Goal: Task Accomplishment & Management: Complete application form

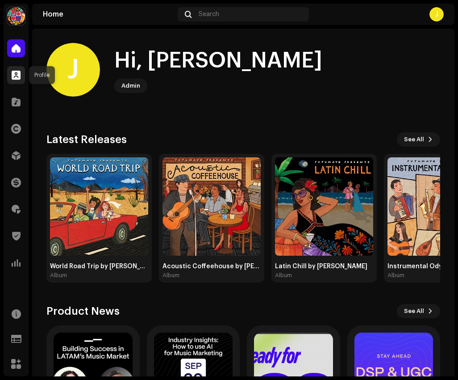
click at [14, 77] on span at bounding box center [16, 74] width 9 height 7
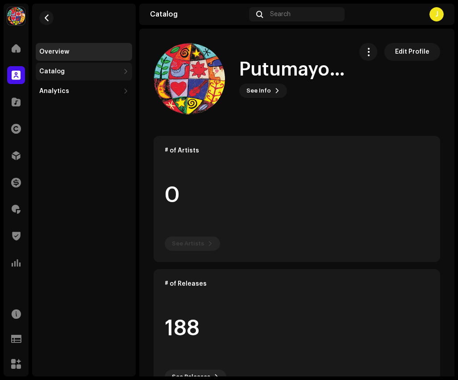
click at [74, 73] on div "Catalog" at bounding box center [79, 71] width 80 height 7
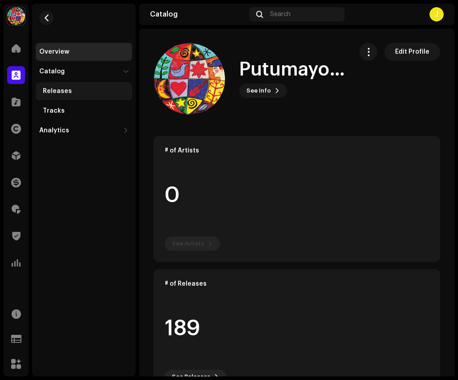
click at [109, 94] on div "Releases" at bounding box center [86, 91] width 86 height 7
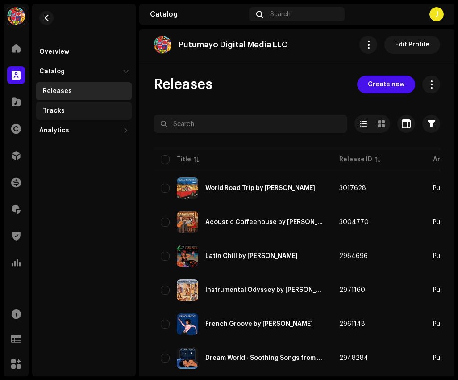
click at [95, 112] on div "Tracks" at bounding box center [86, 110] width 86 height 7
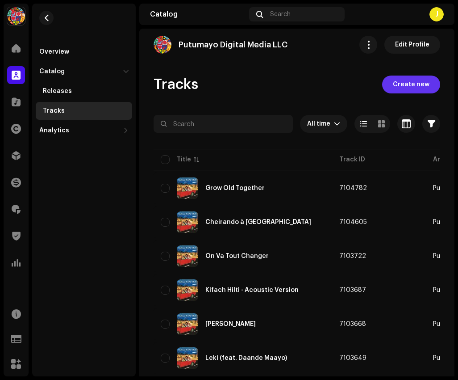
click at [407, 90] on span "Create new" at bounding box center [411, 84] width 37 height 18
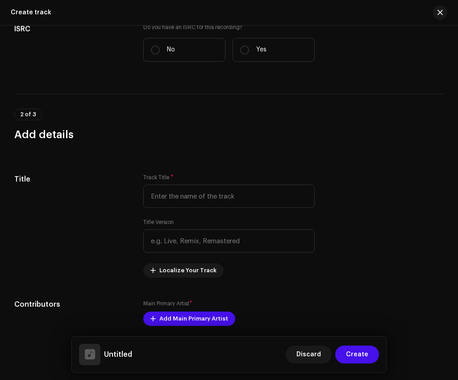
scroll to position [83, 0]
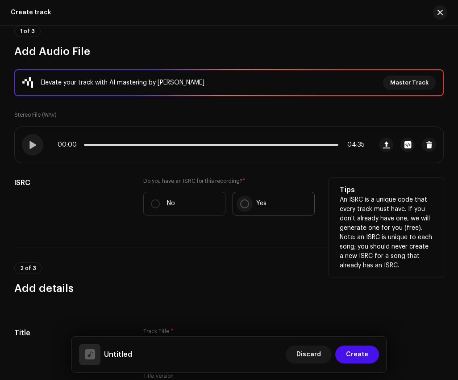
click at [242, 201] on input "Yes" at bounding box center [244, 203] width 9 height 9
radio input "true"
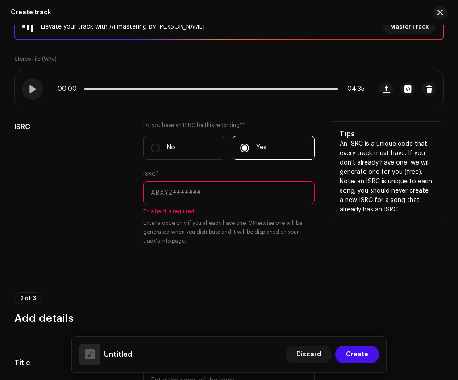
click at [193, 191] on input "text" at bounding box center [229, 192] width 172 height 23
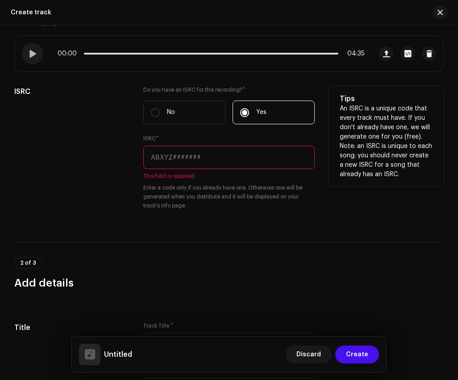
paste input "US6QR2500142"
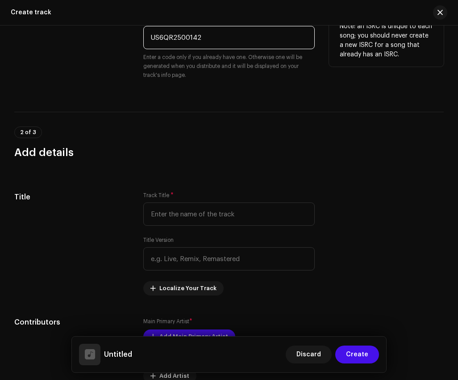
scroll to position [294, 0]
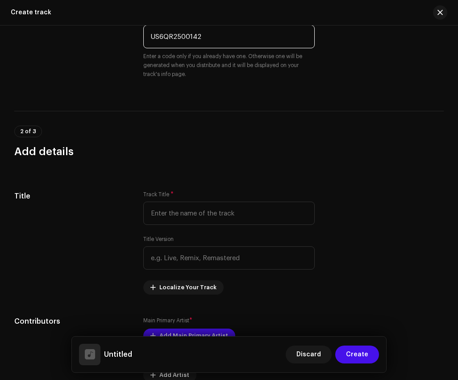
type input "US6QR2500142"
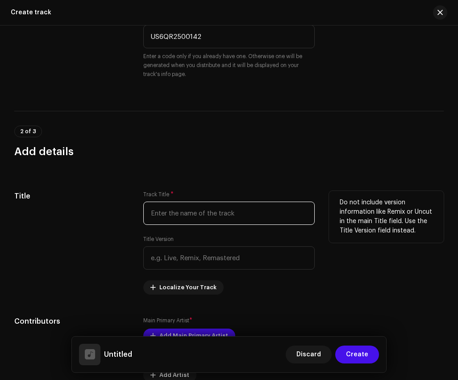
click at [189, 210] on input "text" at bounding box center [229, 212] width 172 height 23
paste input "Good vibez"
click at [172, 216] on input "Good vibez" at bounding box center [229, 212] width 172 height 23
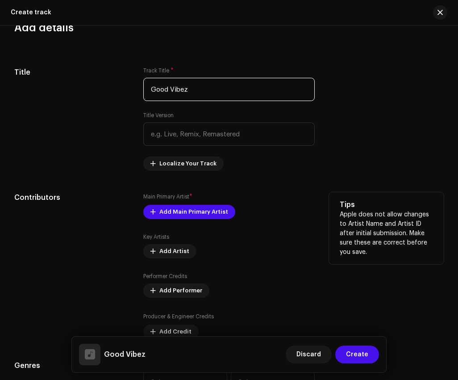
scroll to position [420, 0]
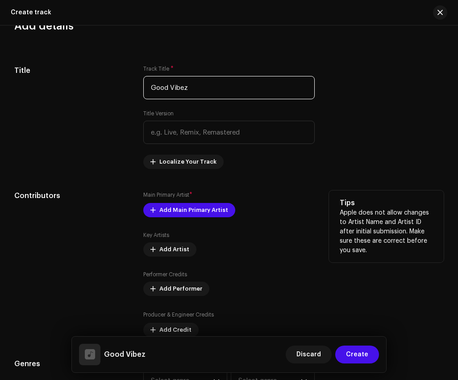
type input "Good Vibez"
click at [176, 218] on div "Main Primary Artist * Add Main Primary Artist Key Artists Add Artist Performer …" at bounding box center [229, 263] width 172 height 147
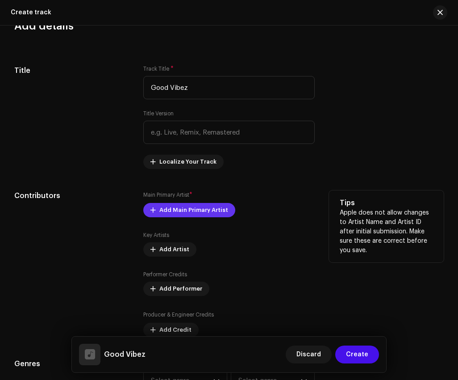
click at [195, 210] on span "Add Main Primary Artist" at bounding box center [193, 210] width 69 height 18
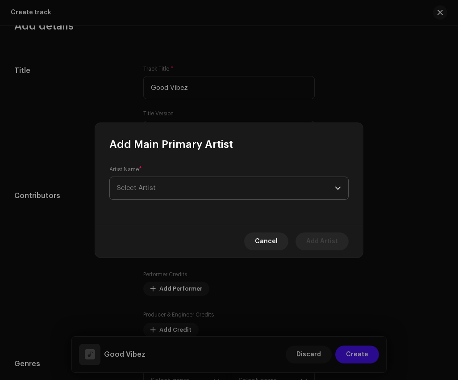
click at [204, 183] on span "Select Artist" at bounding box center [226, 188] width 218 height 22
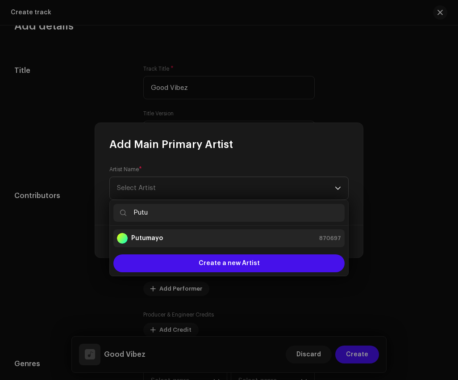
type input "Putu"
click at [218, 235] on div "Putumayo 870697" at bounding box center [229, 238] width 224 height 11
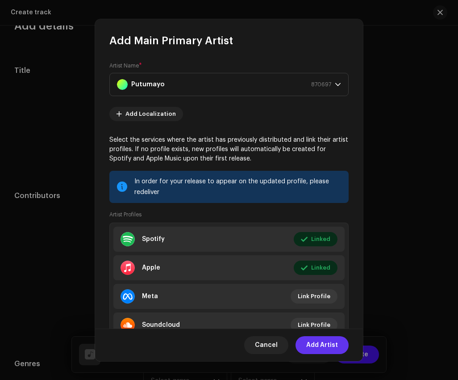
click at [328, 339] on span "Add Artist" at bounding box center [322, 345] width 32 height 18
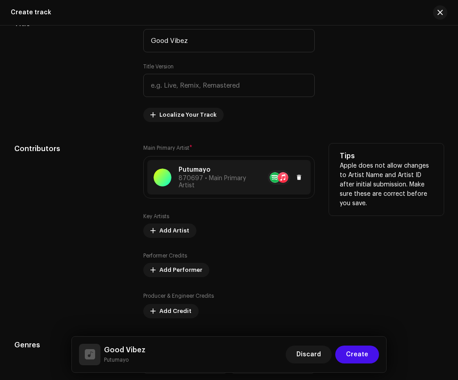
scroll to position [484, 0]
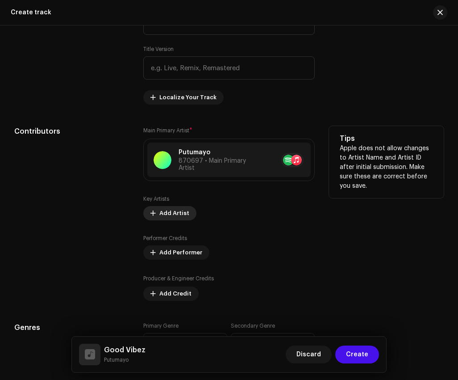
click at [176, 216] on span "Add Artist" at bounding box center [174, 213] width 30 height 18
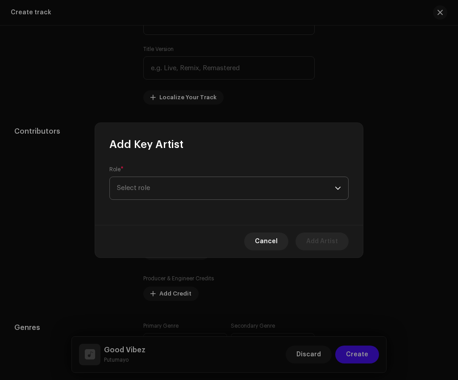
click at [195, 183] on span "Select role" at bounding box center [226, 188] width 218 height 22
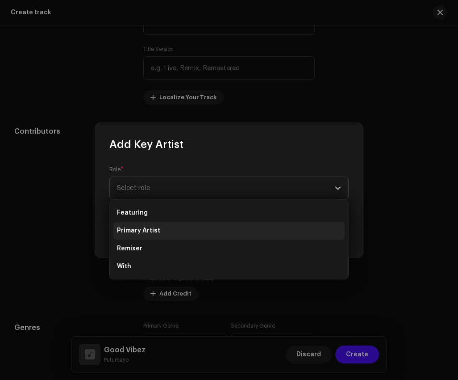
click at [204, 235] on li "Primary Artist" at bounding box center [228, 231] width 231 height 18
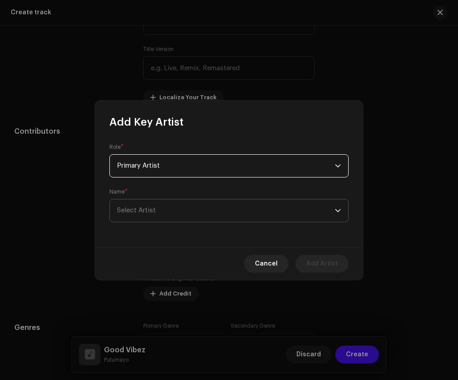
click at [204, 213] on span "Select Artist" at bounding box center [226, 210] width 218 height 22
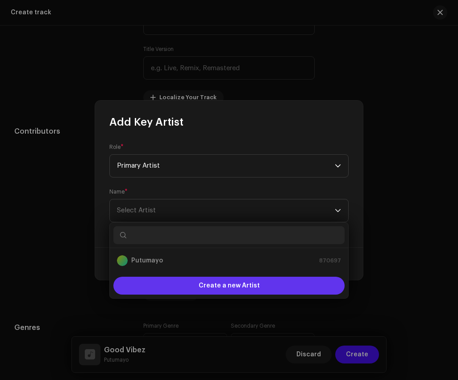
click at [204, 283] on span "Create a new Artist" at bounding box center [229, 286] width 61 height 18
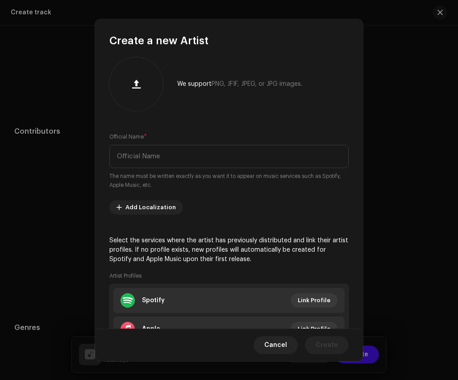
scroll to position [5, 0]
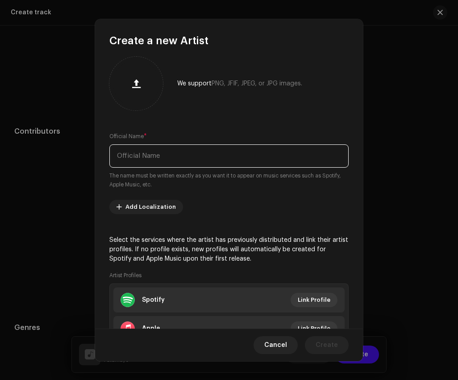
click at [192, 159] on input "text" at bounding box center [228, 155] width 239 height 23
paste input "Naio"
type input "Naio"
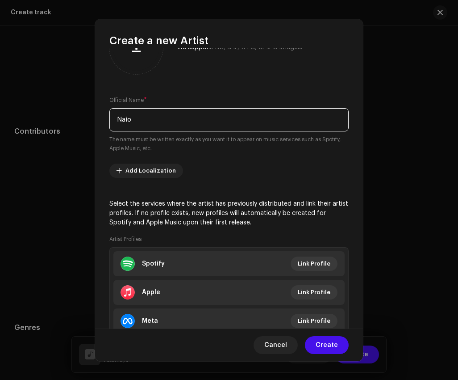
scroll to position [55, 0]
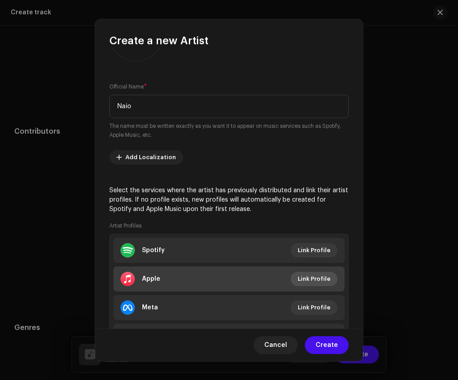
click at [305, 275] on span "Link Profile" at bounding box center [314, 279] width 33 height 18
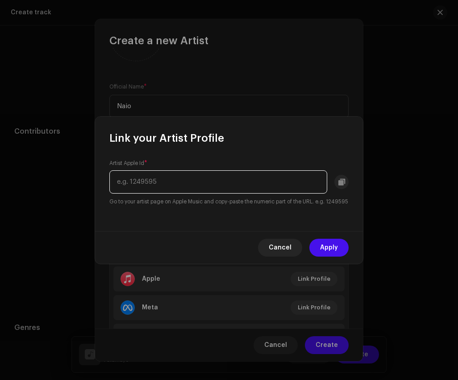
click at [262, 178] on input "text" at bounding box center [218, 181] width 218 height 23
paste input "[URL][DOMAIN_NAME]"
drag, startPoint x: 239, startPoint y: 176, endPoint x: 111, endPoint y: 174, distance: 128.2
click at [111, 174] on input "[URL][DOMAIN_NAME]" at bounding box center [218, 181] width 218 height 23
type input "1574232652"
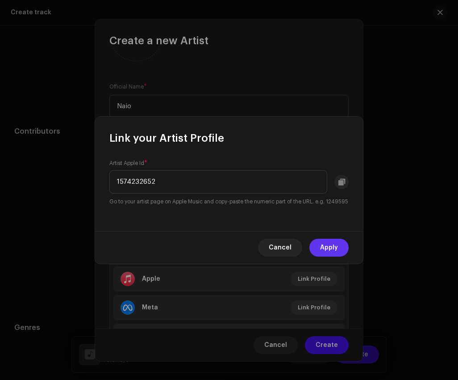
click at [327, 247] on span "Apply" at bounding box center [329, 248] width 18 height 18
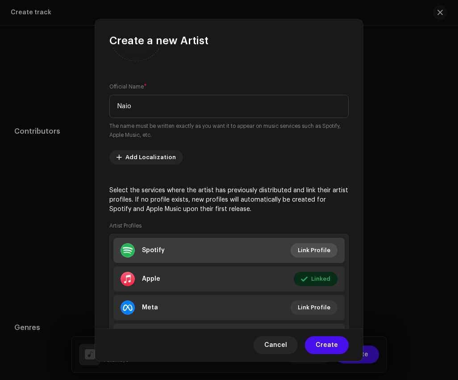
click at [302, 252] on span "Link Profile" at bounding box center [314, 250] width 33 height 18
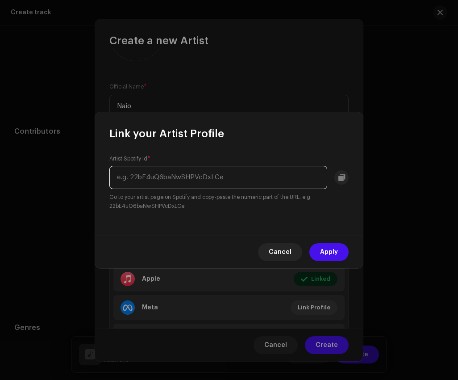
click at [243, 168] on input "text" at bounding box center [218, 177] width 218 height 23
paste input "[URL][DOMAIN_NAME]"
drag, startPoint x: 217, startPoint y: 176, endPoint x: 357, endPoint y: 180, distance: 140.3
click at [357, 180] on div "Artist Spotify Id * [URL][DOMAIN_NAME] Go to your artist page on Spotify and co…" at bounding box center [229, 188] width 268 height 95
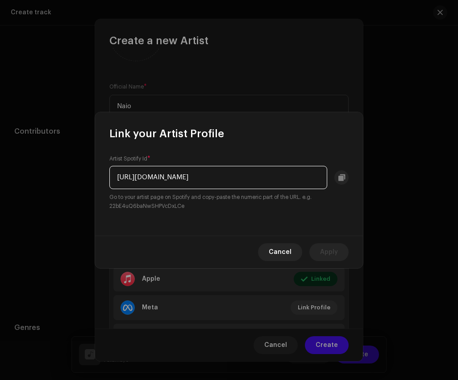
scroll to position [0, 0]
drag, startPoint x: 214, startPoint y: 175, endPoint x: 86, endPoint y: 168, distance: 127.9
click at [86, 168] on div "Link your Artist Profile Artist Spotify Id * [URL][DOMAIN_NAME] Go to your arti…" at bounding box center [229, 190] width 458 height 380
click at [120, 176] on input "/5IqnBqCHMdbqQTLIECotTt" at bounding box center [218, 177] width 218 height 23
type input "5IqnBqCHMdbqQTLIECotTt"
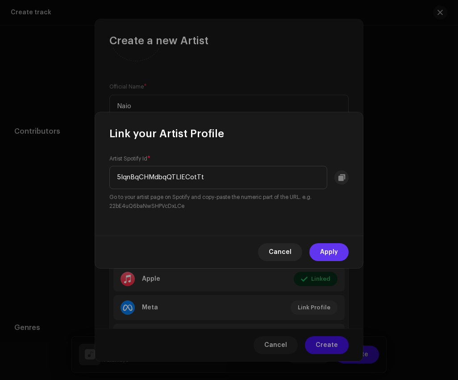
click at [335, 247] on span "Apply" at bounding box center [329, 252] width 18 height 18
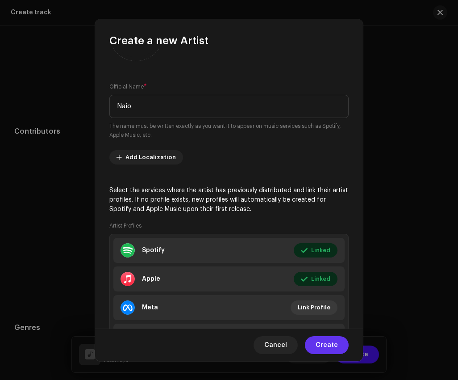
click at [336, 341] on span "Create" at bounding box center [327, 345] width 22 height 18
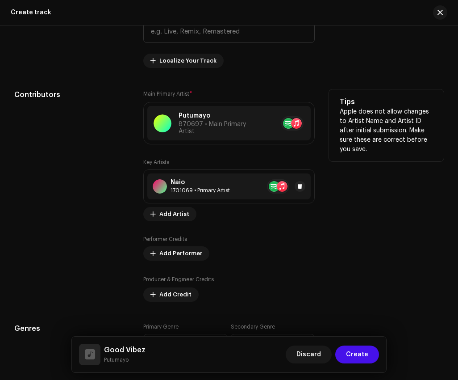
scroll to position [522, 0]
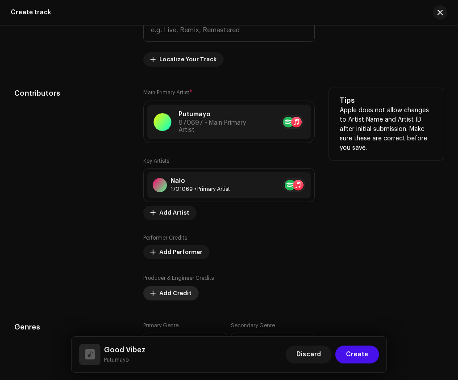
click at [173, 297] on span "Add Credit" at bounding box center [175, 293] width 32 height 18
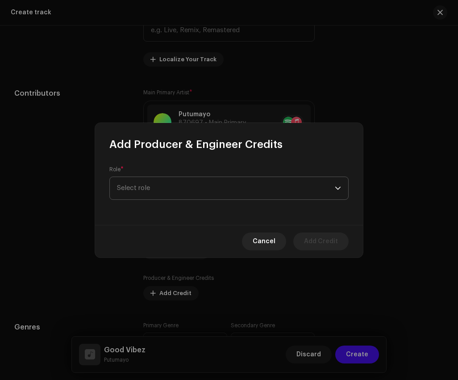
click at [213, 190] on span "Select role" at bounding box center [226, 188] width 218 height 22
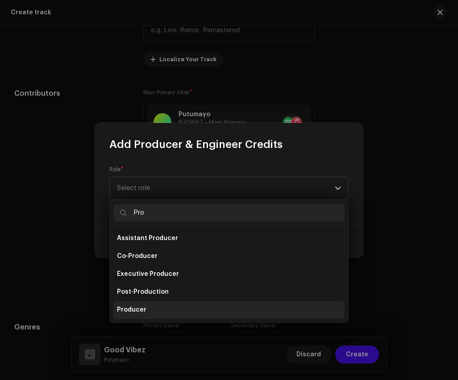
type input "Pro"
click at [182, 306] on li "Producer" at bounding box center [228, 310] width 231 height 18
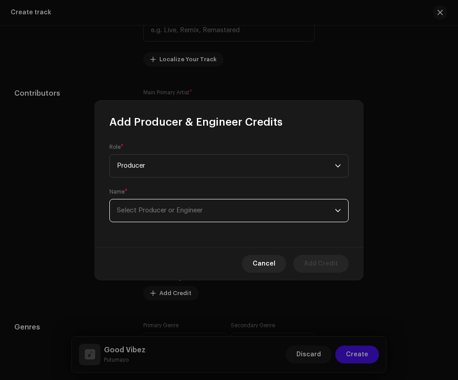
click at [200, 209] on span "Select Producer or Engineer" at bounding box center [160, 210] width 86 height 7
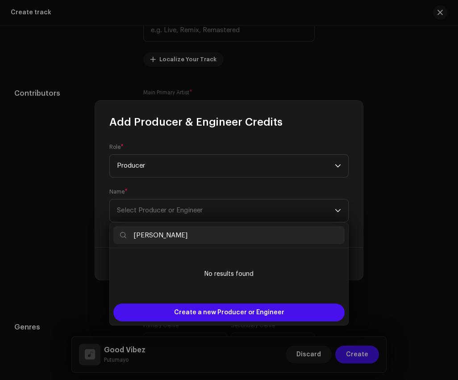
drag, startPoint x: 162, startPoint y: 235, endPoint x: 222, endPoint y: 235, distance: 60.3
click at [222, 235] on input "[PERSON_NAME]" at bounding box center [228, 235] width 231 height 18
type input "[PERSON_NAME]"
drag, startPoint x: 205, startPoint y: 232, endPoint x: 104, endPoint y: 226, distance: 101.1
click at [104, 226] on body "Putumayo Digital Media LLC Home Profile Catalog Rights Distribution Finance Roy…" at bounding box center [229, 190] width 458 height 380
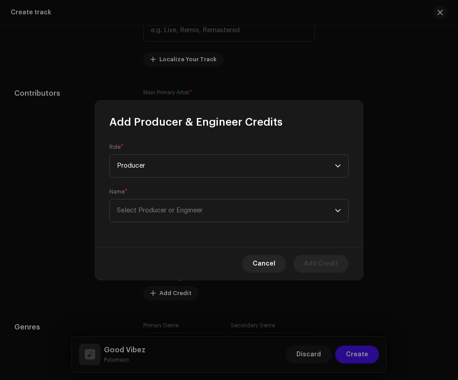
click at [219, 197] on div "Name * Select Producer or Engineer" at bounding box center [228, 205] width 239 height 34
click at [219, 203] on span "Select Producer or Engineer" at bounding box center [226, 210] width 218 height 22
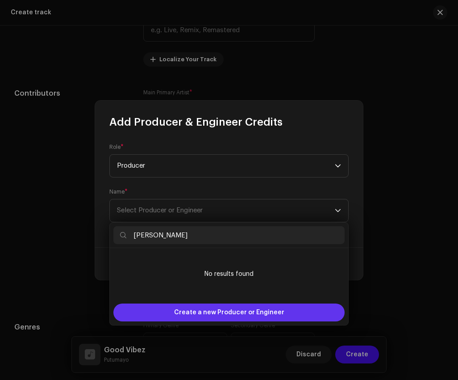
click at [212, 311] on span "Create a new Producer or Engineer" at bounding box center [229, 312] width 110 height 18
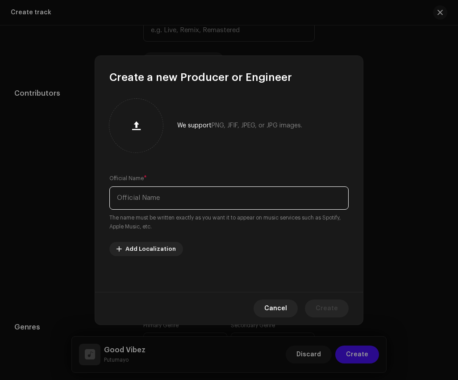
click at [209, 208] on input "text" at bounding box center [228, 197] width 239 height 23
paste input "[PERSON_NAME]"
drag, startPoint x: 145, startPoint y: 195, endPoint x: 233, endPoint y: 195, distance: 87.6
click at [233, 195] on input "[PERSON_NAME]" at bounding box center [228, 197] width 239 height 23
drag, startPoint x: 180, startPoint y: 197, endPoint x: 71, endPoint y: 197, distance: 108.6
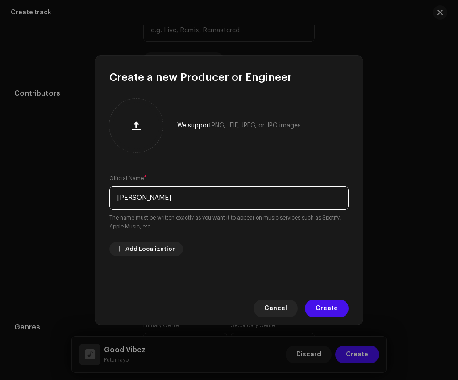
click at [71, 197] on div "Create a new Producer or Engineer We support PNG, JFIF, JPEG, or JPG images. Of…" at bounding box center [229, 190] width 458 height 380
click at [235, 199] on input "[PERSON_NAME]" at bounding box center [228, 197] width 239 height 23
type input "[PERSON_NAME]"
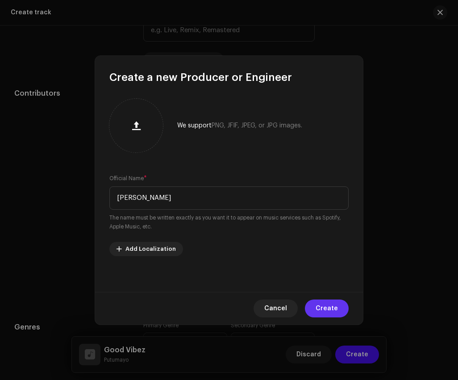
click at [339, 308] on button "Create" at bounding box center [327, 308] width 44 height 18
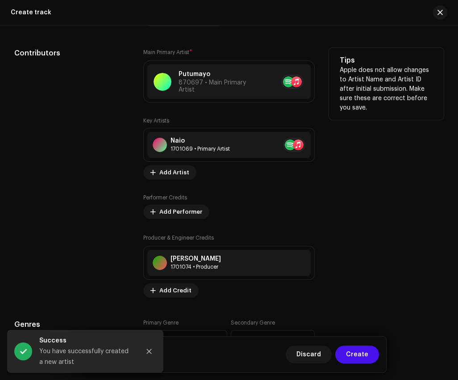
scroll to position [563, 0]
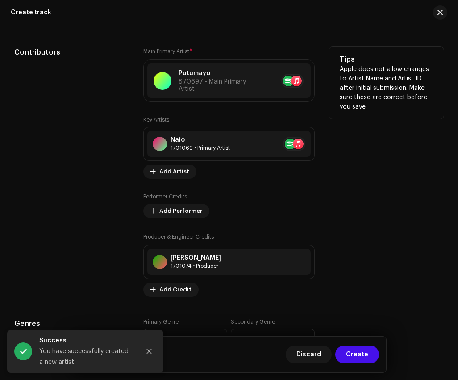
click at [193, 224] on div "Key Artists Naio 1701069 • Primary Artist No selected item Add Artist Performer…" at bounding box center [229, 206] width 172 height 180
click at [193, 216] on span "Add Performer" at bounding box center [180, 211] width 43 height 18
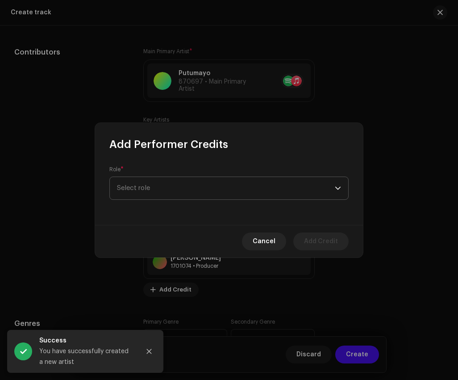
click at [221, 185] on span "Select role" at bounding box center [226, 188] width 218 height 22
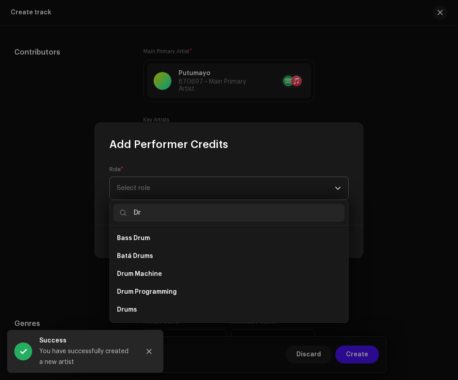
type input "D"
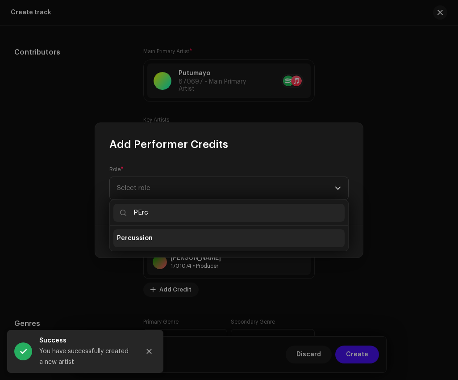
type input "PErc"
click at [208, 245] on li "Percussion" at bounding box center [228, 238] width 231 height 18
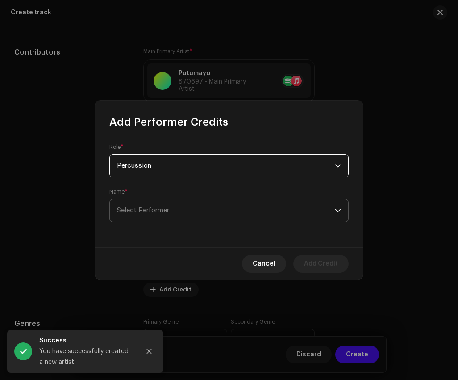
click at [214, 208] on span "Select Performer" at bounding box center [226, 210] width 218 height 22
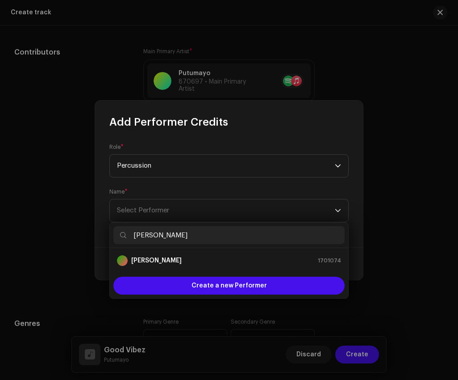
type input "[PERSON_NAME]"
click at [213, 264] on div "[PERSON_NAME] 1701074" at bounding box center [229, 260] width 224 height 11
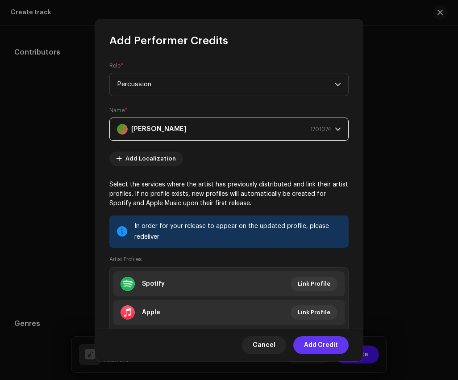
click at [333, 347] on span "Add Credit" at bounding box center [321, 345] width 34 height 18
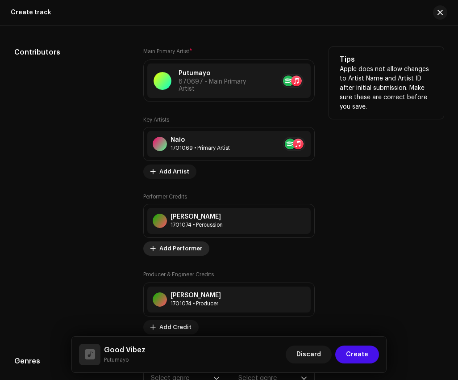
click at [187, 246] on span "Add Performer" at bounding box center [180, 248] width 43 height 18
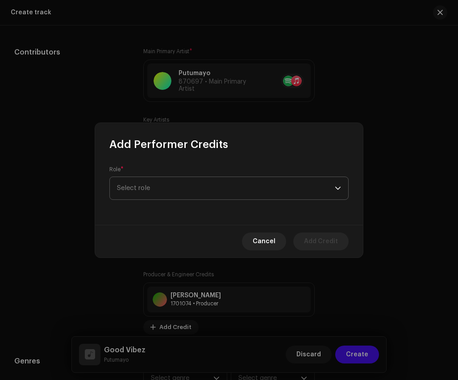
click at [224, 196] on span "Select role" at bounding box center [226, 188] width 218 height 22
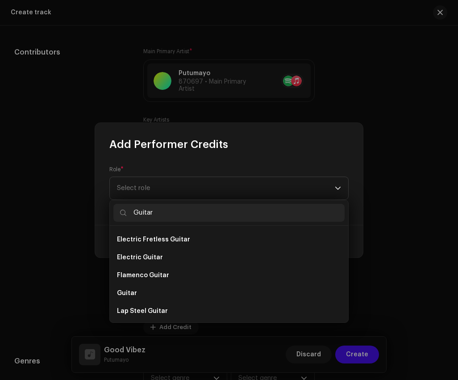
scroll to position [183, 0]
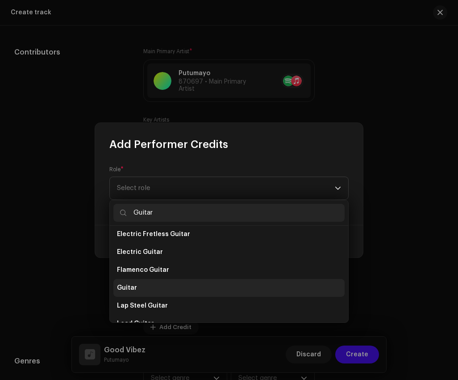
type input "Guitar"
click at [191, 286] on li "Guitar" at bounding box center [228, 288] width 231 height 18
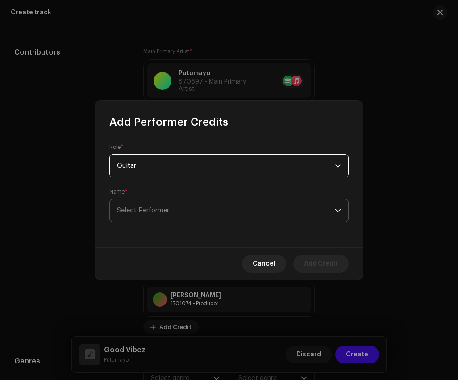
click at [197, 208] on span "Select Performer" at bounding box center [226, 210] width 218 height 22
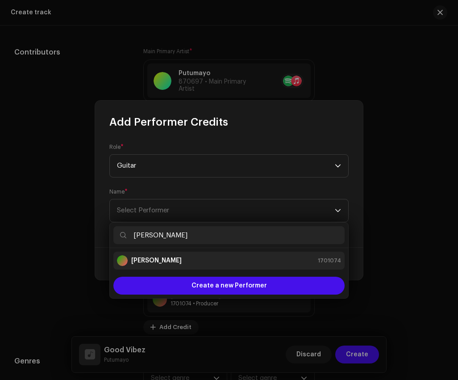
type input "[PERSON_NAME]"
click at [194, 260] on div "[PERSON_NAME] 1701074" at bounding box center [229, 260] width 224 height 11
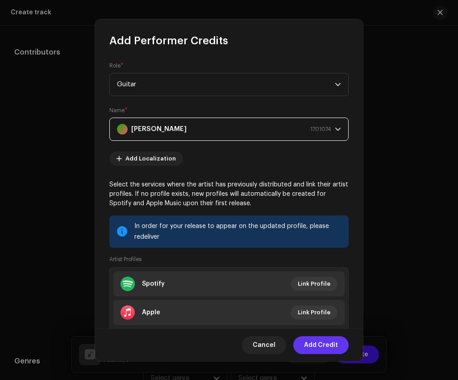
click at [328, 346] on span "Add Credit" at bounding box center [321, 345] width 34 height 18
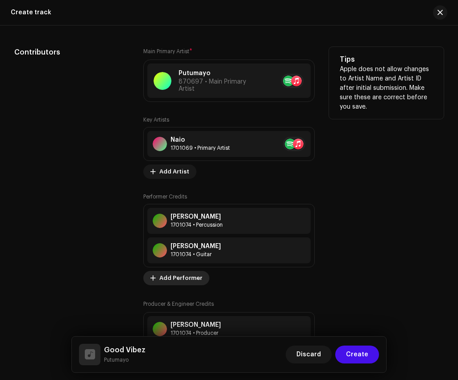
click at [182, 281] on span "Add Performer" at bounding box center [180, 278] width 43 height 18
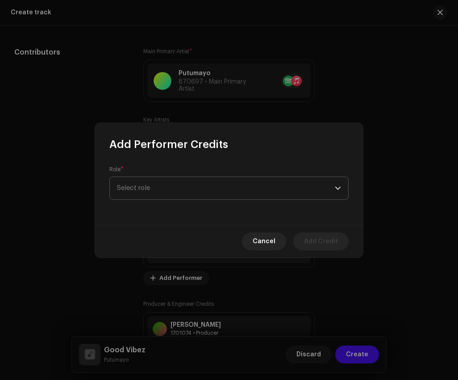
click at [265, 178] on span "Select role" at bounding box center [226, 188] width 218 height 22
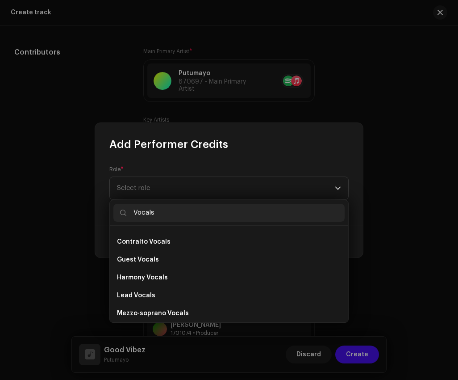
scroll to position [161, 0]
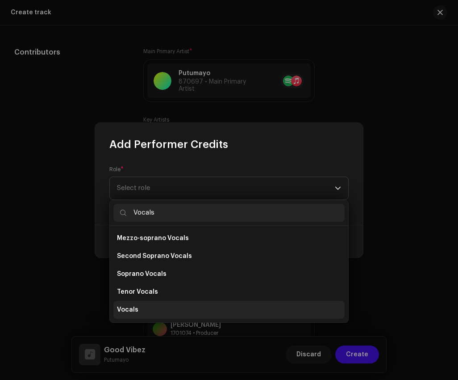
type input "Vocals"
click at [225, 309] on li "Vocals" at bounding box center [228, 310] width 231 height 18
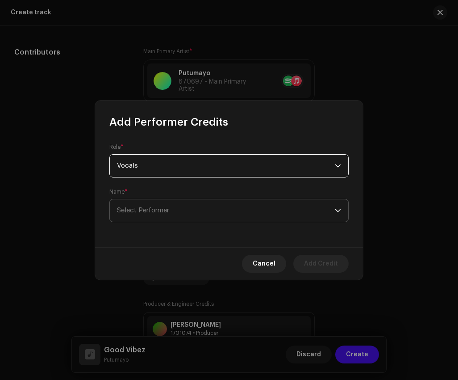
click at [222, 204] on span "Select Performer" at bounding box center [226, 210] width 218 height 22
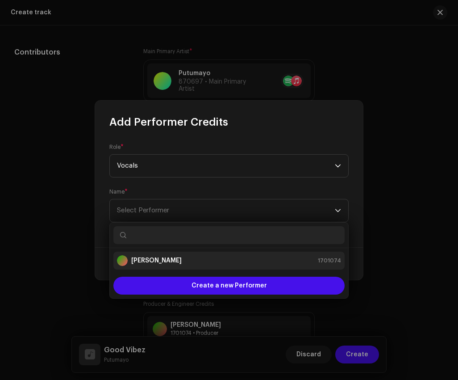
click at [216, 257] on div "[PERSON_NAME] 1701074" at bounding box center [229, 260] width 224 height 11
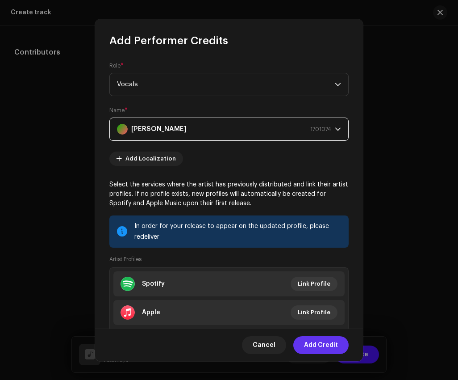
click at [331, 344] on span "Add Credit" at bounding box center [321, 345] width 34 height 18
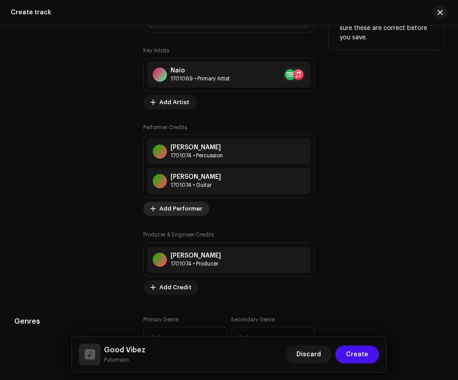
scroll to position [634, 0]
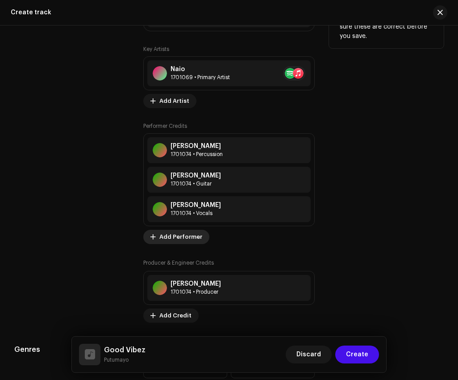
click at [186, 243] on span "Add Performer" at bounding box center [180, 237] width 43 height 18
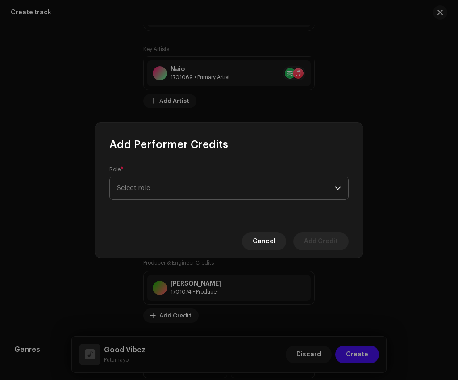
click at [213, 189] on span "Select role" at bounding box center [226, 188] width 218 height 22
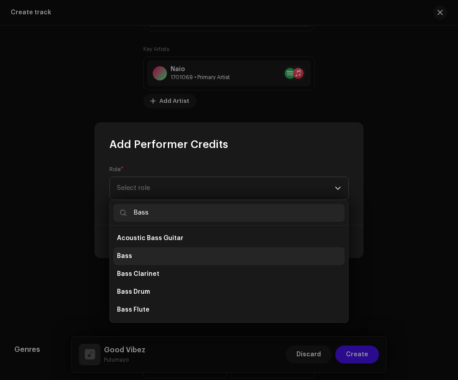
type input "Bass"
click at [200, 258] on li "Bass" at bounding box center [228, 256] width 231 height 18
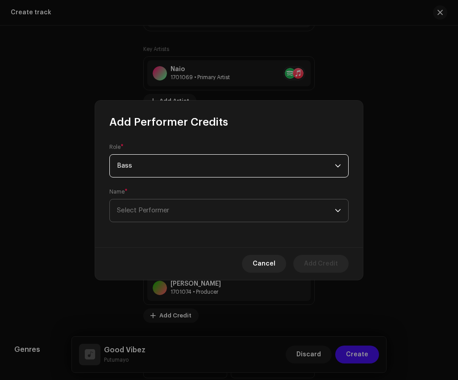
click at [213, 208] on span "Select Performer" at bounding box center [226, 210] width 218 height 22
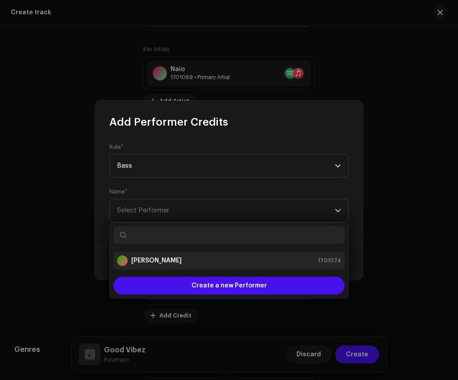
click at [211, 266] on li "[PERSON_NAME] 1701074" at bounding box center [228, 261] width 231 height 18
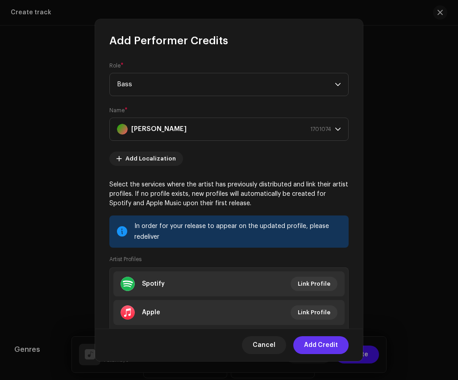
click at [322, 344] on span "Add Credit" at bounding box center [321, 345] width 34 height 18
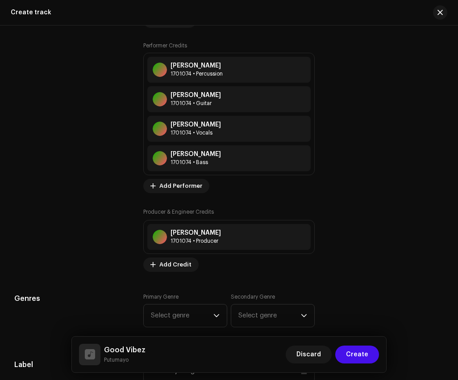
scroll to position [716, 0]
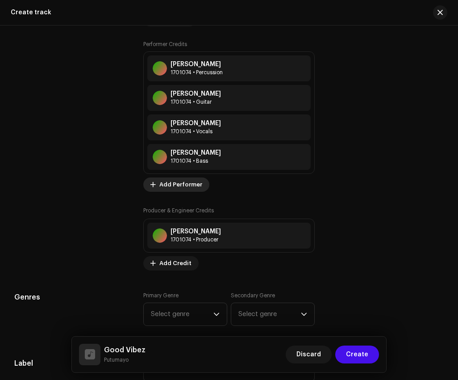
click at [180, 187] on span "Add Performer" at bounding box center [180, 185] width 43 height 18
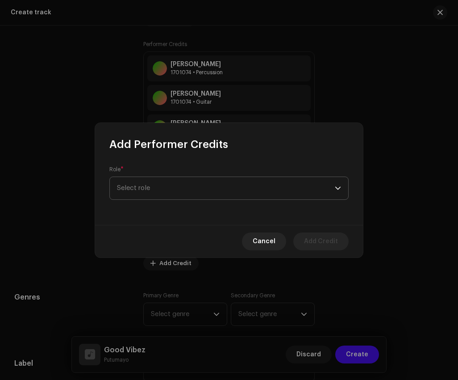
click at [212, 191] on span "Select role" at bounding box center [226, 188] width 218 height 22
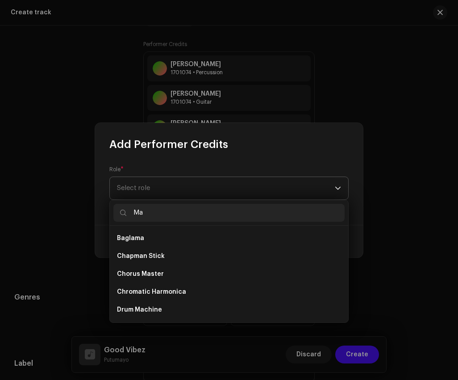
type input "M"
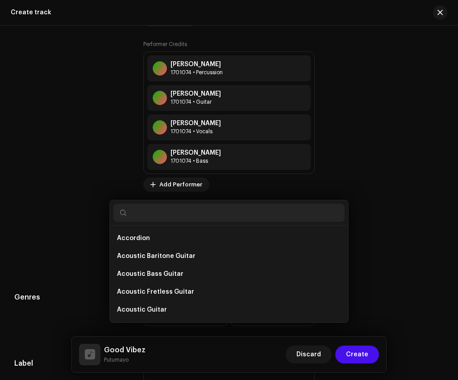
click at [64, 189] on div "Add Performer Credits Role * Select role Cancel Add Credit" at bounding box center [229, 190] width 458 height 380
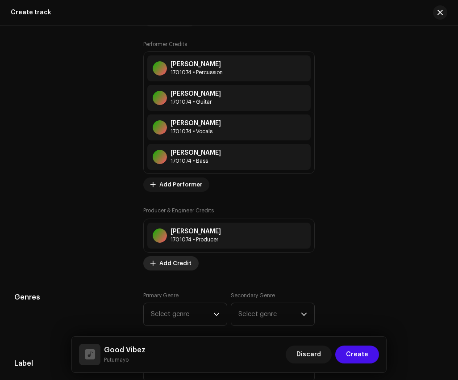
click at [175, 263] on span "Add Credit" at bounding box center [175, 263] width 32 height 18
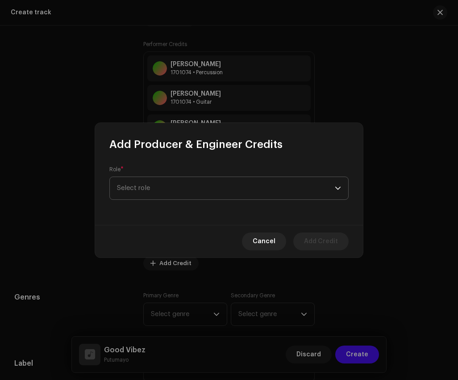
click at [201, 189] on span "Select role" at bounding box center [226, 188] width 218 height 22
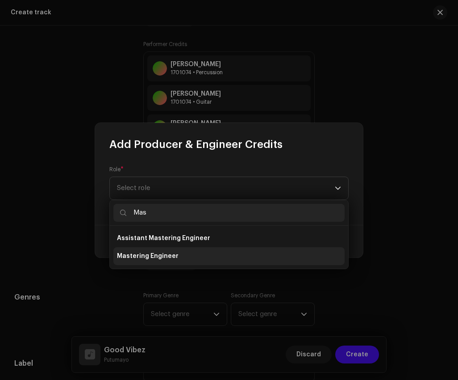
type input "Mas"
click at [193, 254] on li "Mastering Engineer" at bounding box center [228, 256] width 231 height 18
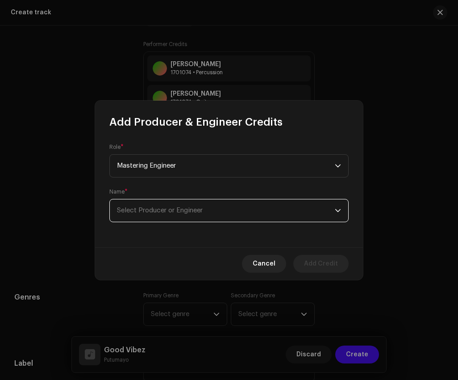
click at [197, 213] on span "Select Producer or Engineer" at bounding box center [160, 210] width 86 height 7
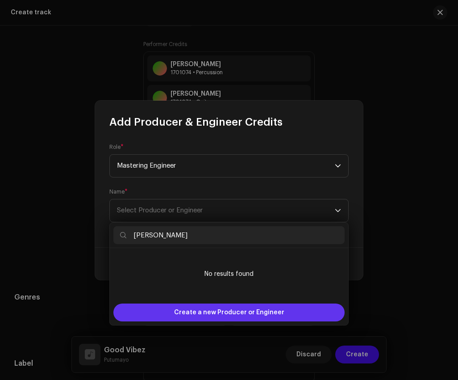
type input "[PERSON_NAME]"
click at [210, 309] on span "Create a new Producer or Engineer" at bounding box center [229, 312] width 110 height 18
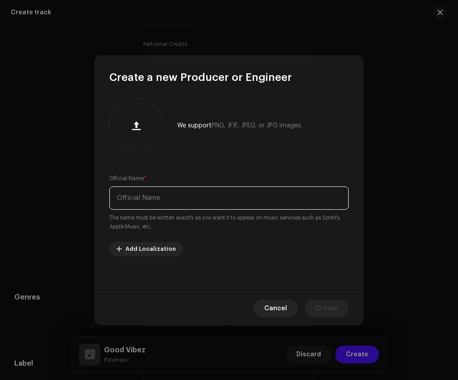
click at [212, 207] on input "text" at bounding box center [228, 197] width 239 height 23
paste input "[PERSON_NAME]"
type input "[PERSON_NAME]"
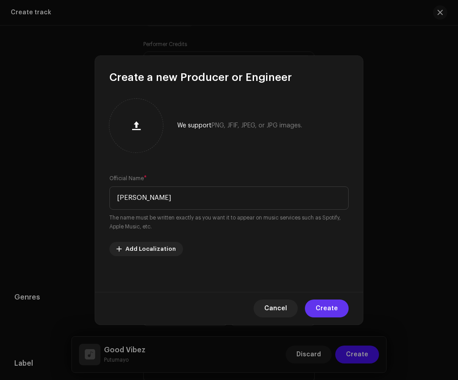
click at [334, 302] on span "Create" at bounding box center [327, 308] width 22 height 18
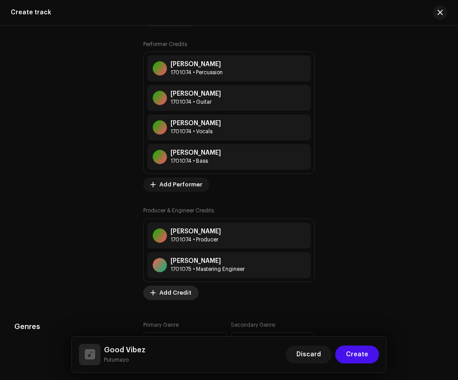
click at [176, 294] on span "Add Credit" at bounding box center [175, 293] width 32 height 18
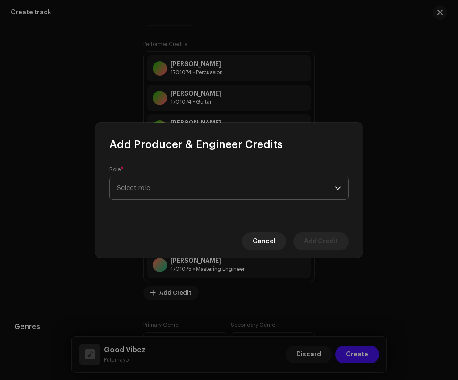
click at [199, 182] on span "Select role" at bounding box center [226, 188] width 218 height 22
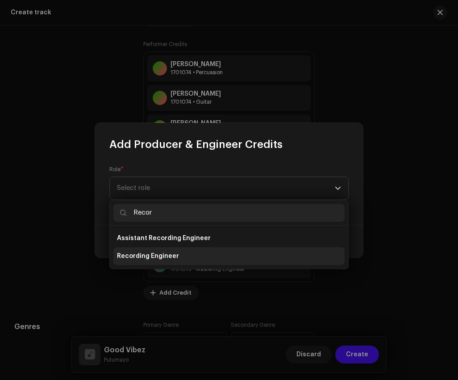
type input "Recor"
click at [198, 259] on li "Recording Engineer" at bounding box center [228, 256] width 231 height 18
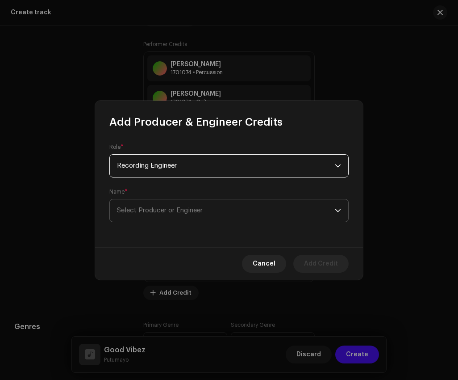
click at [204, 207] on span "Select Producer or Engineer" at bounding box center [226, 210] width 218 height 22
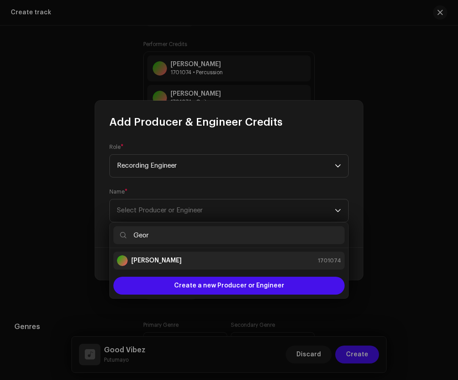
type input "Geor"
click at [203, 257] on div "[PERSON_NAME] 1701074" at bounding box center [229, 260] width 224 height 11
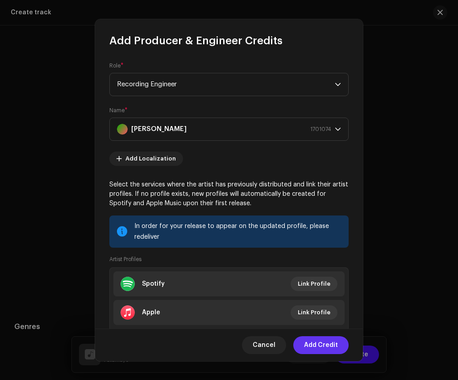
click at [324, 346] on span "Add Credit" at bounding box center [321, 345] width 34 height 18
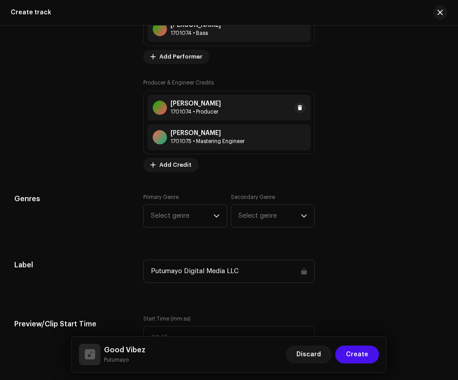
scroll to position [910, 0]
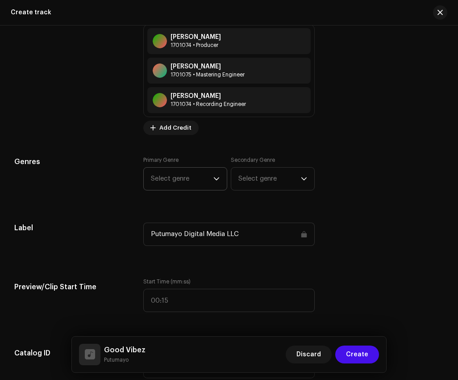
click at [214, 186] on div "dropdown trigger" at bounding box center [217, 179] width 6 height 22
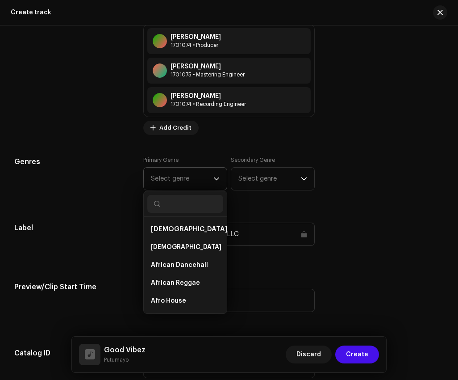
type input "W"
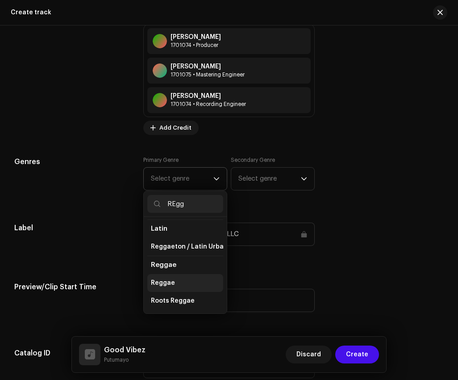
type input "REgg"
click at [184, 279] on li "Reggae" at bounding box center [185, 283] width 76 height 18
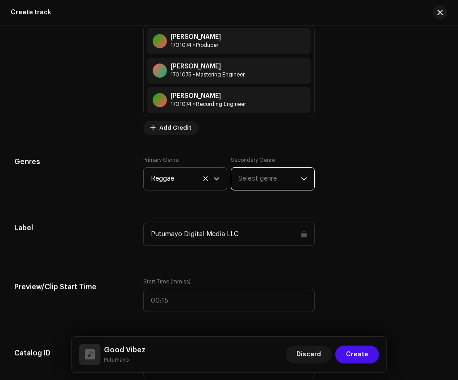
click at [277, 172] on span "Select genre" at bounding box center [270, 179] width 63 height 22
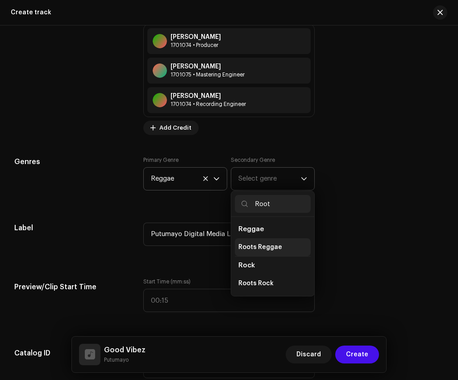
type input "Root"
click at [268, 249] on span "Roots Reggae" at bounding box center [261, 247] width 44 height 9
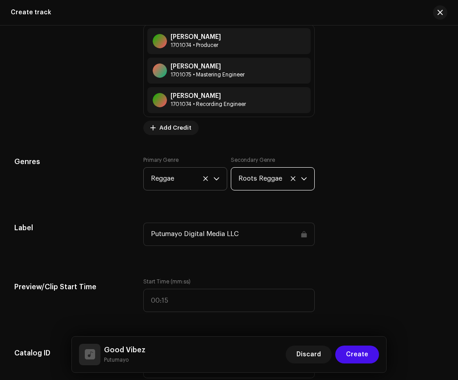
scroll to position [957, 0]
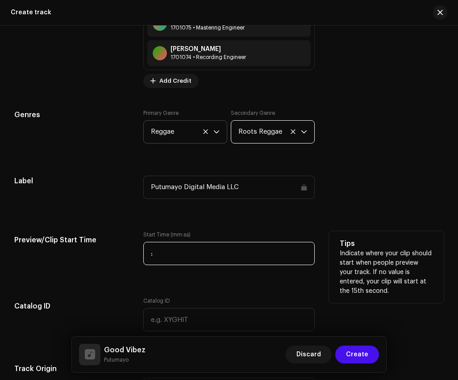
click at [266, 262] on input ":" at bounding box center [229, 253] width 172 height 23
type input "00:30"
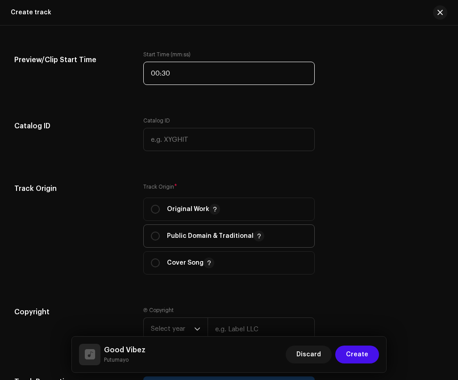
scroll to position [1147, 0]
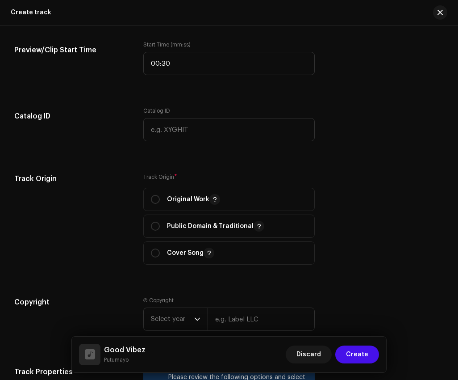
click at [188, 213] on p-selectbutton "Original Work Public Domain & Traditional Cover Song" at bounding box center [229, 226] width 172 height 77
click at [186, 201] on p "Original Work" at bounding box center [193, 199] width 53 height 11
radio input "true"
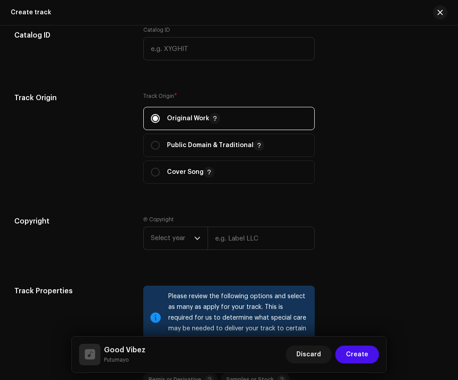
scroll to position [1232, 0]
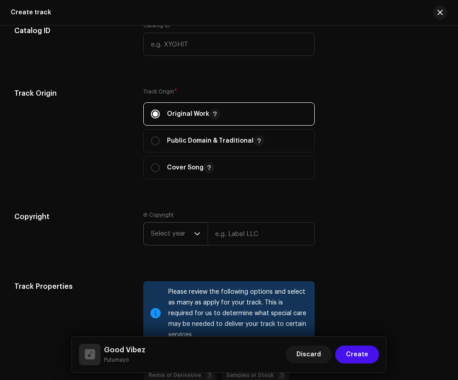
click at [189, 232] on span "Select year" at bounding box center [172, 233] width 43 height 22
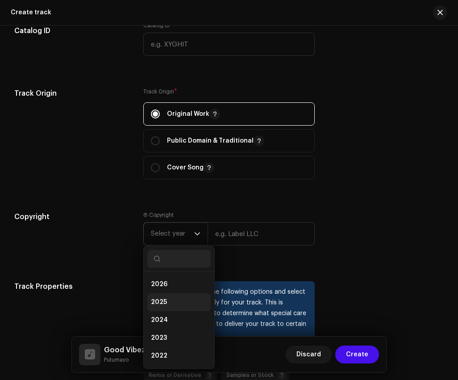
click at [185, 302] on li "2025" at bounding box center [178, 302] width 63 height 18
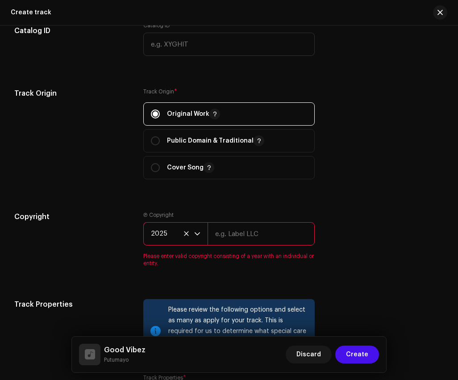
click at [245, 240] on input "text" at bounding box center [262, 233] width 108 height 23
type input "Putumayo Discovery"
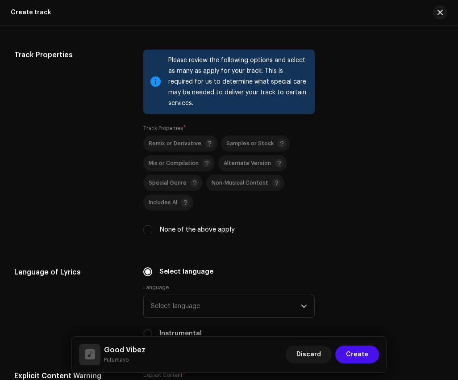
scroll to position [1575, 0]
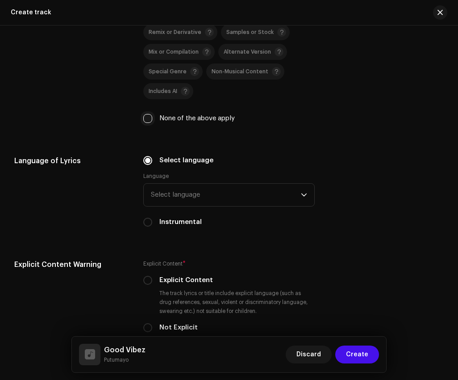
click at [149, 123] on input "None of the above apply" at bounding box center [147, 118] width 9 height 9
checkbox input "true"
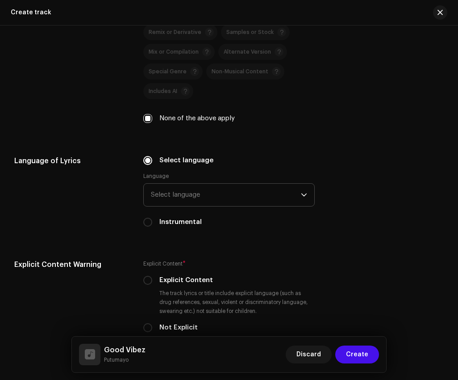
click at [183, 201] on span "Select language" at bounding box center [226, 195] width 151 height 22
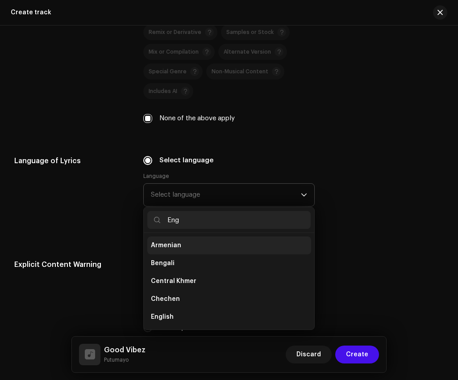
scroll to position [0, 0]
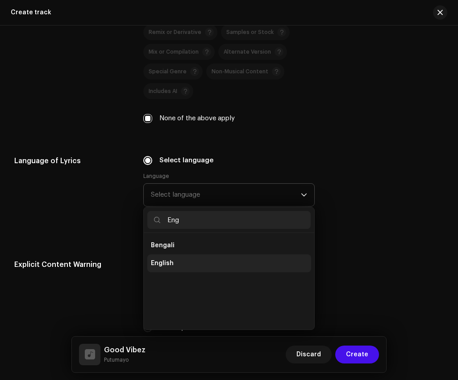
type input "Eng"
click at [180, 264] on li "English" at bounding box center [229, 263] width 164 height 18
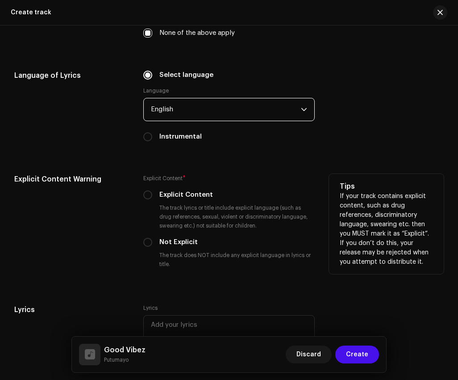
click at [164, 241] on label "Not Explicit" at bounding box center [178, 242] width 38 height 10
click at [152, 241] on input "Not Explicit" at bounding box center [147, 242] width 9 height 9
radio input "true"
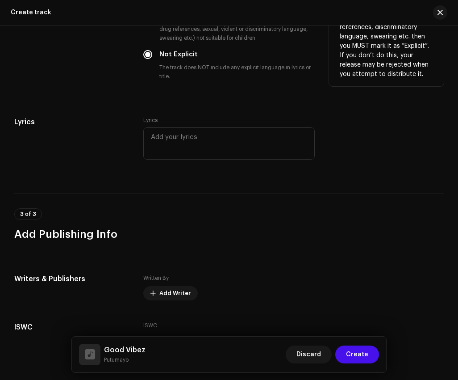
scroll to position [1917, 0]
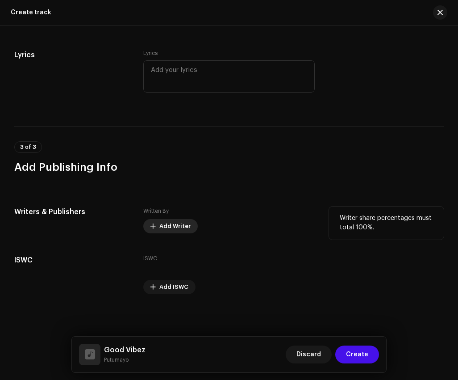
click at [175, 226] on span "Add Writer" at bounding box center [174, 226] width 31 height 18
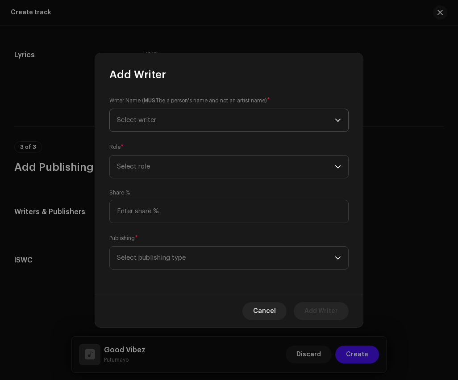
click at [231, 125] on span "Select writer" at bounding box center [226, 120] width 218 height 22
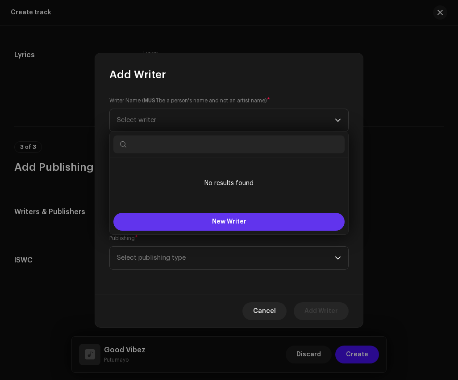
click at [242, 217] on button "New Writer" at bounding box center [228, 222] width 231 height 18
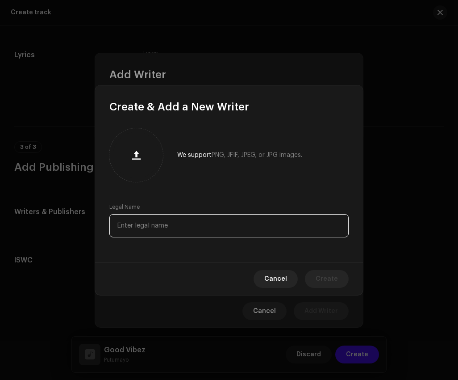
click at [247, 235] on input "text" at bounding box center [228, 225] width 239 height 23
paste input "[PERSON_NAME]"
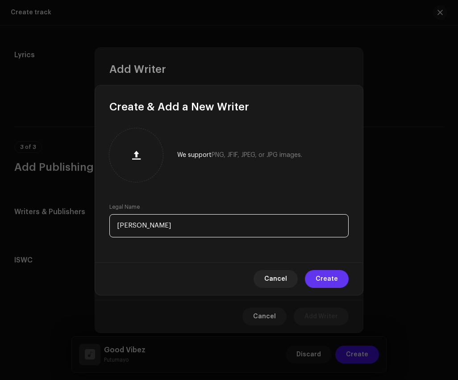
type input "[PERSON_NAME]"
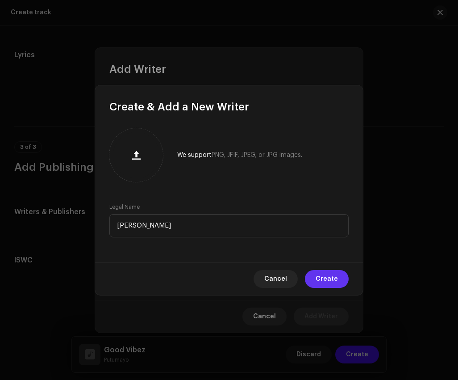
click at [335, 272] on span "Create" at bounding box center [327, 279] width 22 height 18
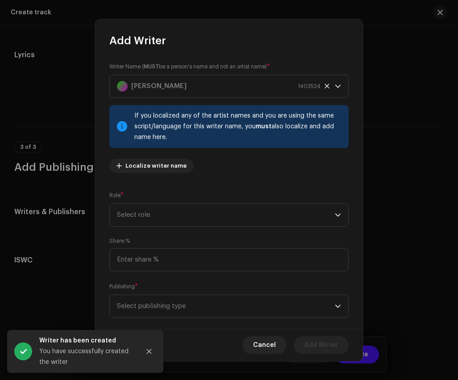
drag, startPoint x: 324, startPoint y: 88, endPoint x: 206, endPoint y: 126, distance: 124.3
click at [206, 126] on div "Writer Name ( MUST be a person's name and not an artist name) * [PERSON_NAME] 1…" at bounding box center [228, 121] width 239 height 118
click at [197, 89] on div "[PERSON_NAME] 1403524" at bounding box center [219, 86] width 204 height 22
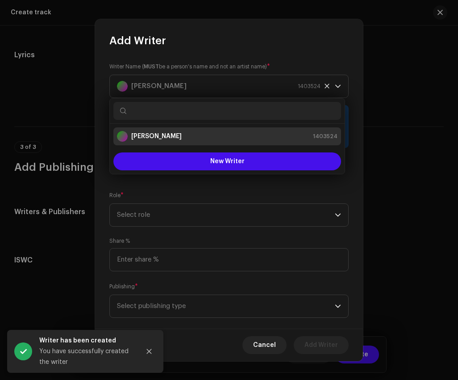
click at [176, 138] on strong "[PERSON_NAME]" at bounding box center [156, 136] width 50 height 9
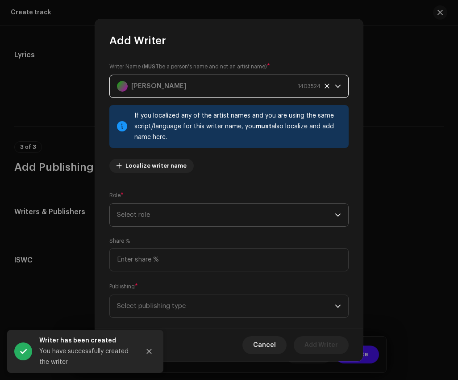
click at [256, 212] on span "Select role" at bounding box center [226, 215] width 218 height 22
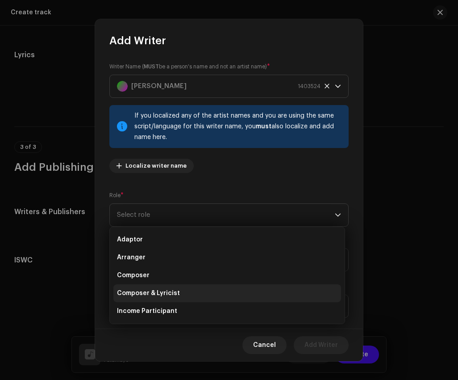
click at [229, 289] on li "Composer & Lyricist" at bounding box center [227, 293] width 228 height 18
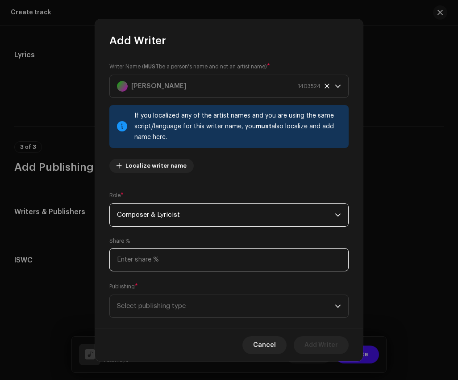
click at [224, 262] on input at bounding box center [228, 259] width 239 height 23
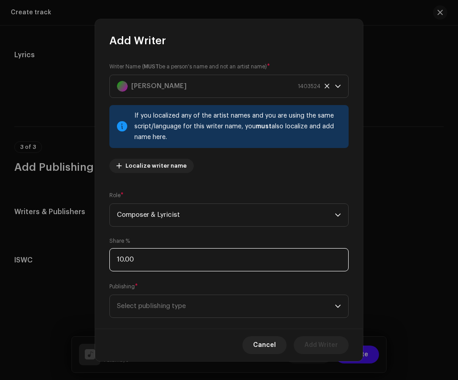
type input "100.00"
click at [231, 300] on span "Select publishing type" at bounding box center [226, 306] width 218 height 22
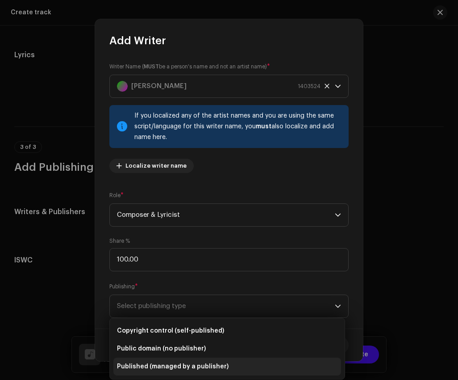
click at [218, 366] on span "Published (managed by a publisher)" at bounding box center [173, 366] width 112 height 9
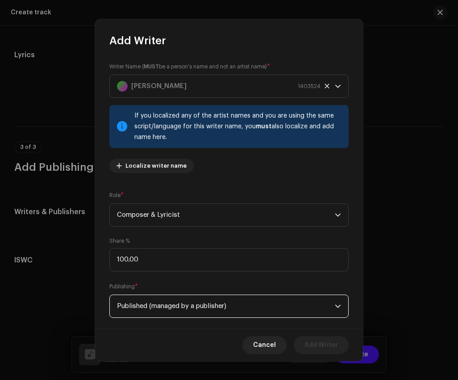
scroll to position [59, 0]
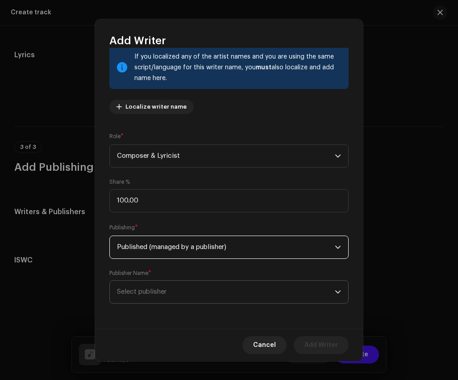
click at [250, 283] on span "Select publisher" at bounding box center [226, 292] width 218 height 22
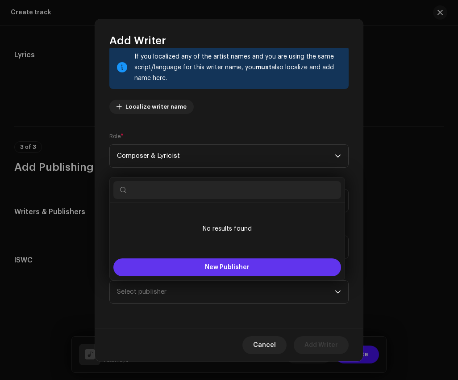
click at [250, 270] on button "New Publisher" at bounding box center [227, 267] width 228 height 18
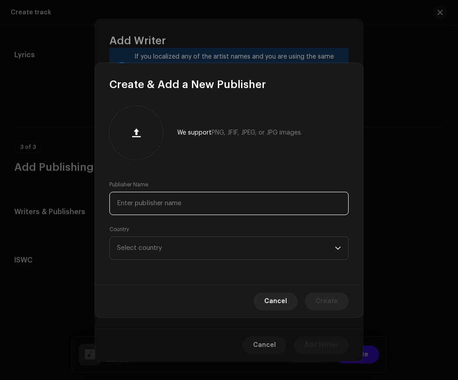
click at [181, 205] on input "text" at bounding box center [228, 203] width 239 height 23
paste input "STUDIO MANGROVE EDITIONS MGV"
type input "STUDIO MANGROVE EDITIONS MGV"
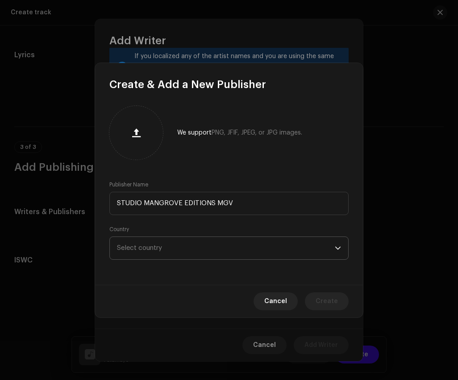
click at [185, 252] on span "Select country" at bounding box center [226, 248] width 218 height 22
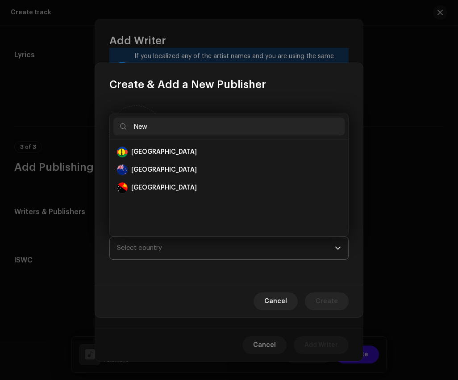
scroll to position [0, 0]
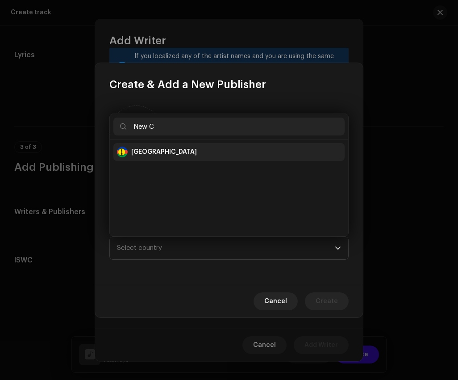
type input "New C"
click at [188, 147] on div "[GEOGRAPHIC_DATA]" at bounding box center [229, 152] width 224 height 11
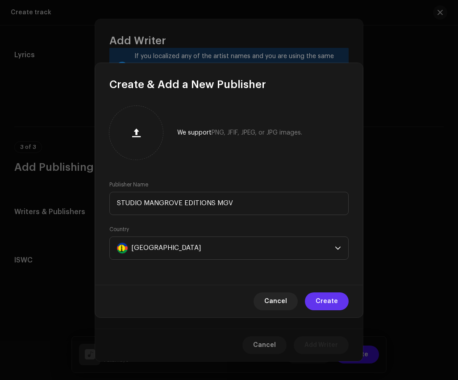
click at [329, 304] on span "Create" at bounding box center [327, 301] width 22 height 18
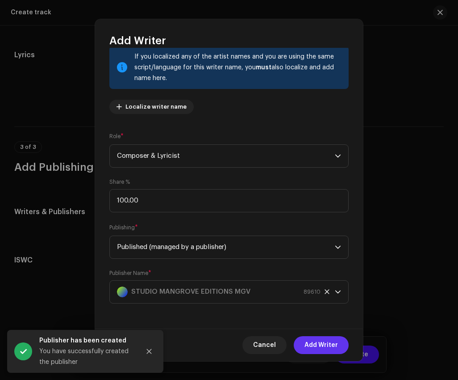
click at [323, 341] on span "Add Writer" at bounding box center [322, 345] width 34 height 18
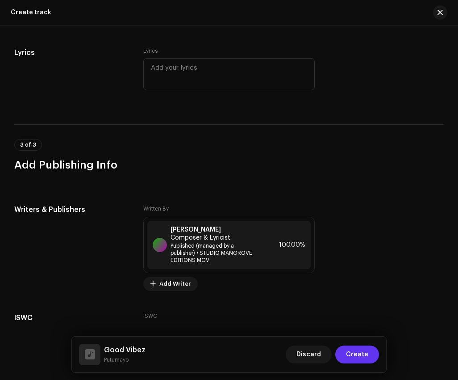
click at [366, 356] on span "Create" at bounding box center [357, 354] width 22 height 18
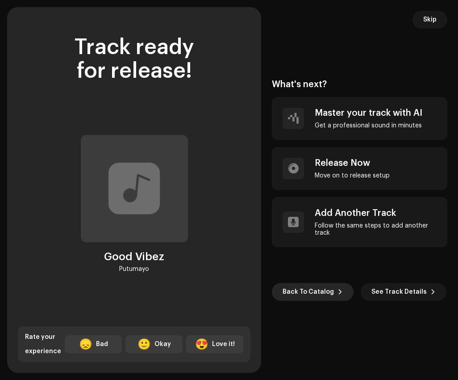
click at [328, 286] on button "Back To Catalog" at bounding box center [313, 292] width 82 height 18
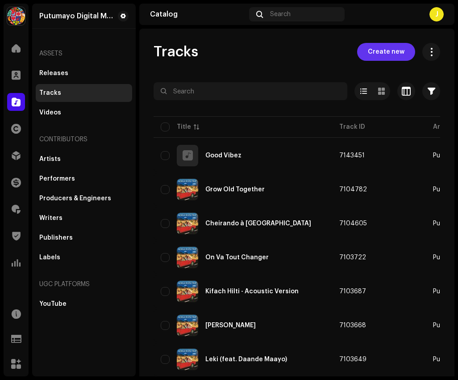
click at [373, 55] on span "Create new" at bounding box center [386, 52] width 37 height 18
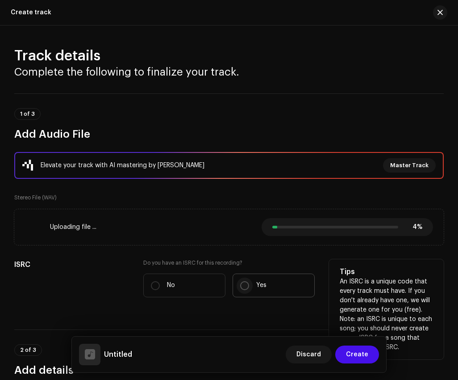
click at [243, 283] on input "Yes" at bounding box center [244, 285] width 9 height 9
radio input "true"
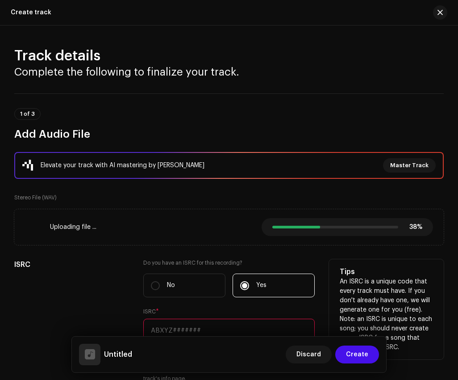
click at [188, 327] on input "text" at bounding box center [229, 330] width 172 height 23
paste input "US6QR2500143"
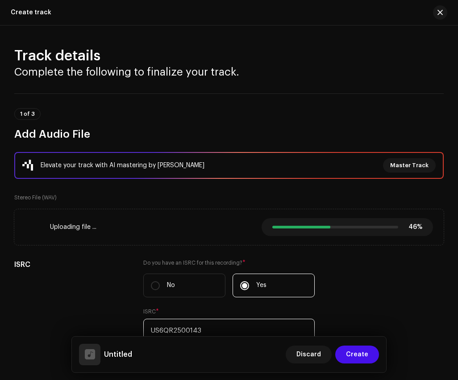
type input "US6QR2500143"
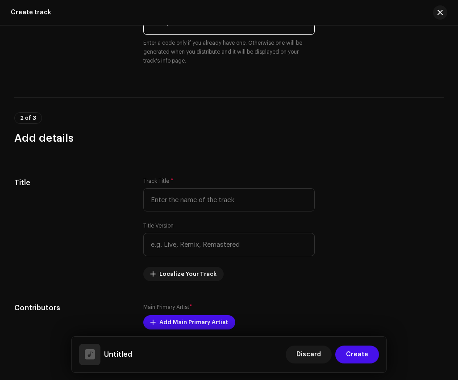
scroll to position [330, 0]
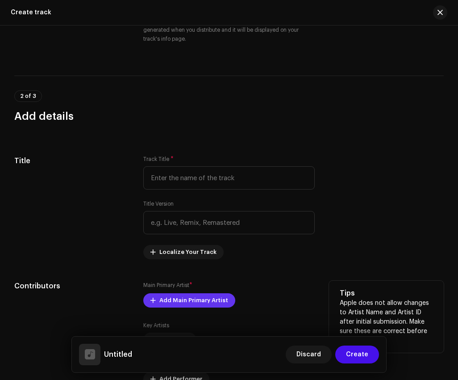
click at [193, 308] on span "Add Main Primary Artist" at bounding box center [193, 300] width 69 height 18
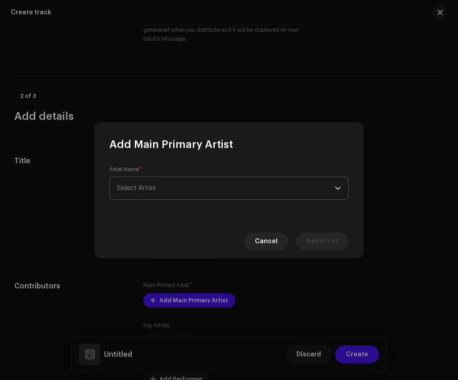
click at [193, 188] on span "Select Artist" at bounding box center [226, 188] width 218 height 22
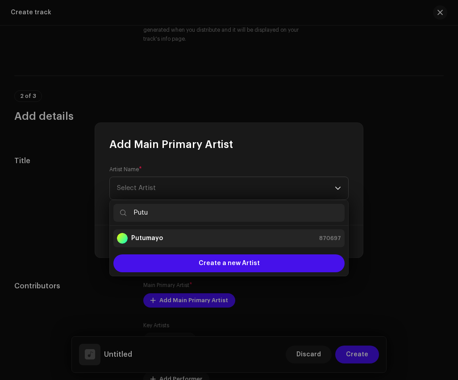
type input "Putu"
click at [208, 235] on div "Putumayo 870697" at bounding box center [229, 238] width 224 height 11
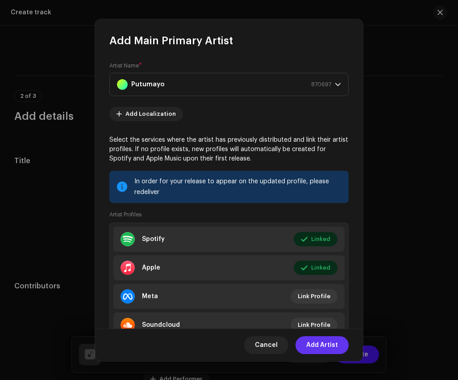
click at [321, 343] on span "Add Artist" at bounding box center [322, 345] width 32 height 18
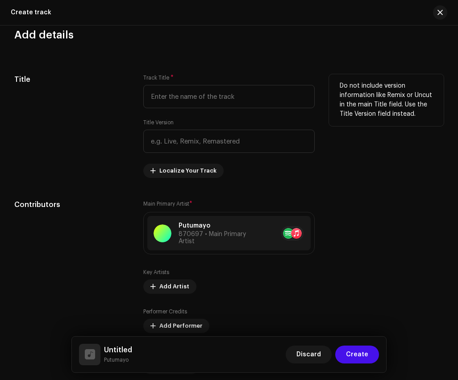
scroll to position [435, 0]
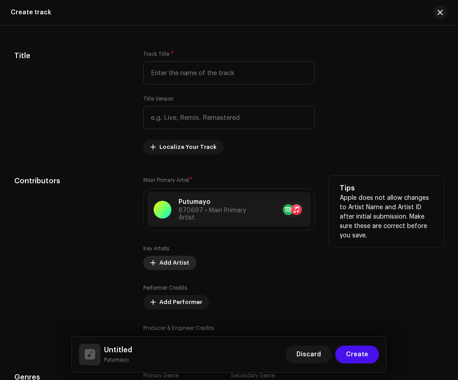
click at [169, 266] on span "Add Artist" at bounding box center [174, 263] width 30 height 18
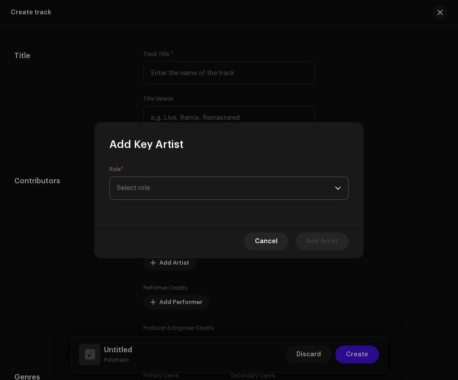
click at [190, 182] on span "Select role" at bounding box center [226, 188] width 218 height 22
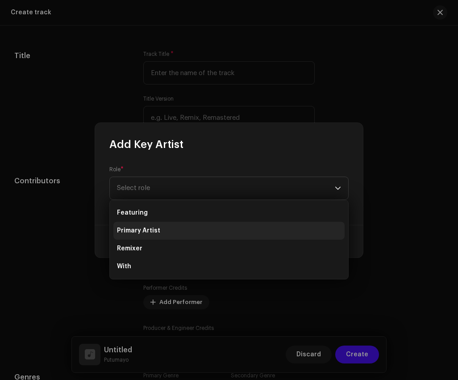
click at [184, 231] on li "Primary Artist" at bounding box center [228, 231] width 231 height 18
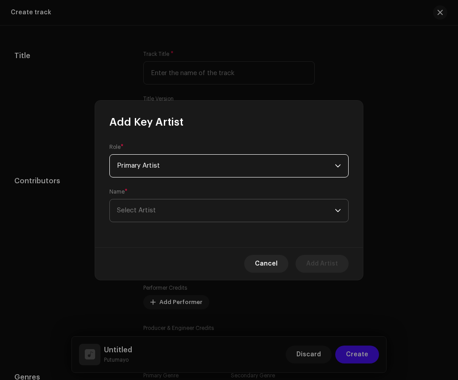
click at [190, 206] on span "Select Artist" at bounding box center [226, 210] width 218 height 22
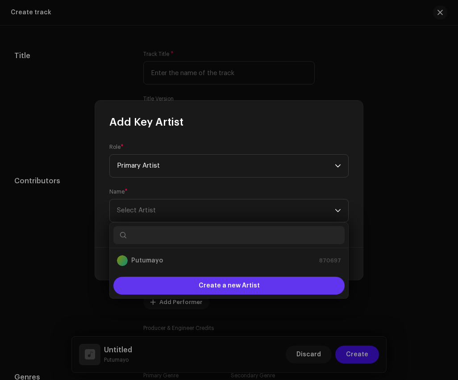
click at [201, 287] on span "Create a new Artist" at bounding box center [229, 286] width 61 height 18
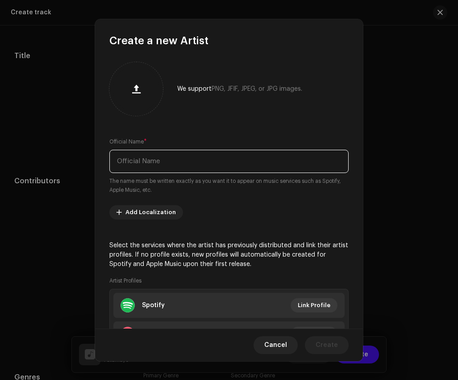
click at [239, 154] on input "text" at bounding box center [228, 161] width 239 height 23
paste input "Dei.3avu"
type input "Dei.3avu"
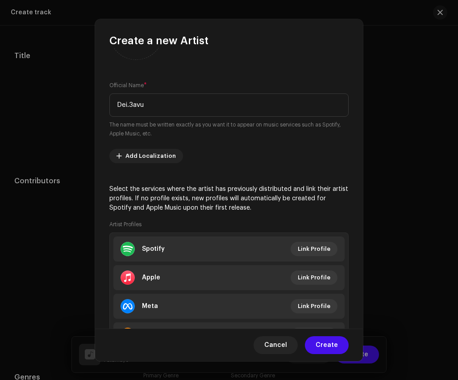
scroll to position [75, 0]
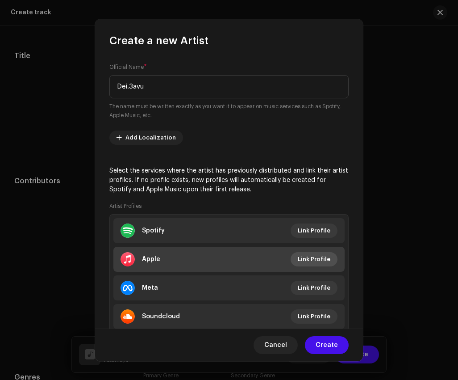
click at [320, 256] on span "Link Profile" at bounding box center [314, 259] width 33 height 18
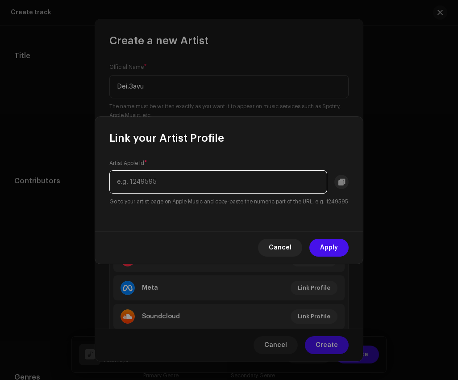
paste input "[URL][DOMAIN_NAME]"
drag, startPoint x: 253, startPoint y: 177, endPoint x: 79, endPoint y: 176, distance: 174.7
click at [79, 176] on div "Link your Artist Profile Artist Apple Id * [URL][DOMAIN_NAME] Go to your artist…" at bounding box center [229, 190] width 458 height 380
type input "1505172925"
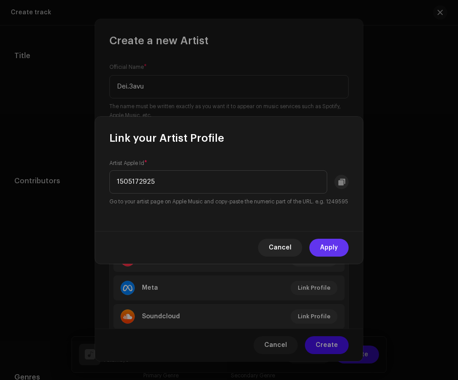
click at [330, 251] on span "Apply" at bounding box center [329, 248] width 18 height 18
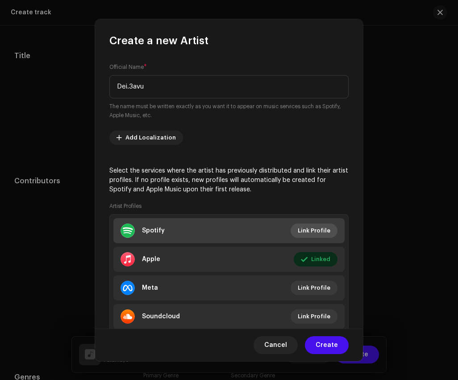
click at [315, 237] on span "Link Profile" at bounding box center [314, 231] width 33 height 18
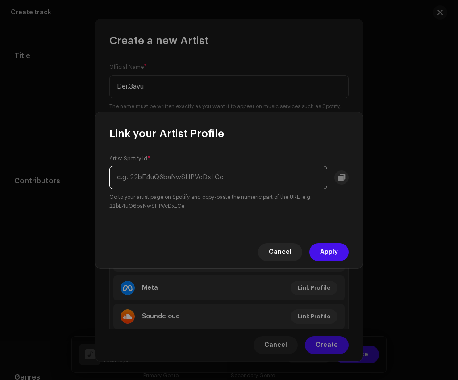
paste input "[URL][DOMAIN_NAME]"
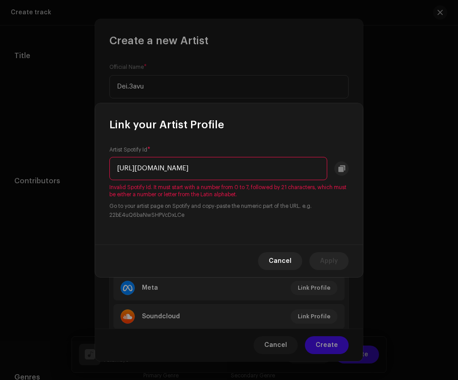
scroll to position [0, 82]
drag, startPoint x: 218, startPoint y: 168, endPoint x: 407, endPoint y: 168, distance: 189.0
click at [407, 168] on div "Link your Artist Profile Artist Spotify Id * [URL][DOMAIN_NAME] Invalid Spotify…" at bounding box center [229, 190] width 458 height 380
drag, startPoint x: 214, startPoint y: 168, endPoint x: 78, endPoint y: 163, distance: 136.4
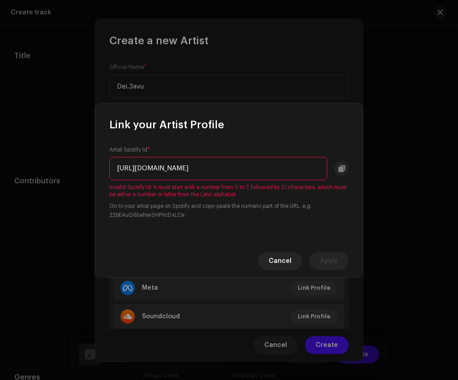
click at [78, 163] on div "Link your Artist Profile Artist Spotify Id * [URL][DOMAIN_NAME] Invalid Spotify…" at bounding box center [229, 190] width 458 height 380
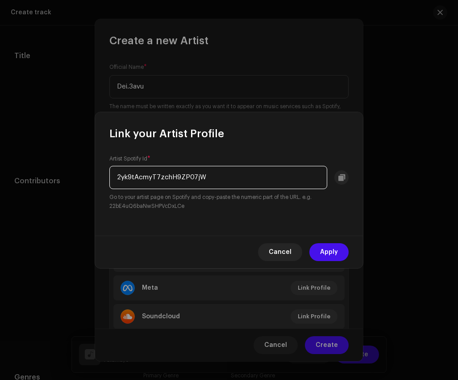
type input "2yk9tAcmyT7zchH9ZP07jW"
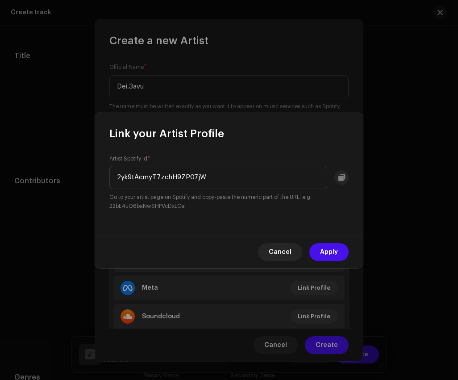
click at [355, 251] on div "Cancel Apply" at bounding box center [229, 251] width 268 height 33
click at [334, 251] on span "Apply" at bounding box center [329, 252] width 18 height 18
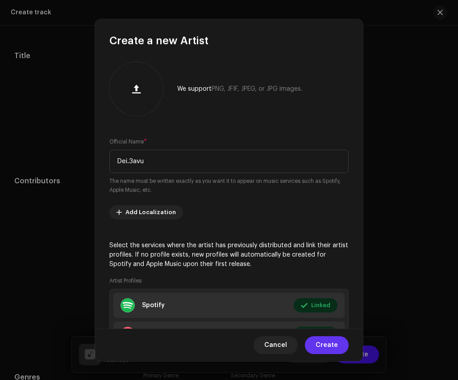
click at [334, 346] on span "Create" at bounding box center [327, 345] width 22 height 18
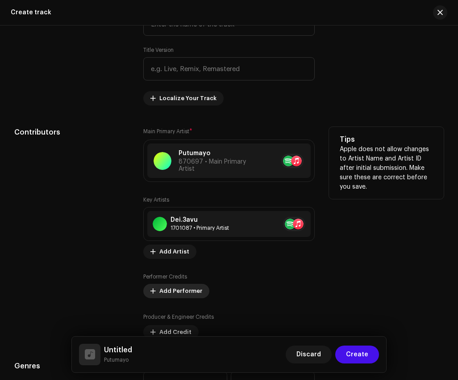
scroll to position [529, 0]
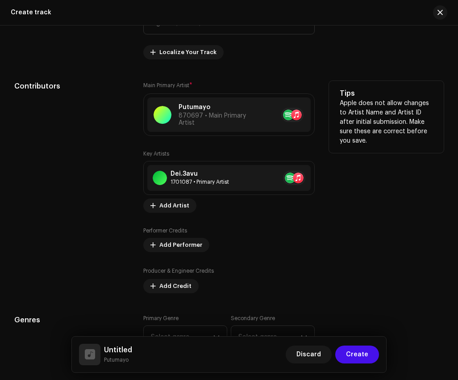
click at [181, 277] on div "Producer & Engineer Credits Add Credit" at bounding box center [229, 279] width 172 height 27
click at [183, 286] on span "Add Credit" at bounding box center [175, 286] width 32 height 18
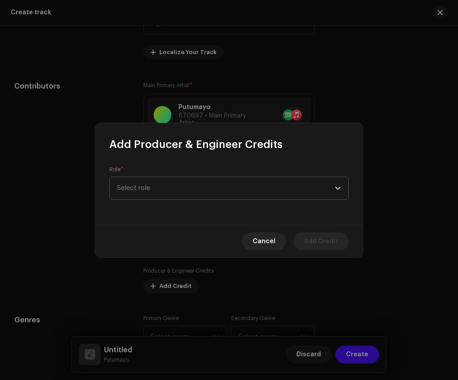
click at [259, 191] on span "Select role" at bounding box center [226, 188] width 218 height 22
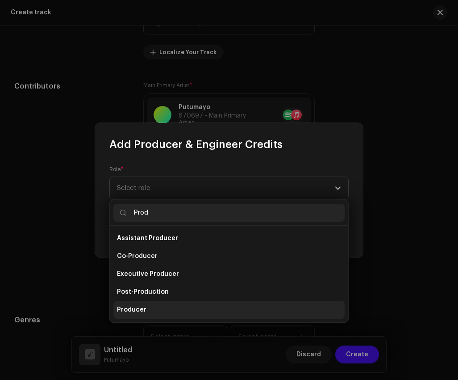
type input "Prod"
click at [233, 309] on li "Producer" at bounding box center [228, 310] width 231 height 18
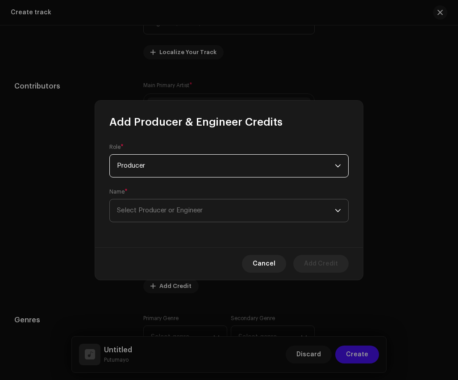
click at [232, 215] on span "Select Producer or Engineer" at bounding box center [226, 210] width 218 height 22
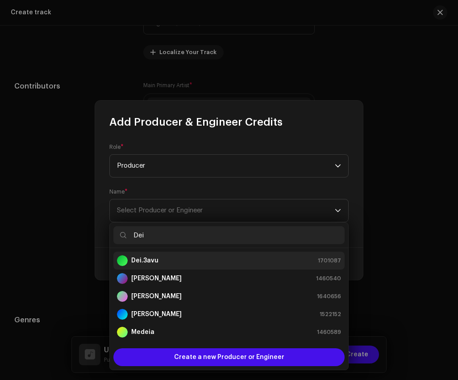
type input "Dei"
click at [227, 259] on div "Dei.3avu 1701087" at bounding box center [229, 260] width 224 height 11
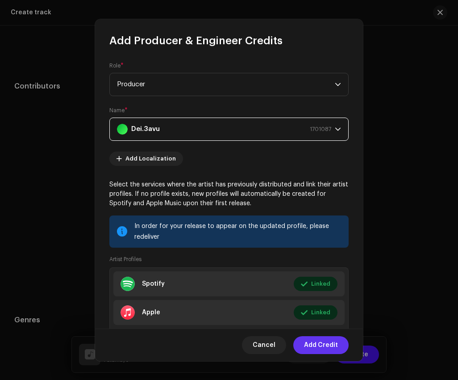
click at [326, 345] on span "Add Credit" at bounding box center [321, 345] width 34 height 18
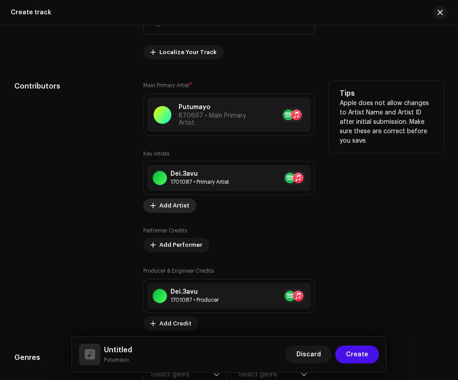
click at [168, 204] on span "Add Artist" at bounding box center [174, 206] width 30 height 18
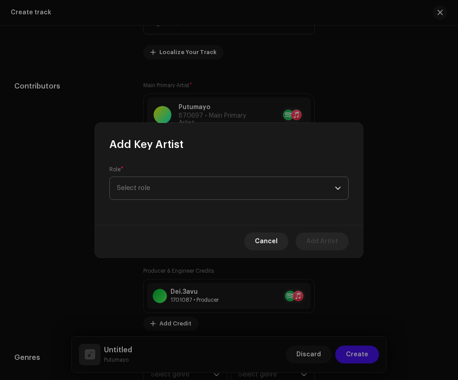
click at [198, 185] on span "Select role" at bounding box center [226, 188] width 218 height 22
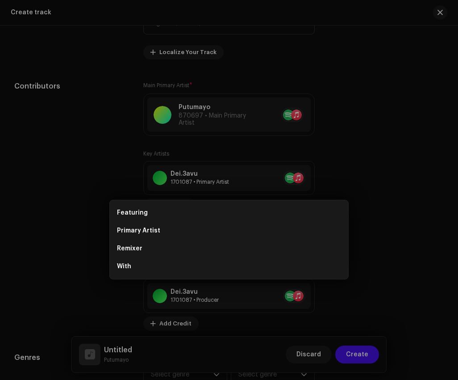
click at [415, 141] on div "Add Key Artist Role * Select role Cancel Add Artist" at bounding box center [229, 190] width 458 height 380
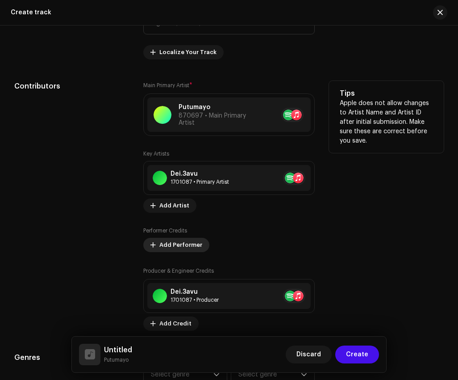
click at [196, 247] on span "Add Performer" at bounding box center [180, 245] width 43 height 18
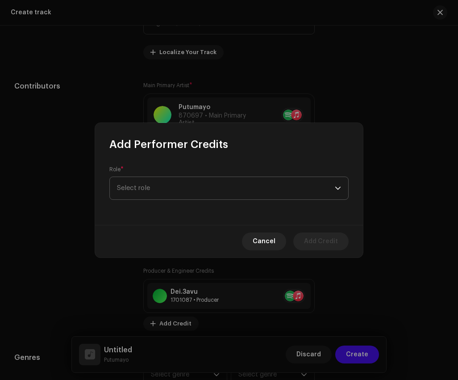
click at [222, 190] on span "Select role" at bounding box center [226, 188] width 218 height 22
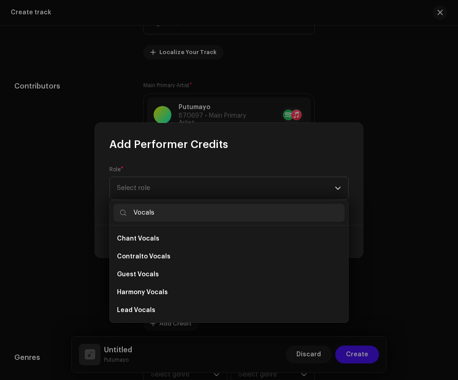
scroll to position [161, 0]
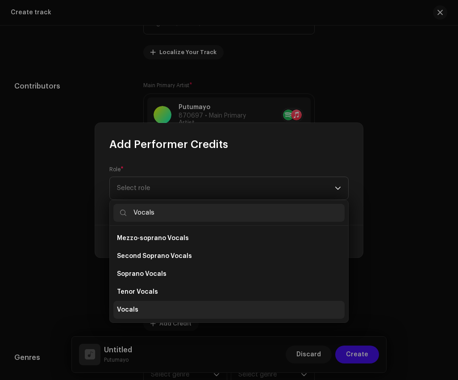
type input "Vocals"
click at [182, 312] on li "Vocals" at bounding box center [228, 310] width 231 height 18
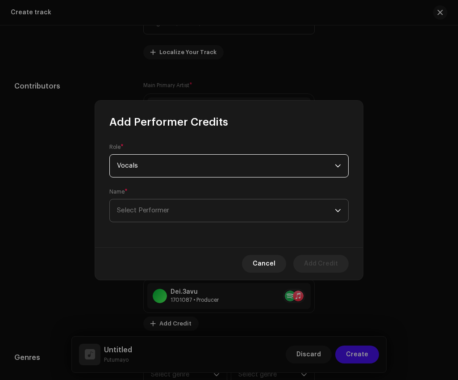
click at [197, 215] on span "Select Performer" at bounding box center [226, 210] width 218 height 22
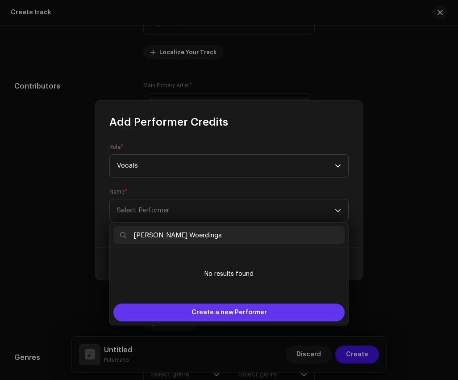
type input "[PERSON_NAME] Woerdings"
click at [234, 315] on span "Create a new Performer" at bounding box center [229, 312] width 75 height 18
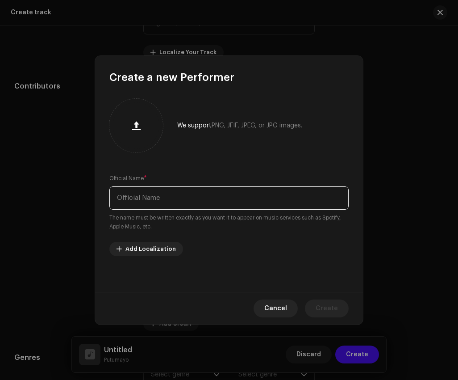
click at [247, 197] on input "text" at bounding box center [228, 197] width 239 height 23
paste input "[PERSON_NAME] Woerdings"
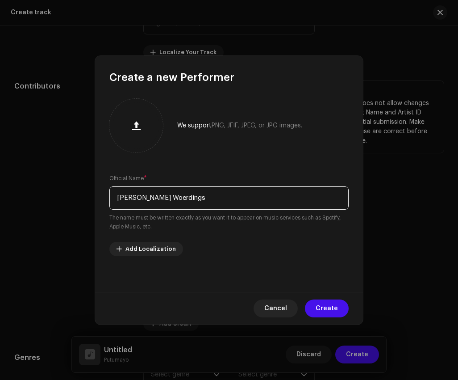
type input "[PERSON_NAME] Woerdings"
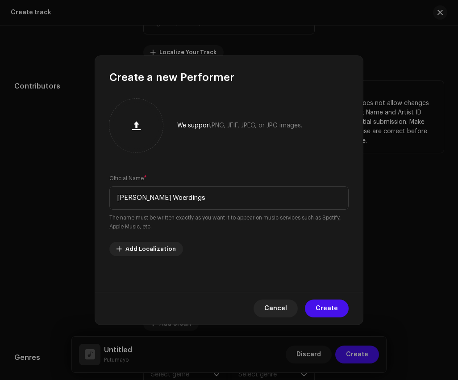
click at [325, 307] on span "Create" at bounding box center [327, 308] width 22 height 18
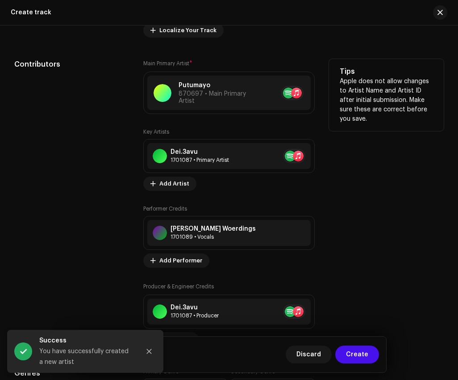
scroll to position [554, 0]
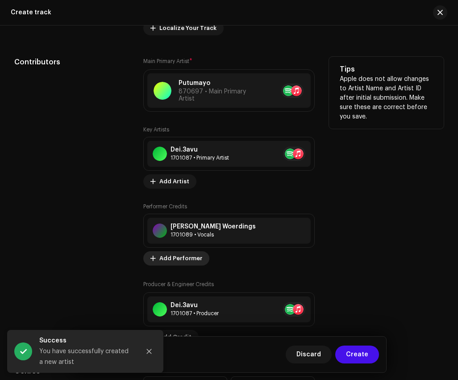
click at [179, 264] on span "Add Performer" at bounding box center [180, 258] width 43 height 18
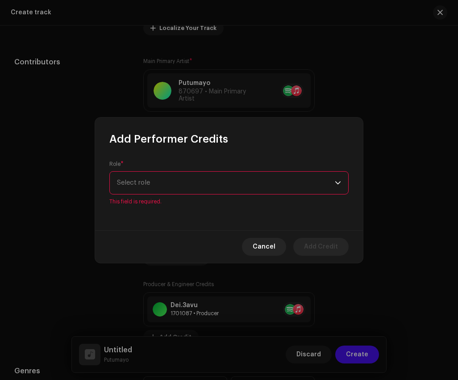
click at [224, 175] on div "Role * Select role This field is required." at bounding box center [228, 182] width 239 height 45
click at [233, 183] on span "Select role" at bounding box center [226, 183] width 218 height 22
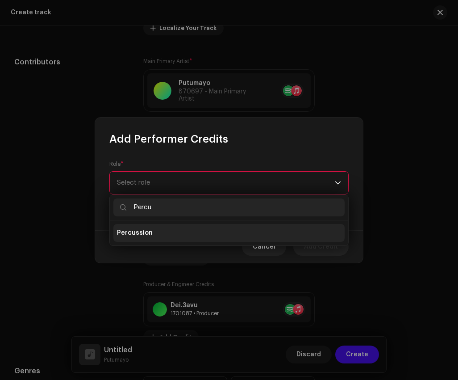
type input "Percu"
click at [232, 235] on li "Percussion" at bounding box center [228, 233] width 231 height 18
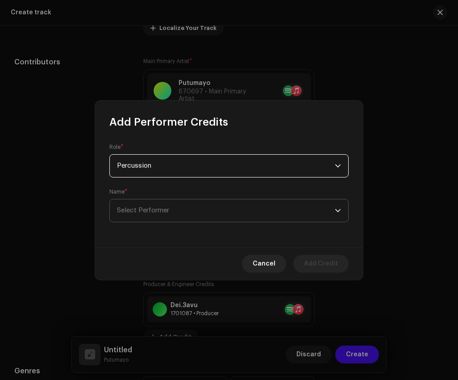
click at [223, 206] on span "Select Performer" at bounding box center [226, 210] width 218 height 22
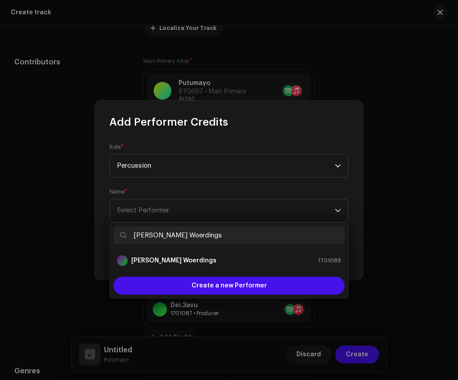
type input "[PERSON_NAME] Woerdings"
click at [217, 265] on div "[PERSON_NAME] Woerdings 1701089" at bounding box center [229, 260] width 224 height 11
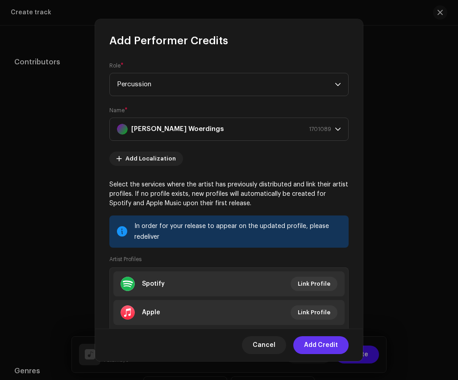
click at [336, 346] on span "Add Credit" at bounding box center [321, 345] width 34 height 18
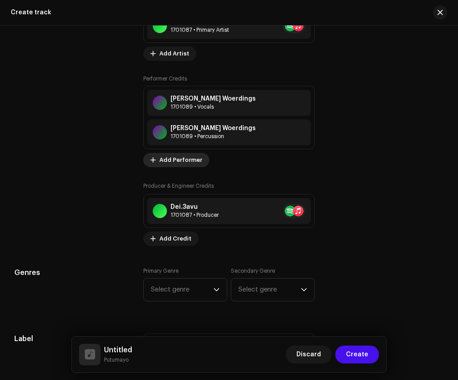
scroll to position [700, 0]
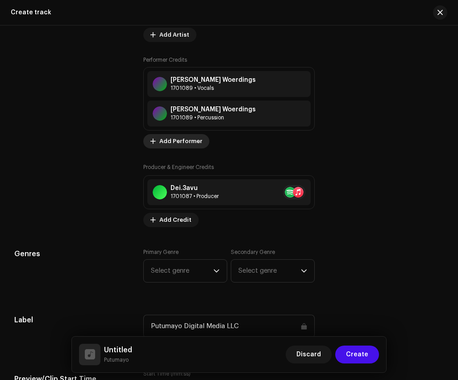
click at [167, 143] on span "Add Performer" at bounding box center [180, 141] width 43 height 18
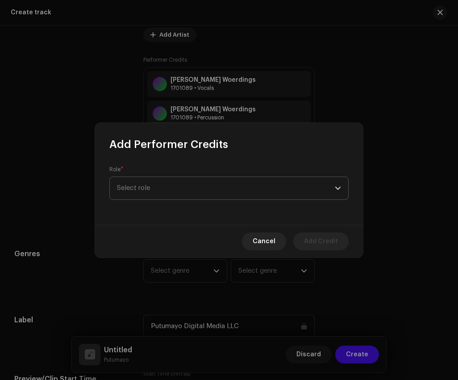
click at [191, 187] on span "Select role" at bounding box center [226, 188] width 218 height 22
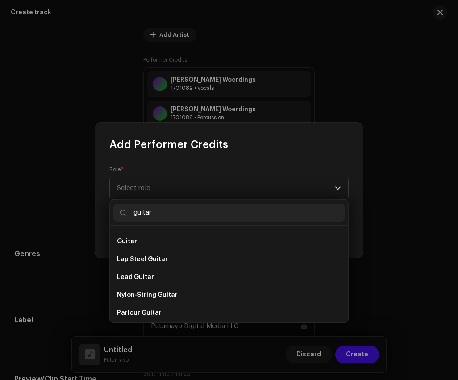
scroll to position [218, 0]
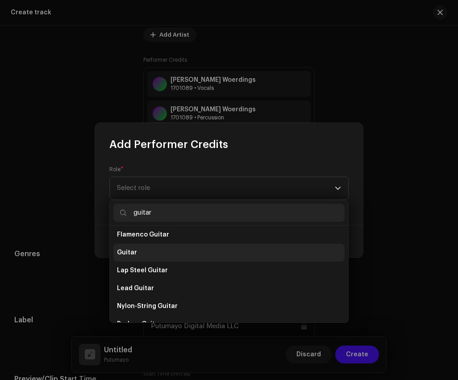
type input "guitar"
click at [147, 252] on li "Guitar" at bounding box center [228, 252] width 231 height 18
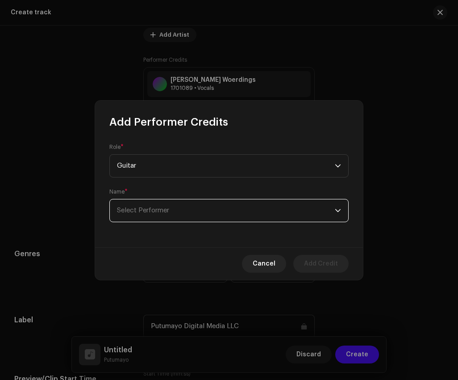
click at [188, 209] on span "Select Performer" at bounding box center [226, 210] width 218 height 22
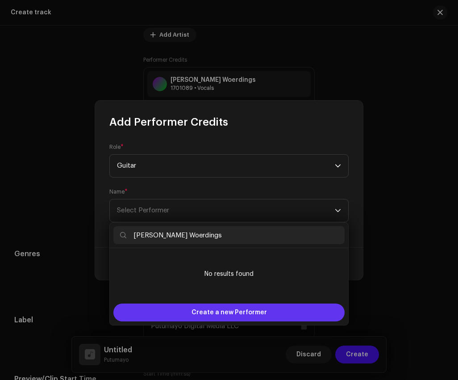
type input "[PERSON_NAME] Woerdings"
click at [206, 310] on span "Create a new Performer" at bounding box center [229, 312] width 75 height 18
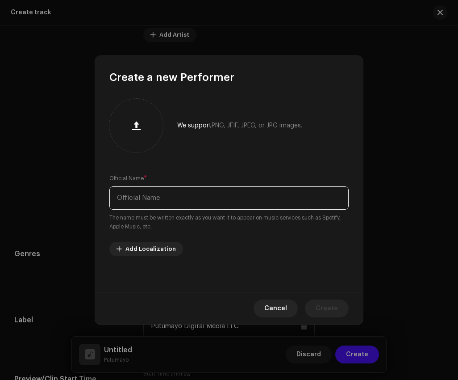
click at [225, 201] on input "text" at bounding box center [228, 197] width 239 height 23
paste input "[PERSON_NAME] Woerdings"
type input "[PERSON_NAME] Woerdings"
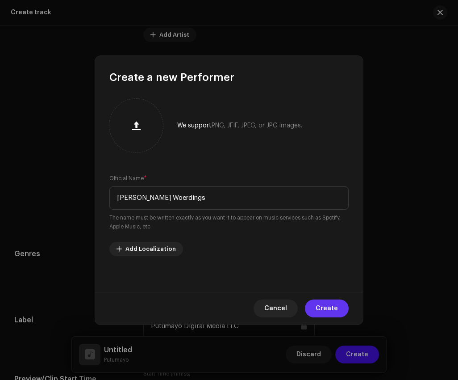
click at [322, 309] on span "Create" at bounding box center [327, 308] width 22 height 18
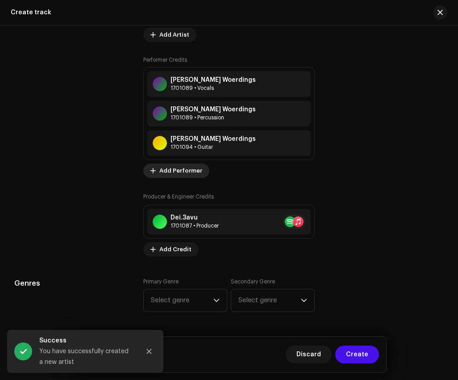
click at [181, 177] on span "Add Performer" at bounding box center [180, 171] width 43 height 18
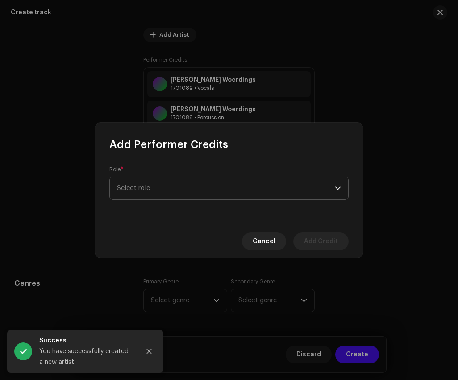
click at [193, 184] on span "Select role" at bounding box center [226, 188] width 218 height 22
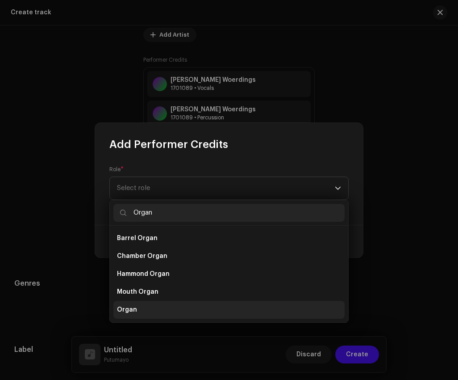
type input "Organ"
click at [176, 308] on li "Organ" at bounding box center [228, 310] width 231 height 18
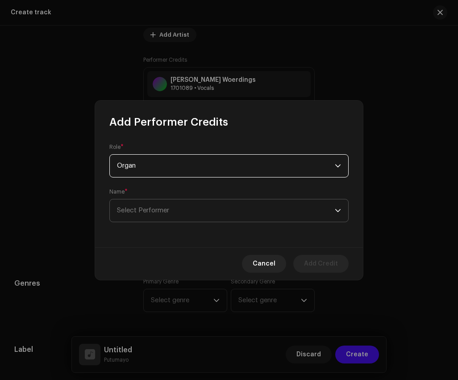
click at [193, 202] on span "Select Performer" at bounding box center [226, 210] width 218 height 22
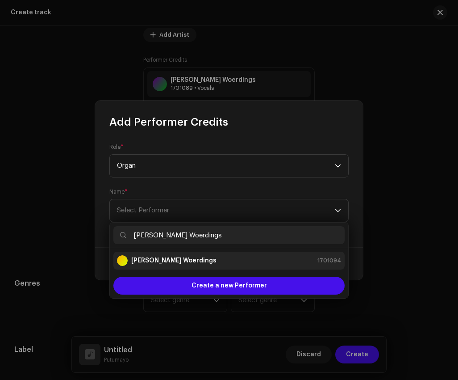
type input "[PERSON_NAME] Woerdings"
click at [223, 262] on div "[PERSON_NAME] Woerdings 1701094" at bounding box center [229, 260] width 224 height 11
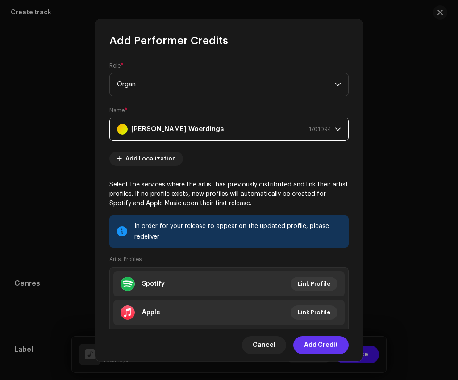
click at [321, 347] on span "Add Credit" at bounding box center [321, 345] width 34 height 18
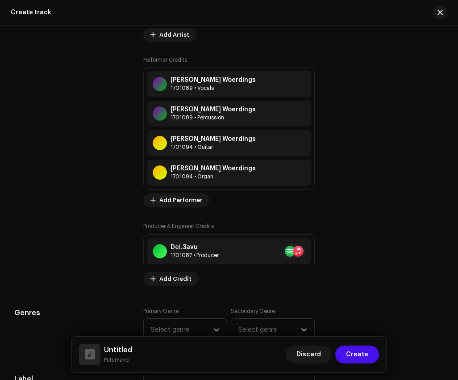
click at [165, 192] on div "Performer Credits [PERSON_NAME] 1701089 • Vocals [PERSON_NAME] 1701089 • Percus…" at bounding box center [229, 131] width 172 height 151
click at [165, 202] on span "Add Performer" at bounding box center [180, 200] width 43 height 18
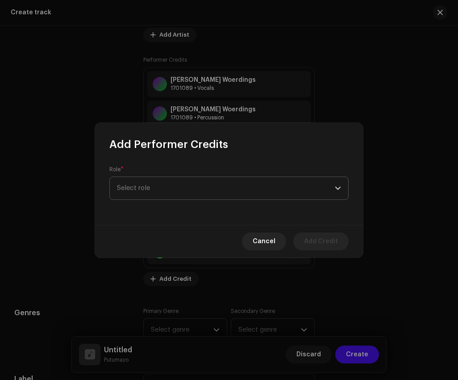
click at [180, 183] on span "Select role" at bounding box center [226, 188] width 218 height 22
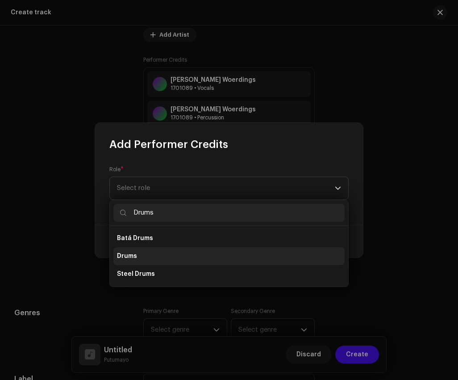
type input "Drums"
click at [159, 257] on li "Drums" at bounding box center [228, 256] width 231 height 18
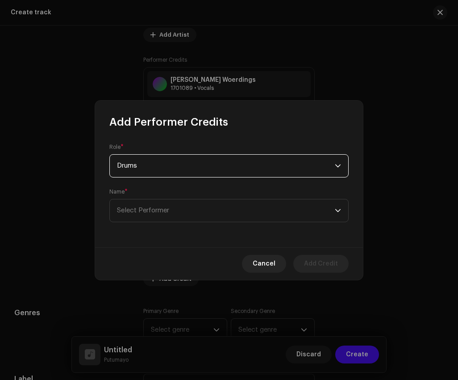
click at [176, 198] on div "Name * Select Performer" at bounding box center [228, 205] width 239 height 34
click at [178, 207] on span "Select Performer" at bounding box center [226, 210] width 218 height 22
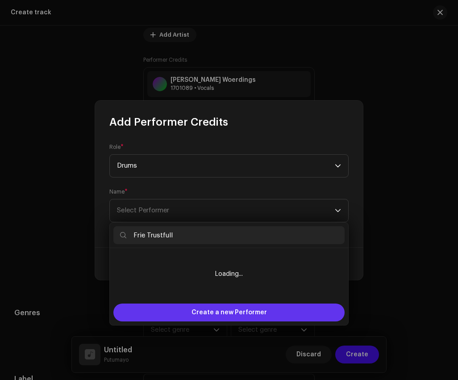
type input "Frie Trustfull"
click at [237, 307] on span "Create a new Performer" at bounding box center [229, 312] width 75 height 18
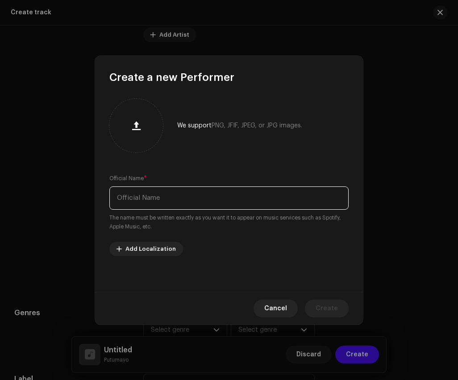
click at [237, 193] on input "text" at bounding box center [228, 197] width 239 height 23
paste input "Frie Trustfull"
type input "Frie Trustfull"
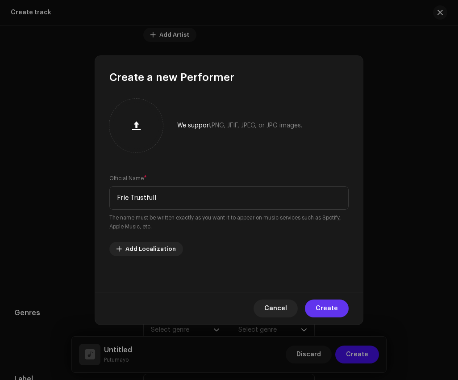
click at [323, 304] on span "Create" at bounding box center [327, 308] width 22 height 18
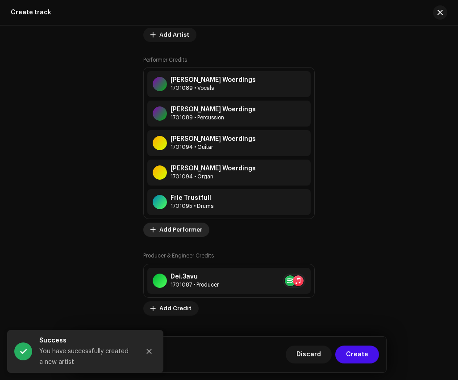
click at [185, 231] on span "Add Performer" at bounding box center [180, 230] width 43 height 18
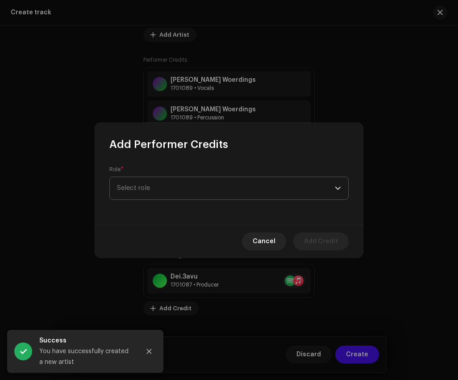
click at [203, 188] on span "Select role" at bounding box center [226, 188] width 218 height 22
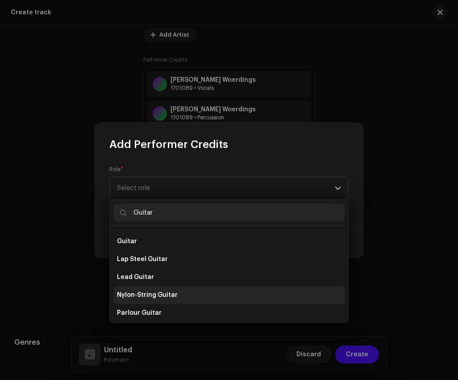
scroll to position [229, 0]
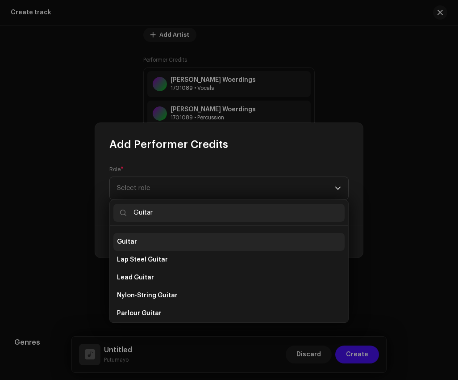
type input "Guitar"
click at [167, 242] on li "Guitar" at bounding box center [228, 242] width 231 height 18
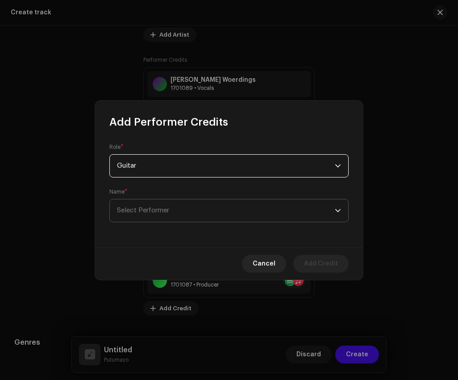
click at [177, 217] on span "Select Performer" at bounding box center [226, 210] width 218 height 22
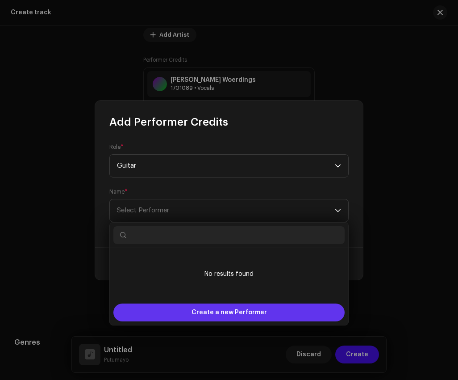
click at [212, 312] on span "Create a new Performer" at bounding box center [229, 312] width 75 height 18
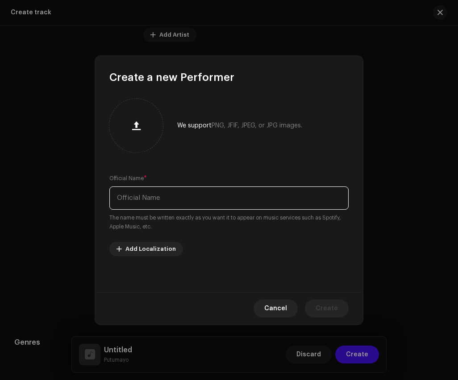
click at [202, 202] on input "text" at bounding box center [228, 197] width 239 height 23
paste input "[PERSON_NAME]"
type input "[PERSON_NAME]"
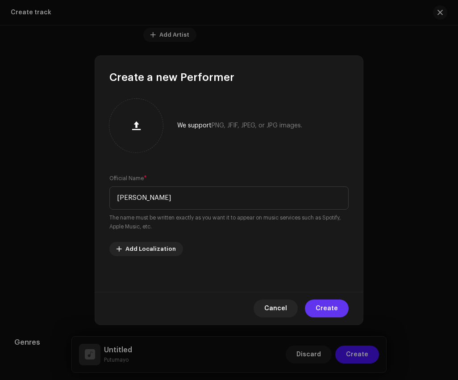
click at [322, 307] on span "Create" at bounding box center [327, 308] width 22 height 18
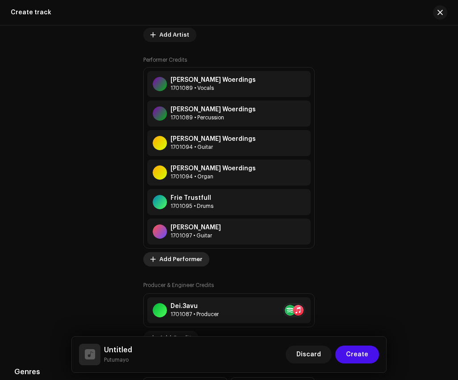
click at [178, 257] on span "Add Performer" at bounding box center [180, 259] width 43 height 18
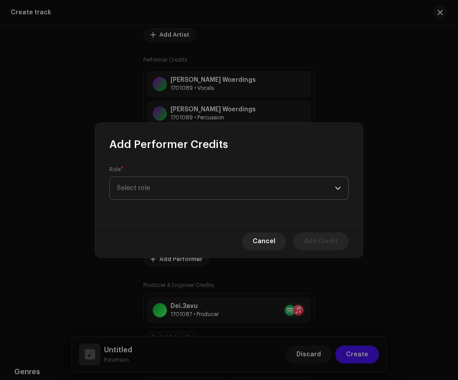
click at [200, 189] on span "Select role" at bounding box center [226, 188] width 218 height 22
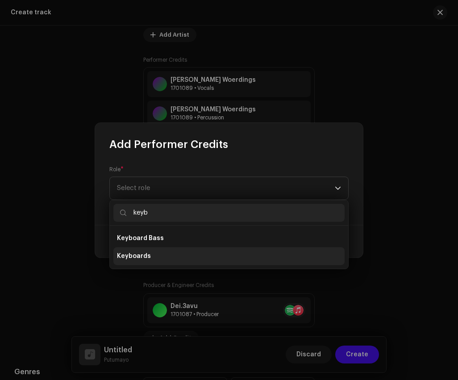
type input "keyb"
click at [189, 257] on li "Keyboards" at bounding box center [228, 256] width 231 height 18
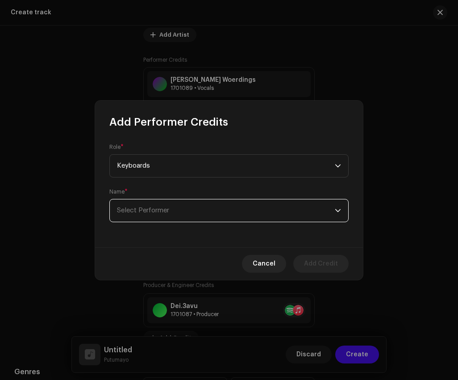
click at [209, 203] on span "Select Performer" at bounding box center [226, 210] width 218 height 22
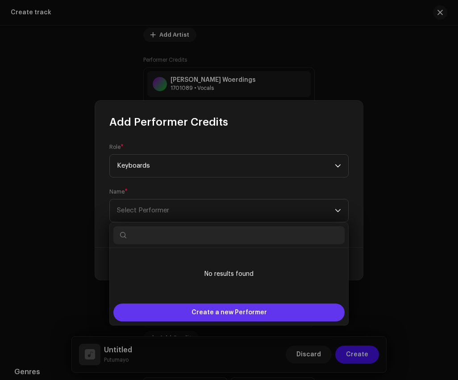
click at [218, 307] on span "Create a new Performer" at bounding box center [229, 312] width 75 height 18
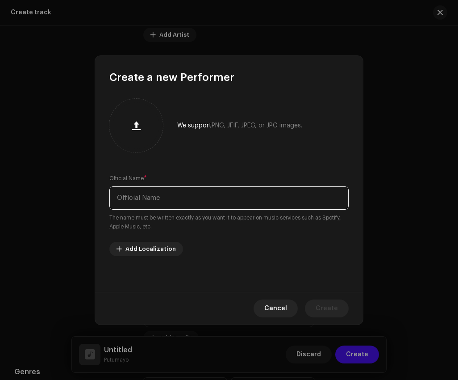
click at [225, 186] on input "text" at bounding box center [228, 197] width 239 height 23
paste input "[PERSON_NAME]"
type input "[PERSON_NAME]"
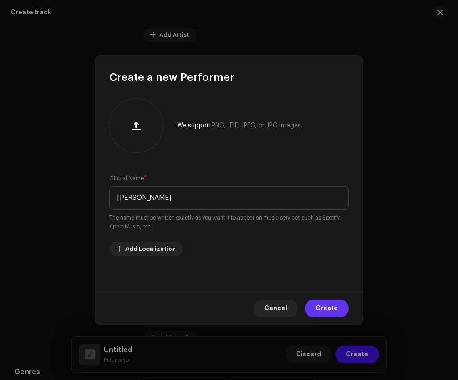
click at [327, 302] on span "Create" at bounding box center [327, 308] width 22 height 18
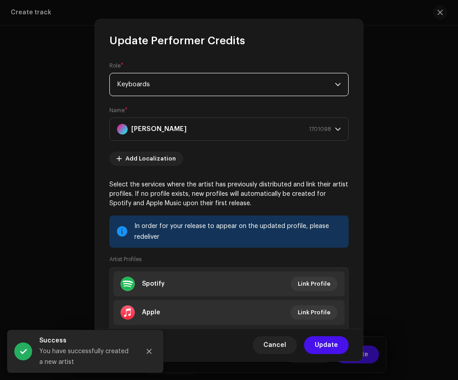
click at [203, 87] on span "Keyboards" at bounding box center [226, 84] width 218 height 22
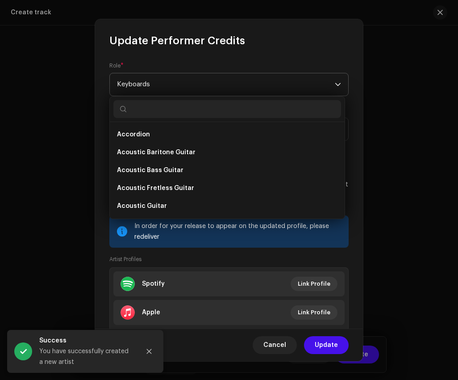
scroll to position [3284, 0]
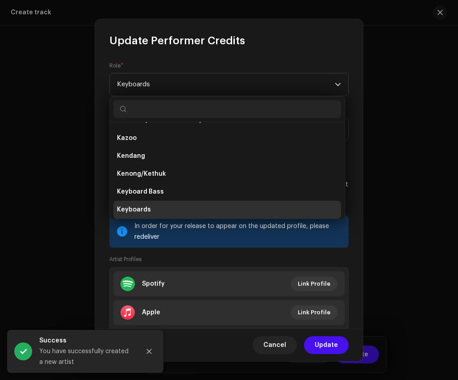
click at [308, 52] on div "Role * Keyboards Name * [PERSON_NAME][GEOGRAPHIC_DATA] Add Localization Select …" at bounding box center [229, 188] width 268 height 281
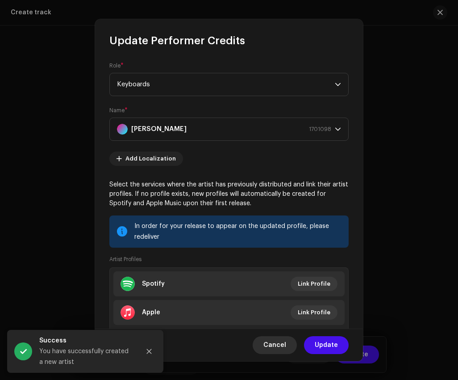
click at [282, 348] on span "Cancel" at bounding box center [275, 345] width 23 height 18
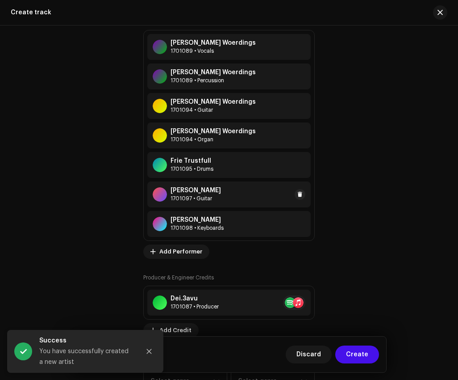
scroll to position [749, 0]
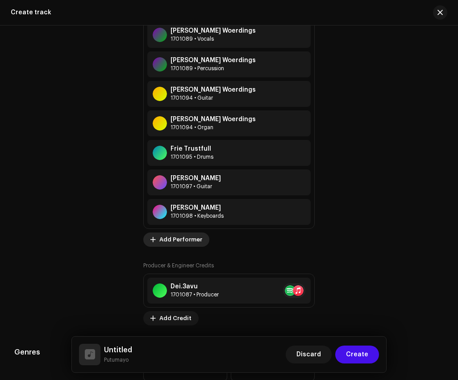
click at [180, 243] on span "Add Performer" at bounding box center [180, 240] width 43 height 18
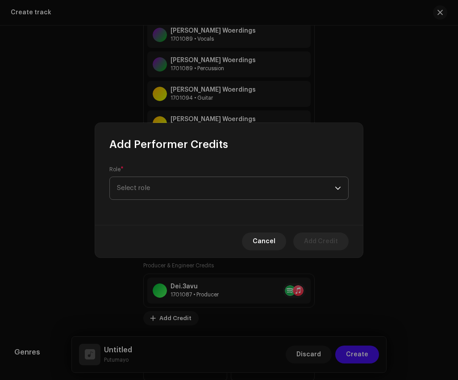
click at [215, 182] on span "Select role" at bounding box center [226, 188] width 218 height 22
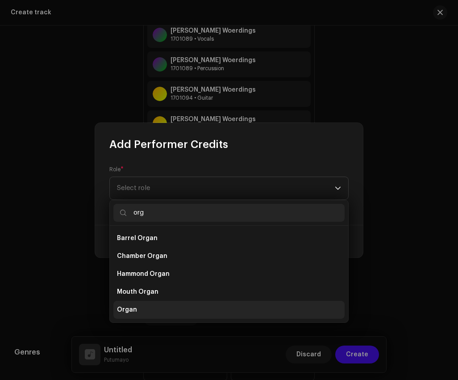
type input "org"
click at [189, 306] on li "Organ" at bounding box center [228, 310] width 231 height 18
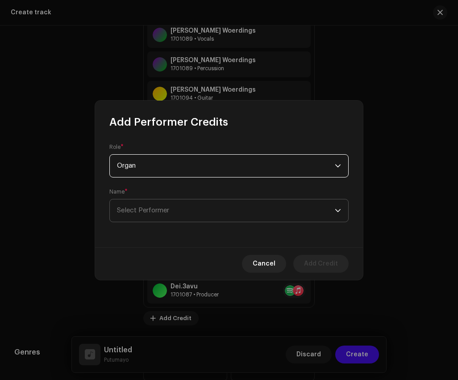
click at [192, 205] on span "Select Performer" at bounding box center [226, 210] width 218 height 22
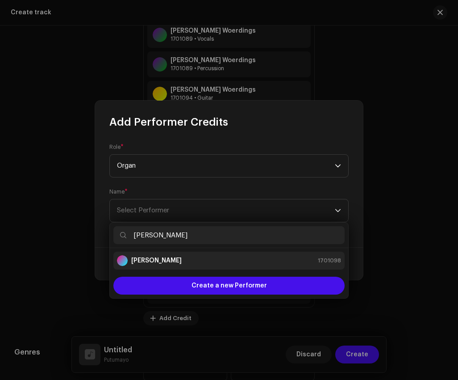
type input "[PERSON_NAME]"
click at [198, 262] on div "[PERSON_NAME] 1701098" at bounding box center [229, 260] width 224 height 11
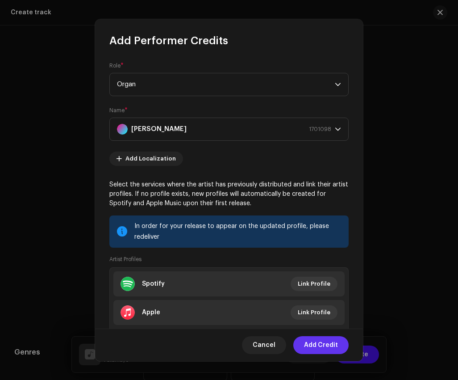
click at [322, 348] on span "Add Credit" at bounding box center [321, 345] width 34 height 18
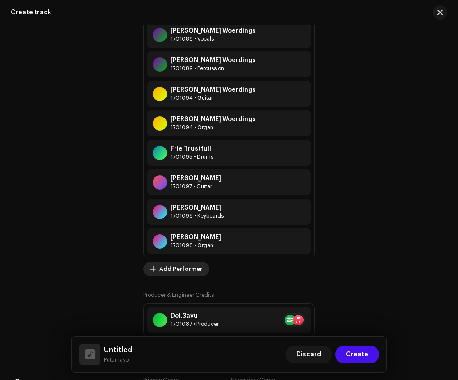
click at [167, 269] on span "Add Performer" at bounding box center [180, 269] width 43 height 18
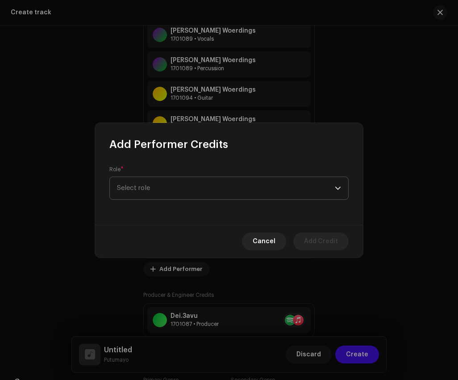
click at [214, 193] on span "Select role" at bounding box center [226, 188] width 218 height 22
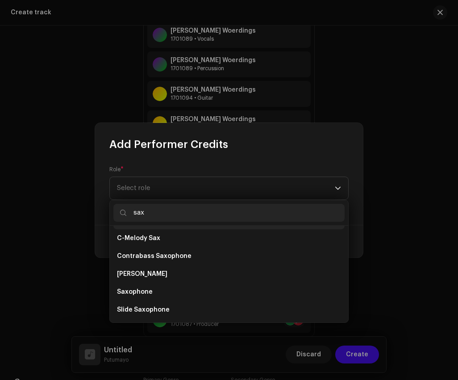
scroll to position [44, 0]
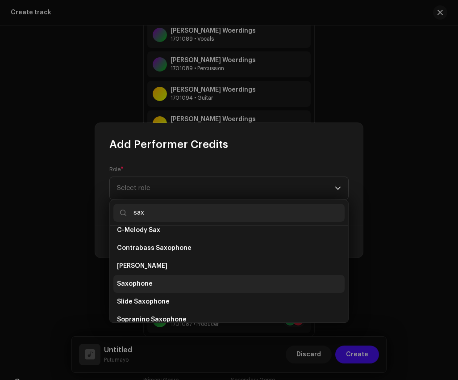
type input "sax"
click at [193, 277] on li "Saxophone" at bounding box center [228, 284] width 231 height 18
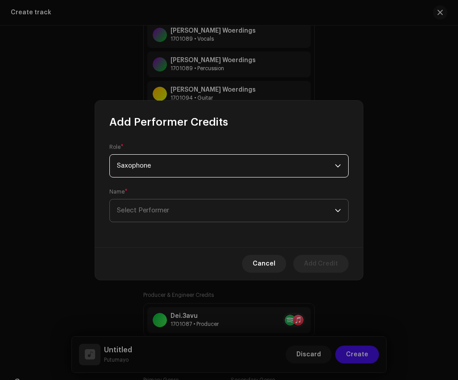
click at [201, 204] on span "Select Performer" at bounding box center [226, 210] width 218 height 22
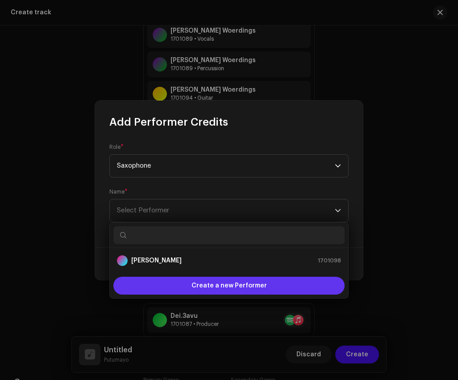
click at [219, 287] on span "Create a new Performer" at bounding box center [229, 286] width 75 height 18
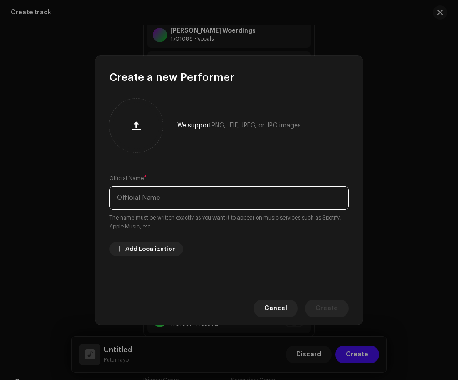
click at [218, 194] on input "text" at bounding box center [228, 197] width 239 height 23
paste input "[PERSON_NAME]"
type input "[PERSON_NAME]"
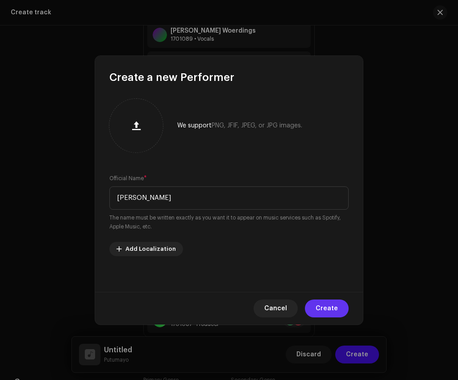
click at [335, 305] on span "Create" at bounding box center [327, 308] width 22 height 18
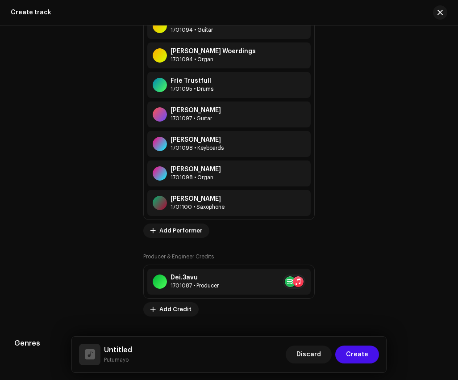
scroll to position [819, 0]
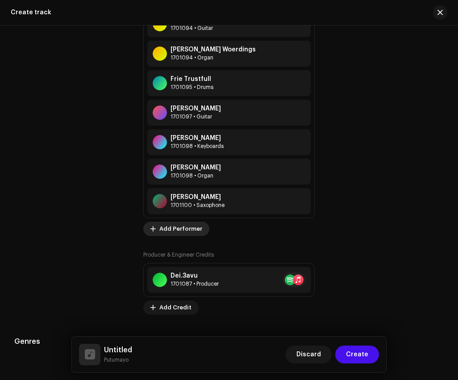
click at [173, 229] on span "Add Performer" at bounding box center [180, 229] width 43 height 18
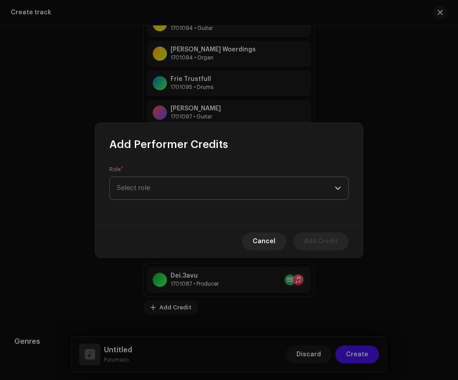
click at [182, 187] on span "Select role" at bounding box center [226, 188] width 218 height 22
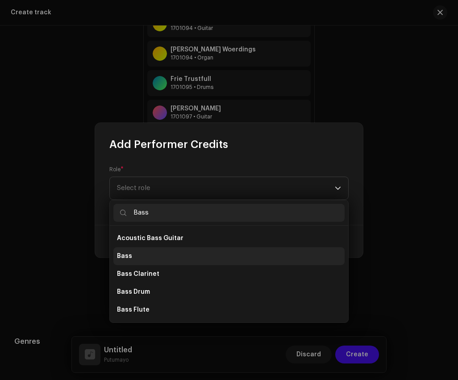
type input "Bass"
click at [176, 249] on li "Bass" at bounding box center [228, 256] width 231 height 18
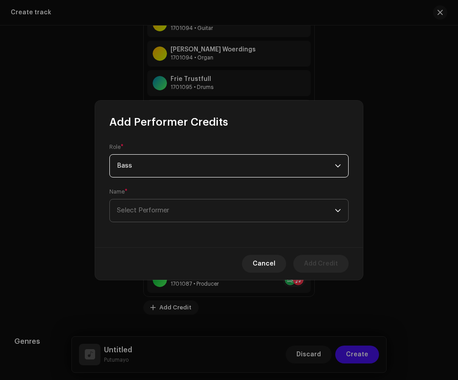
click at [182, 201] on span "Select Performer" at bounding box center [226, 210] width 218 height 22
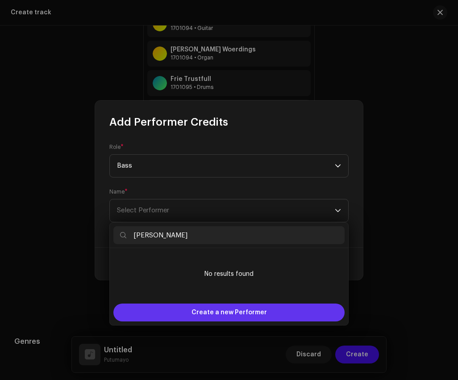
type input "[PERSON_NAME]"
click at [222, 306] on span "Create a new Performer" at bounding box center [229, 312] width 75 height 18
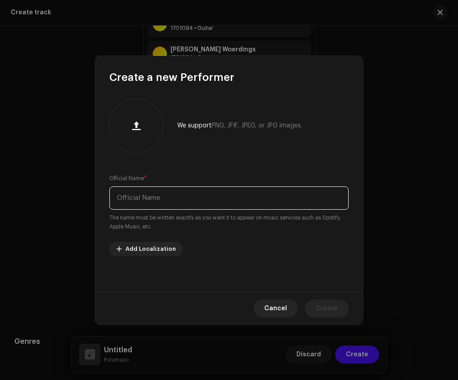
click at [222, 205] on input "text" at bounding box center [228, 197] width 239 height 23
paste input "[PERSON_NAME]"
type input "[PERSON_NAME]"
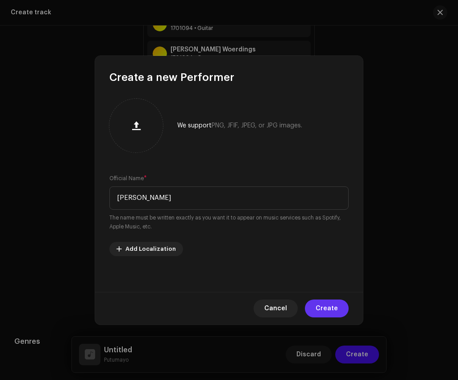
click at [329, 308] on span "Create" at bounding box center [327, 308] width 22 height 18
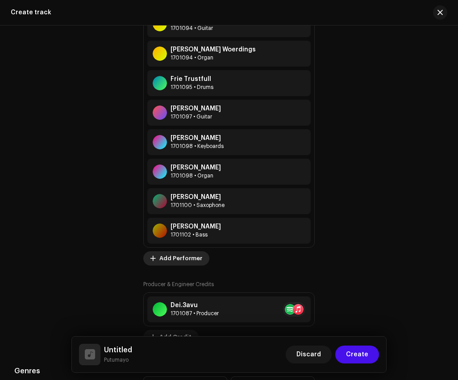
click at [170, 260] on span "Add Performer" at bounding box center [180, 258] width 43 height 18
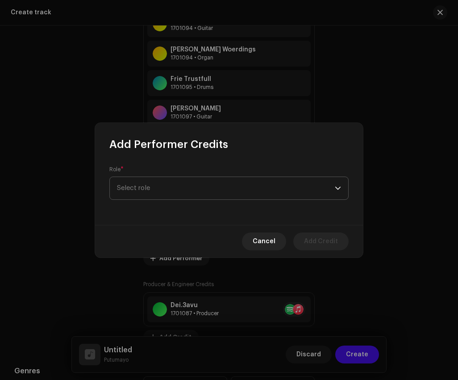
click at [196, 192] on span "Select role" at bounding box center [226, 188] width 218 height 22
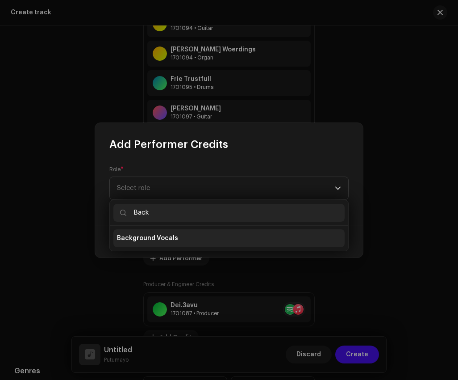
type input "Back"
click at [201, 241] on li "Background Vocals" at bounding box center [228, 238] width 231 height 18
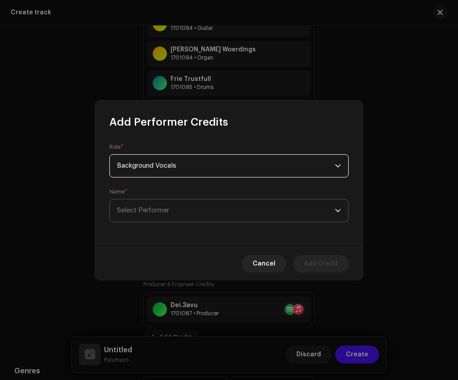
click at [217, 205] on span "Select Performer" at bounding box center [226, 210] width 218 height 22
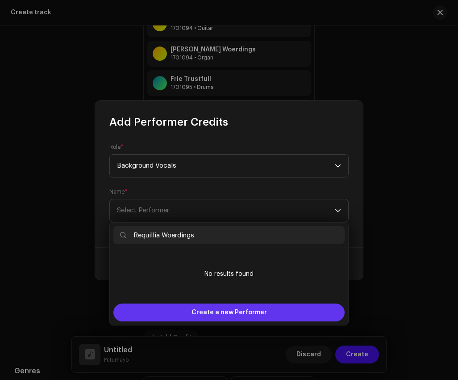
type input "Requillia Woerdings"
click at [224, 315] on span "Create a new Performer" at bounding box center [229, 312] width 75 height 18
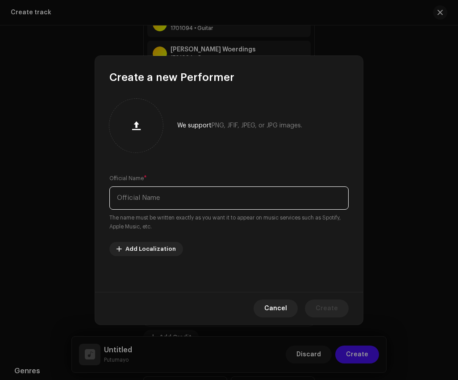
click at [206, 196] on input "text" at bounding box center [228, 197] width 239 height 23
paste input "Requillia Woerdings"
type input "Requillia Woerdings"
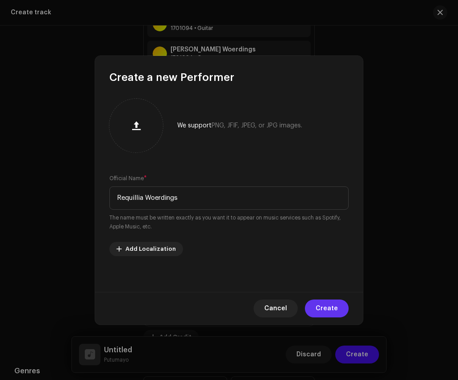
click at [324, 304] on span "Create" at bounding box center [327, 308] width 22 height 18
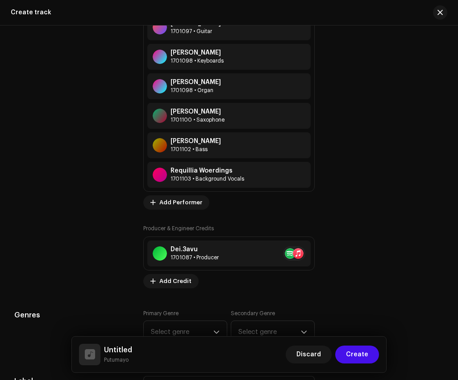
scroll to position [942, 0]
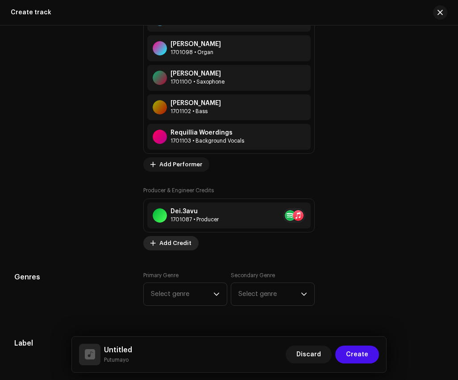
click at [174, 243] on span "Add Credit" at bounding box center [175, 243] width 32 height 18
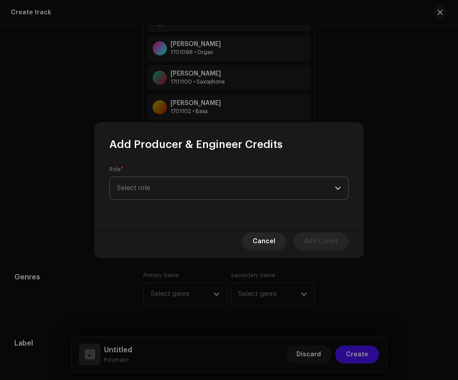
click at [219, 186] on span "Select role" at bounding box center [226, 188] width 218 height 22
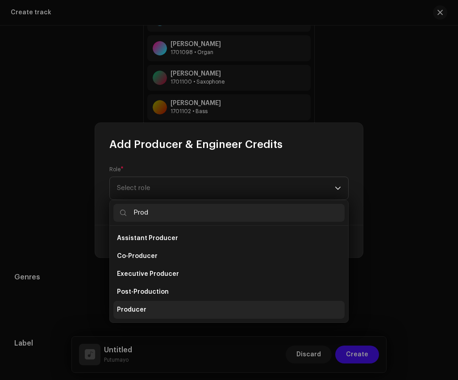
type input "Prod"
drag, startPoint x: 186, startPoint y: 302, endPoint x: 186, endPoint y: 306, distance: 4.9
click at [186, 306] on li "Producer" at bounding box center [228, 310] width 231 height 18
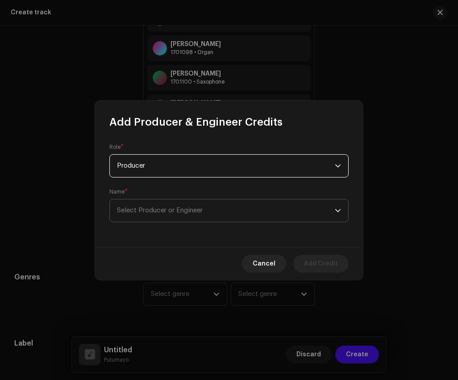
click at [186, 205] on span "Select Producer or Engineer" at bounding box center [226, 210] width 218 height 22
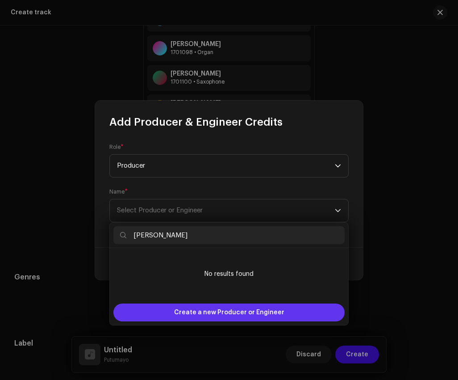
type input "[PERSON_NAME]"
click at [212, 312] on span "Create a new Producer or Engineer" at bounding box center [229, 312] width 110 height 18
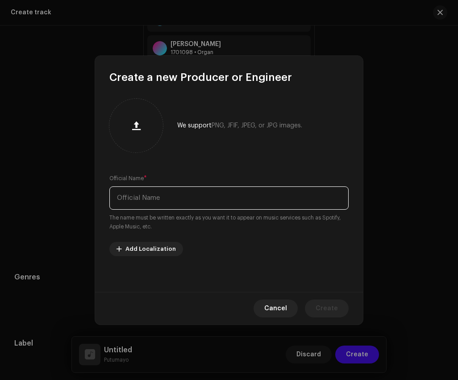
click at [233, 198] on input "text" at bounding box center [228, 197] width 239 height 23
paste input "[PERSON_NAME]"
type input "[PERSON_NAME]"
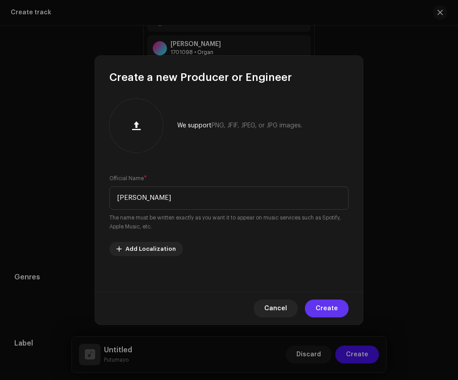
click at [323, 306] on span "Create" at bounding box center [327, 308] width 22 height 18
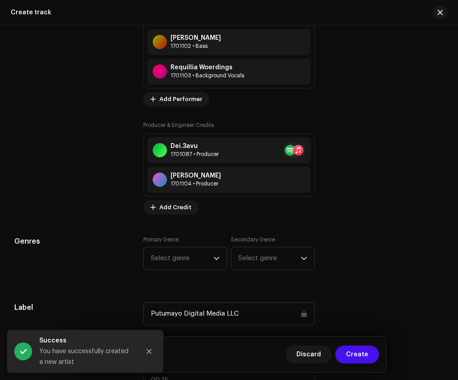
scroll to position [1033, 0]
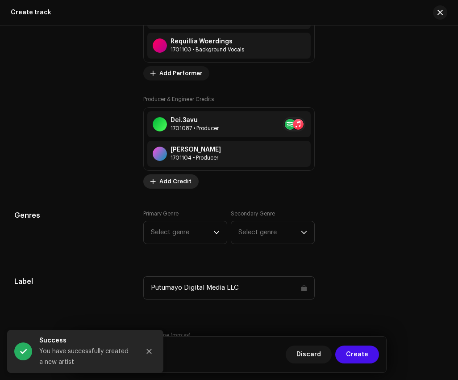
click at [172, 183] on span "Add Credit" at bounding box center [175, 181] width 32 height 18
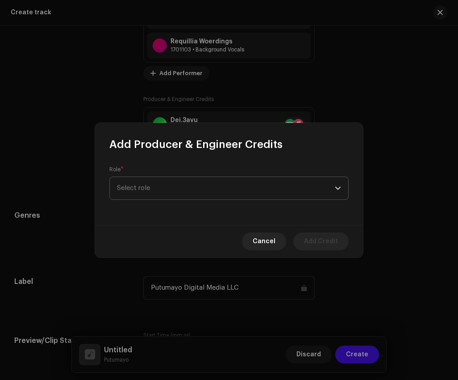
click at [206, 192] on span "Select role" at bounding box center [226, 188] width 218 height 22
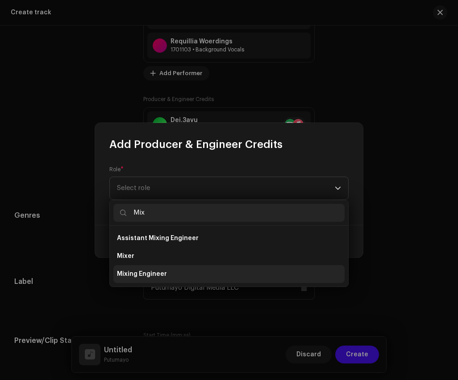
type input "Mix"
click at [188, 273] on li "Mixing Engineer" at bounding box center [228, 274] width 231 height 18
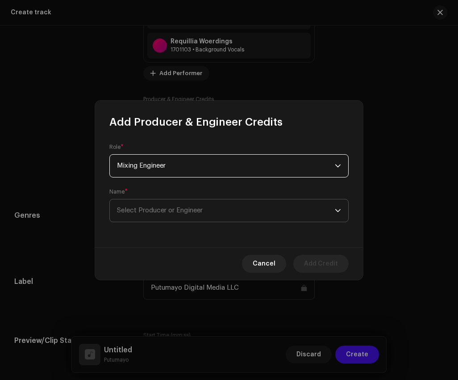
click at [192, 214] on span "Select Producer or Engineer" at bounding box center [226, 210] width 218 height 22
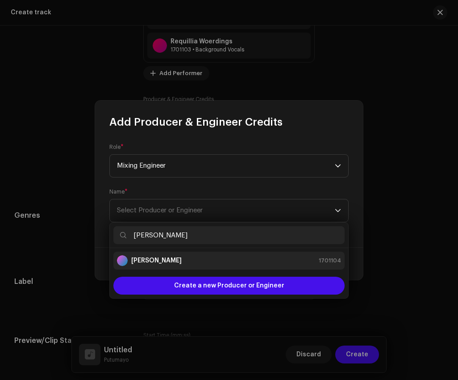
type input "[PERSON_NAME]"
click at [205, 257] on div "[PERSON_NAME] 1701104" at bounding box center [229, 260] width 224 height 11
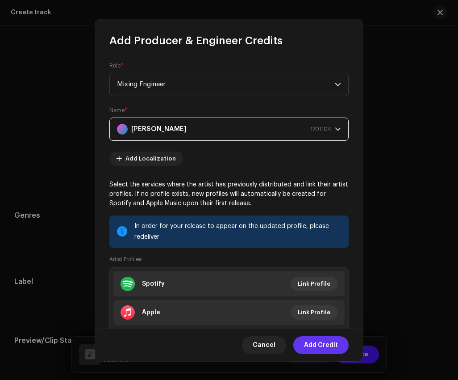
click at [324, 348] on span "Add Credit" at bounding box center [321, 345] width 34 height 18
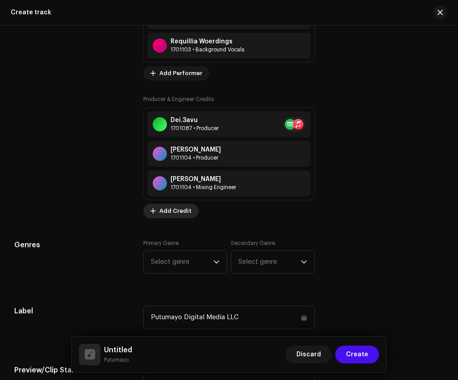
click at [180, 215] on span "Add Credit" at bounding box center [175, 211] width 32 height 18
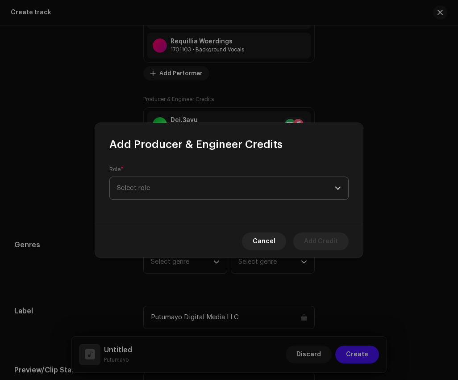
click at [213, 184] on span "Select role" at bounding box center [226, 188] width 218 height 22
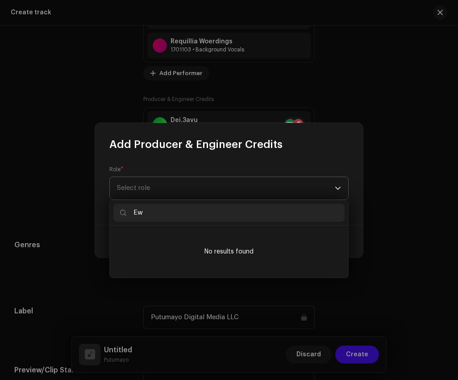
type input "E"
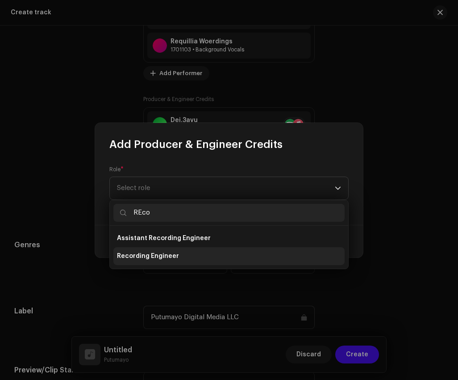
type input "REco"
click at [217, 259] on li "Recording Engineer" at bounding box center [228, 256] width 231 height 18
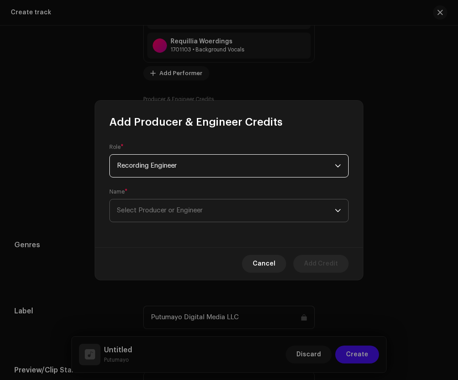
click at [214, 206] on span "Select Producer or Engineer" at bounding box center [226, 210] width 218 height 22
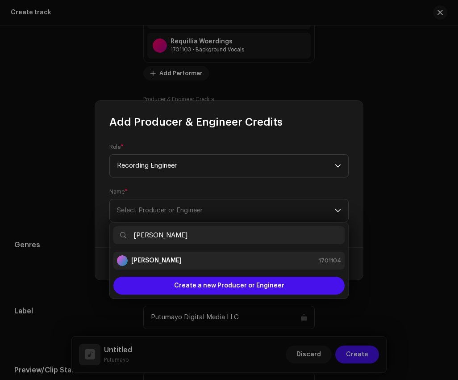
type input "[PERSON_NAME]"
click at [205, 260] on div "[PERSON_NAME] 1701104" at bounding box center [229, 260] width 224 height 11
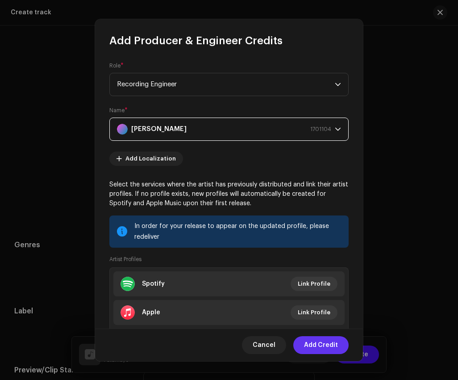
click at [326, 348] on span "Add Credit" at bounding box center [321, 345] width 34 height 18
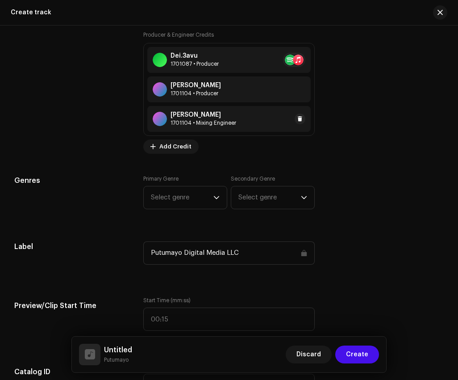
scroll to position [1109, 0]
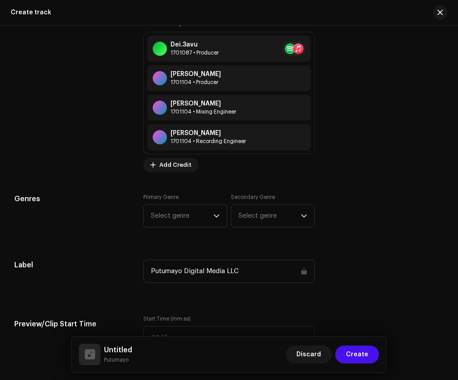
click at [211, 235] on div "Primary Genre Select genre Secondary Genre Select genre" at bounding box center [229, 215] width 172 height 45
click at [211, 222] on span "Select genre" at bounding box center [182, 216] width 63 height 22
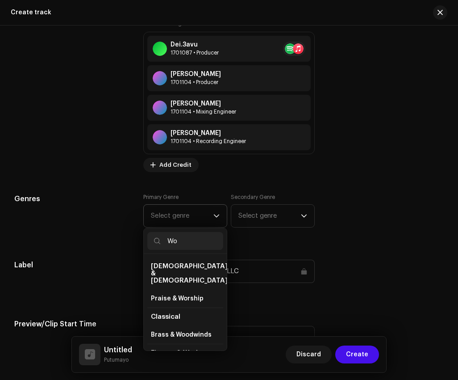
type input "W"
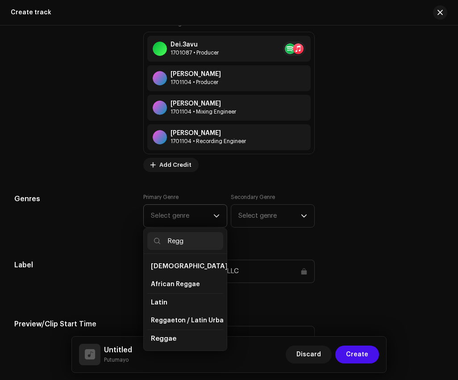
scroll to position [26, 0]
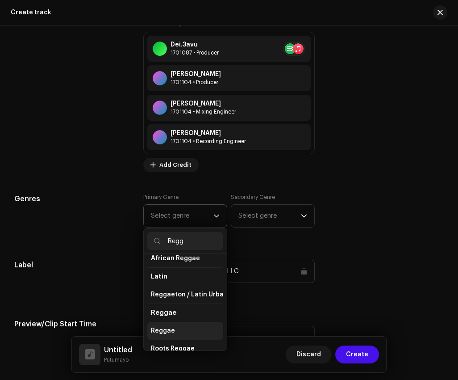
type input "Regg"
click at [181, 331] on li "Reggae" at bounding box center [185, 331] width 76 height 18
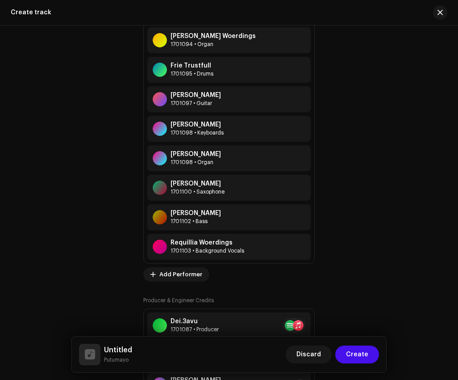
scroll to position [1010, 0]
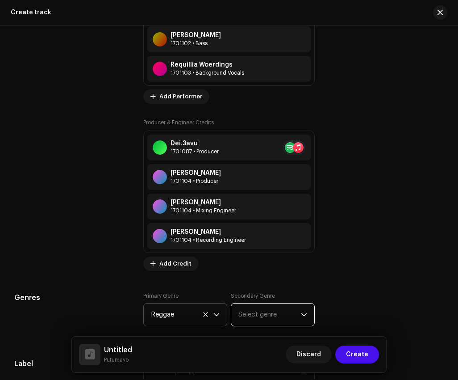
click at [273, 320] on span "Select genre" at bounding box center [270, 314] width 63 height 22
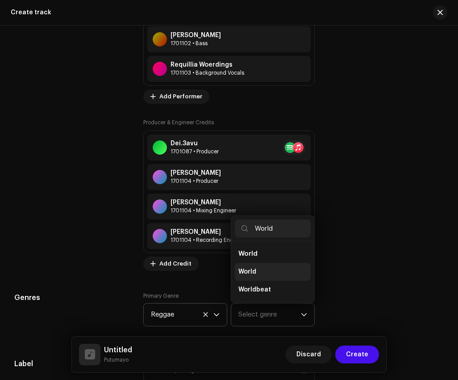
type input "World"
click at [278, 268] on li "World" at bounding box center [273, 272] width 76 height 18
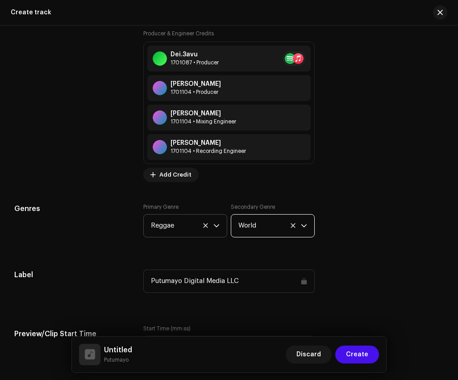
scroll to position [1246, 0]
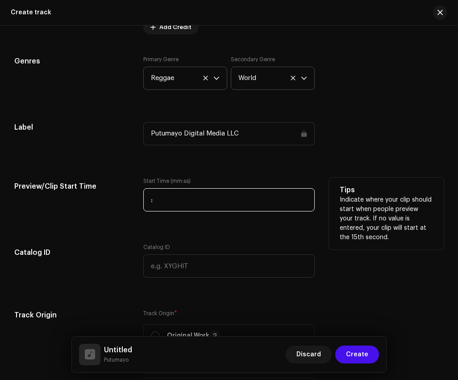
click at [212, 201] on input ":" at bounding box center [229, 199] width 172 height 23
type input "00:30"
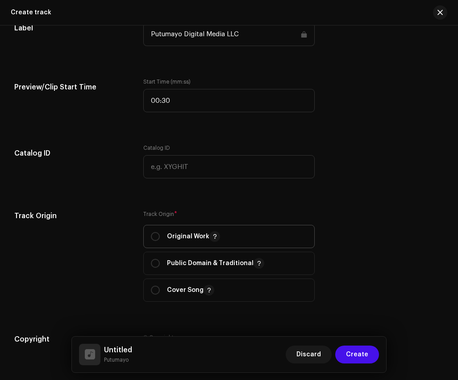
click at [193, 237] on p "Original Work" at bounding box center [193, 236] width 53 height 11
radio input "true"
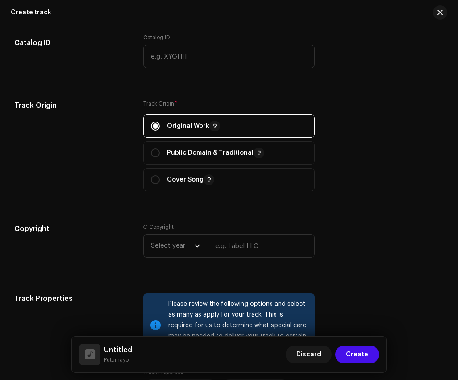
scroll to position [1584, 0]
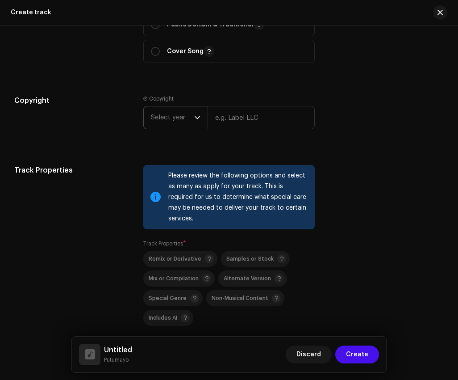
click at [188, 116] on span "Select year" at bounding box center [172, 117] width 43 height 22
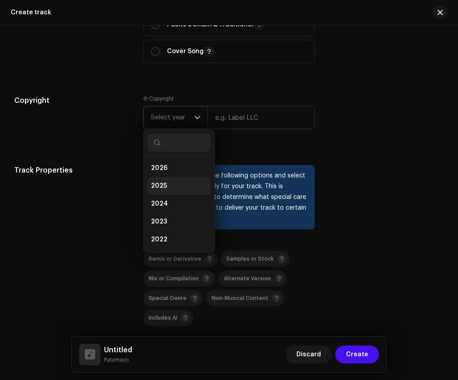
click at [182, 187] on li "2025" at bounding box center [178, 186] width 63 height 18
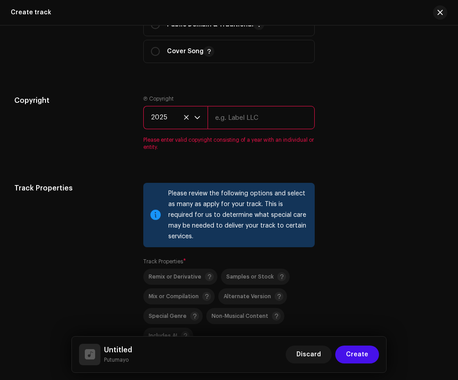
click at [238, 133] on re-m-copyright "2025" at bounding box center [229, 119] width 172 height 27
click at [238, 125] on input "text" at bounding box center [262, 117] width 108 height 23
type input "Putumayo Discovery"
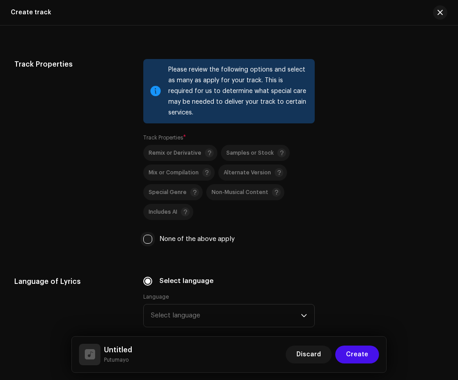
click at [147, 242] on input "None of the above apply" at bounding box center [147, 239] width 9 height 9
checkbox input "true"
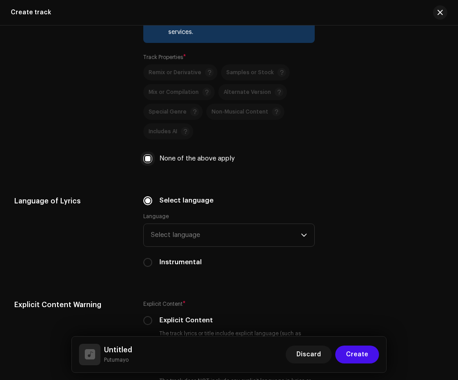
scroll to position [1772, 0]
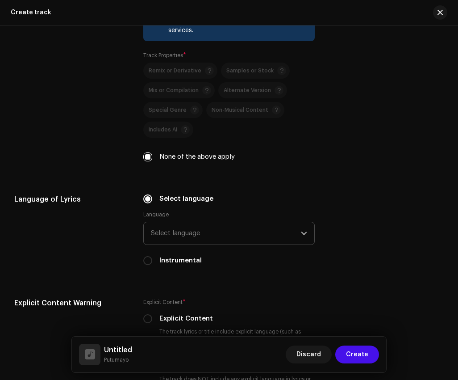
click at [203, 237] on span "Select language" at bounding box center [226, 233] width 151 height 22
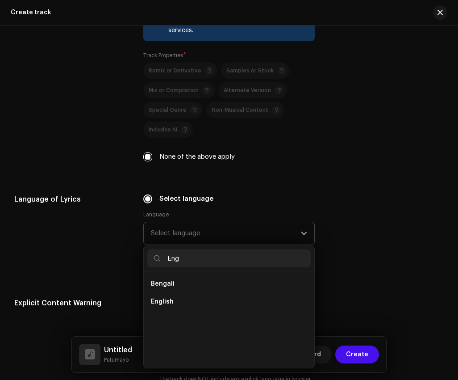
scroll to position [0, 0]
type input "Eng"
click at [196, 302] on li "English" at bounding box center [229, 302] width 164 height 18
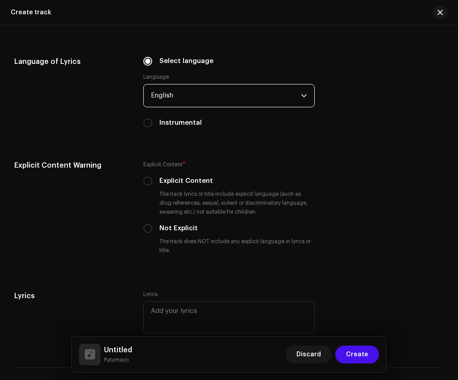
scroll to position [1942, 0]
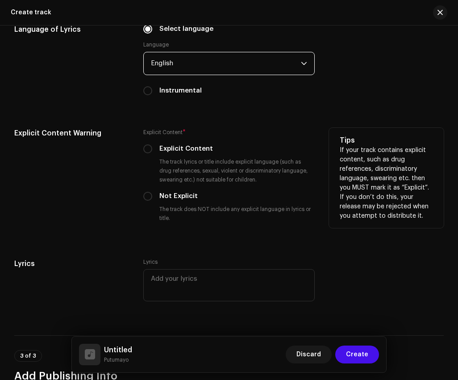
click at [169, 198] on label "Not Explicit" at bounding box center [178, 196] width 38 height 10
click at [152, 198] on input "Not Explicit" at bounding box center [147, 196] width 9 height 9
radio input "true"
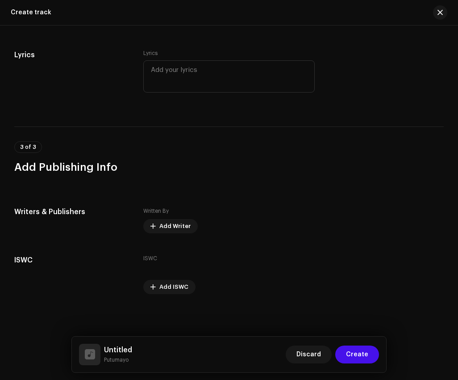
scroll to position [2152, 0]
click at [172, 228] on span "Add Writer" at bounding box center [174, 226] width 31 height 18
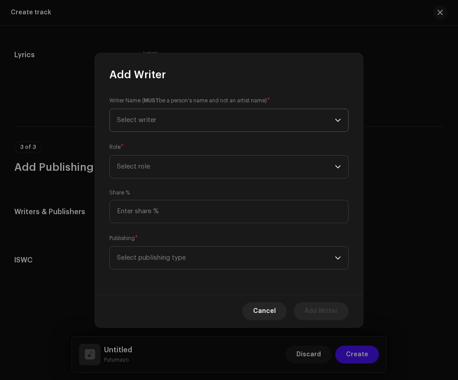
click at [210, 125] on span "Select writer" at bounding box center [226, 120] width 218 height 22
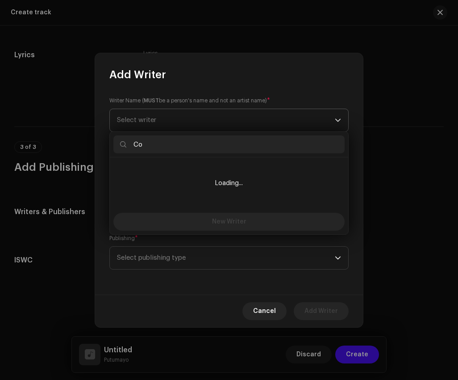
type input "C"
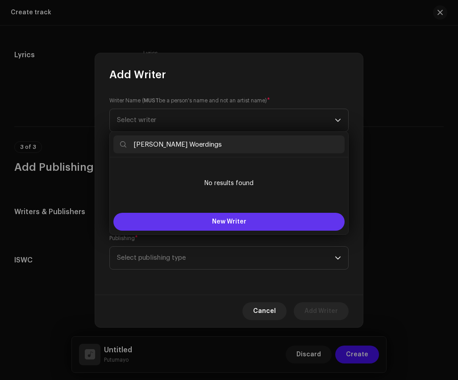
type input "[PERSON_NAME] Woerdings"
click at [205, 225] on button "New Writer" at bounding box center [228, 222] width 231 height 18
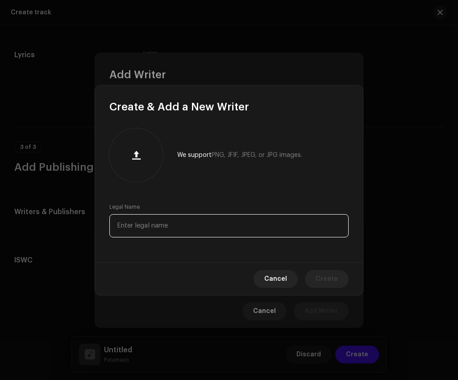
click at [212, 235] on input "text" at bounding box center [228, 225] width 239 height 23
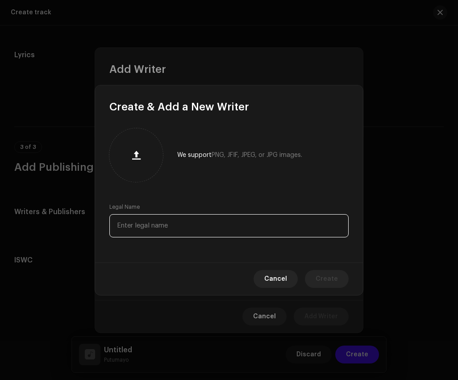
paste input "[PERSON_NAME] Woerdings"
type input "[PERSON_NAME] Woerdings"
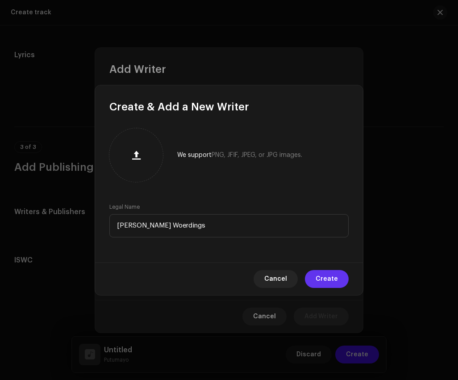
click at [329, 278] on span "Create" at bounding box center [327, 279] width 22 height 18
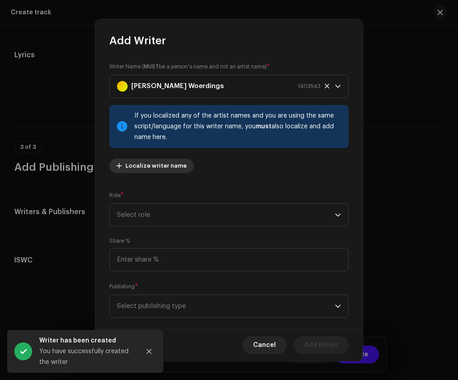
drag, startPoint x: 168, startPoint y: 175, endPoint x: 168, endPoint y: 165, distance: 9.4
click at [168, 165] on span "Localize writer name" at bounding box center [156, 166] width 61 height 18
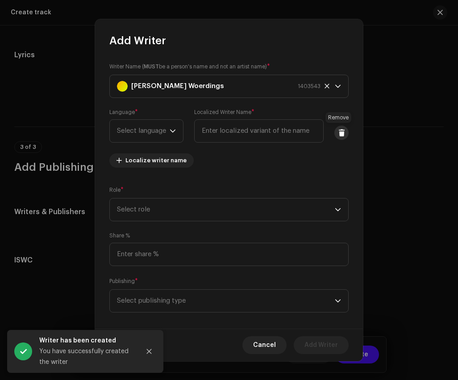
click at [340, 131] on span at bounding box center [342, 132] width 7 height 7
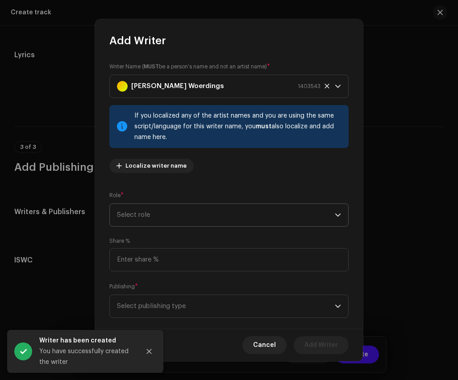
click at [230, 209] on span "Select role" at bounding box center [226, 215] width 218 height 22
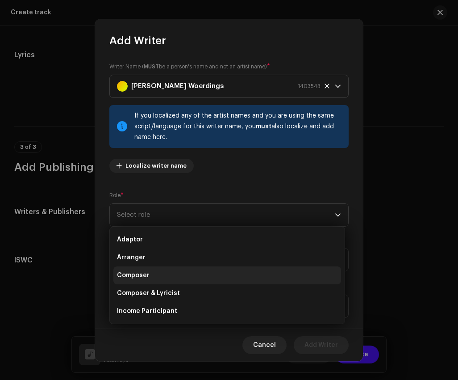
click at [174, 279] on li "Composer" at bounding box center [227, 275] width 228 height 18
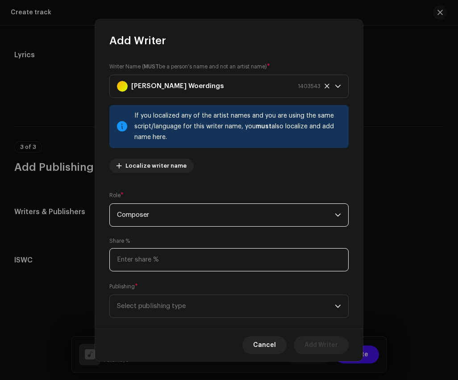
click at [182, 258] on input at bounding box center [228, 259] width 239 height 23
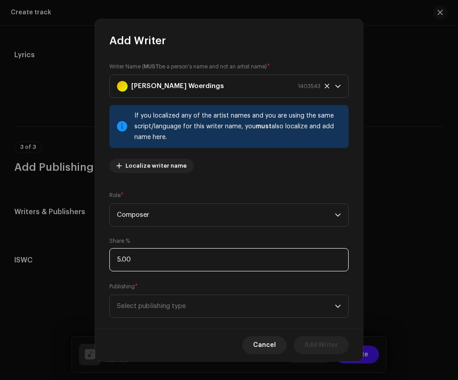
type input "50.00"
click at [195, 303] on span "Select publishing type" at bounding box center [226, 306] width 218 height 22
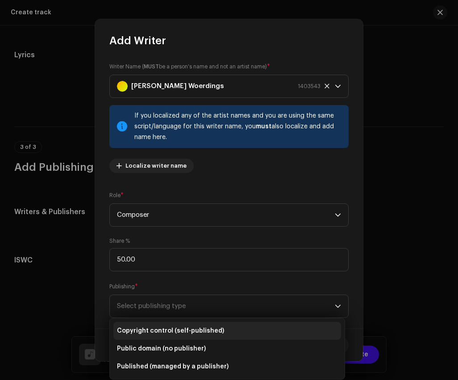
click at [194, 331] on span "Copyright control (self-published)" at bounding box center [170, 330] width 107 height 9
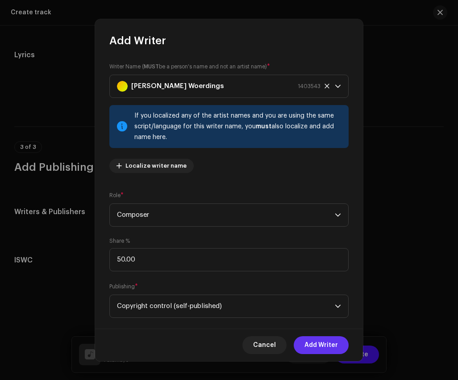
click at [327, 340] on span "Add Writer" at bounding box center [322, 345] width 34 height 18
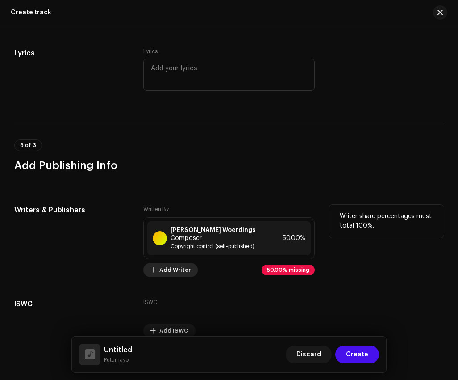
click at [175, 271] on span "Add Writer" at bounding box center [174, 270] width 31 height 18
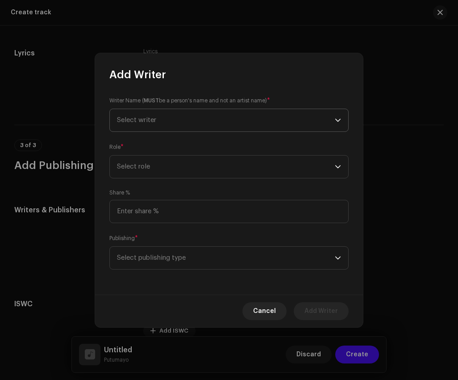
click at [221, 122] on span "Select writer" at bounding box center [226, 120] width 218 height 22
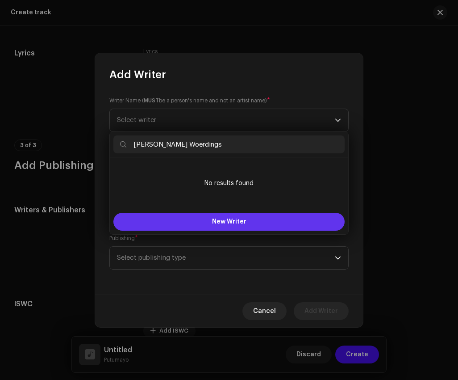
type input "[PERSON_NAME] Woerdings"
click at [222, 225] on button "New Writer" at bounding box center [228, 222] width 231 height 18
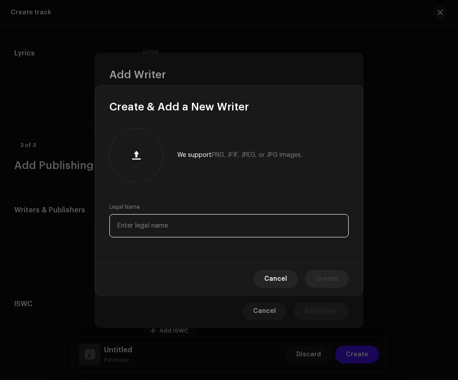
click at [223, 235] on input "text" at bounding box center [228, 225] width 239 height 23
paste input "[PERSON_NAME] Woerdings"
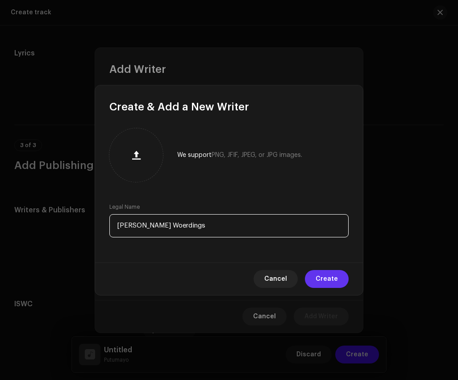
type input "[PERSON_NAME] Woerdings"
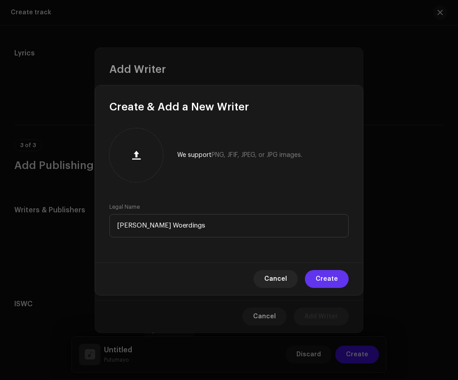
click at [315, 280] on button "Create" at bounding box center [327, 279] width 44 height 18
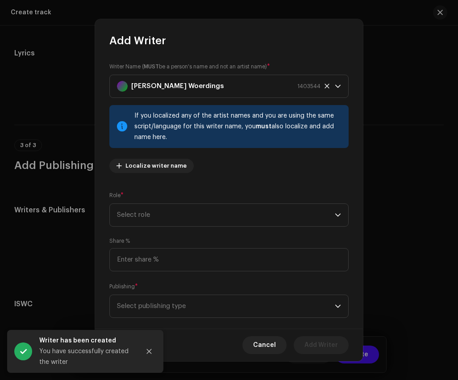
click at [188, 176] on div "Writer Name ( MUST be a person's name and not an artist name) * [PERSON_NAME] 1…" at bounding box center [228, 121] width 239 height 118
click at [192, 204] on span "Select role" at bounding box center [226, 215] width 218 height 22
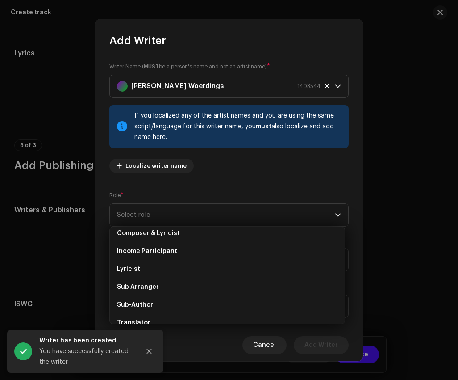
scroll to position [61, 0]
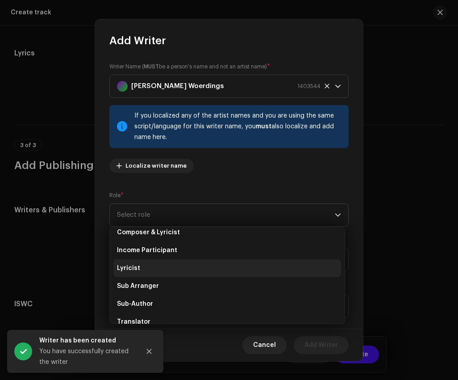
click at [179, 268] on li "Lyricist" at bounding box center [227, 268] width 228 height 18
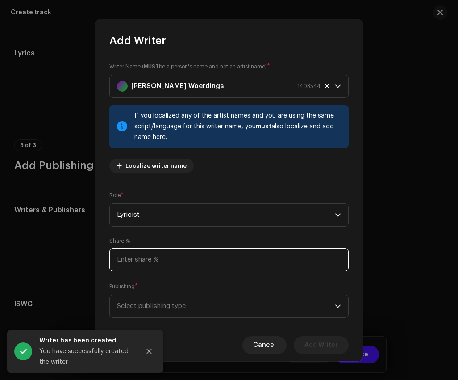
click at [180, 262] on input at bounding box center [228, 259] width 239 height 23
type input "50.00"
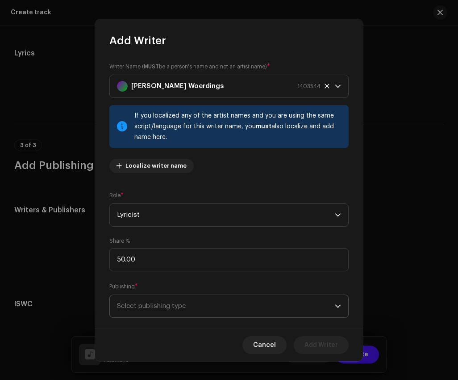
click at [196, 302] on span "Select publishing type" at bounding box center [226, 306] width 218 height 22
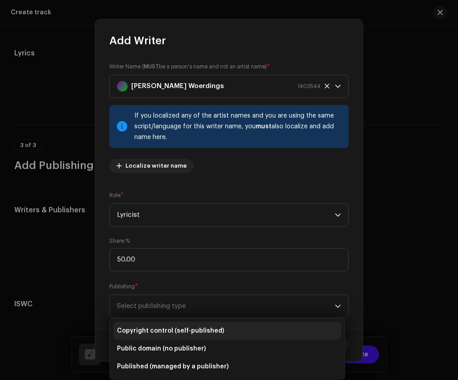
click at [197, 334] on span "Copyright control (self-published)" at bounding box center [170, 330] width 107 height 9
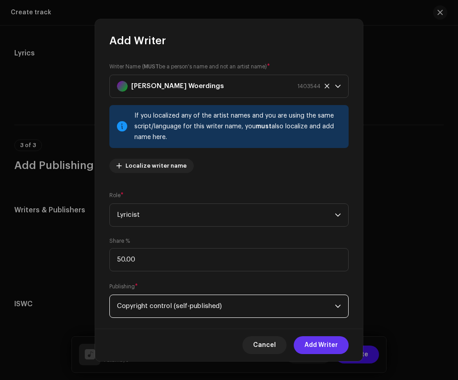
click at [314, 348] on span "Add Writer" at bounding box center [322, 345] width 34 height 18
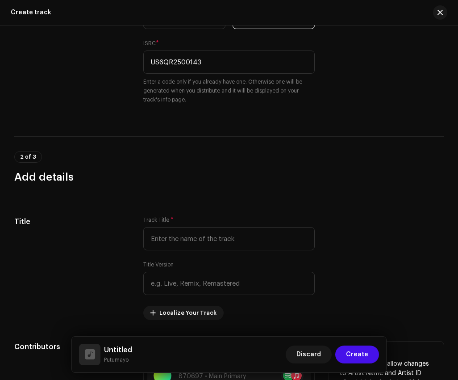
scroll to position [281, 0]
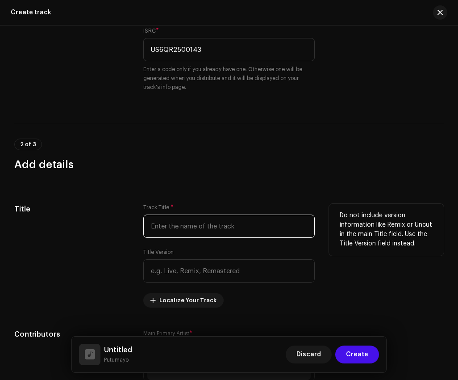
click at [195, 225] on input "text" at bounding box center [229, 225] width 172 height 23
paste input "Happy People"
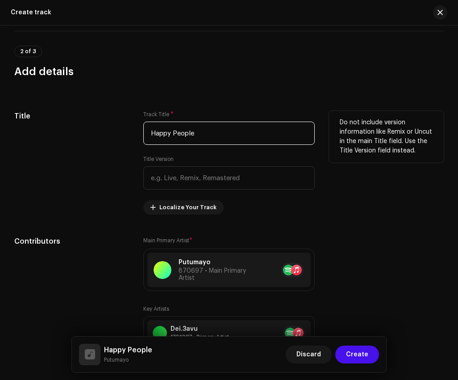
scroll to position [386, 0]
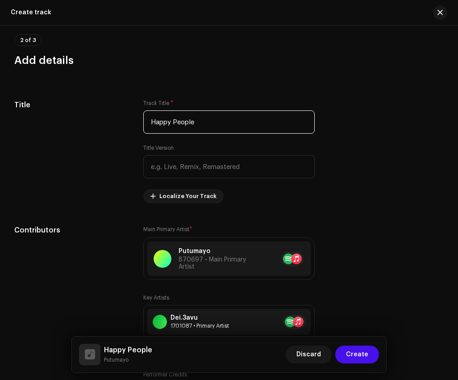
type input "Happy People"
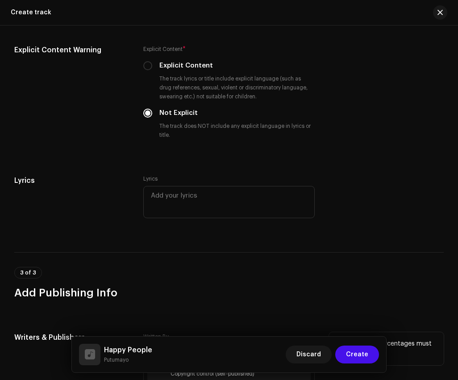
scroll to position [2044, 0]
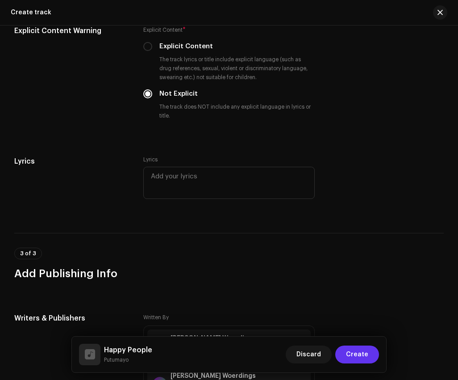
click at [364, 356] on span "Create" at bounding box center [357, 354] width 22 height 18
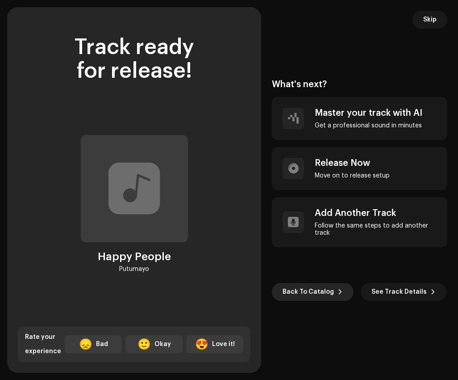
click at [314, 288] on span "Back To Catalog" at bounding box center [308, 292] width 51 height 18
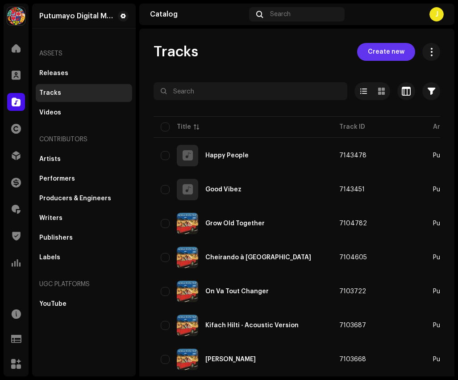
click at [384, 54] on span "Create new" at bounding box center [386, 52] width 37 height 18
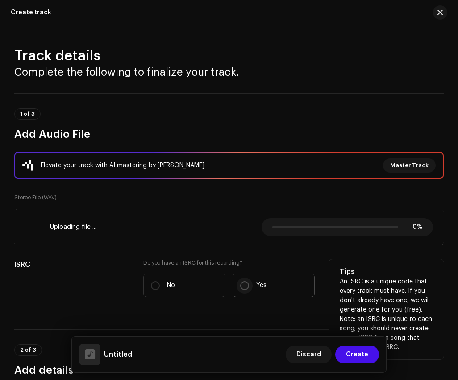
click at [247, 285] on input "Yes" at bounding box center [244, 285] width 9 height 9
radio input "true"
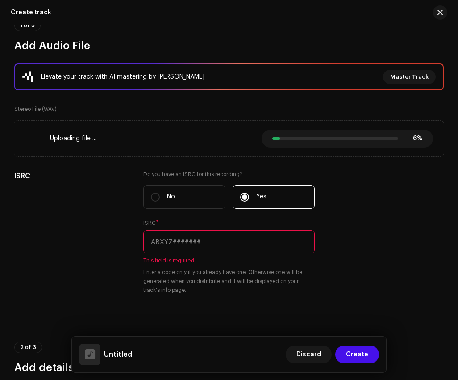
scroll to position [99, 0]
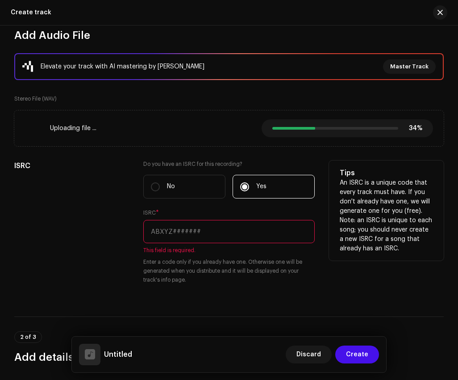
click at [218, 230] on input "text" at bounding box center [229, 231] width 172 height 23
paste input "US6QR2500144"
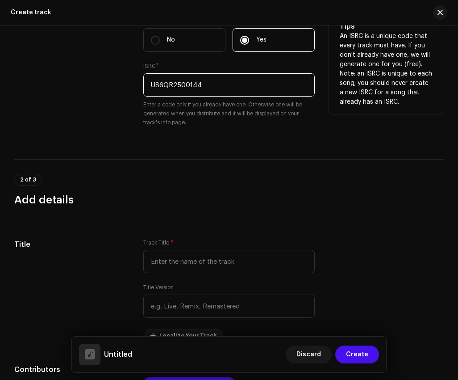
scroll to position [290, 0]
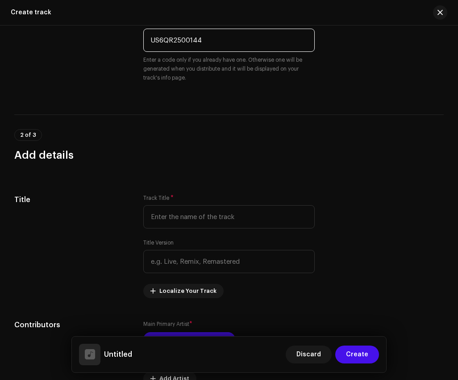
type input "US6QR2500144"
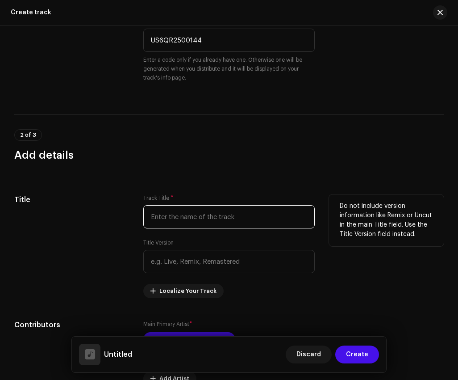
click at [192, 228] on input "text" at bounding box center [229, 216] width 172 height 23
paste input "My Very Good Friend"
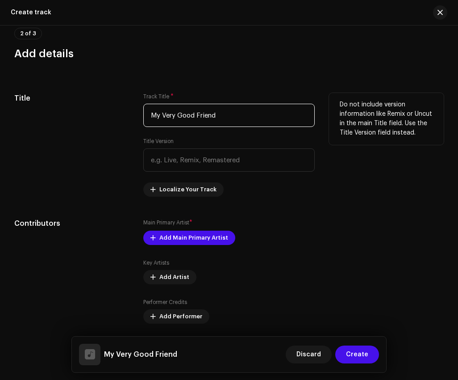
scroll to position [395, 0]
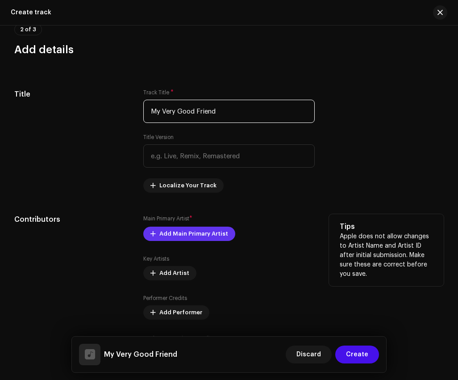
type input "My Very Good Friend"
click at [193, 231] on span "Add Main Primary Artist" at bounding box center [193, 234] width 69 height 18
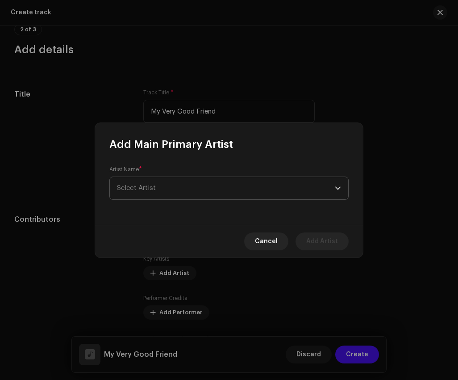
click at [199, 184] on span "Select Artist" at bounding box center [226, 188] width 218 height 22
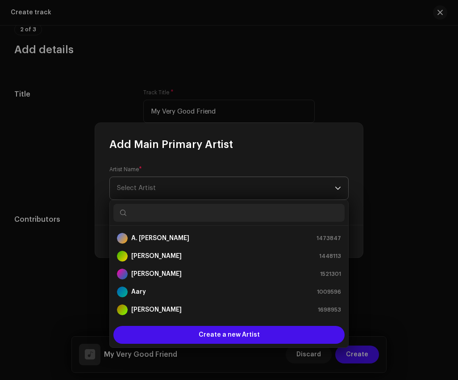
scroll to position [396, 0]
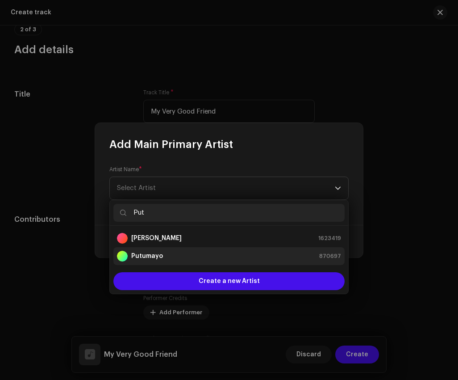
type input "Put"
click at [209, 261] on li "Putumayo 870697" at bounding box center [228, 256] width 231 height 18
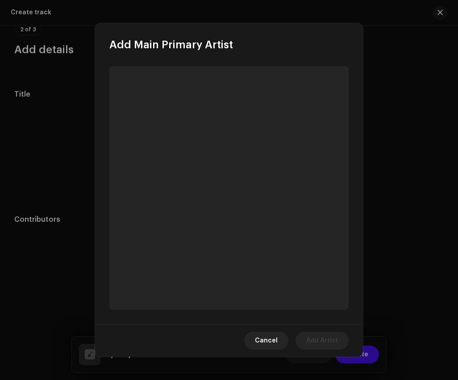
click at [331, 341] on span "Add Artist" at bounding box center [322, 340] width 32 height 18
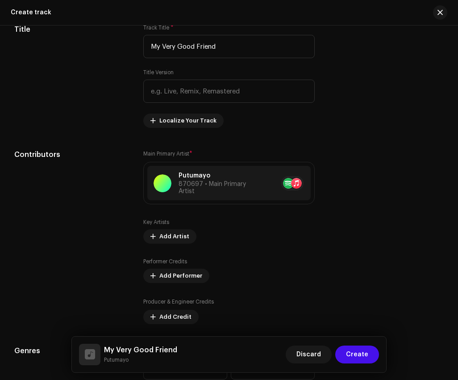
scroll to position [497, 0]
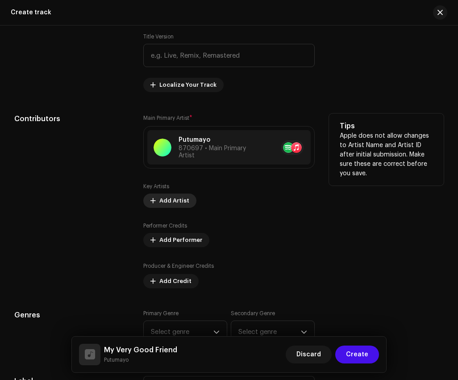
click at [177, 200] on span "Add Artist" at bounding box center [174, 201] width 30 height 18
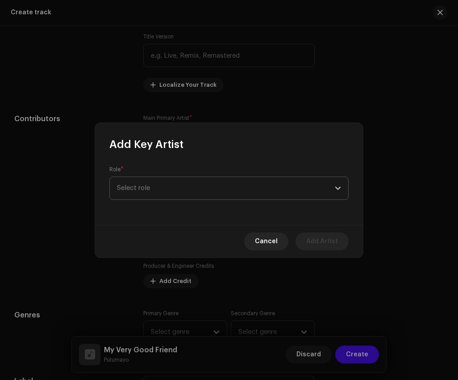
click at [190, 188] on span "Select role" at bounding box center [226, 188] width 218 height 22
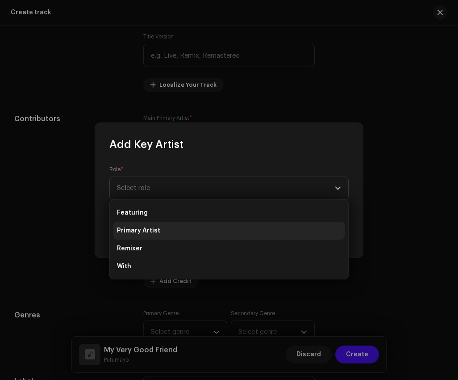
click at [185, 232] on li "Primary Artist" at bounding box center [228, 231] width 231 height 18
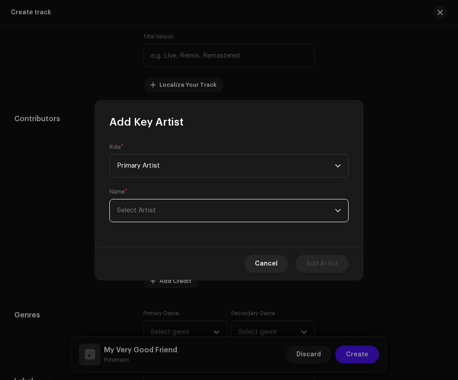
click at [185, 218] on span "Select Artist" at bounding box center [226, 210] width 218 height 22
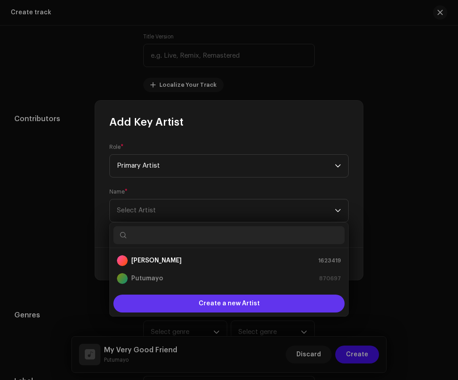
click at [193, 306] on div "Create a new Artist" at bounding box center [228, 303] width 231 height 18
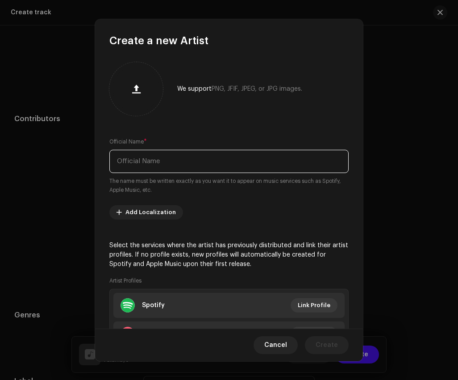
click at [198, 168] on input "text" at bounding box center [228, 161] width 239 height 23
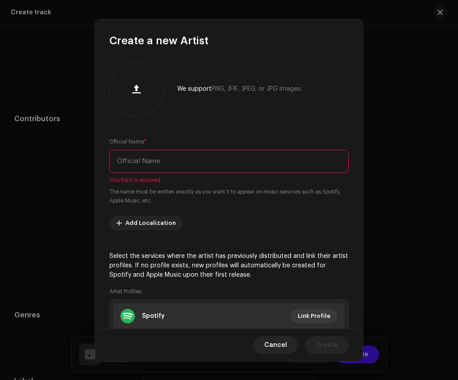
click at [187, 162] on input "text" at bounding box center [228, 161] width 239 height 23
paste input "[PERSON_NAME]"
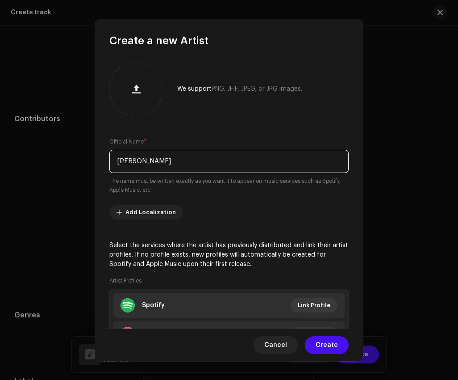
type input "[PERSON_NAME]"
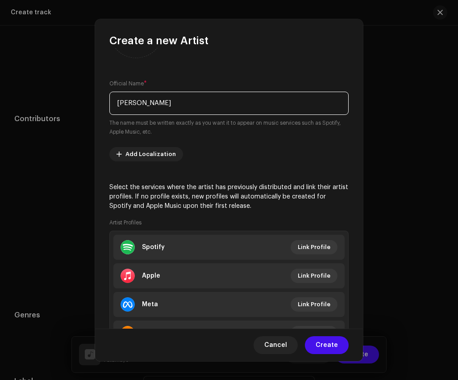
scroll to position [104, 0]
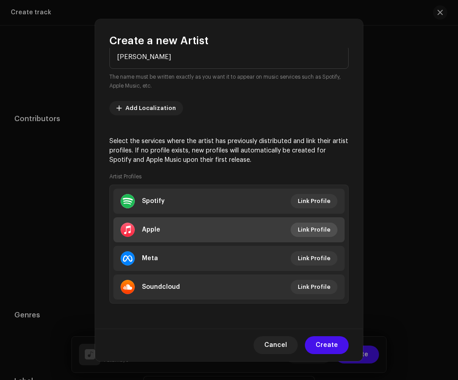
click at [302, 228] on span "Link Profile" at bounding box center [314, 230] width 33 height 18
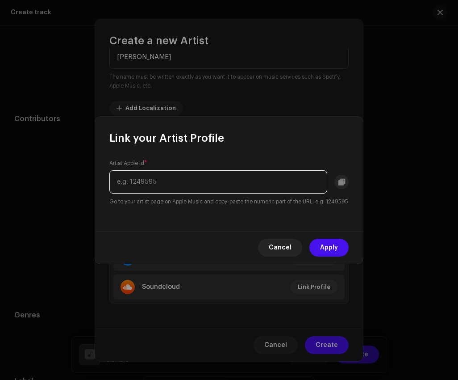
paste input "[URL][DOMAIN_NAME][PERSON_NAME]"
drag, startPoint x: 269, startPoint y: 175, endPoint x: 94, endPoint y: 167, distance: 175.8
click at [94, 167] on div "Link your Artist Profile Artist Apple Id * [URL][DOMAIN_NAME][PERSON_NAME] Go t…" at bounding box center [229, 190] width 458 height 380
type input "152549133"
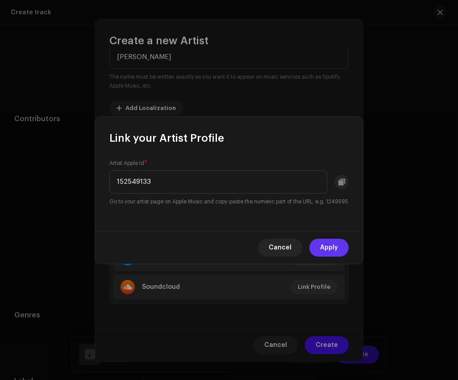
click at [334, 246] on span "Apply" at bounding box center [329, 248] width 18 height 18
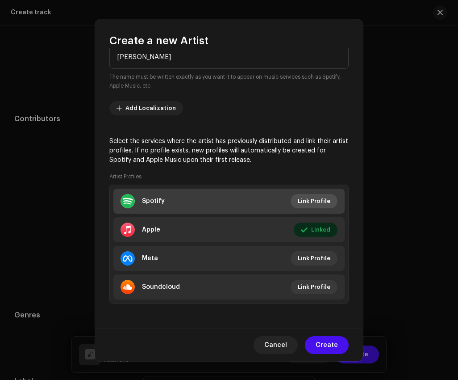
click at [319, 200] on span "Link Profile" at bounding box center [314, 201] width 33 height 18
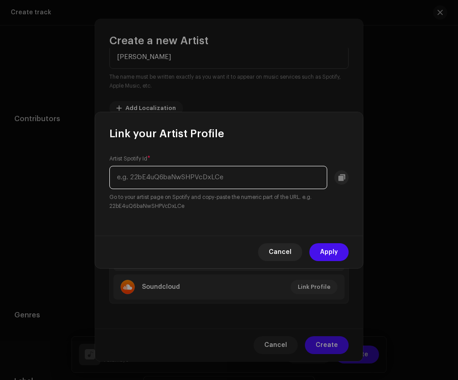
paste input "[URL][DOMAIN_NAME]"
drag, startPoint x: 229, startPoint y: 178, endPoint x: 389, endPoint y: 178, distance: 159.9
click at [389, 178] on div "Link your Artist Profile Artist Spotify Id * [URL][DOMAIN_NAME] Go to your arti…" at bounding box center [229, 190] width 458 height 380
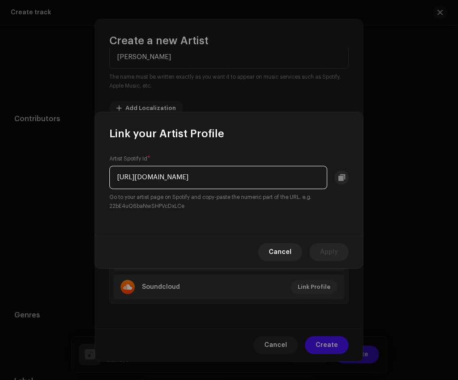
drag, startPoint x: 215, startPoint y: 180, endPoint x: 65, endPoint y: 180, distance: 150.1
click at [65, 180] on div "Link your Artist Profile Artist Spotify Id * [URL][DOMAIN_NAME] Go to your arti…" at bounding box center [229, 190] width 458 height 380
type input "2mSiPzmzBCGS7p6tEuRuTd"
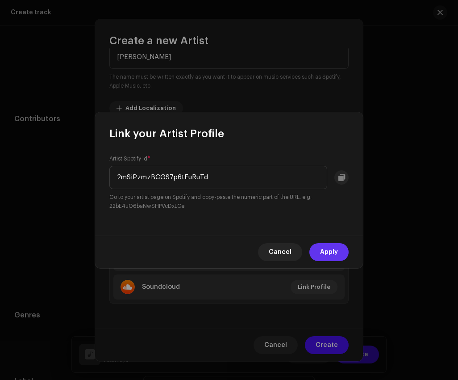
click at [335, 251] on span "Apply" at bounding box center [329, 252] width 18 height 18
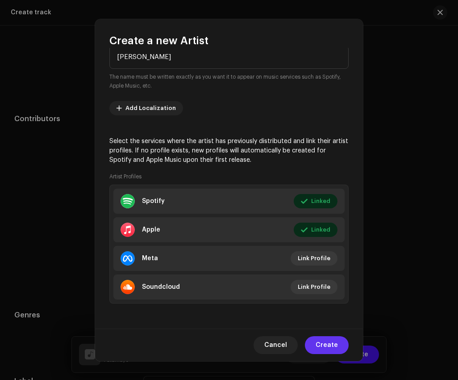
click at [324, 342] on span "Create" at bounding box center [327, 345] width 22 height 18
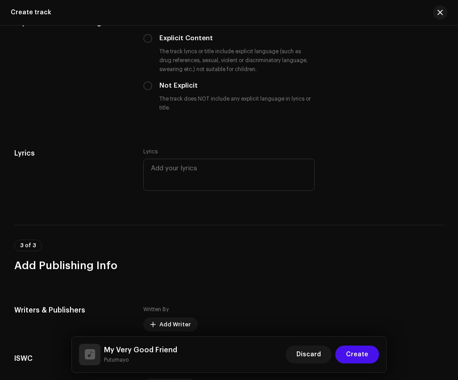
scroll to position [1694, 0]
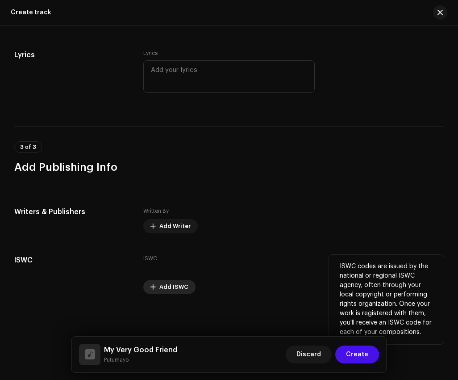
click at [168, 292] on span "Add ISWC" at bounding box center [173, 287] width 29 height 18
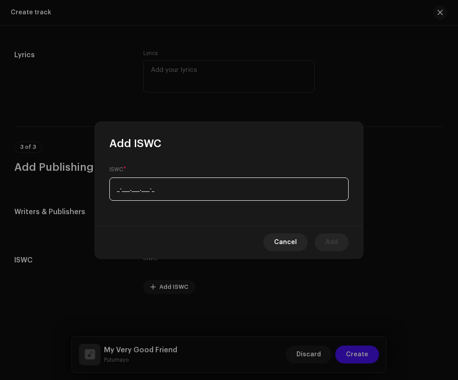
paste input "T-333.131.791-6"
type input "T-333.131.791-6"
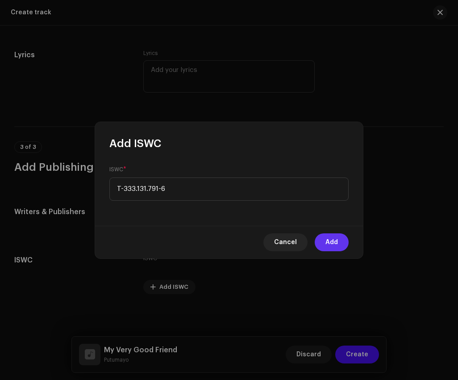
click at [340, 239] on button "Add" at bounding box center [332, 242] width 34 height 18
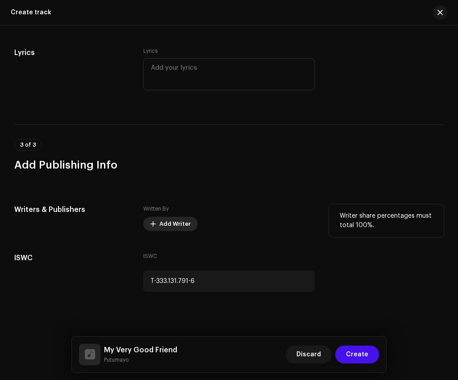
click at [173, 225] on span "Add Writer" at bounding box center [174, 224] width 31 height 18
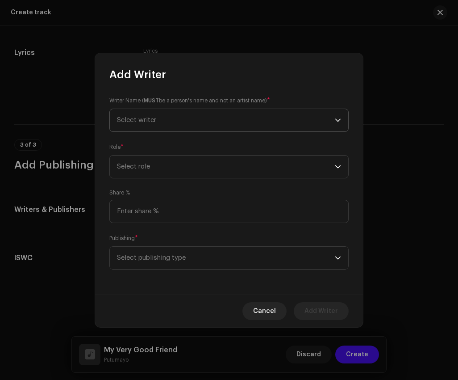
click at [180, 110] on span "Select writer" at bounding box center [226, 120] width 218 height 22
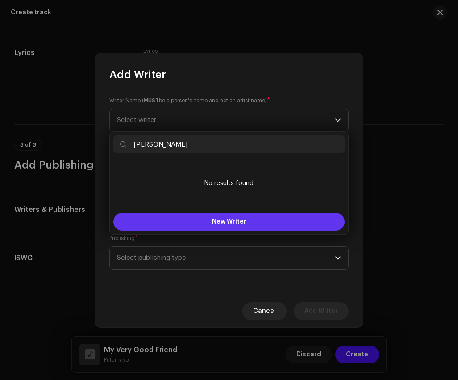
type input "[PERSON_NAME]"
click at [226, 225] on button "New Writer" at bounding box center [228, 222] width 231 height 18
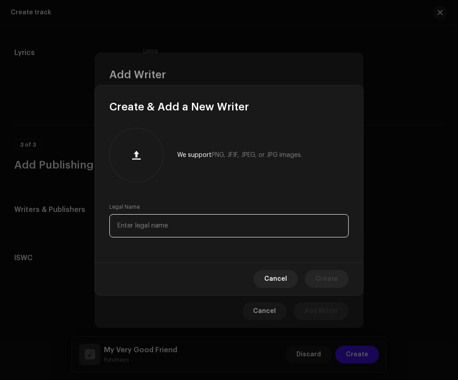
click at [183, 218] on input "text" at bounding box center [228, 225] width 239 height 23
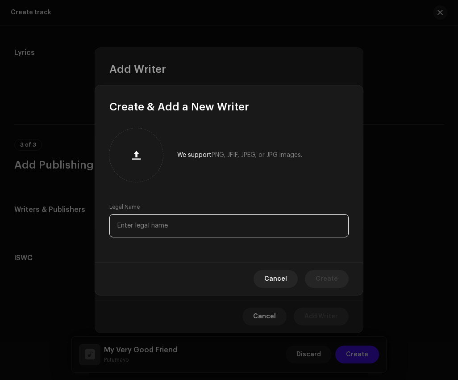
paste input "[PERSON_NAME]"
type input "[PERSON_NAME]"
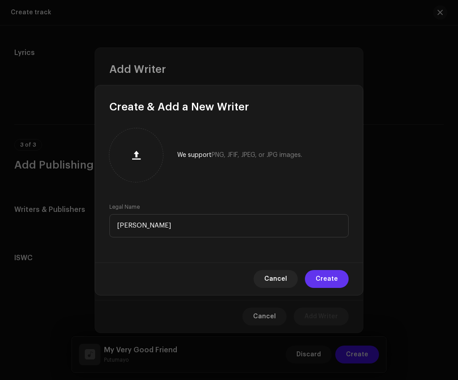
click at [336, 281] on span "Create" at bounding box center [327, 279] width 22 height 18
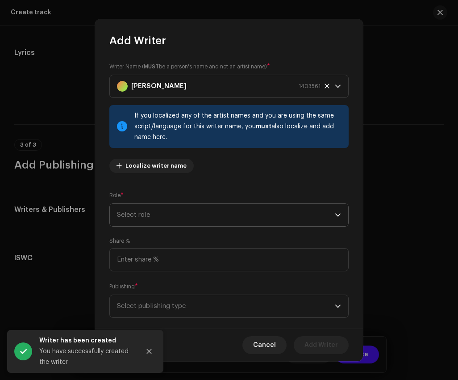
click at [180, 214] on span "Select role" at bounding box center [226, 215] width 218 height 22
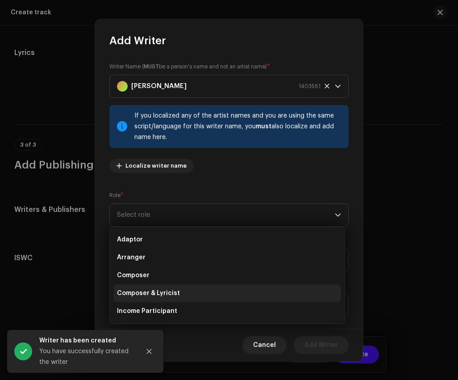
click at [169, 288] on li "Composer & Lyricist" at bounding box center [227, 293] width 228 height 18
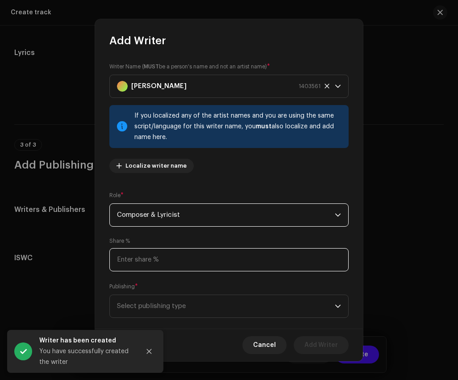
click at [169, 258] on input at bounding box center [228, 259] width 239 height 23
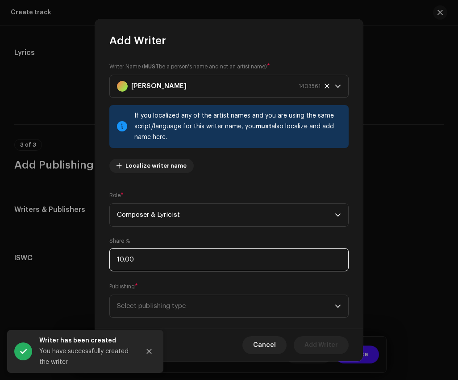
type input "100.00"
click at [175, 317] on p-select "Select publishing type" at bounding box center [228, 305] width 239 height 23
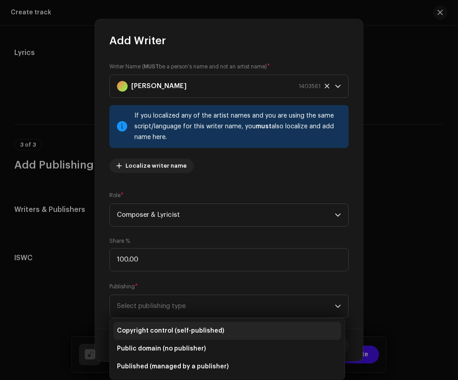
click at [196, 330] on span "Copyright control (self-published)" at bounding box center [170, 330] width 107 height 9
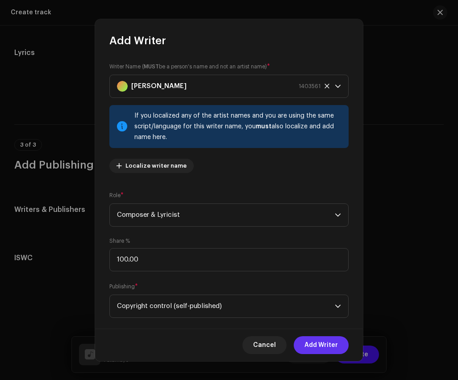
click at [331, 348] on span "Add Writer" at bounding box center [322, 345] width 34 height 18
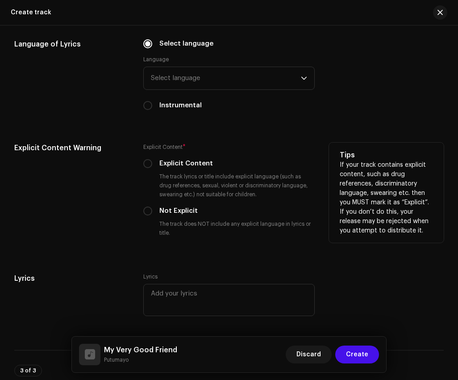
scroll to position [1468, 0]
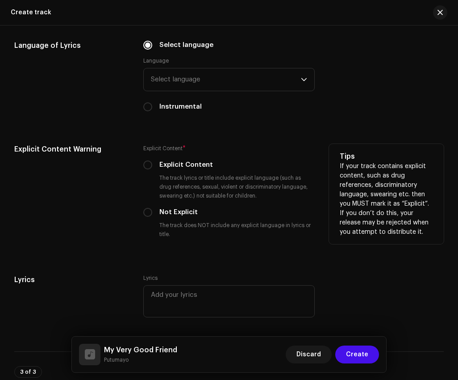
click at [176, 215] on label "Not Explicit" at bounding box center [178, 212] width 38 height 10
click at [152, 215] on input "Not Explicit" at bounding box center [147, 212] width 9 height 9
radio input "true"
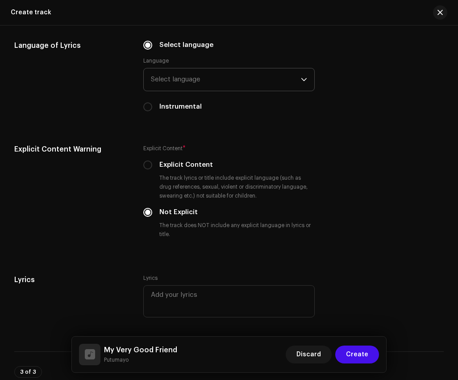
click at [193, 76] on span "Select language" at bounding box center [226, 79] width 151 height 22
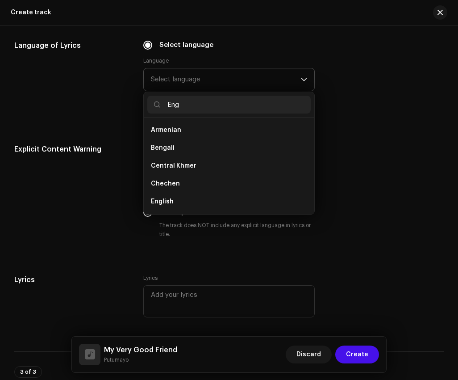
scroll to position [0, 0]
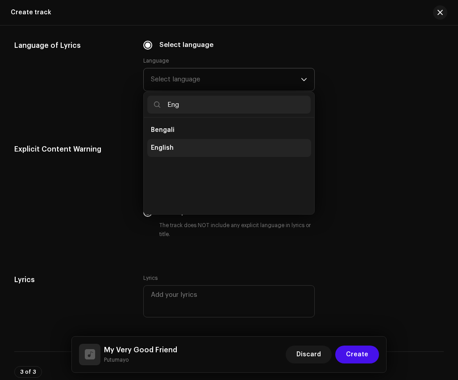
type input "Eng"
click at [182, 147] on li "English" at bounding box center [229, 148] width 164 height 18
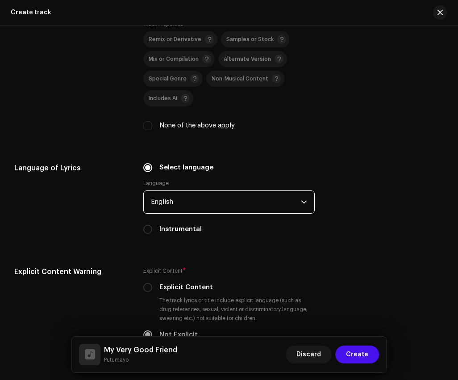
scroll to position [1242, 0]
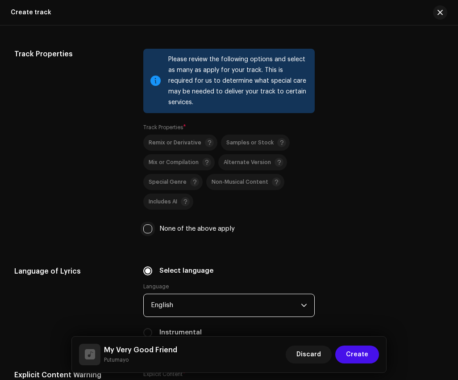
click at [147, 230] on input "None of the above apply" at bounding box center [147, 228] width 9 height 9
checkbox input "true"
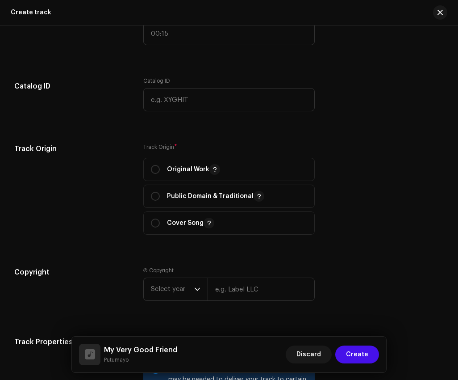
scroll to position [944, 0]
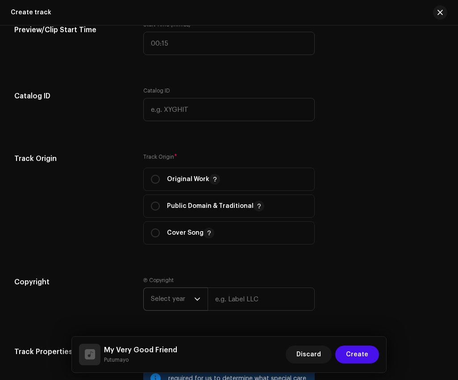
click at [167, 309] on span "Select year" at bounding box center [172, 299] width 43 height 22
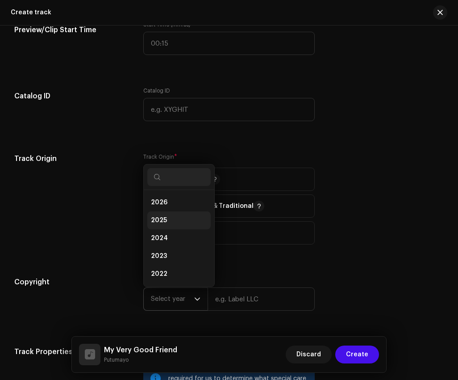
click at [169, 218] on li "2025" at bounding box center [178, 220] width 63 height 18
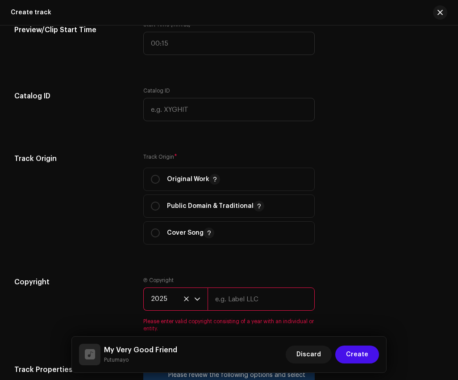
click at [248, 310] on input "text" at bounding box center [262, 298] width 108 height 23
type input "Putumayo Discovery"
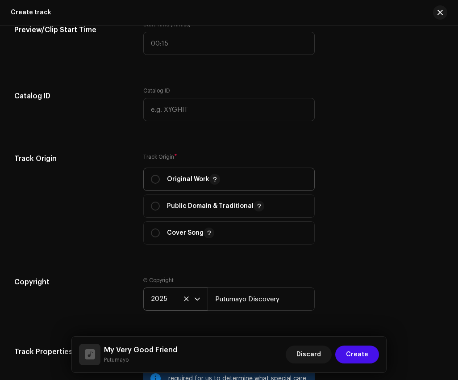
click at [169, 177] on p "Original Work" at bounding box center [193, 179] width 53 height 11
radio input "true"
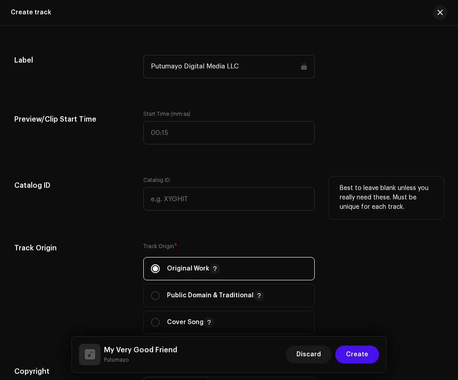
scroll to position [798, 0]
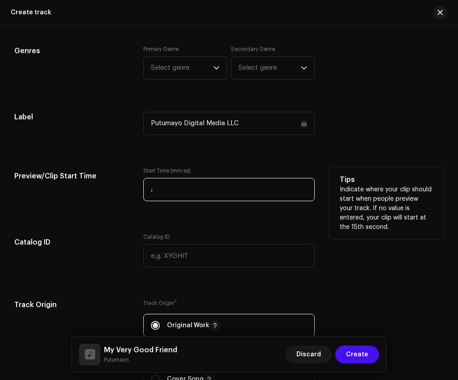
click at [204, 201] on input ":" at bounding box center [229, 189] width 172 height 23
type input "00:30"
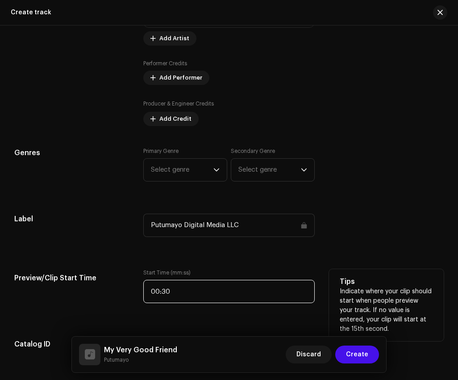
scroll to position [668, 0]
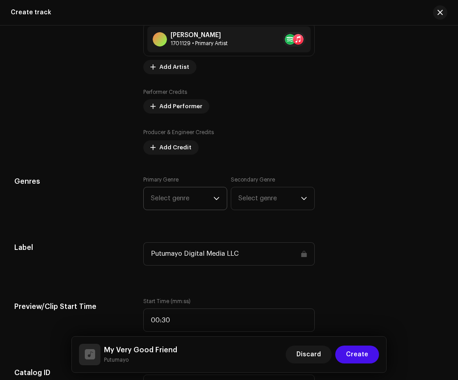
click at [215, 194] on div "dropdown trigger" at bounding box center [217, 198] width 6 height 22
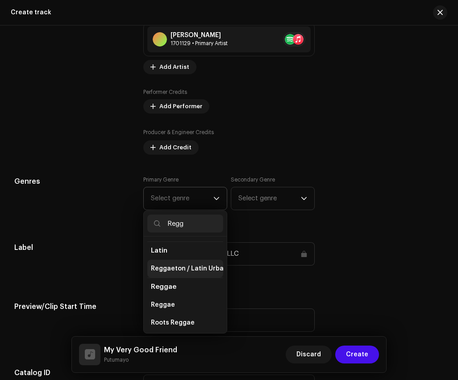
scroll to position [36, 0]
type input "Regg"
click at [188, 303] on li "Reggae" at bounding box center [185, 303] width 76 height 18
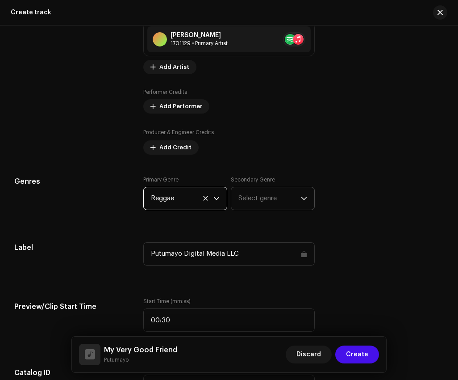
click at [267, 192] on span "Select genre" at bounding box center [270, 198] width 63 height 22
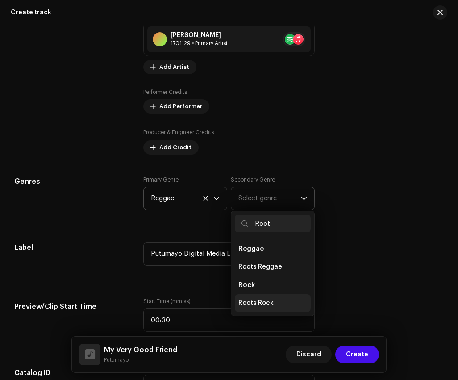
type input "Root"
drag, startPoint x: 275, startPoint y: 306, endPoint x: 270, endPoint y: 264, distance: 42.3
click at [270, 264] on ul "Reggae Roots Reggae Rock Roots Rock" at bounding box center [272, 275] width 83 height 79
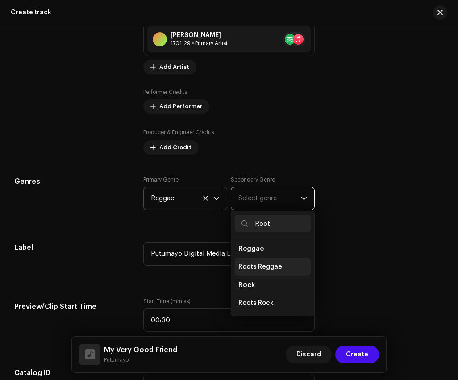
click at [270, 264] on span "Roots Reggae" at bounding box center [261, 266] width 44 height 9
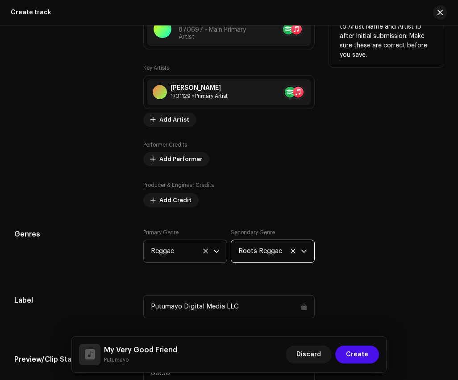
scroll to position [610, 0]
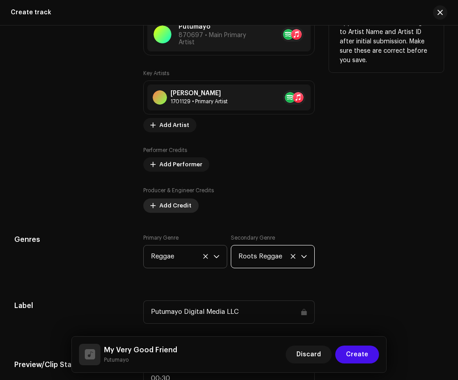
click at [169, 213] on span "Add Credit" at bounding box center [175, 206] width 32 height 18
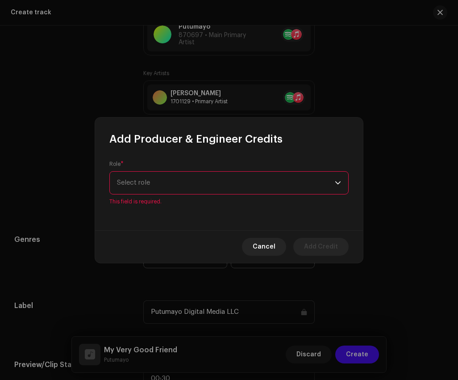
click at [190, 183] on span "Select role" at bounding box center [226, 183] width 218 height 22
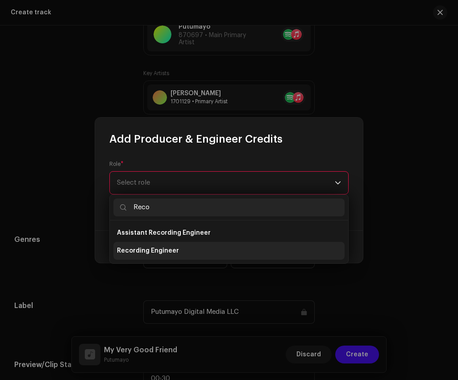
type input "Reco"
click at [188, 256] on li "Recording Engineer" at bounding box center [228, 251] width 231 height 18
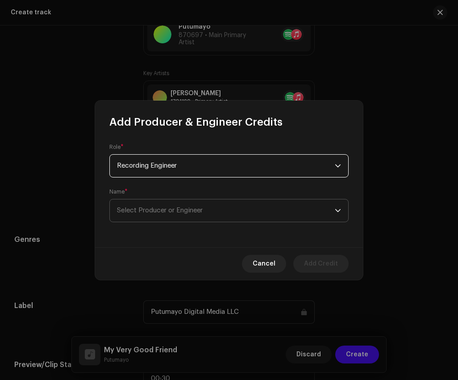
click at [199, 203] on span "Select Producer or Engineer" at bounding box center [226, 210] width 218 height 22
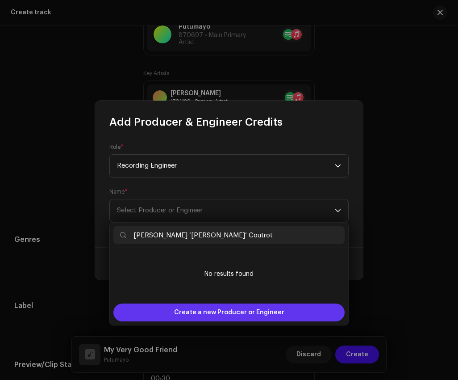
type input "[PERSON_NAME] ‘[PERSON_NAME]’ Coutrot"
click at [209, 310] on span "Create a new Producer or Engineer" at bounding box center [229, 312] width 110 height 18
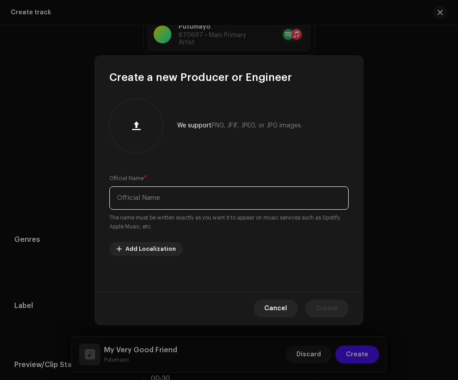
click at [210, 196] on input "text" at bounding box center [228, 197] width 239 height 23
paste input "[PERSON_NAME] ‘[PERSON_NAME]’ Coutrot"
type input "[PERSON_NAME] ‘[PERSON_NAME]’ Coutrot"
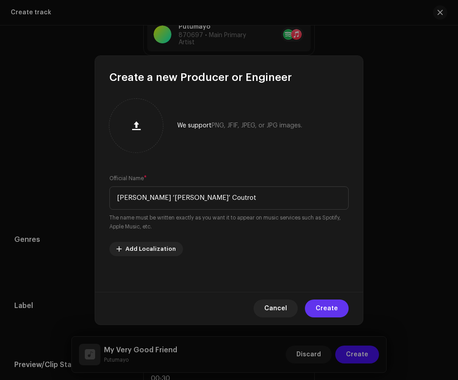
click at [324, 307] on span "Create" at bounding box center [327, 308] width 22 height 18
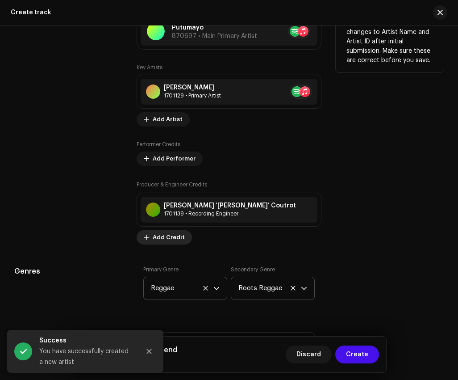
click at [175, 246] on span "Add Credit" at bounding box center [169, 237] width 32 height 18
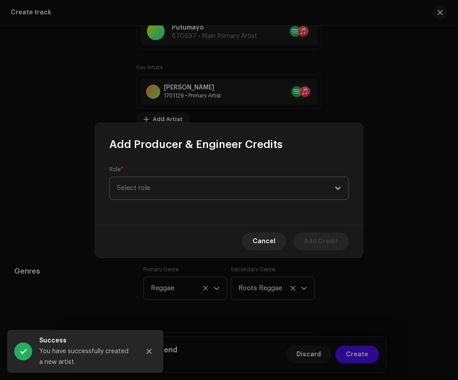
click at [195, 181] on span "Select role" at bounding box center [226, 188] width 218 height 22
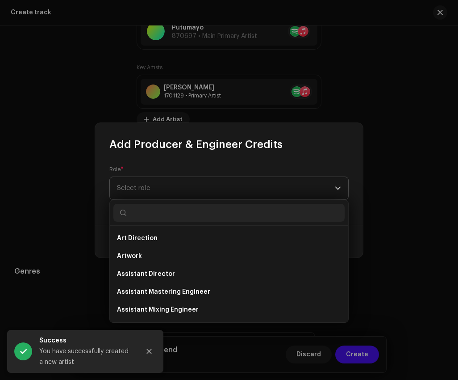
type input "i"
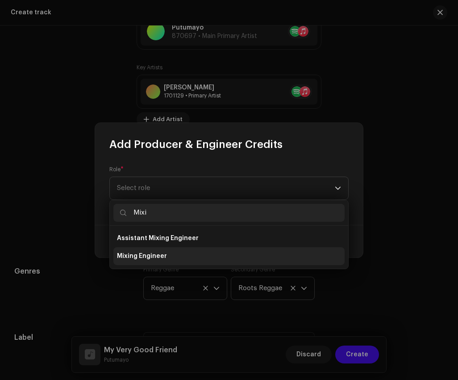
type input "Mixi"
click at [180, 259] on li "Mixing Engineer" at bounding box center [228, 256] width 231 height 18
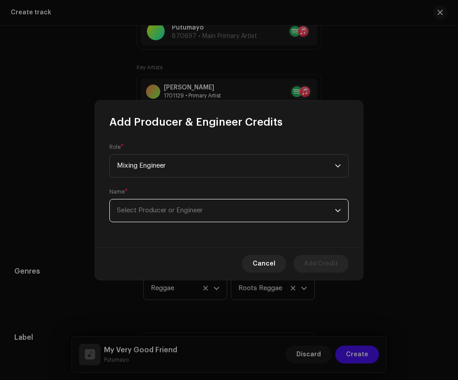
click at [190, 207] on span "Select Producer or Engineer" at bounding box center [160, 210] width 86 height 7
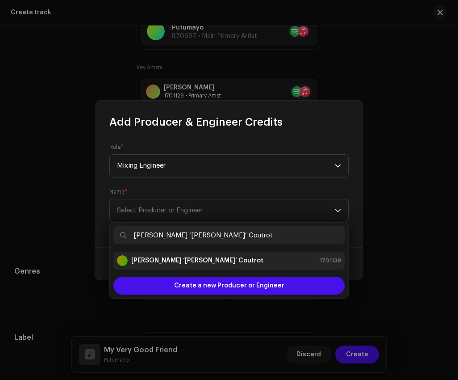
type input "[PERSON_NAME] ‘[PERSON_NAME]’ Coutrot"
click at [206, 268] on li "[PERSON_NAME] ‘[PERSON_NAME]’ Coutrot 1701139" at bounding box center [228, 261] width 231 height 18
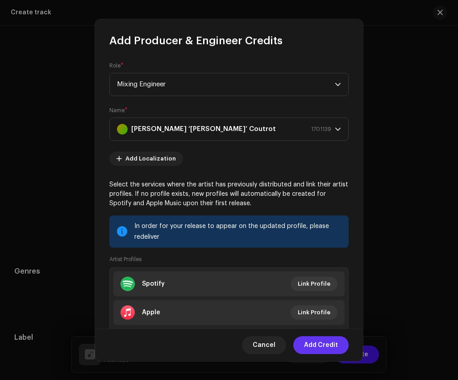
click at [327, 345] on span "Add Credit" at bounding box center [321, 345] width 34 height 18
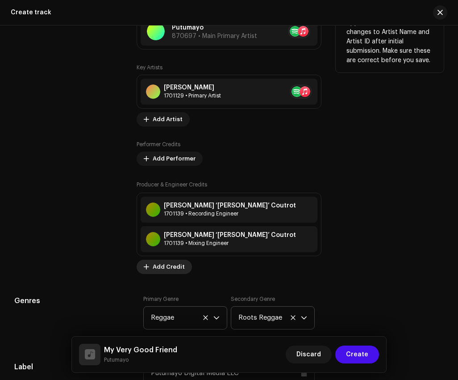
click at [173, 274] on span "Add Credit" at bounding box center [169, 267] width 32 height 18
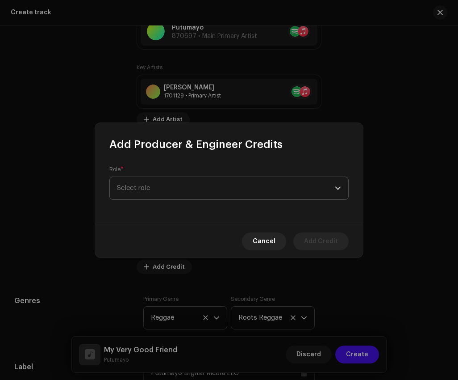
click at [189, 181] on span "Select role" at bounding box center [226, 188] width 218 height 22
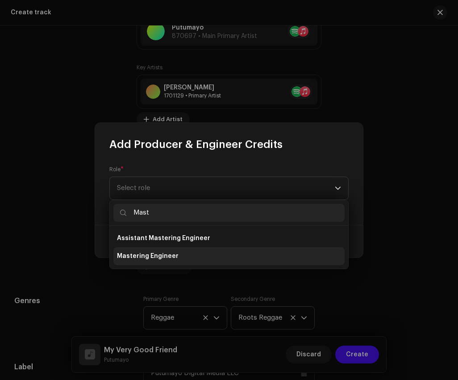
type input "Mast"
click at [179, 258] on li "Mastering Engineer" at bounding box center [228, 256] width 231 height 18
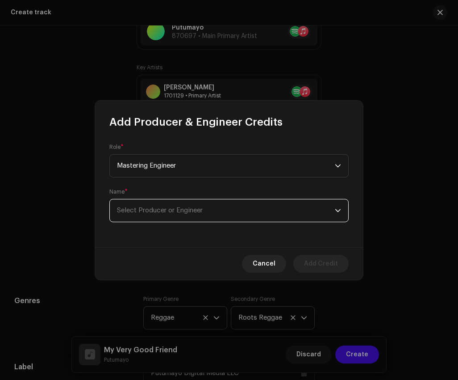
click at [191, 213] on span "Select Producer or Engineer" at bounding box center [160, 210] width 86 height 7
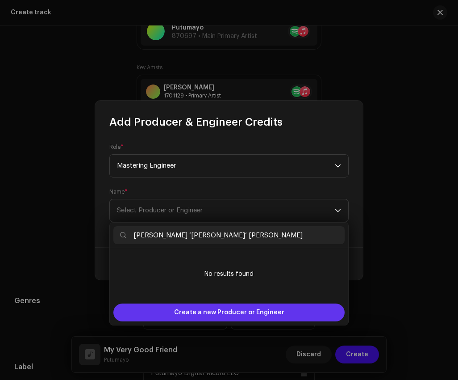
type input "[PERSON_NAME] ‘[PERSON_NAME]’ [PERSON_NAME]"
click at [212, 308] on span "Create a new Producer or Engineer" at bounding box center [229, 312] width 110 height 18
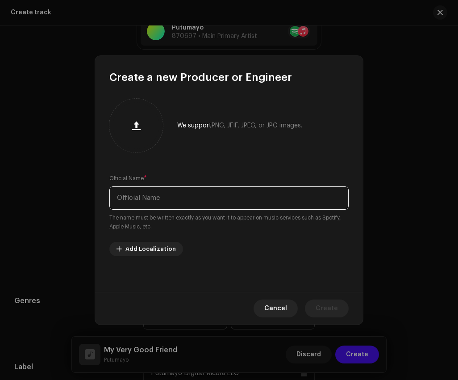
click at [221, 191] on input "text" at bounding box center [228, 197] width 239 height 23
paste input "[PERSON_NAME] ‘[PERSON_NAME]’ [PERSON_NAME]"
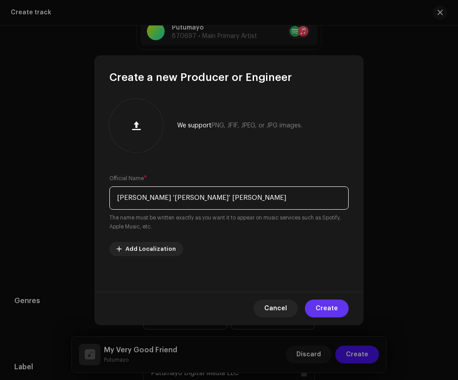
type input "[PERSON_NAME] ‘[PERSON_NAME]’ [PERSON_NAME]"
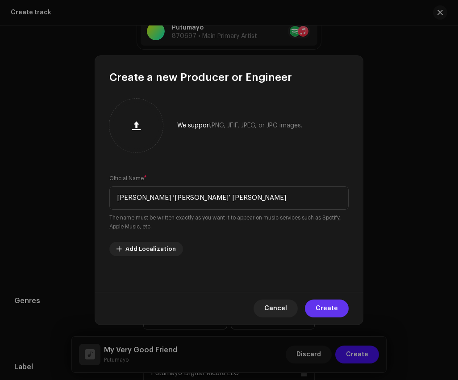
click at [326, 307] on span "Create" at bounding box center [327, 308] width 22 height 18
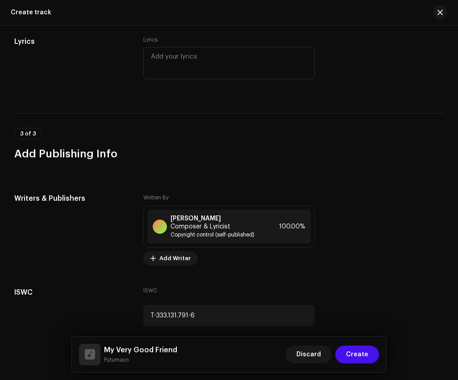
scroll to position [1844, 0]
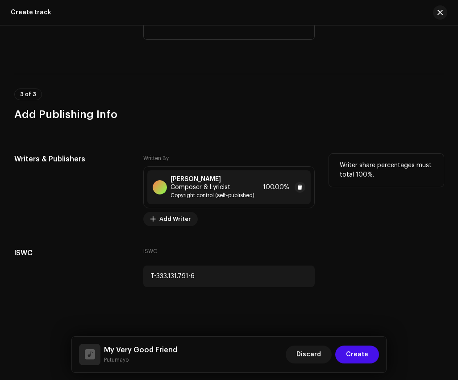
click at [231, 197] on span "Copyright control (self-published)" at bounding box center [215, 195] width 89 height 7
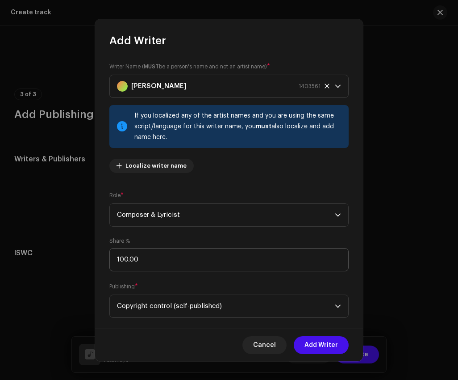
scroll to position [14, 0]
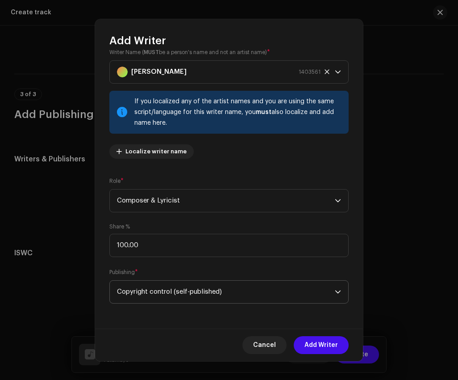
click at [235, 283] on span "Copyright control (self-published)" at bounding box center [226, 292] width 218 height 22
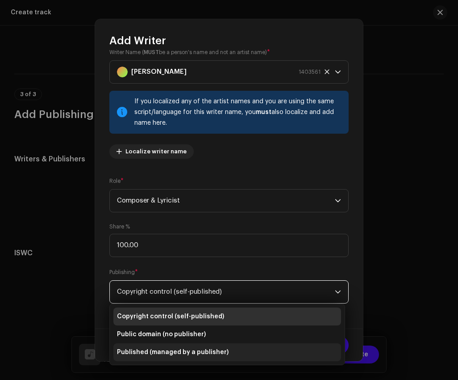
click at [219, 350] on span "Published (managed by a publisher)" at bounding box center [173, 352] width 112 height 9
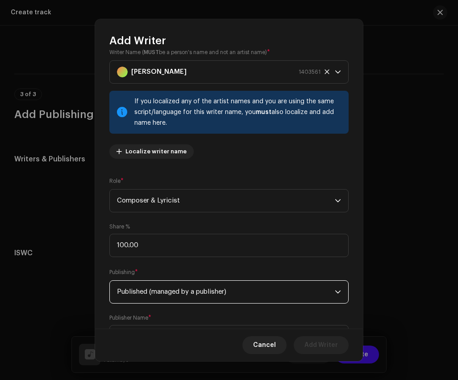
scroll to position [59, 0]
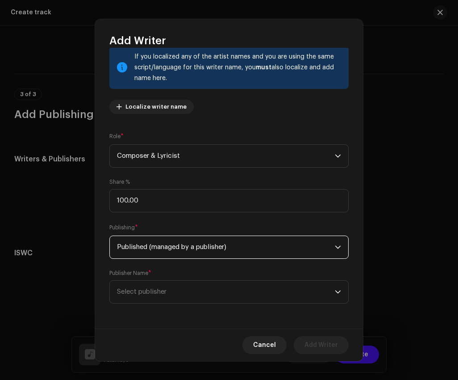
click at [209, 274] on div "Publisher Name * Select publisher" at bounding box center [228, 286] width 239 height 34
click at [209, 292] on span "Select publisher" at bounding box center [226, 292] width 218 height 22
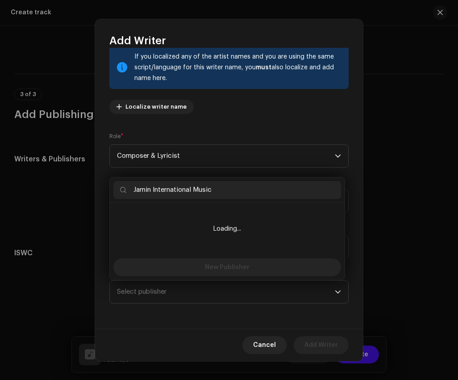
scroll to position [0, 0]
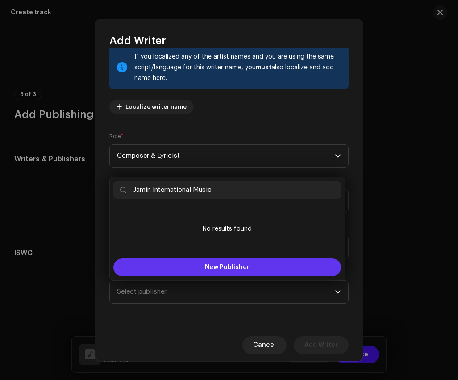
type input "Jamin International Music"
click at [225, 264] on span "New Publisher" at bounding box center [227, 267] width 45 height 6
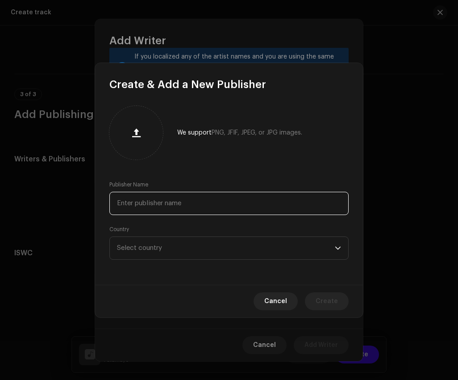
click at [215, 203] on input "text" at bounding box center [228, 203] width 239 height 23
paste input "Jamin International Music"
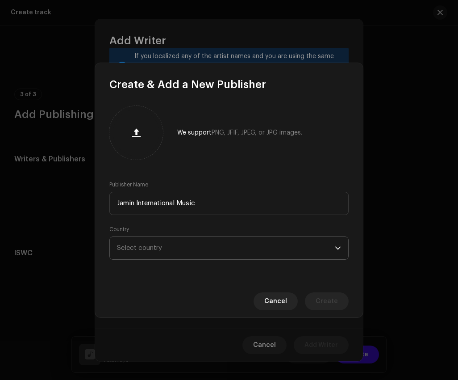
type input "Jamin International Music"
click at [221, 239] on span "Select country" at bounding box center [226, 248] width 218 height 22
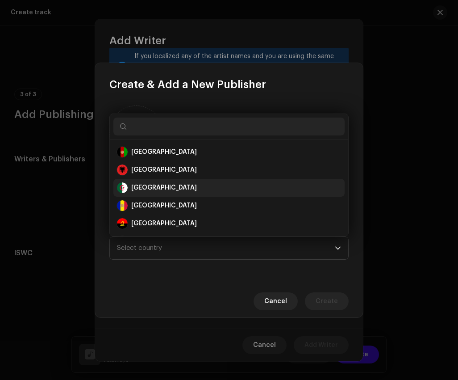
scroll to position [14, 0]
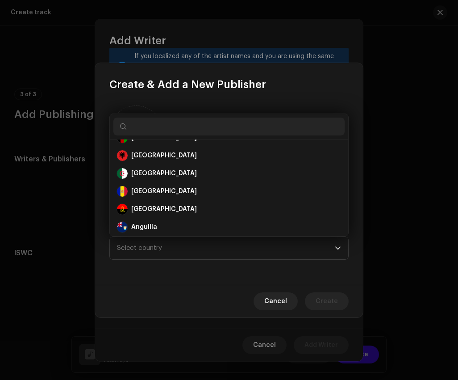
click at [205, 126] on input "text" at bounding box center [228, 126] width 231 height 18
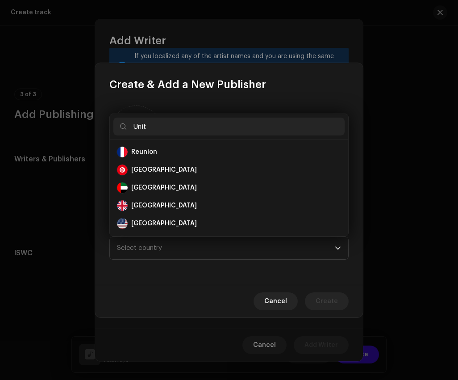
scroll to position [0, 0]
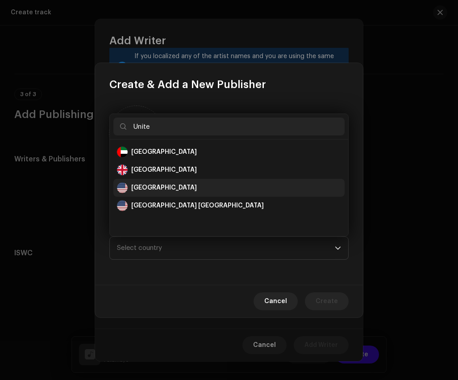
type input "Unite"
click at [200, 182] on div "[GEOGRAPHIC_DATA]" at bounding box center [229, 187] width 224 height 11
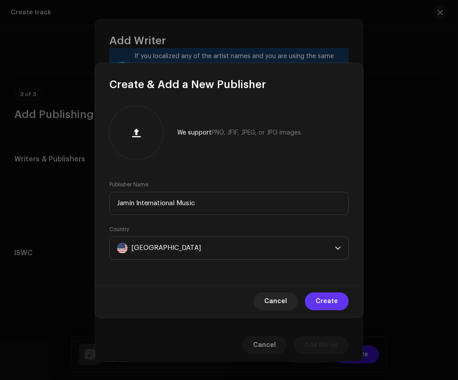
click at [335, 302] on span "Create" at bounding box center [327, 301] width 22 height 18
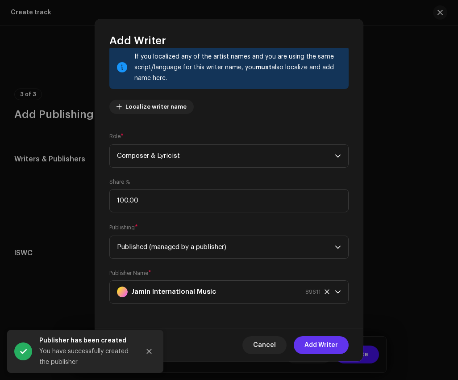
click at [333, 345] on span "Add Writer" at bounding box center [322, 345] width 34 height 18
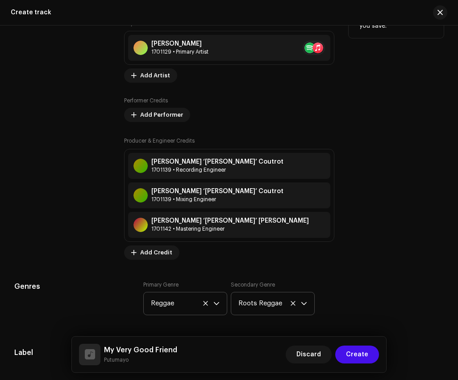
scroll to position [670, 0]
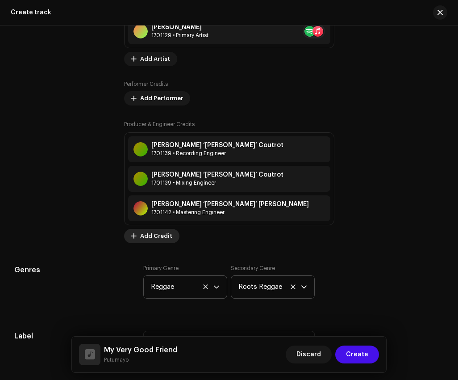
click at [172, 245] on span "Add Credit" at bounding box center [156, 236] width 32 height 18
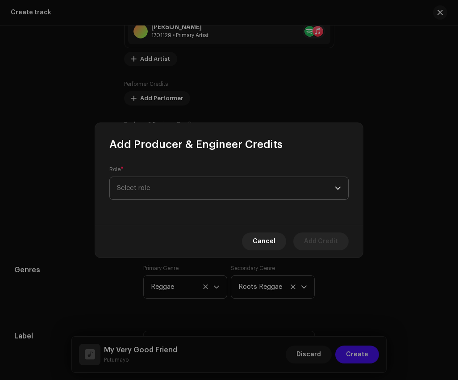
click at [217, 194] on span "Select role" at bounding box center [226, 188] width 218 height 22
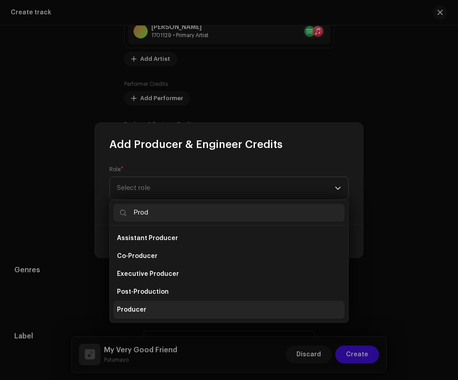
type input "Prod"
click at [190, 304] on li "Producer" at bounding box center [228, 310] width 231 height 18
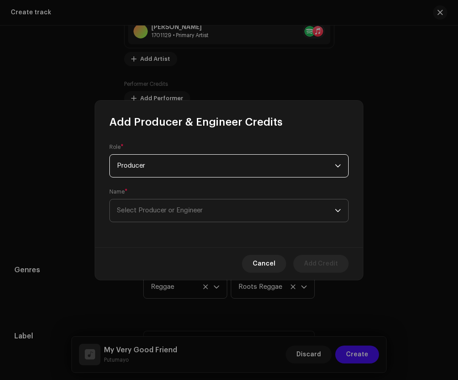
click at [193, 206] on span "Select Producer or Engineer" at bounding box center [226, 210] width 218 height 22
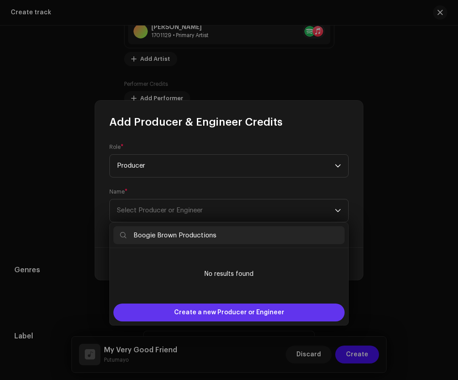
type input "Boogie Brown Productions"
click at [219, 309] on span "Create a new Producer or Engineer" at bounding box center [229, 312] width 110 height 18
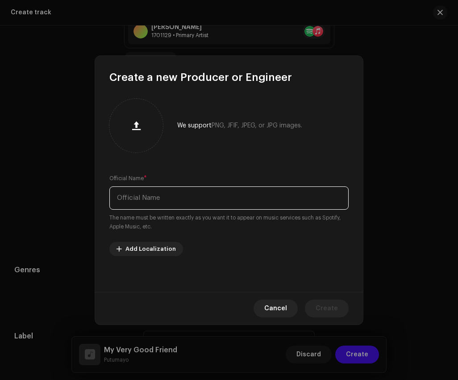
click at [233, 192] on input "text" at bounding box center [228, 197] width 239 height 23
paste input "Boogie Brown Productions"
type input "Boogie Brown Productions"
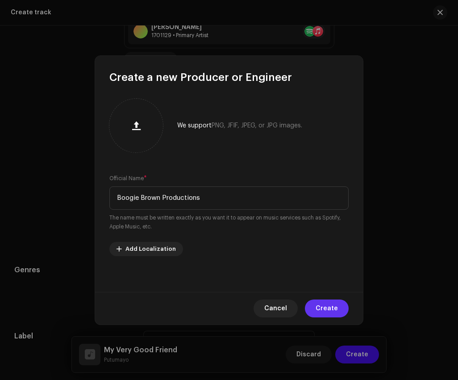
click at [327, 303] on span "Create" at bounding box center [327, 308] width 22 height 18
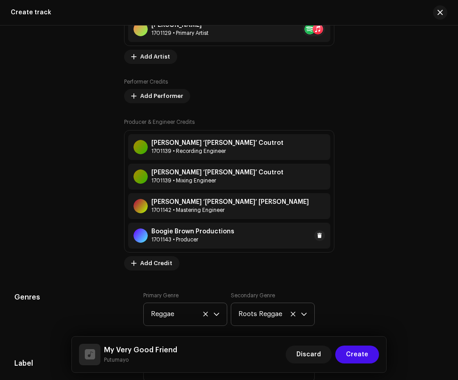
scroll to position [634, 0]
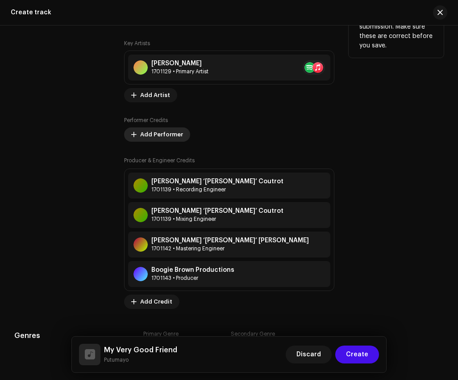
click at [183, 141] on span "Add Performer" at bounding box center [161, 135] width 43 height 18
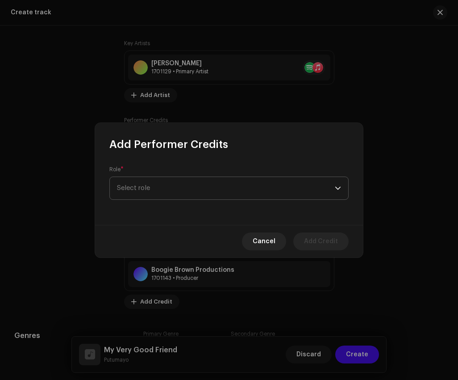
click at [202, 191] on span "Select role" at bounding box center [226, 188] width 218 height 22
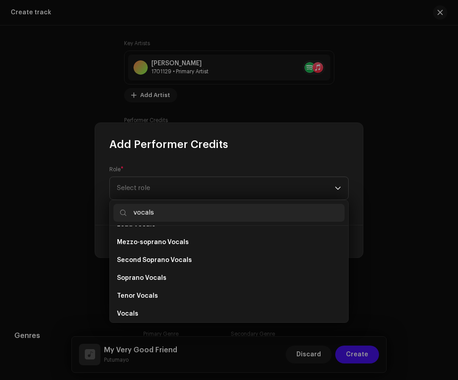
scroll to position [161, 0]
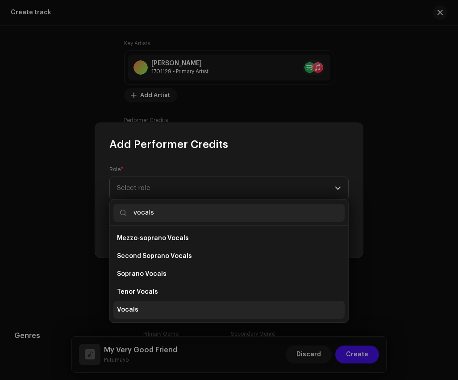
type input "vocals"
click at [164, 304] on li "Vocals" at bounding box center [228, 310] width 231 height 18
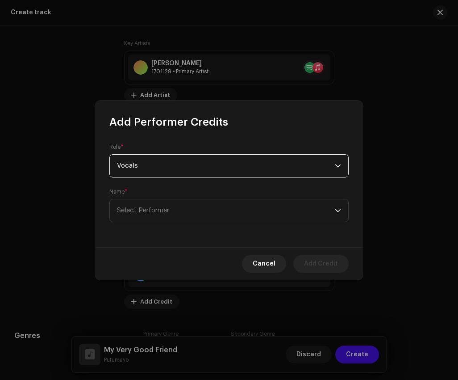
click at [176, 196] on div "Name * Select Performer" at bounding box center [228, 205] width 239 height 34
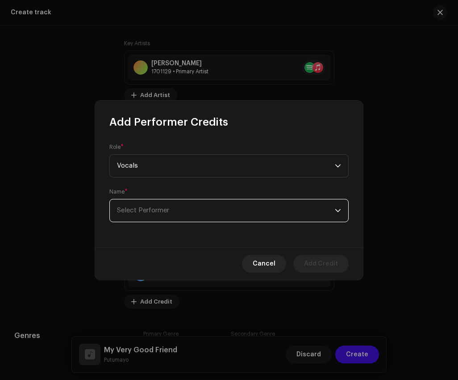
click at [176, 213] on span "Select Performer" at bounding box center [226, 210] width 218 height 22
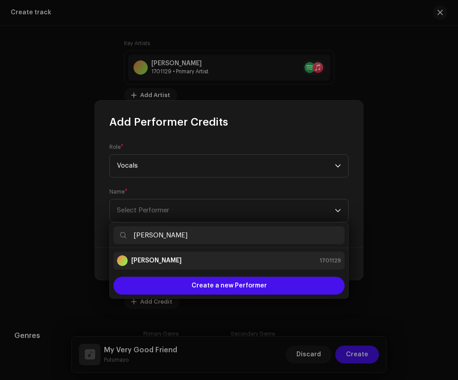
type input "[PERSON_NAME]"
click at [195, 263] on div "[PERSON_NAME] 1701129" at bounding box center [229, 260] width 224 height 11
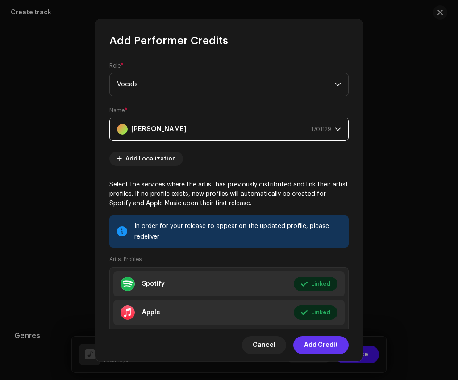
click at [325, 348] on span "Add Credit" at bounding box center [321, 345] width 34 height 18
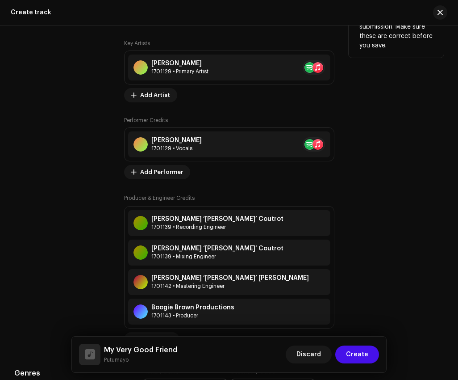
scroll to position [642, 0]
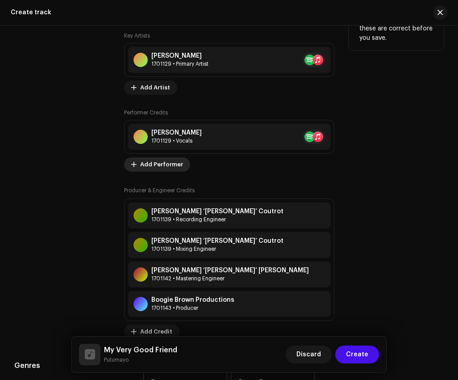
click at [171, 173] on span "Add Performer" at bounding box center [161, 164] width 43 height 18
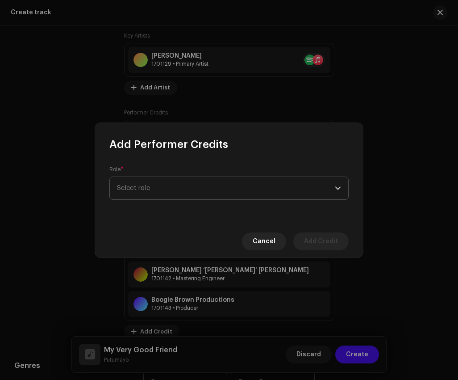
click at [175, 188] on span "Select role" at bounding box center [226, 188] width 218 height 22
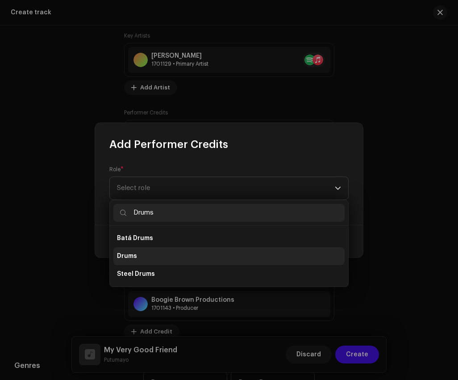
type input "Drums"
click at [163, 258] on li "Drums" at bounding box center [228, 256] width 231 height 18
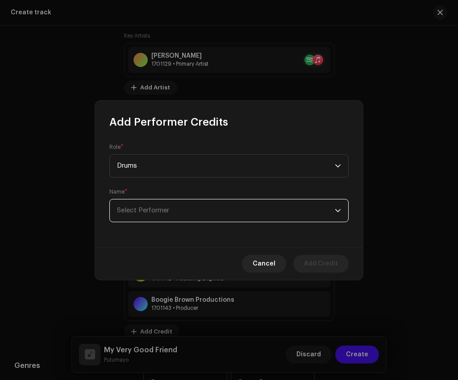
click at [201, 207] on span "Select Performer" at bounding box center [226, 210] width 218 height 22
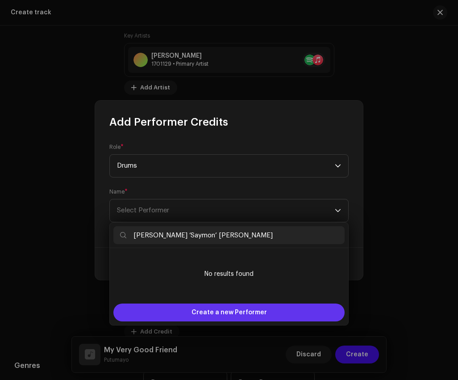
type input "[PERSON_NAME] ‘Saymon’ [PERSON_NAME]"
click at [217, 309] on span "Create a new Performer" at bounding box center [229, 312] width 75 height 18
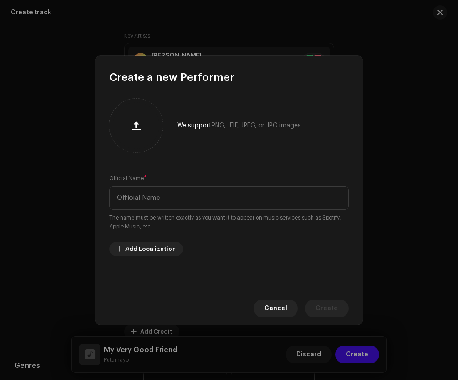
click at [215, 217] on small "The name must be written exactly as you want it to appear on music services suc…" at bounding box center [228, 222] width 239 height 18
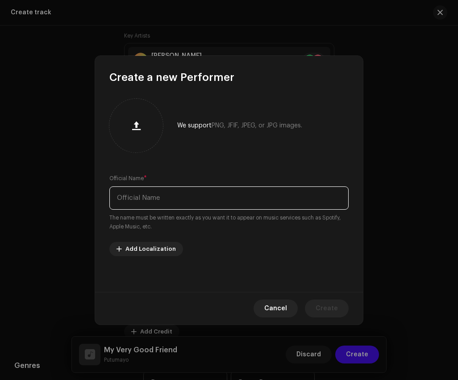
click at [215, 206] on input "text" at bounding box center [228, 197] width 239 height 23
paste input "[PERSON_NAME] ‘Saymon’ [PERSON_NAME]"
type input "[PERSON_NAME] ‘Saymon’ [PERSON_NAME]"
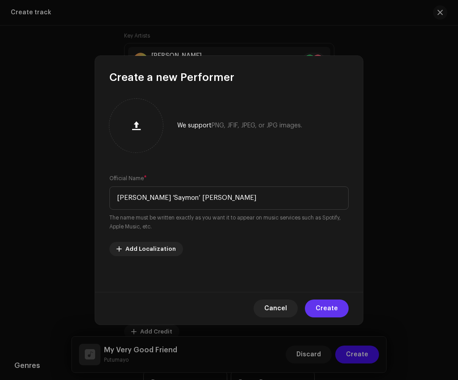
click at [323, 310] on span "Create" at bounding box center [327, 308] width 22 height 18
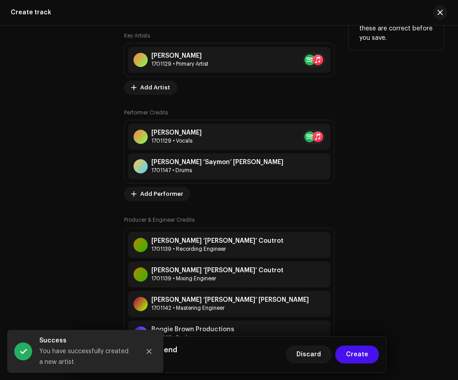
scroll to position [675, 0]
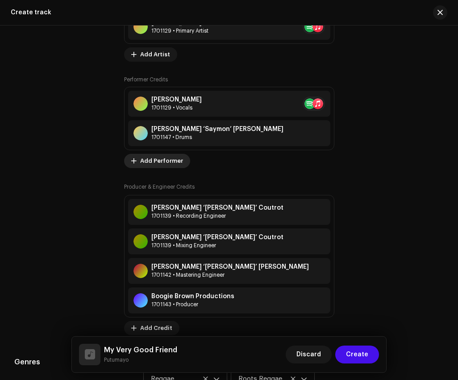
click at [158, 168] on span "Add Performer" at bounding box center [161, 161] width 43 height 18
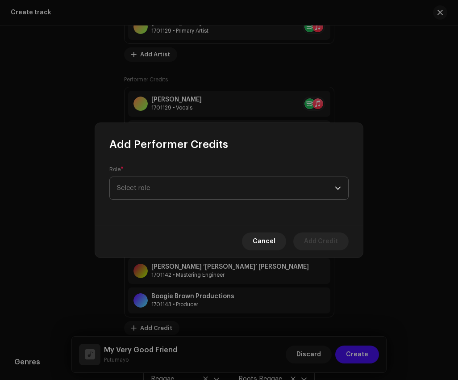
click at [168, 185] on span "Select role" at bounding box center [226, 188] width 218 height 22
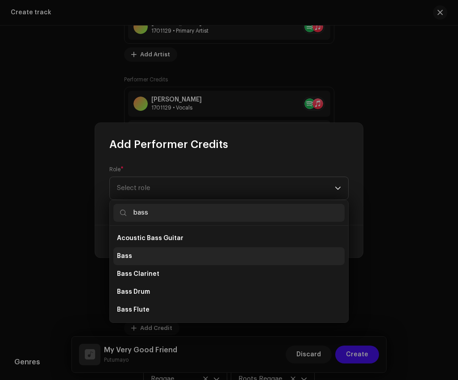
type input "bass"
click at [151, 256] on li "Bass" at bounding box center [228, 256] width 231 height 18
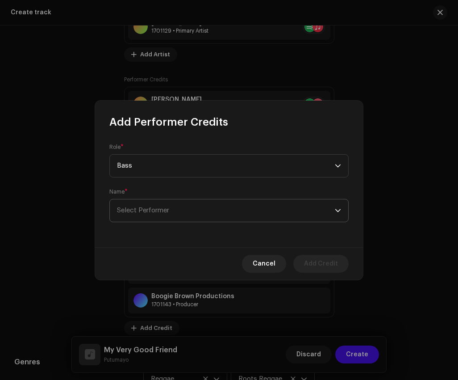
click at [198, 199] on p-select "Select Performer" at bounding box center [228, 210] width 239 height 23
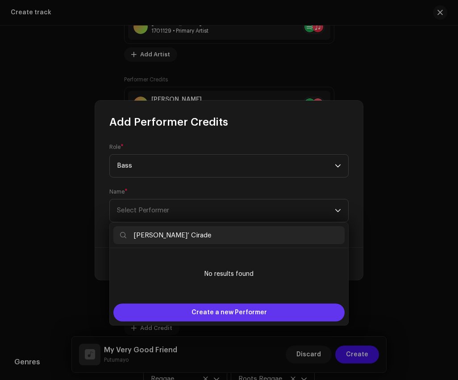
type input "[PERSON_NAME]’ Cirade"
click at [209, 316] on span "Create a new Performer" at bounding box center [229, 312] width 75 height 18
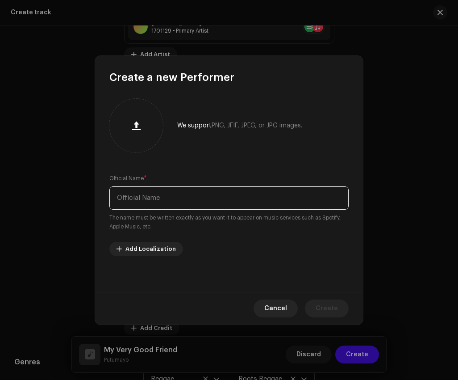
click at [211, 207] on input "text" at bounding box center [228, 197] width 239 height 23
paste input "[PERSON_NAME]’ Cirade"
type input "[PERSON_NAME]’ Cirade"
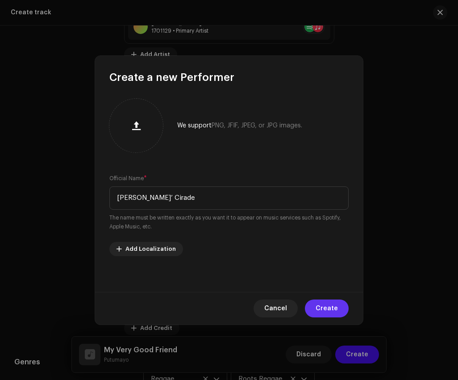
click at [326, 304] on span "Create" at bounding box center [327, 308] width 22 height 18
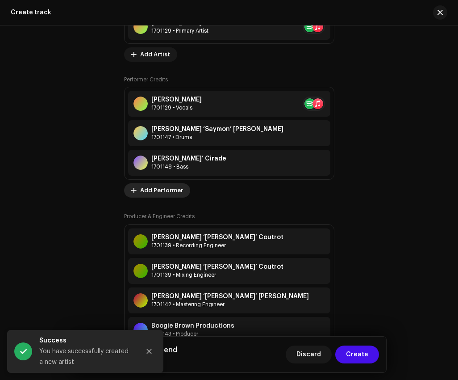
click at [166, 199] on span "Add Performer" at bounding box center [161, 190] width 43 height 18
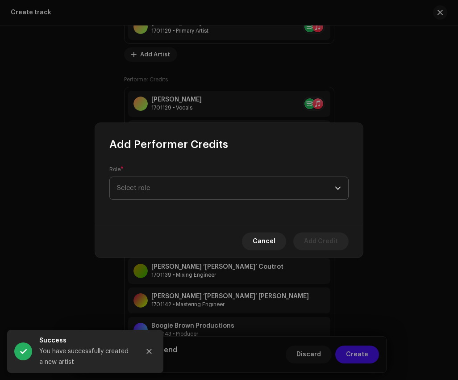
click at [176, 179] on span "Select role" at bounding box center [226, 188] width 218 height 22
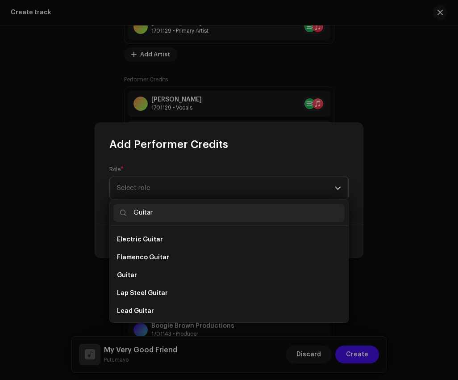
scroll to position [197, 0]
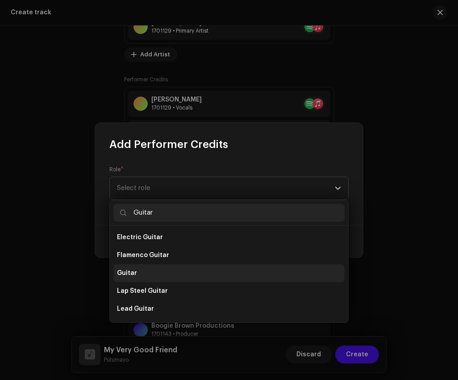
type input "Guitar"
click at [169, 268] on li "Guitar" at bounding box center [228, 273] width 231 height 18
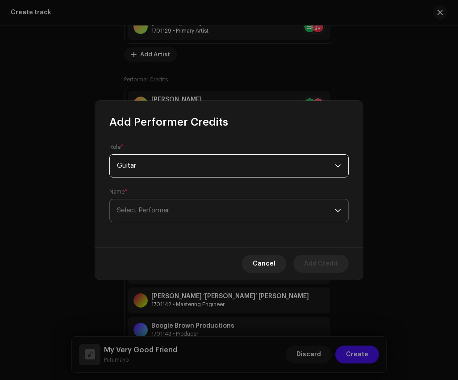
click at [183, 205] on span "Select Performer" at bounding box center [226, 210] width 218 height 22
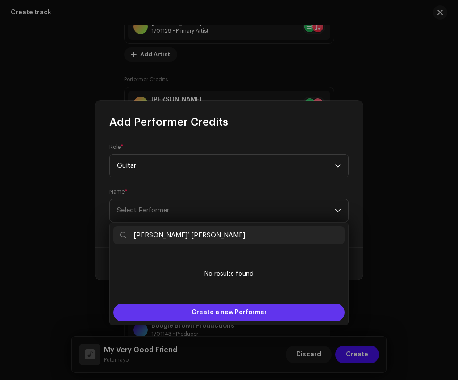
type input "[PERSON_NAME]’ [PERSON_NAME]"
click at [222, 307] on span "Create a new Performer" at bounding box center [229, 312] width 75 height 18
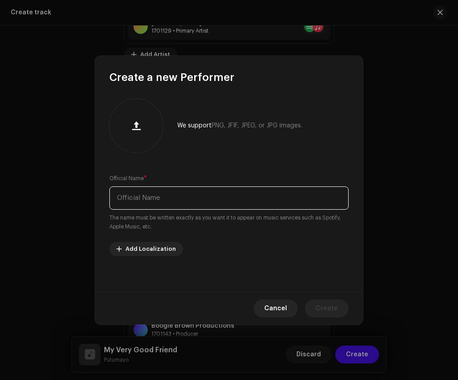
click at [219, 195] on input "text" at bounding box center [228, 197] width 239 height 23
paste input "[PERSON_NAME]’ [PERSON_NAME]"
type input "[PERSON_NAME]’ [PERSON_NAME]"
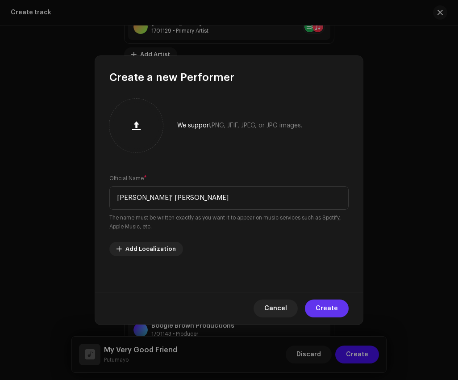
click at [319, 306] on span "Create" at bounding box center [327, 308] width 22 height 18
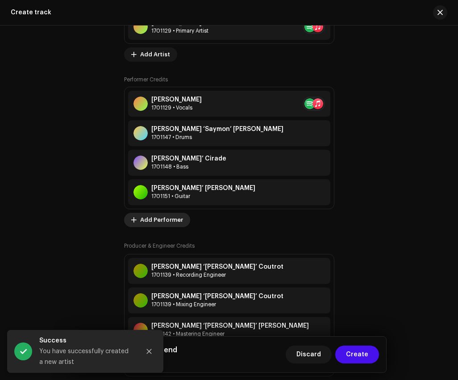
click at [173, 226] on span "Add Performer" at bounding box center [161, 220] width 43 height 18
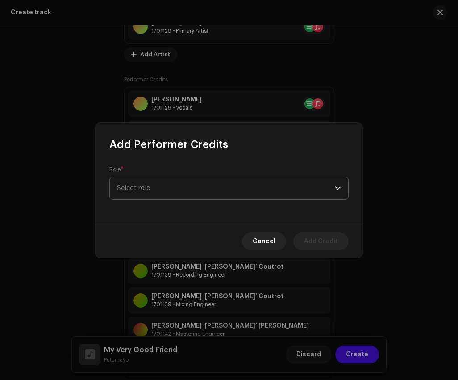
click at [203, 191] on span "Select role" at bounding box center [226, 188] width 218 height 22
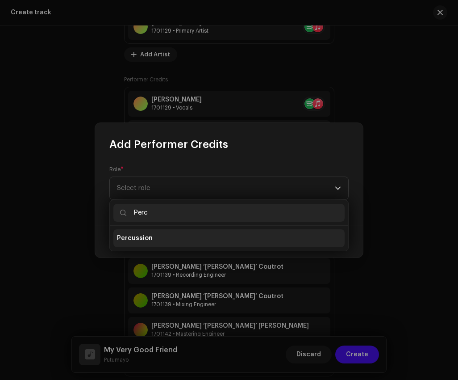
type input "Perc"
click at [181, 243] on li "Percussion" at bounding box center [228, 238] width 231 height 18
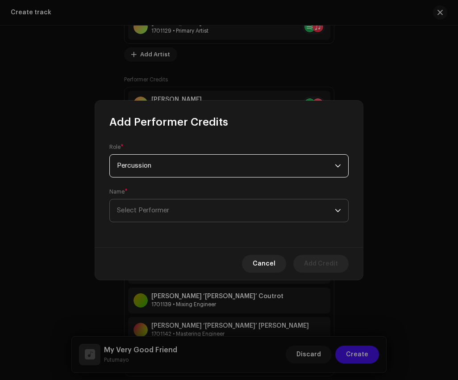
click at [188, 205] on span "Select Performer" at bounding box center [226, 210] width 218 height 22
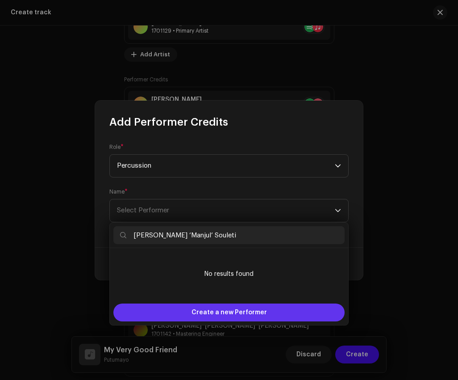
type input "[PERSON_NAME] ‘Manjul’ Souleti"
click at [214, 310] on span "Create a new Performer" at bounding box center [229, 312] width 75 height 18
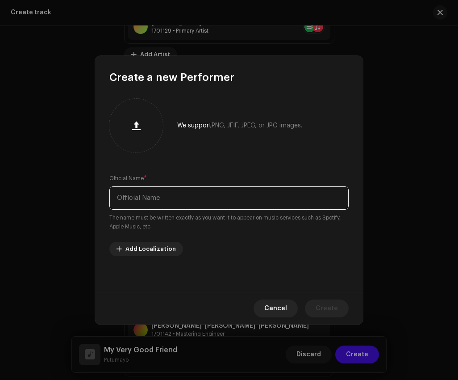
click at [200, 196] on input "text" at bounding box center [228, 197] width 239 height 23
paste input "[PERSON_NAME] ‘Manjul’ Souleti"
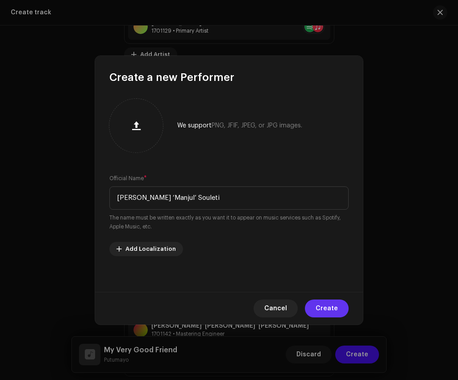
type input "[PERSON_NAME] ‘Manjul’ Souleti"
click at [318, 308] on span "Create" at bounding box center [327, 308] width 22 height 18
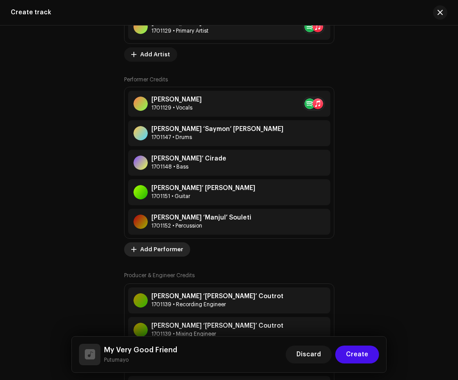
click at [176, 258] on span "Add Performer" at bounding box center [161, 249] width 43 height 18
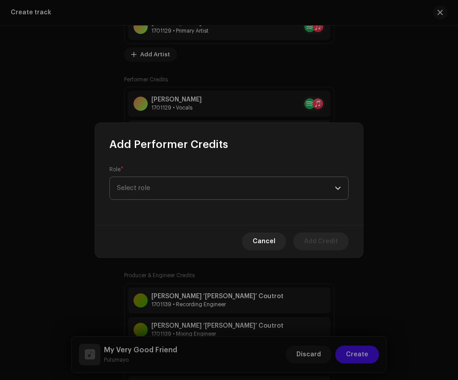
click at [190, 193] on span "Select role" at bounding box center [226, 188] width 218 height 22
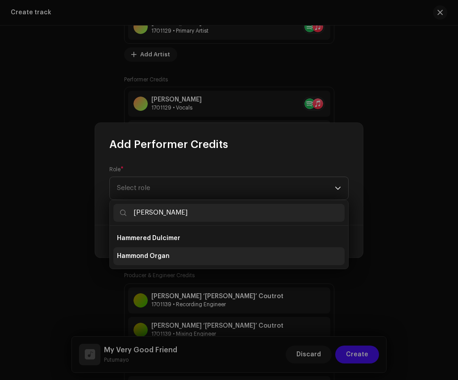
type input "[PERSON_NAME]"
click at [176, 257] on li "Hammond Organ" at bounding box center [228, 256] width 231 height 18
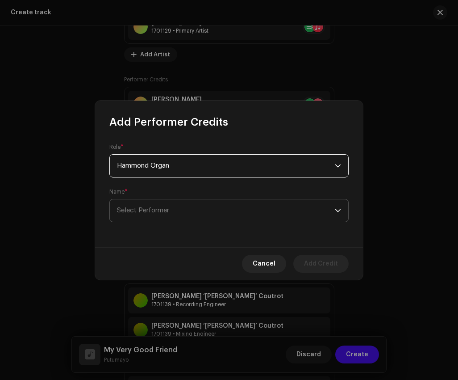
click at [181, 210] on span "Select Performer" at bounding box center [226, 210] width 218 height 22
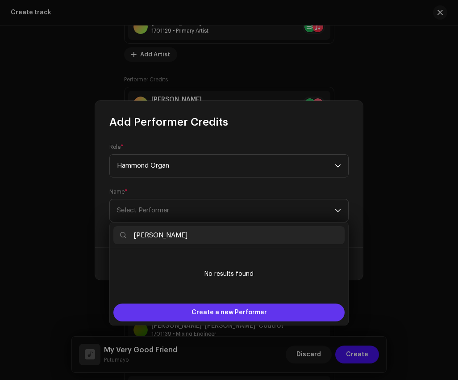
type input "[PERSON_NAME]"
click at [222, 308] on span "Create a new Performer" at bounding box center [229, 312] width 75 height 18
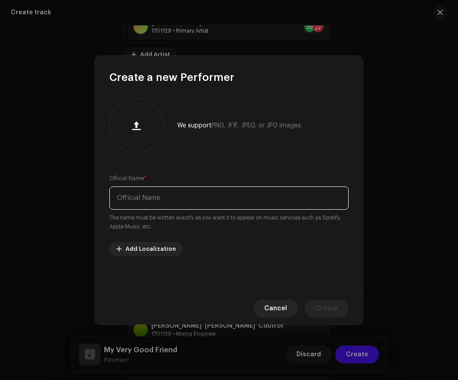
click at [229, 201] on input "text" at bounding box center [228, 197] width 239 height 23
paste input "[PERSON_NAME]"
type input "[PERSON_NAME]"
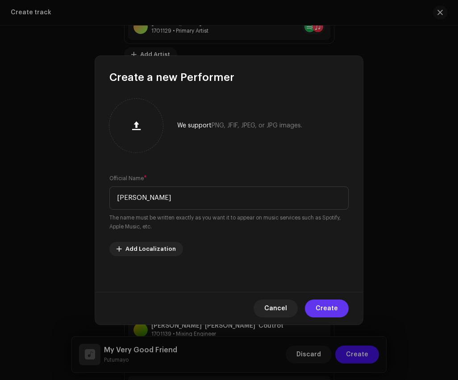
click at [324, 310] on span "Create" at bounding box center [327, 308] width 22 height 18
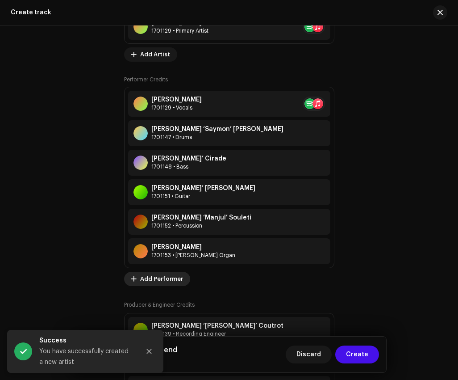
click at [178, 287] on span "Add Performer" at bounding box center [161, 279] width 43 height 18
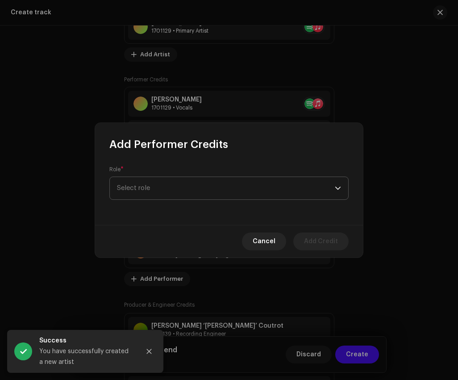
click at [218, 182] on span "Select role" at bounding box center [226, 188] width 218 height 22
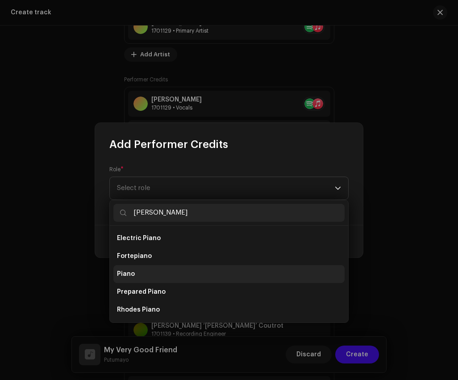
type input "[PERSON_NAME]"
click at [194, 279] on li "Piano" at bounding box center [228, 274] width 231 height 18
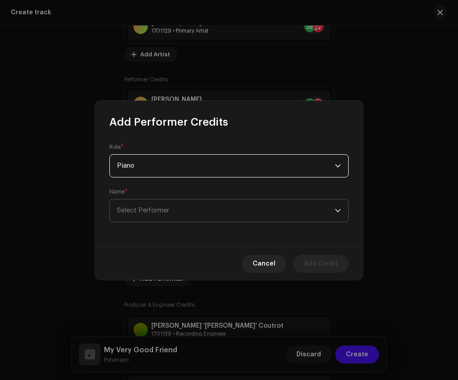
click at [182, 212] on span "Select Performer" at bounding box center [226, 210] width 218 height 22
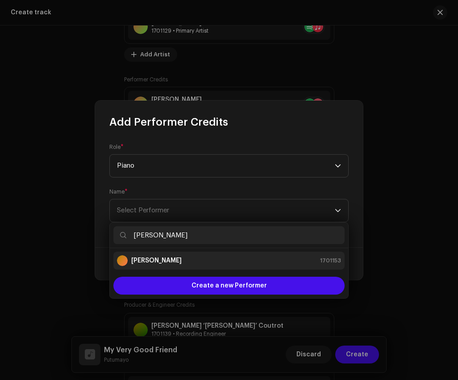
type input "[PERSON_NAME]"
click at [205, 258] on div "[PERSON_NAME] 1701153" at bounding box center [229, 260] width 224 height 11
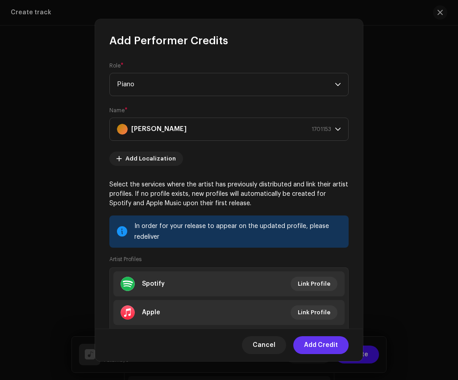
click at [321, 347] on span "Add Credit" at bounding box center [321, 345] width 34 height 18
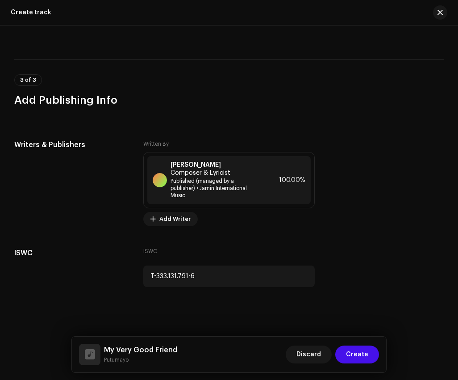
scroll to position [2102, 0]
click at [368, 351] on span "Create" at bounding box center [357, 354] width 22 height 18
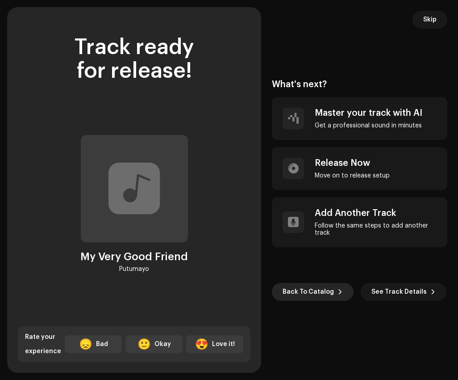
click at [302, 289] on span "Back To Catalog" at bounding box center [308, 292] width 51 height 18
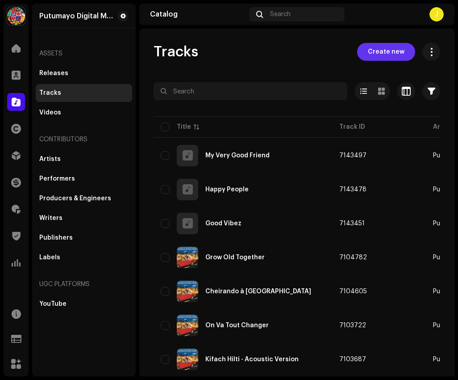
click at [400, 48] on button "Create new" at bounding box center [386, 52] width 58 height 18
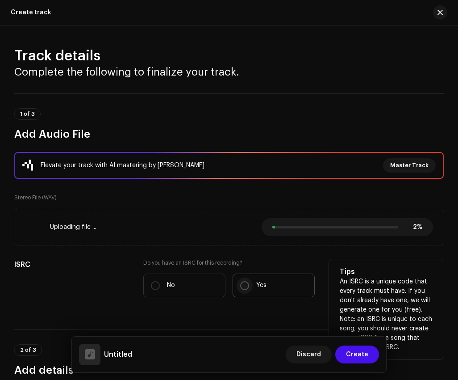
click at [240, 286] on input "Yes" at bounding box center [244, 285] width 9 height 9
radio input "true"
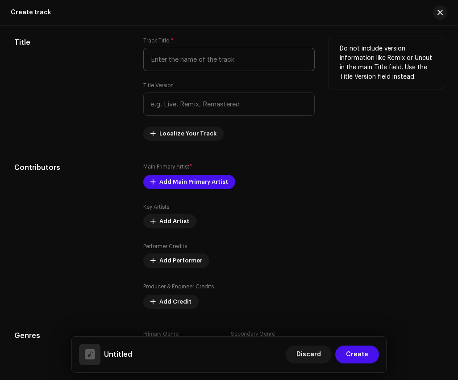
scroll to position [467, 0]
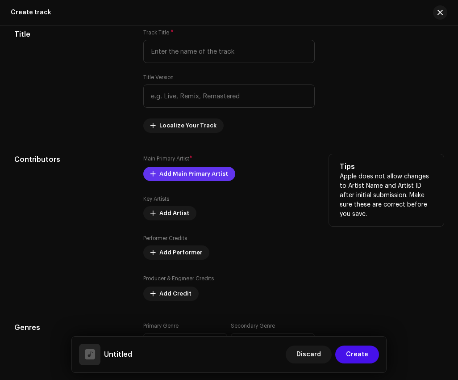
click at [189, 176] on span "Add Main Primary Artist" at bounding box center [193, 174] width 69 height 18
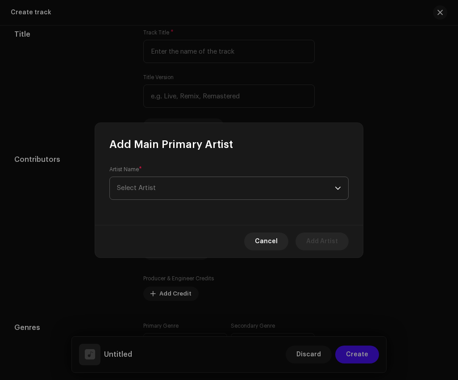
click at [195, 187] on span "Select Artist" at bounding box center [226, 188] width 218 height 22
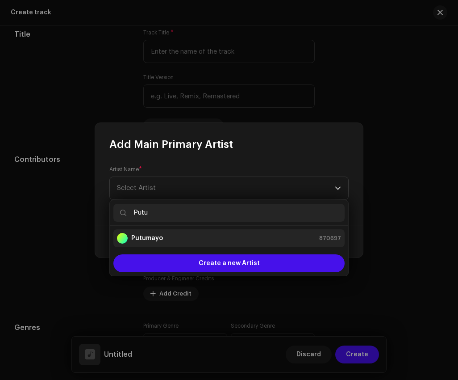
type input "Putu"
click at [192, 231] on li "Putumayo 870697" at bounding box center [228, 238] width 231 height 18
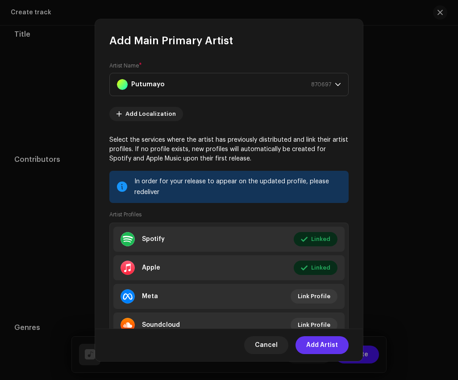
click at [322, 343] on span "Add Artist" at bounding box center [322, 345] width 32 height 18
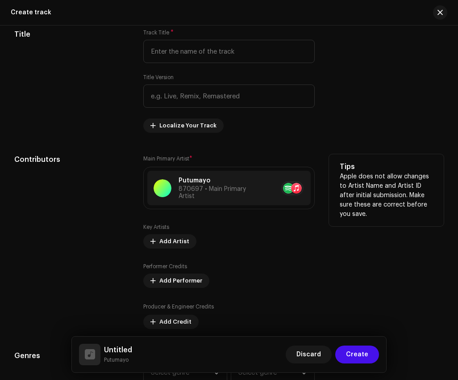
click at [176, 249] on div "Key Artists Add Artist Performer Credits Add Performer Producer & Engineer Cred…" at bounding box center [229, 275] width 172 height 105
click at [176, 240] on span "Add Artist" at bounding box center [174, 241] width 30 height 18
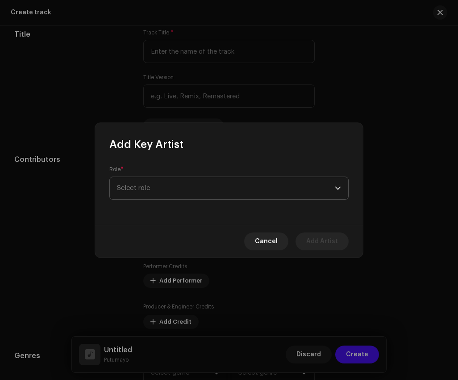
click at [218, 192] on span "Select role" at bounding box center [226, 188] width 218 height 22
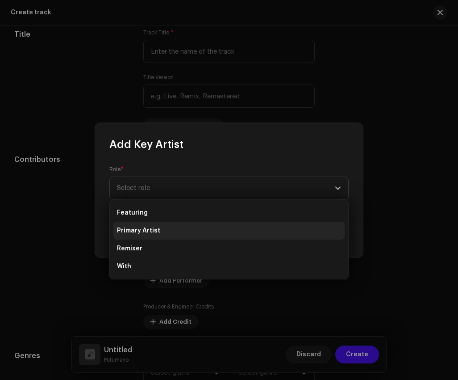
click at [204, 230] on li "Primary Artist" at bounding box center [228, 231] width 231 height 18
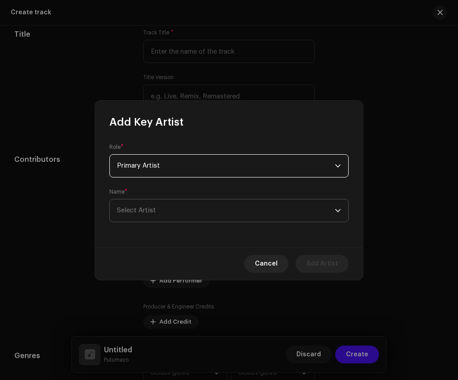
click at [202, 211] on span "Select Artist" at bounding box center [226, 210] width 218 height 22
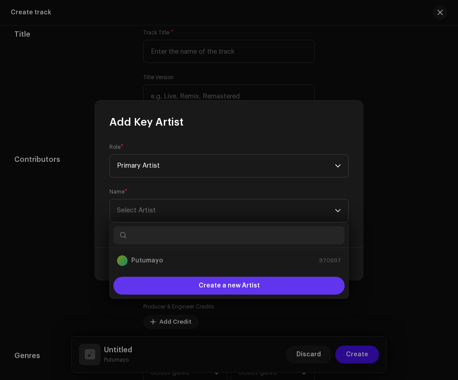
click at [231, 285] on span "Create a new Artist" at bounding box center [229, 286] width 61 height 18
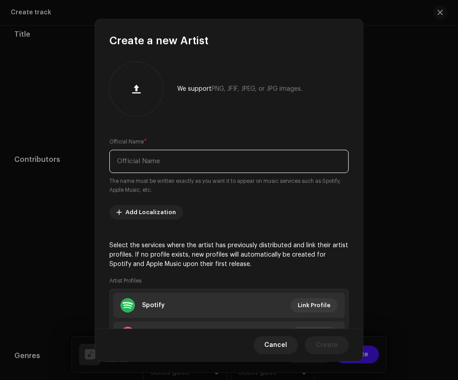
click at [222, 165] on input "text" at bounding box center [228, 161] width 239 height 23
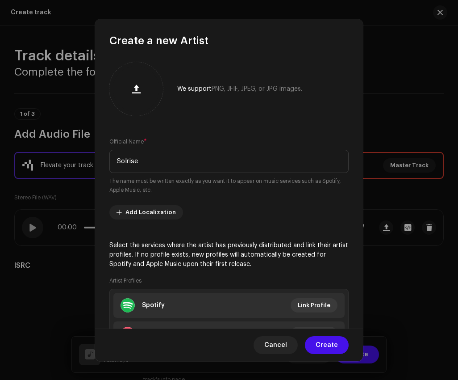
scroll to position [467, 0]
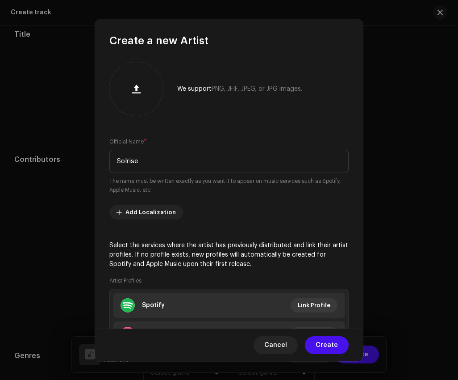
type input "Solrise"
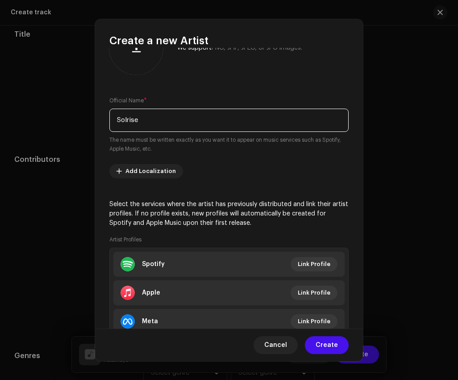
scroll to position [58, 0]
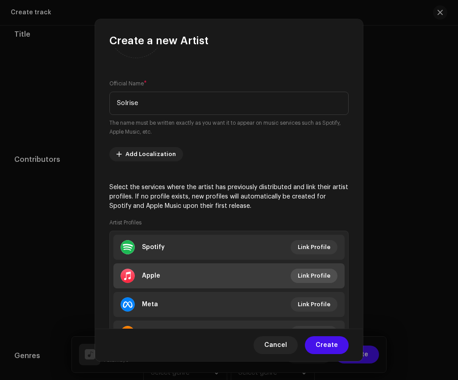
click at [313, 275] on span "Link Profile" at bounding box center [314, 276] width 33 height 18
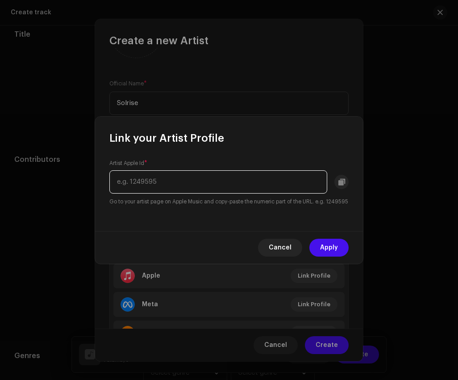
paste input "https://music.apple.com/us/artist/solrise/562642827"
drag, startPoint x: 247, startPoint y: 176, endPoint x: 89, endPoint y: 169, distance: 157.4
click at [89, 169] on div "Link your Artist Profile Artist Apple Id * https://music.apple.com/us/artist/so…" at bounding box center [229, 190] width 458 height 380
type input "562642827"
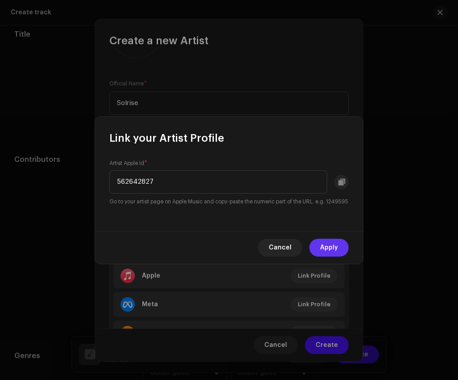
click at [325, 252] on span "Apply" at bounding box center [329, 248] width 18 height 18
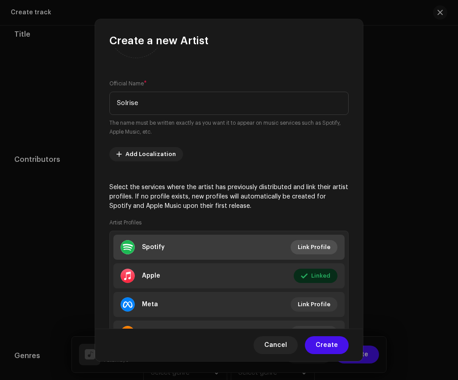
click at [310, 246] on span "Link Profile" at bounding box center [314, 247] width 33 height 18
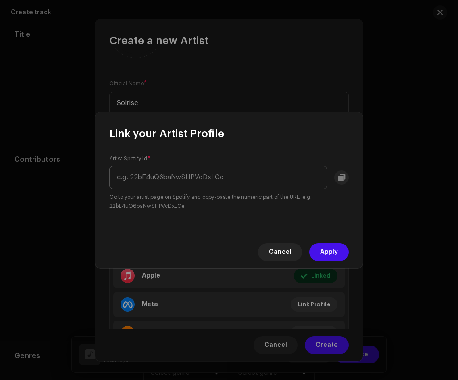
click at [269, 177] on input "text" at bounding box center [218, 177] width 218 height 23
drag, startPoint x: 232, startPoint y: 176, endPoint x: 365, endPoint y: 179, distance: 132.7
click at [365, 179] on div "Link your Artist Profile Artist Spotify Id * https://open.spotify.com/artist/5M…" at bounding box center [229, 190] width 458 height 380
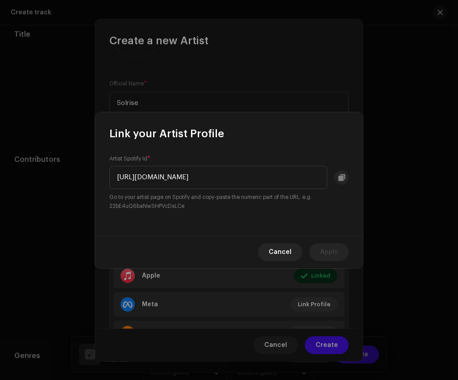
drag, startPoint x: 217, startPoint y: 175, endPoint x: 103, endPoint y: 172, distance: 113.5
click at [103, 172] on div "Artist Spotify Id * https://open.spotify.com/artist/5M47Uf0ICrHN12cGjWHrJh Go t…" at bounding box center [229, 188] width 268 height 95
type input "5M47Uf0ICrHN12cGjWHrJh"
click at [332, 248] on span "Apply" at bounding box center [329, 252] width 18 height 18
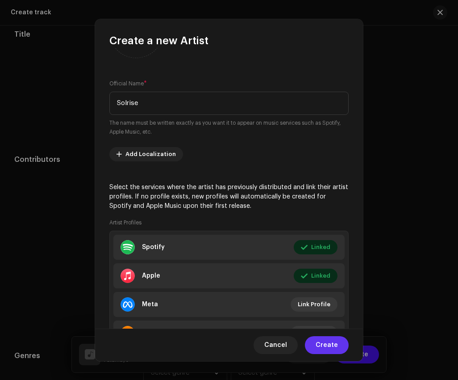
click at [326, 342] on span "Create" at bounding box center [327, 345] width 22 height 18
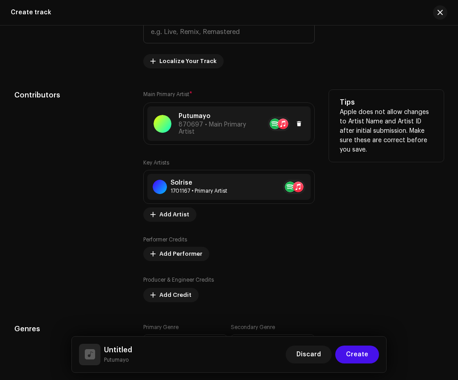
scroll to position [538, 0]
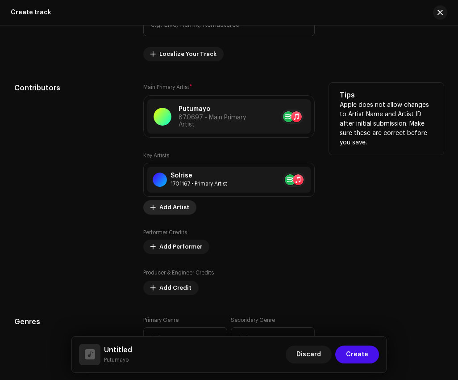
click at [180, 205] on span "Add Artist" at bounding box center [174, 207] width 30 height 18
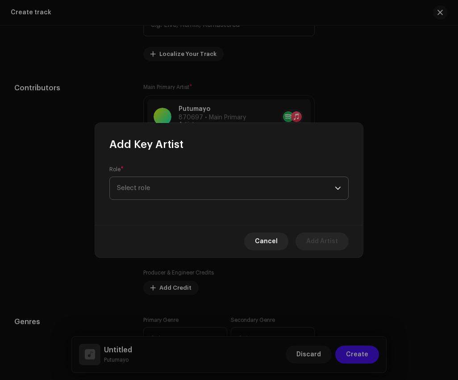
click at [208, 181] on span "Select role" at bounding box center [226, 188] width 218 height 22
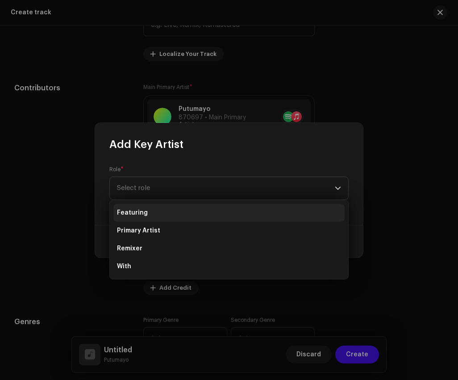
click at [204, 210] on li "Featuring" at bounding box center [228, 213] width 231 height 18
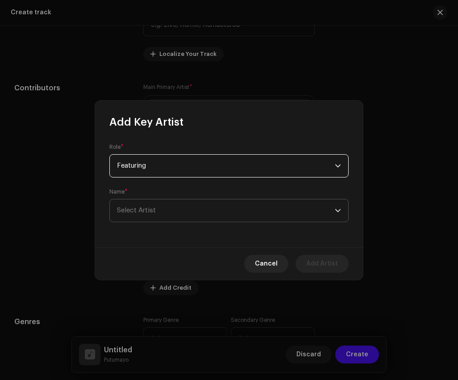
click at [204, 216] on span "Select Artist" at bounding box center [226, 210] width 218 height 22
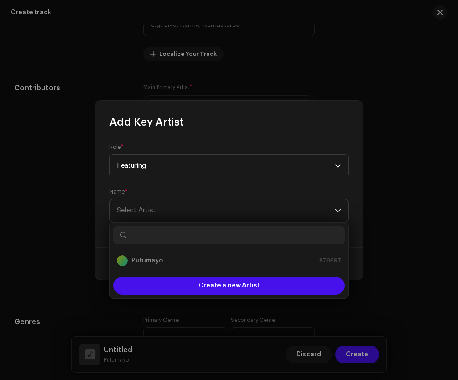
click at [205, 297] on div "Create a new Artist" at bounding box center [229, 285] width 239 height 25
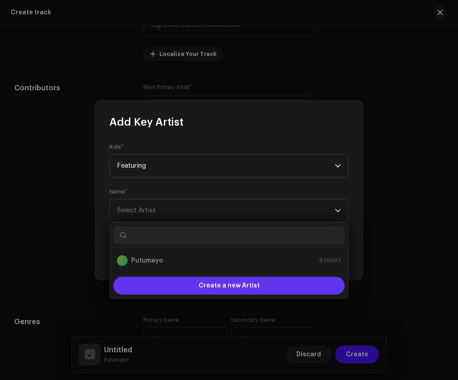
click at [205, 288] on span "Create a new Artist" at bounding box center [229, 286] width 61 height 18
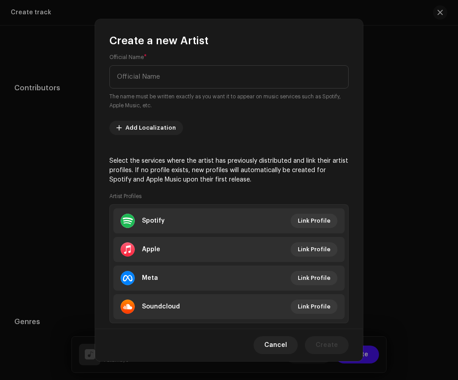
scroll to position [104, 0]
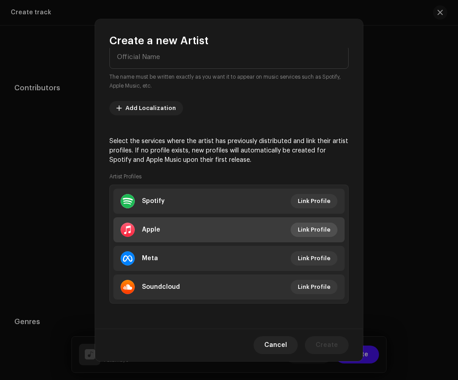
click at [318, 231] on span "Link Profile" at bounding box center [314, 230] width 33 height 18
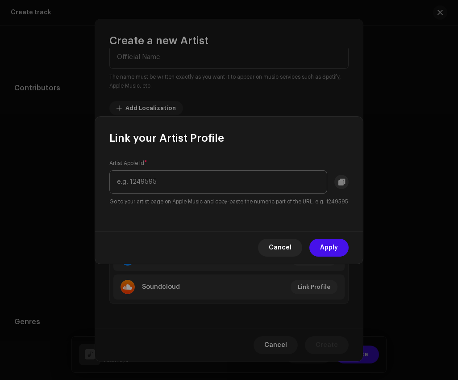
click at [260, 170] on input "text" at bounding box center [218, 181] width 218 height 23
drag, startPoint x: 261, startPoint y: 178, endPoint x: 110, endPoint y: 178, distance: 151.0
click at [110, 178] on input "https://music.apple.com/us/artist/raggabund/120476349" at bounding box center [218, 181] width 218 height 23
type input "120476349"
click at [334, 252] on span "Apply" at bounding box center [329, 248] width 18 height 18
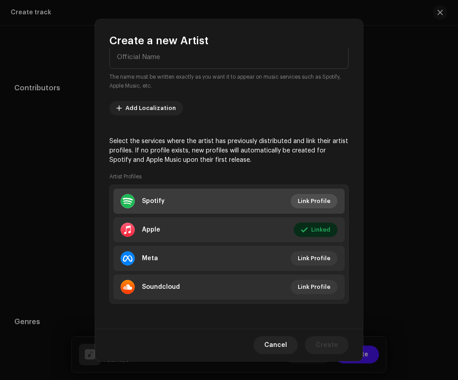
click at [317, 195] on span "Link Profile" at bounding box center [314, 201] width 33 height 18
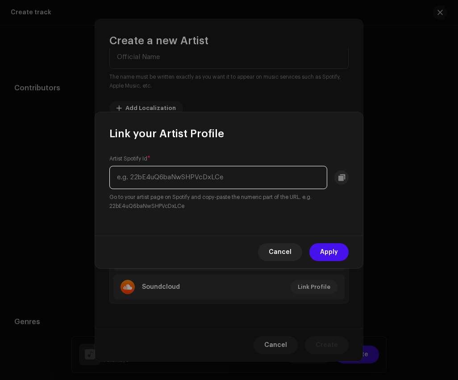
click at [279, 174] on input "text" at bounding box center [218, 177] width 218 height 23
paste input "https://open.spotify.com/artist/0y4uUzZ0s8vT51p6y5fGS3?si=vb8JjPggTWy5xLH8_Y9mHQ"
drag, startPoint x: 219, startPoint y: 176, endPoint x: 374, endPoint y: 176, distance: 154.6
click at [374, 176] on div "Link your Artist Profile Artist Spotify Id * https://open.spotify.com/artist/0y…" at bounding box center [229, 190] width 458 height 380
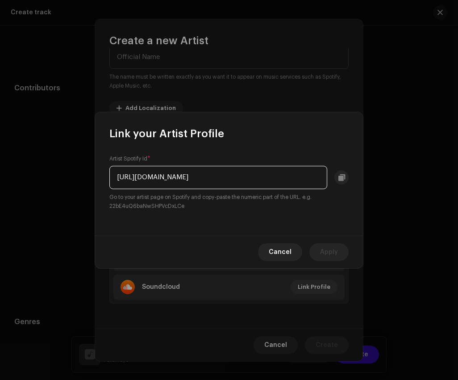
scroll to position [0, 0]
drag, startPoint x: 210, startPoint y: 178, endPoint x: 73, endPoint y: 178, distance: 136.7
click at [73, 178] on div "Link your Artist Profile Artist Spotify Id * https://open.spotify.com/artist/0y…" at bounding box center [229, 190] width 458 height 380
type input "0y4uUzZ0s8vT51p6y5fGS3"
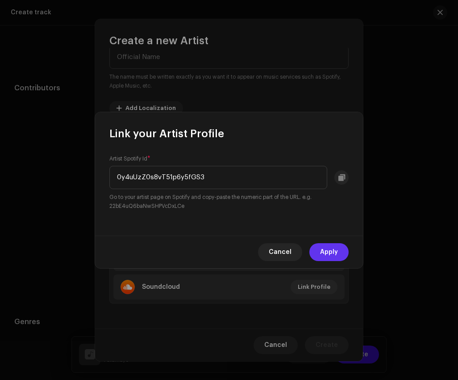
click at [324, 249] on span "Apply" at bounding box center [329, 252] width 18 height 18
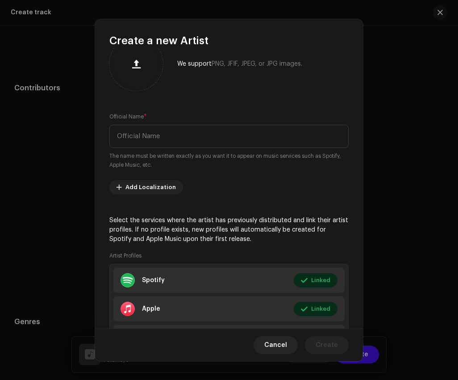
scroll to position [18, 0]
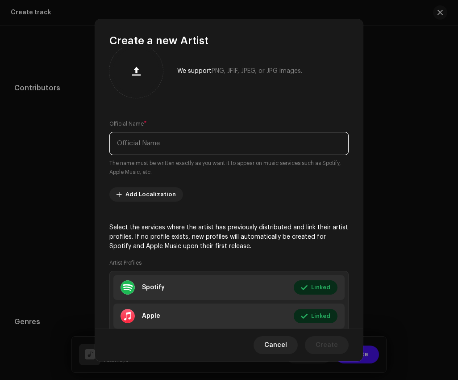
click at [194, 134] on input "text" at bounding box center [228, 143] width 239 height 23
paste input "Raggabund"
type input "Raggabund"
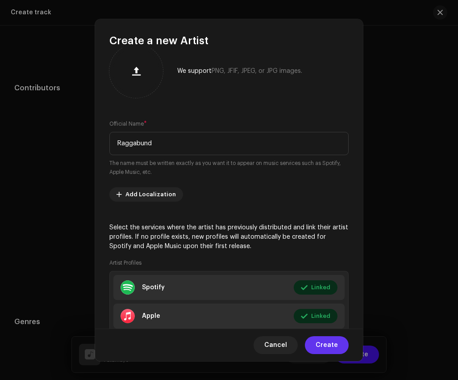
click at [335, 348] on span "Create" at bounding box center [327, 345] width 22 height 18
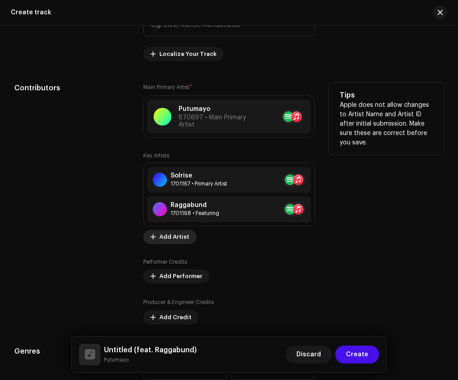
click at [175, 238] on span "Add Artist" at bounding box center [174, 237] width 30 height 18
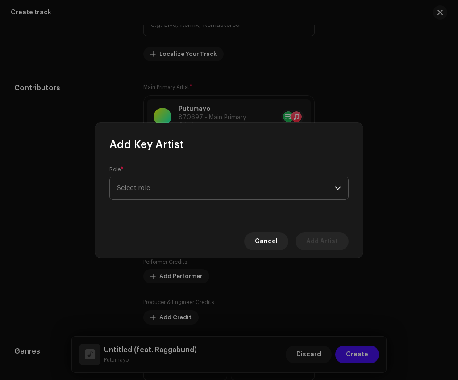
click at [197, 192] on span "Select role" at bounding box center [226, 188] width 218 height 22
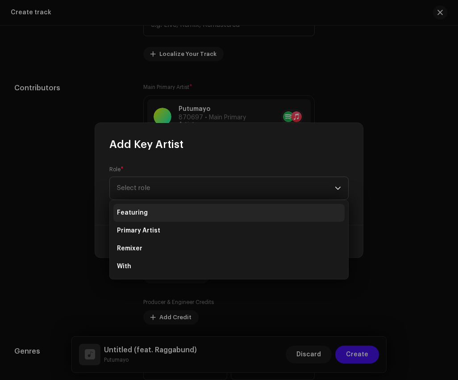
click at [196, 217] on li "Featuring" at bounding box center [228, 213] width 231 height 18
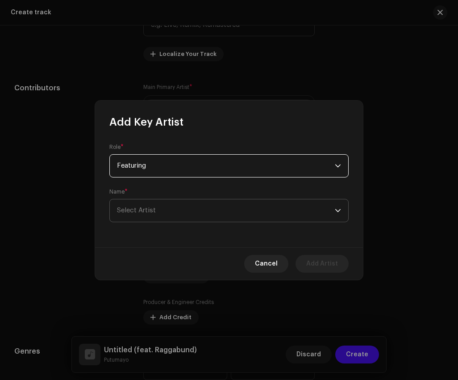
click at [196, 210] on span "Select Artist" at bounding box center [226, 210] width 218 height 22
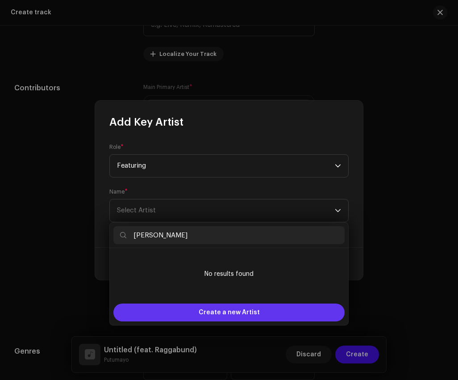
type input "Paco"
click at [237, 307] on span "Create a new Artist" at bounding box center [229, 312] width 61 height 18
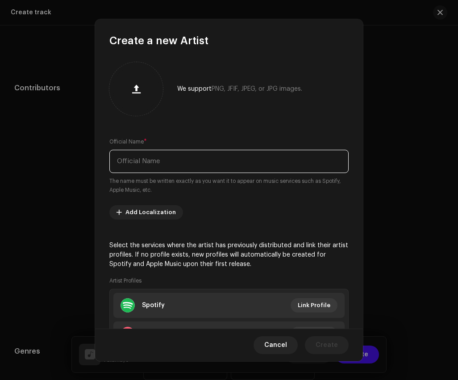
click at [221, 160] on input "text" at bounding box center [228, 161] width 239 height 23
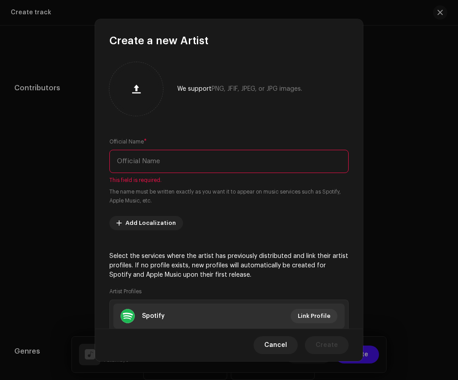
click at [200, 164] on input "text" at bounding box center [228, 161] width 239 height 23
paste input "Paco Mendoza"
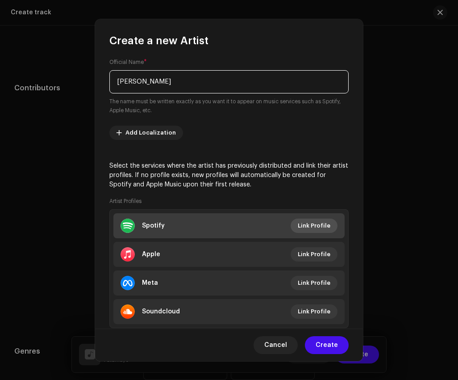
scroll to position [104, 0]
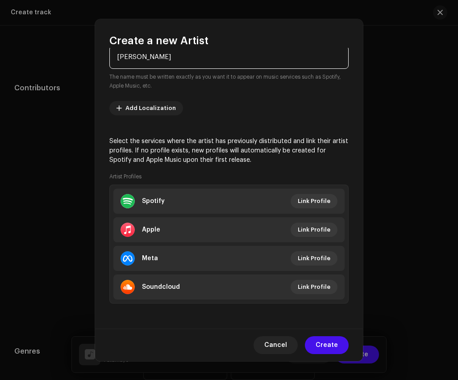
type input "Paco Mendoza"
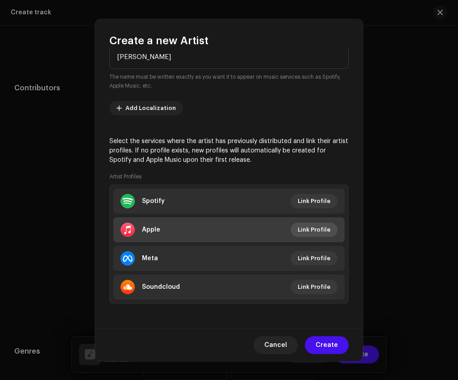
click at [317, 226] on span "Link Profile" at bounding box center [314, 230] width 33 height 18
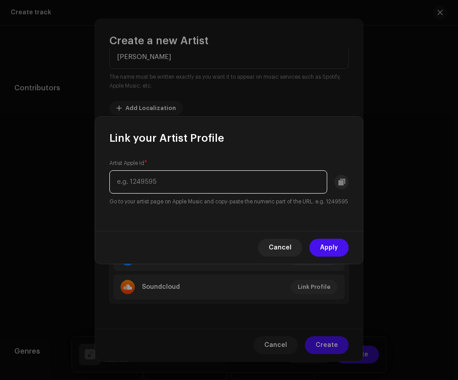
click at [247, 172] on input "text" at bounding box center [218, 181] width 218 height 23
paste input "https://music.apple.com/us/artist/paco-mendoza/78633824"
drag, startPoint x: 273, startPoint y: 176, endPoint x: 89, endPoint y: 171, distance: 183.7
click at [89, 171] on div "Link your Artist Profile Artist Apple Id * https://music.apple.com/us/artist/pa…" at bounding box center [229, 190] width 458 height 380
type input "78633824"
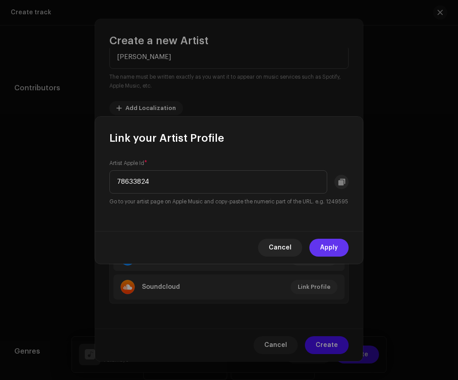
click at [328, 248] on span "Apply" at bounding box center [329, 248] width 18 height 18
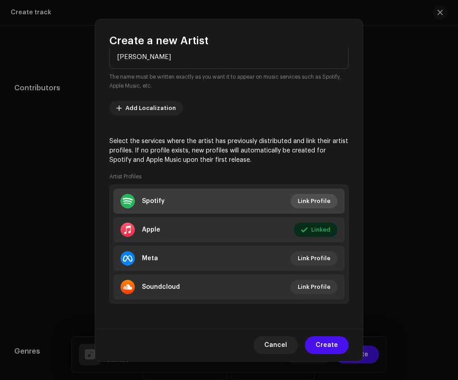
click at [320, 198] on span "Link Profile" at bounding box center [314, 201] width 33 height 18
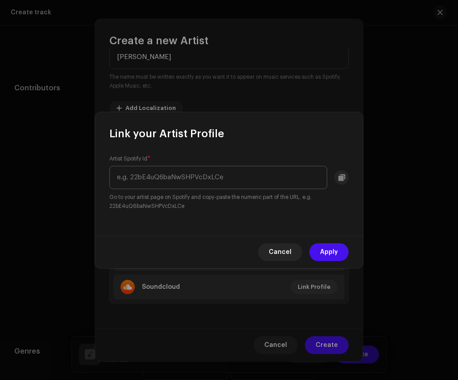
click at [260, 180] on input "text" at bounding box center [218, 177] width 218 height 23
drag, startPoint x: 226, startPoint y: 178, endPoint x: 457, endPoint y: 182, distance: 231.4
click at [457, 182] on div "Link your Artist Profile Artist Spotify Id * https://open.spotify.com/artist/3d…" at bounding box center [229, 190] width 458 height 380
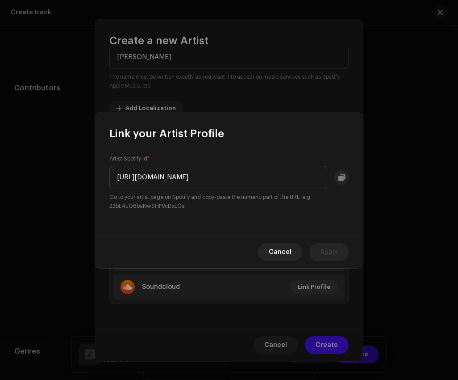
drag, startPoint x: 214, startPoint y: 176, endPoint x: 91, endPoint y: 176, distance: 123.7
click at [91, 176] on div "Link your Artist Profile Artist Spotify Id * https://open.spotify.com/artist/3d…" at bounding box center [229, 190] width 458 height 380
type input "3d2iOU0qNx92yq3D2ESAff"
click at [327, 258] on span "Apply" at bounding box center [329, 252] width 18 height 18
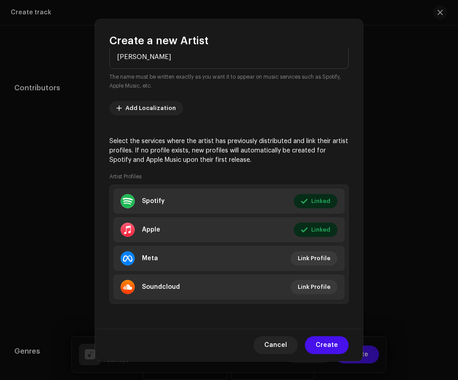
click at [335, 345] on span "Create" at bounding box center [327, 345] width 22 height 18
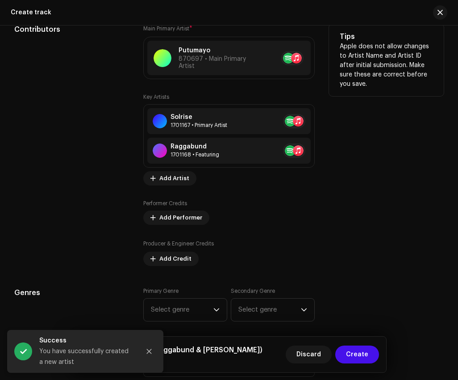
scroll to position [617, 0]
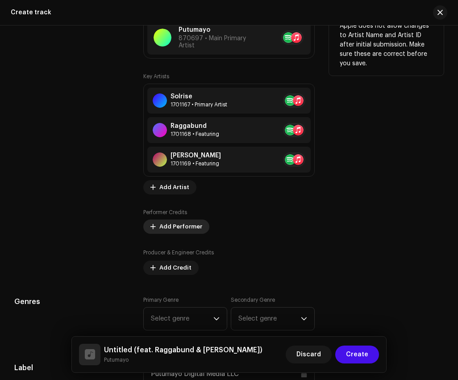
click at [171, 232] on span "Add Performer" at bounding box center [180, 227] width 43 height 18
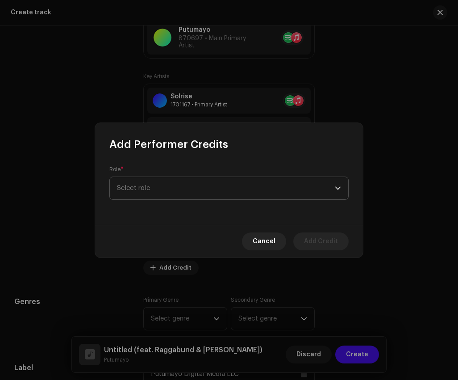
click at [177, 179] on span "Select role" at bounding box center [226, 188] width 218 height 22
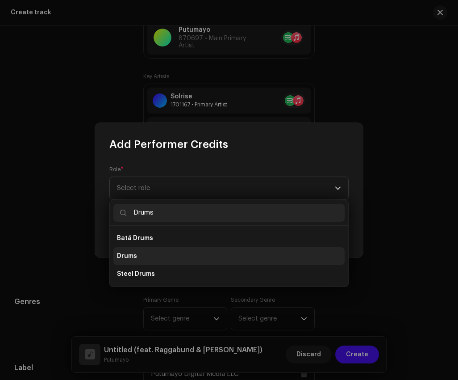
type input "Drums"
click at [168, 255] on li "Drums" at bounding box center [228, 256] width 231 height 18
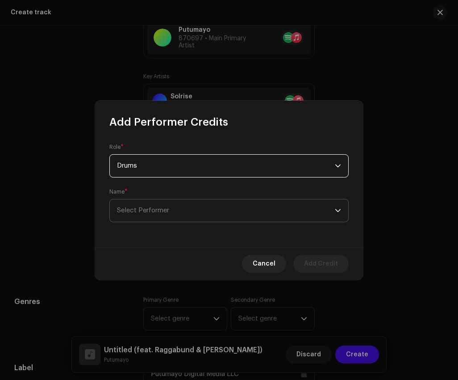
click at [178, 215] on span "Select Performer" at bounding box center [226, 210] width 218 height 22
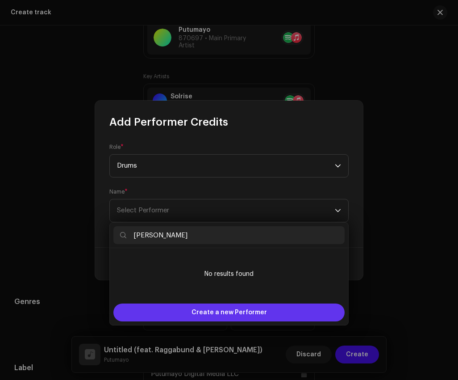
type input "Anibal Ferrer"
click at [196, 311] on span "Create a new Performer" at bounding box center [229, 312] width 75 height 18
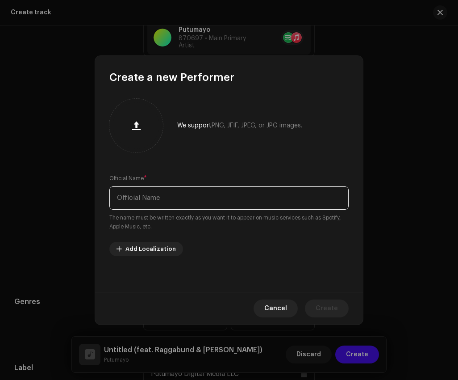
click at [197, 196] on input "text" at bounding box center [228, 197] width 239 height 23
paste input "Anibal Ferrer"
type input "Anibal Ferrer"
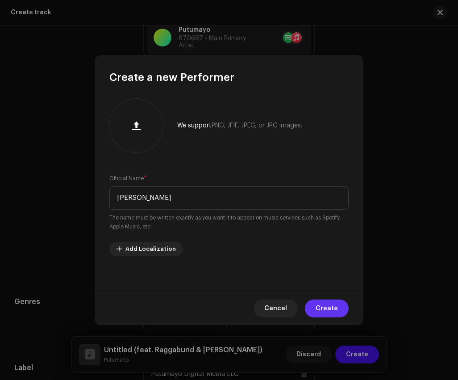
click at [328, 302] on span "Create" at bounding box center [327, 308] width 22 height 18
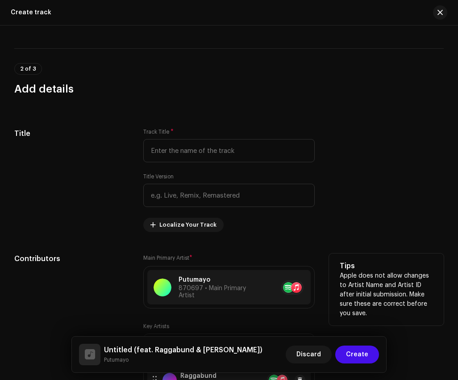
scroll to position [178, 0]
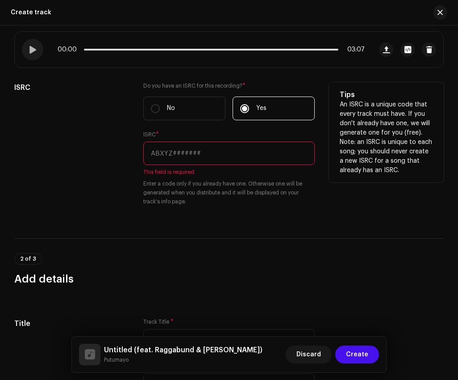
click at [195, 155] on input "text" at bounding box center [229, 153] width 172 height 23
paste input "US6QR2500145"
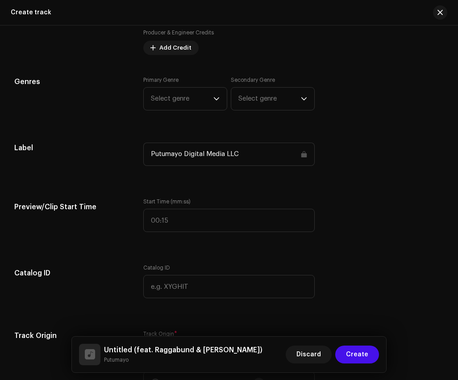
scroll to position [824, 0]
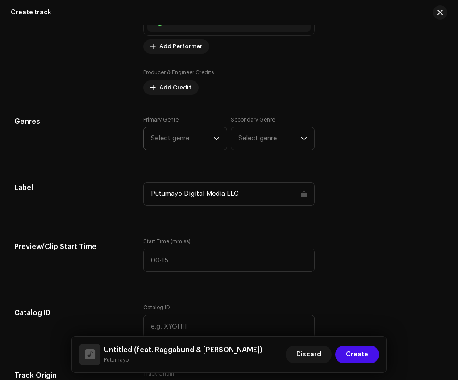
type input "US6QR2500145"
click at [196, 143] on span "Select genre" at bounding box center [182, 138] width 63 height 22
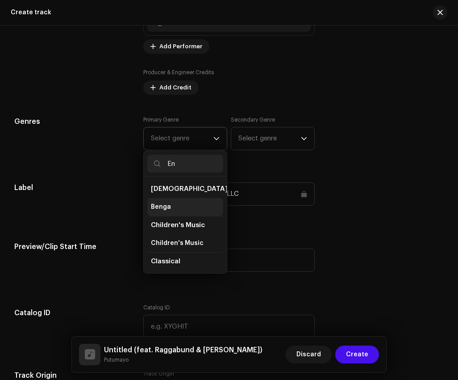
type input "E"
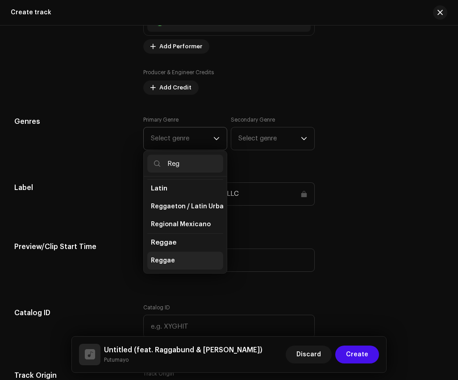
type input "Reg"
click at [182, 262] on li "Reggae" at bounding box center [185, 261] width 76 height 18
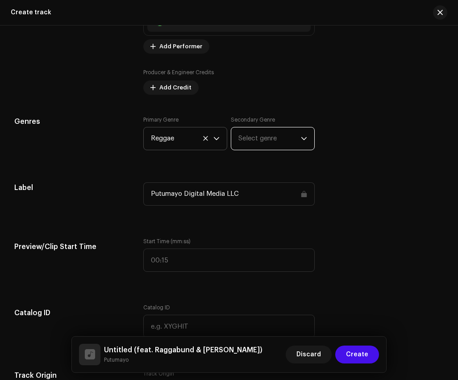
click at [262, 145] on span "Select genre" at bounding box center [270, 138] width 63 height 22
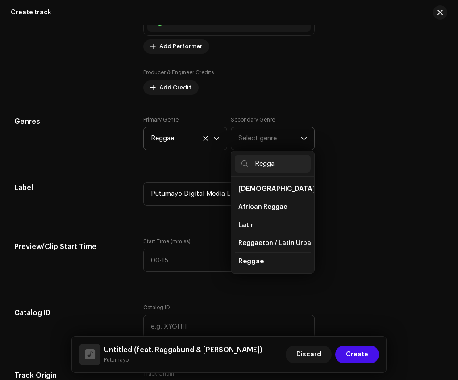
type input "Reggae"
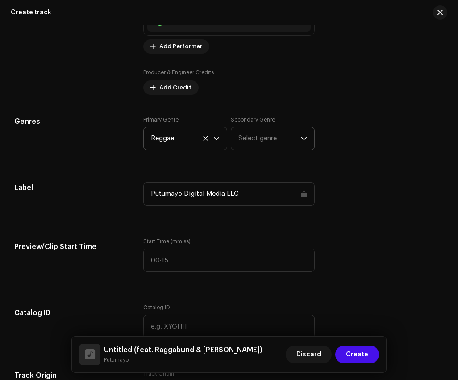
scroll to position [851, 0]
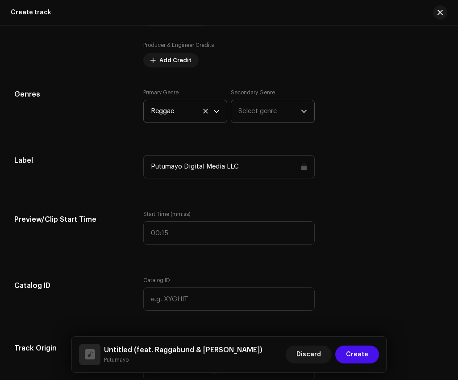
click at [285, 113] on span "Select genre" at bounding box center [270, 111] width 63 height 22
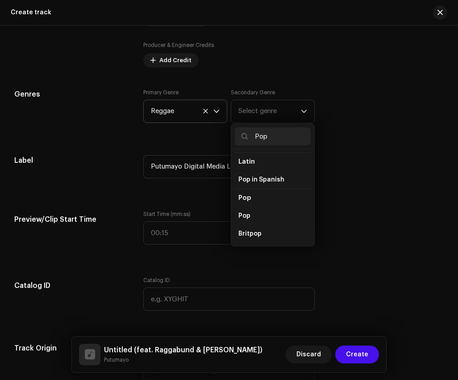
scroll to position [306, 0]
type input "Pop"
click at [263, 173] on span "Pop in Spanish" at bounding box center [262, 177] width 46 height 9
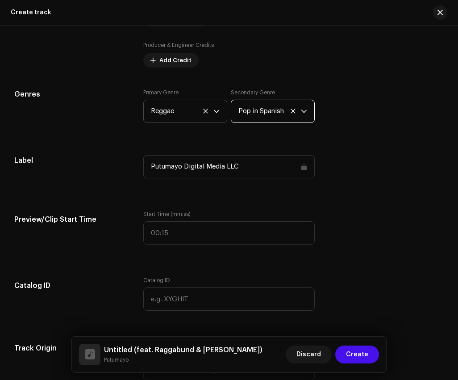
click at [294, 111] on span "Pop in Spanish" at bounding box center [270, 111] width 63 height 22
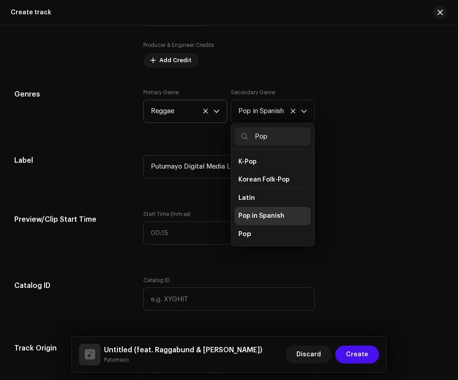
scroll to position [256, 0]
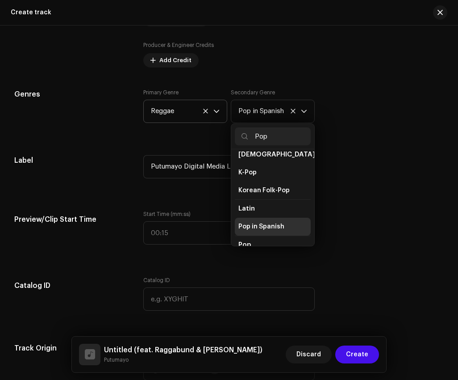
type input "Pop"
click at [266, 235] on li "Pop" at bounding box center [273, 244] width 76 height 18
click at [248, 241] on span "Pop" at bounding box center [245, 244] width 13 height 7
click at [244, 241] on span "Pop" at bounding box center [245, 244] width 13 height 7
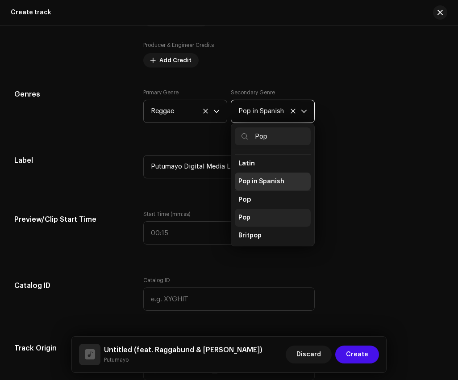
scroll to position [304, 0]
click at [252, 206] on li "Pop" at bounding box center [273, 215] width 76 height 18
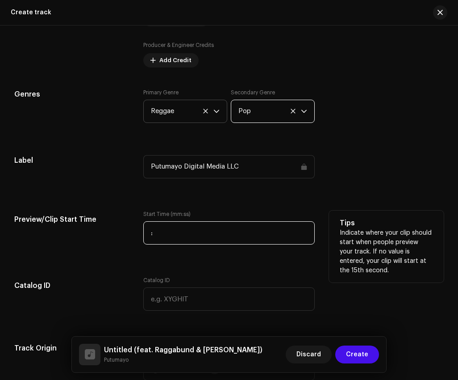
click at [241, 231] on input ":" at bounding box center [229, 232] width 172 height 23
type input "00:30"
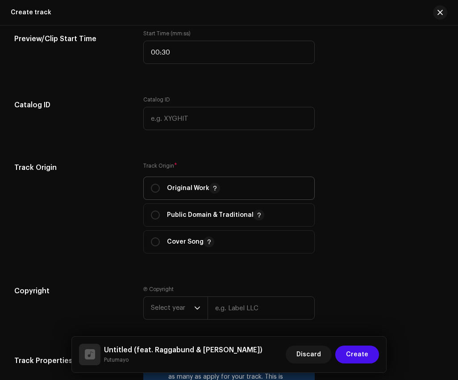
click at [179, 188] on p "Original Work" at bounding box center [193, 188] width 53 height 11
radio input "true"
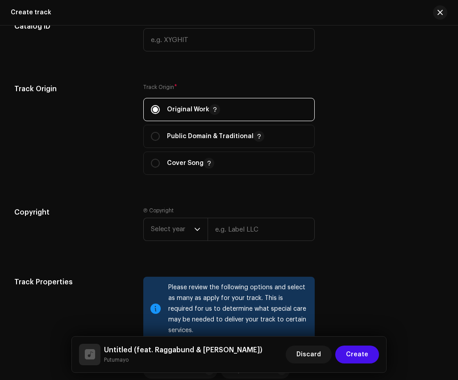
scroll to position [1119, 0]
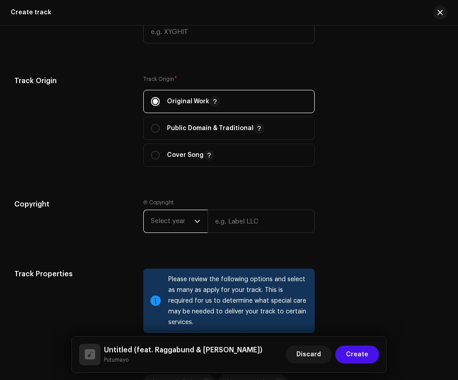
click at [180, 212] on span "Select year" at bounding box center [172, 221] width 43 height 22
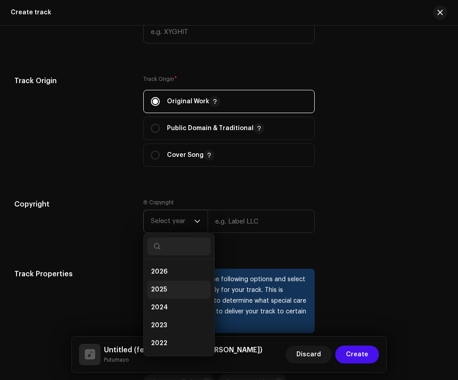
click at [181, 295] on li "2025" at bounding box center [178, 290] width 63 height 18
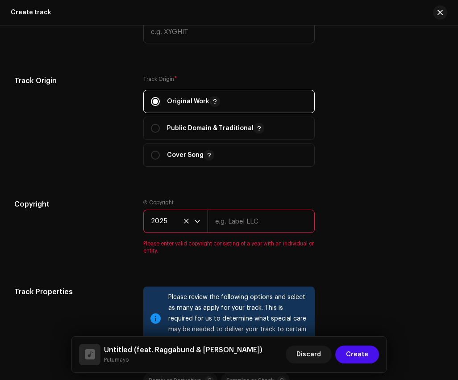
click at [251, 229] on input "text" at bounding box center [262, 221] width 108 height 23
click at [272, 229] on input "text" at bounding box center [262, 221] width 108 height 23
type input "Putumayo Discovery"
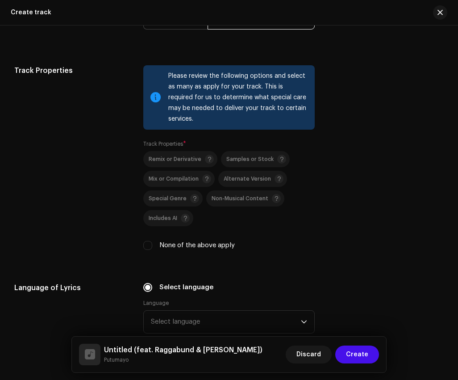
scroll to position [1398, 0]
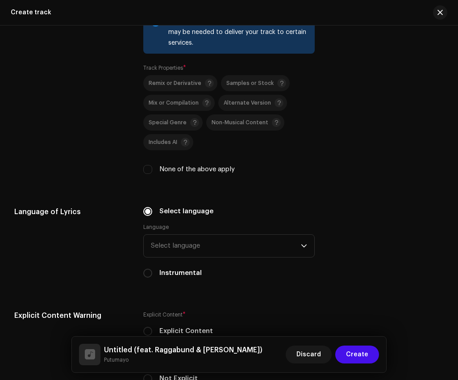
click at [182, 169] on label "None of the above apply" at bounding box center [196, 169] width 75 height 10
click at [152, 169] on input "None of the above apply" at bounding box center [147, 169] width 9 height 9
checkbox input "true"
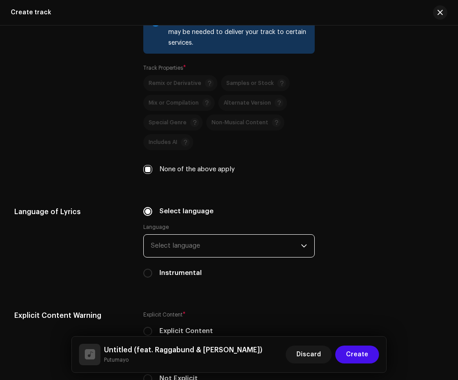
click at [192, 246] on span "Select language" at bounding box center [226, 246] width 151 height 22
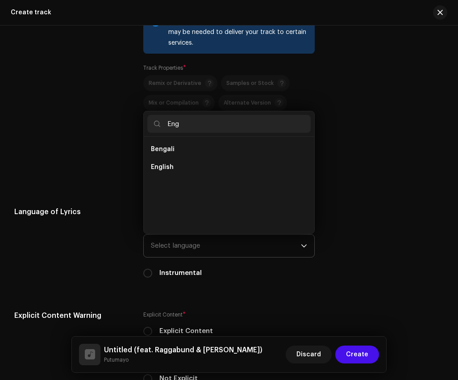
scroll to position [0, 0]
type input "Eng"
click at [189, 168] on li "English" at bounding box center [229, 167] width 164 height 18
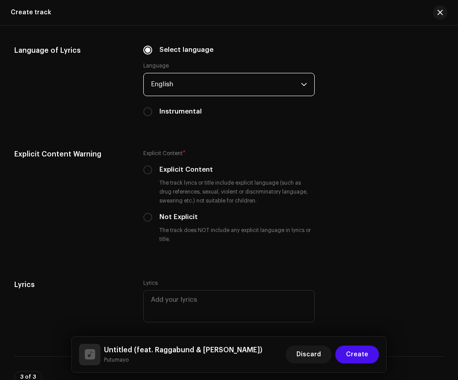
scroll to position [1683, 0]
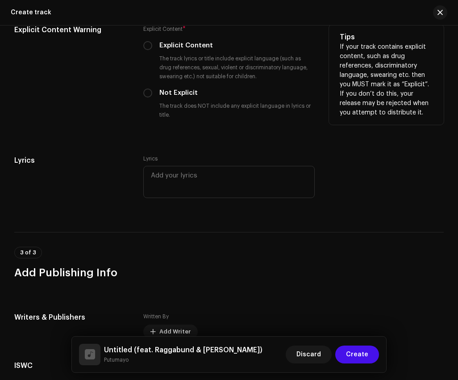
click at [176, 93] on label "Not Explicit" at bounding box center [178, 93] width 38 height 10
click at [152, 93] on input "Not Explicit" at bounding box center [147, 92] width 9 height 9
radio input "true"
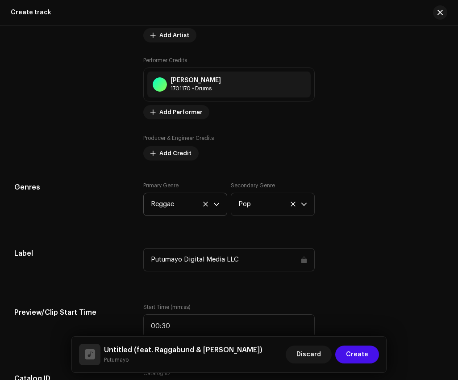
scroll to position [758, 0]
click at [192, 112] on span "Add Performer" at bounding box center [180, 113] width 43 height 18
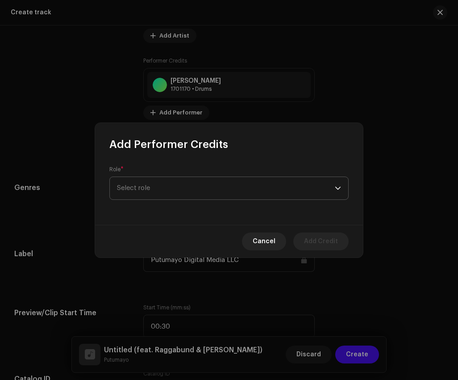
click at [195, 186] on span "Select role" at bounding box center [226, 188] width 218 height 22
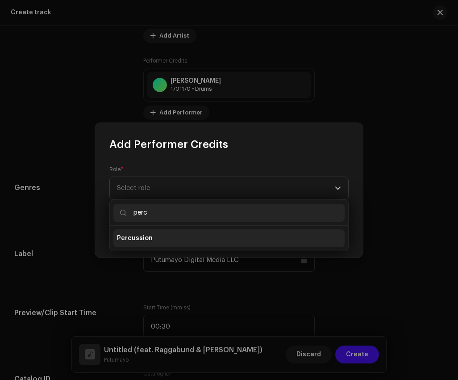
type input "perc"
click at [161, 237] on li "Percussion" at bounding box center [228, 238] width 231 height 18
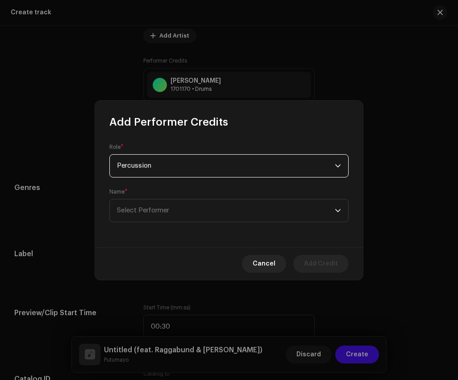
click at [177, 197] on div "Name * Select Performer" at bounding box center [228, 205] width 239 height 34
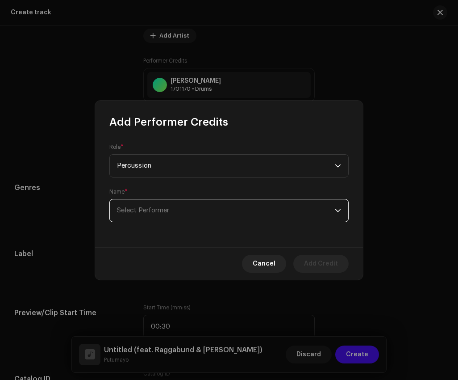
click at [179, 209] on span "Select Performer" at bounding box center [226, 210] width 218 height 22
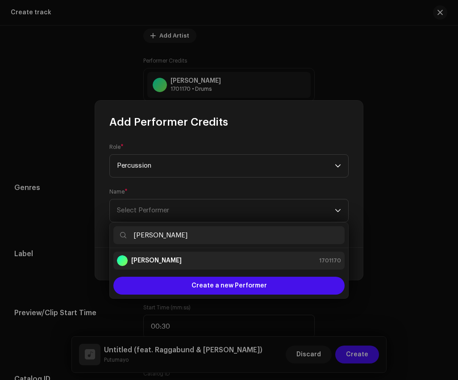
type input "Anibal Ferrer"
click at [195, 258] on div "Anibal Ferrer 1701170" at bounding box center [229, 260] width 224 height 11
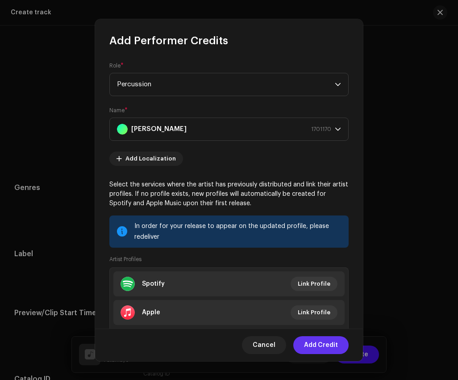
click at [322, 345] on span "Add Credit" at bounding box center [321, 345] width 34 height 18
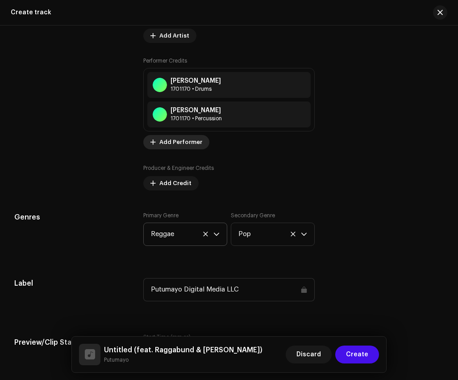
click at [177, 144] on span "Add Performer" at bounding box center [180, 142] width 43 height 18
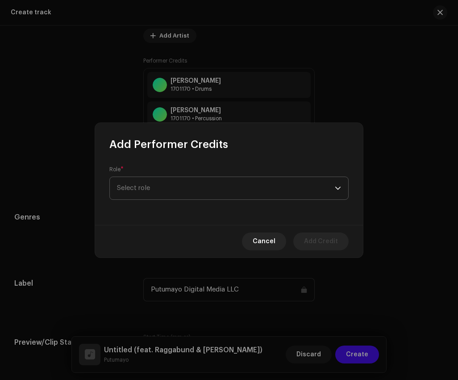
click at [183, 185] on span "Select role" at bounding box center [226, 188] width 218 height 22
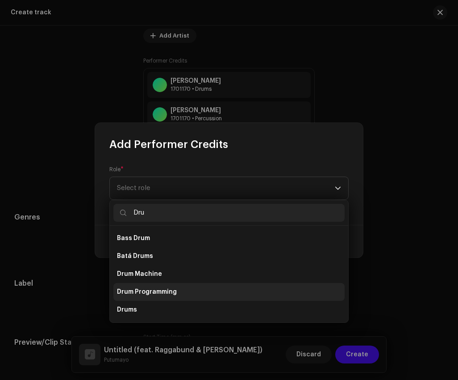
type input "Dru"
click at [198, 293] on li "Drum Programming" at bounding box center [228, 292] width 231 height 18
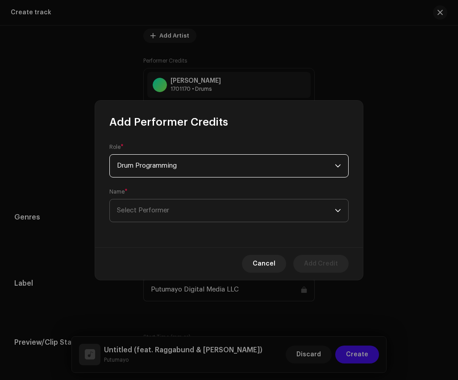
click at [198, 205] on span "Select Performer" at bounding box center [226, 210] width 218 height 22
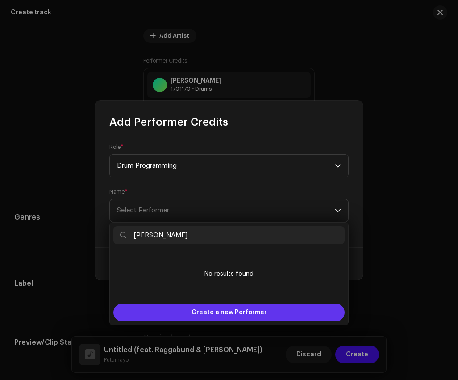
type input "Bogdan Ioan"
click at [222, 315] on span "Create a new Performer" at bounding box center [229, 312] width 75 height 18
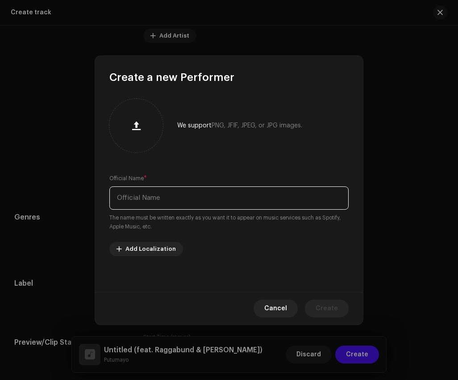
click at [226, 201] on input "text" at bounding box center [228, 197] width 239 height 23
paste input "Bogdan Ioan"
type input "Bogdan Ioan"
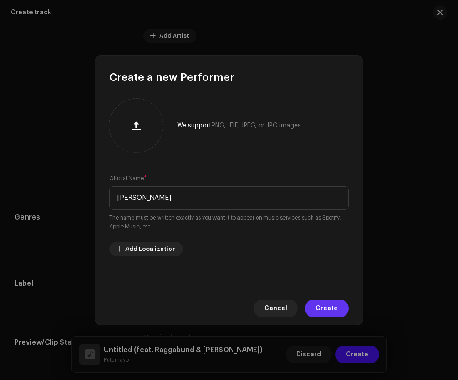
click at [328, 307] on span "Create" at bounding box center [327, 308] width 22 height 18
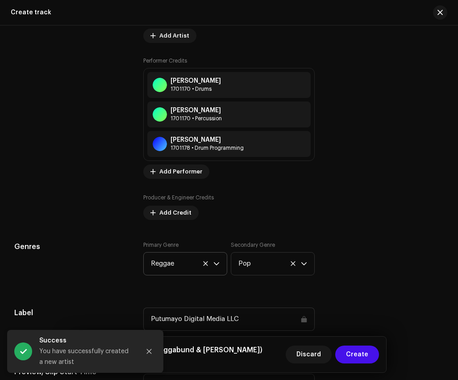
click at [185, 185] on div "Key Artists Solrise 1701167 • Primary Artist Raggabund 1701168 • Featuring Paco…" at bounding box center [229, 70] width 172 height 298
click at [189, 174] on span "Add Performer" at bounding box center [180, 172] width 43 height 18
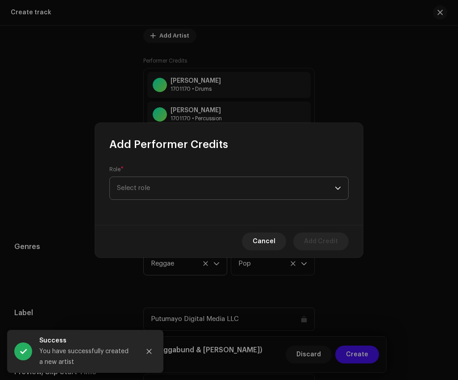
click at [190, 197] on span "Select role" at bounding box center [226, 188] width 218 height 22
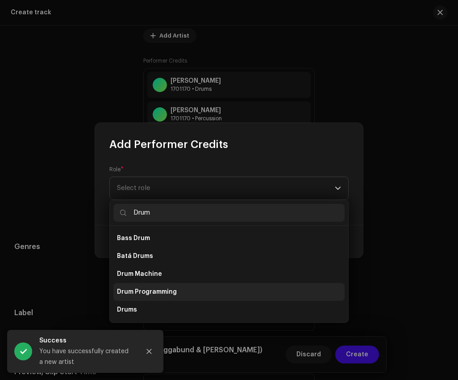
type input "Drum"
click at [175, 295] on span "Drum Programming" at bounding box center [147, 291] width 60 height 9
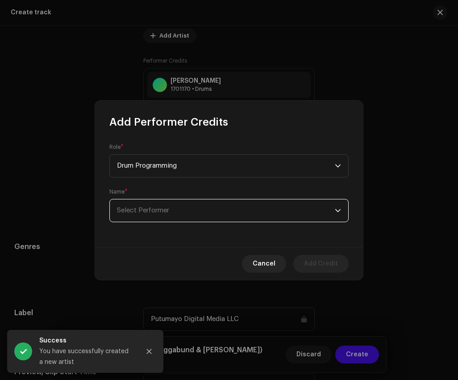
click at [189, 217] on span "Select Performer" at bounding box center [226, 210] width 218 height 22
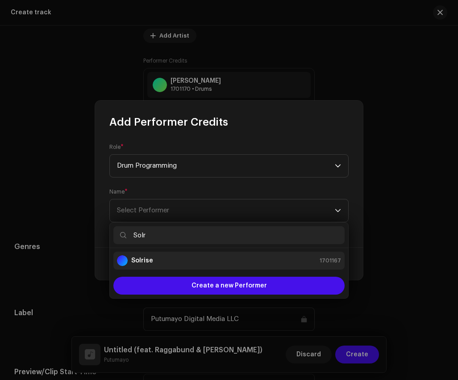
type input "Solr"
click at [244, 252] on li "Solrise 1701167" at bounding box center [228, 261] width 231 height 18
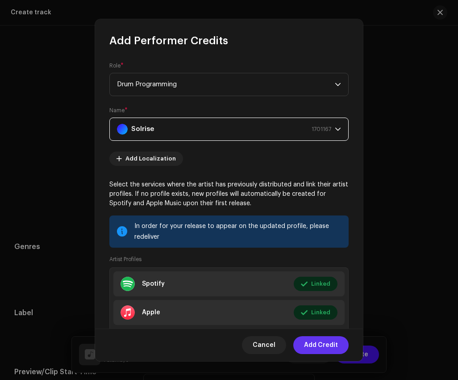
click at [329, 345] on span "Add Credit" at bounding box center [321, 345] width 34 height 18
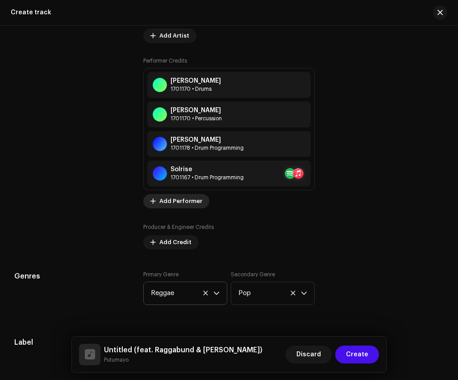
click at [186, 197] on span "Add Performer" at bounding box center [180, 201] width 43 height 18
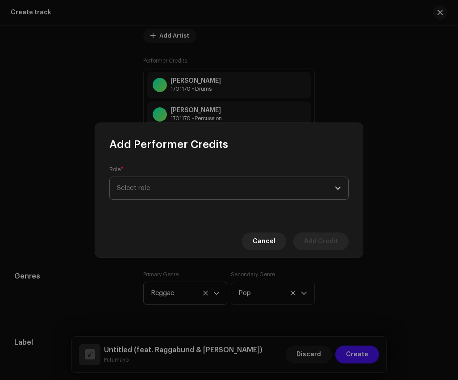
click at [193, 191] on span "Select role" at bounding box center [226, 188] width 218 height 22
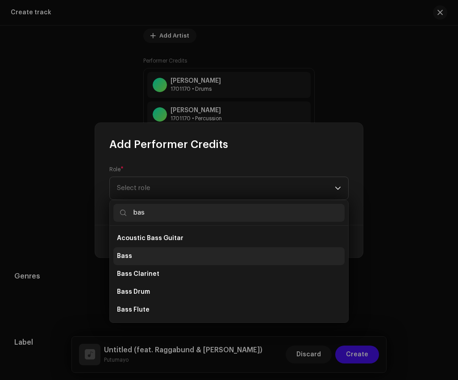
type input "bas"
click at [151, 252] on li "Bass" at bounding box center [228, 256] width 231 height 18
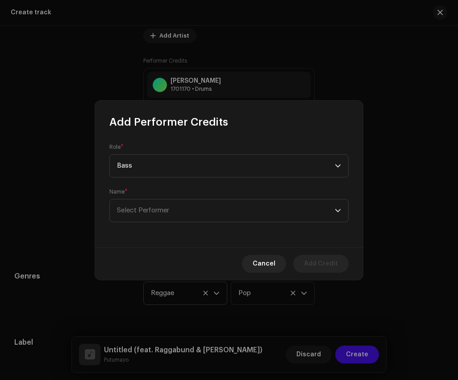
click at [174, 195] on div "Name * Select Performer" at bounding box center [228, 205] width 239 height 34
click at [176, 207] on span "Select Performer" at bounding box center [226, 210] width 218 height 22
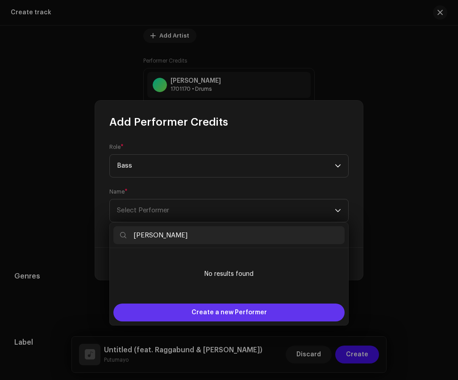
type input "Julio Robayo"
click at [202, 317] on span "Create a new Performer" at bounding box center [229, 312] width 75 height 18
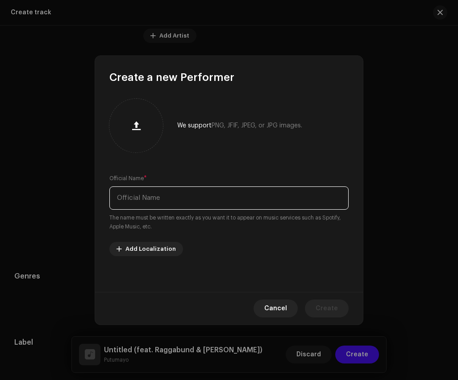
click at [197, 188] on input "text" at bounding box center [228, 197] width 239 height 23
paste input "Julio Robayo"
type input "Julio Robayo"
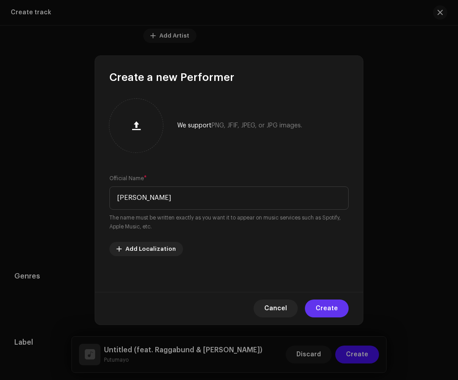
click at [328, 307] on span "Create" at bounding box center [327, 308] width 22 height 18
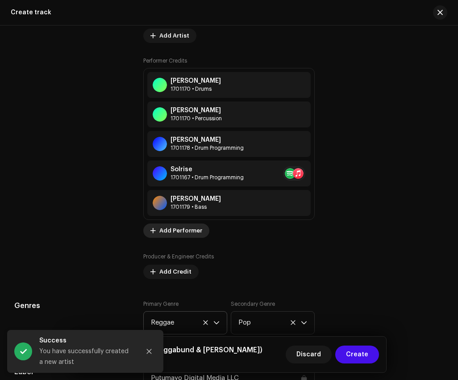
click at [185, 234] on span "Add Performer" at bounding box center [180, 231] width 43 height 18
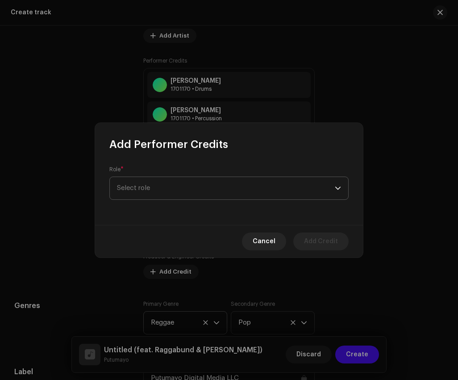
click at [211, 185] on span "Select role" at bounding box center [226, 188] width 218 height 22
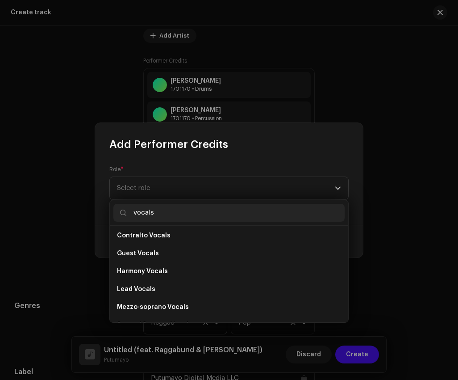
scroll to position [161, 0]
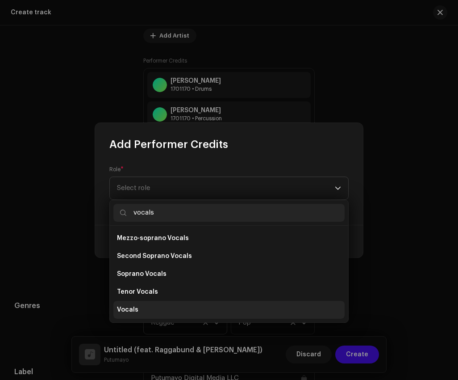
type input "vocals"
click at [168, 310] on li "Vocals" at bounding box center [228, 310] width 231 height 18
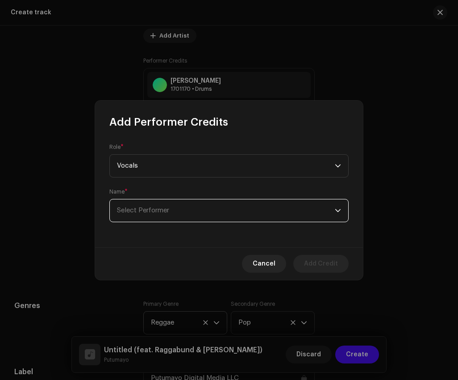
click at [176, 209] on span "Select Performer" at bounding box center [226, 210] width 218 height 22
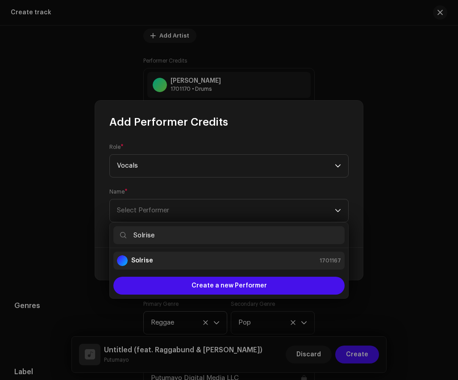
type input "Solrise"
click at [217, 257] on div "Solrise 1701167" at bounding box center [229, 260] width 224 height 11
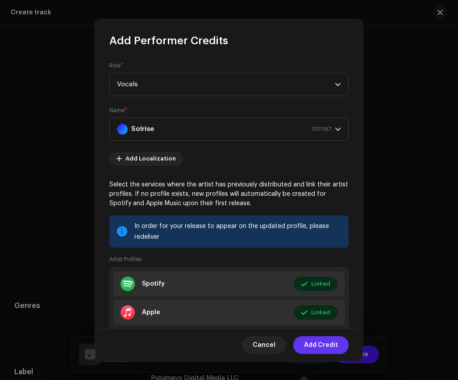
click at [315, 348] on span "Add Credit" at bounding box center [321, 345] width 34 height 18
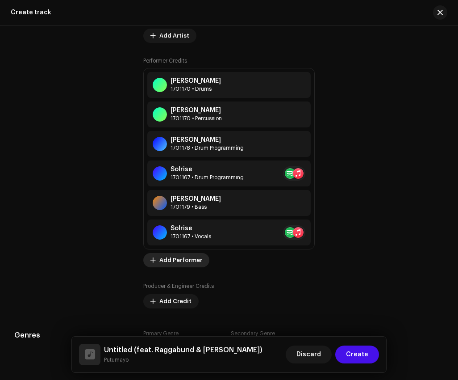
click at [178, 262] on span "Add Performer" at bounding box center [180, 260] width 43 height 18
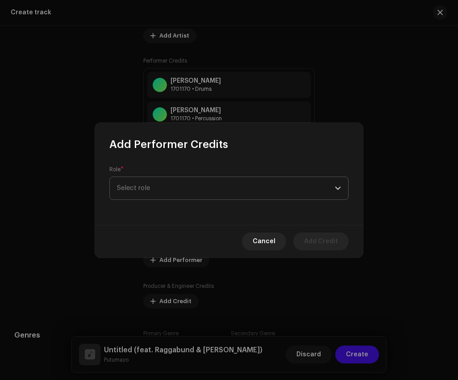
click at [182, 189] on span "Select role" at bounding box center [226, 188] width 218 height 22
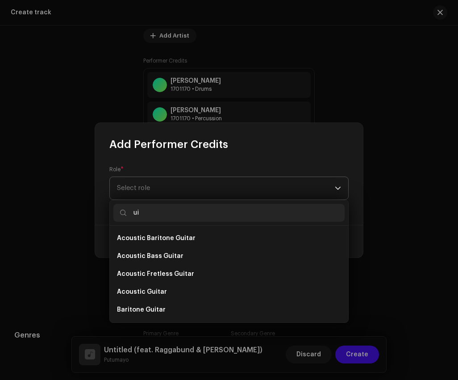
type input "u"
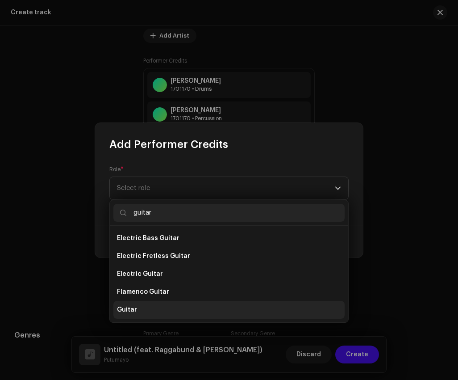
type input "guitar"
click at [157, 313] on li "Guitar" at bounding box center [228, 310] width 231 height 18
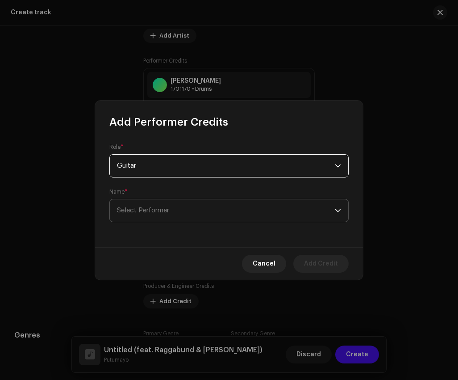
click at [183, 214] on span "Select Performer" at bounding box center [226, 210] width 218 height 22
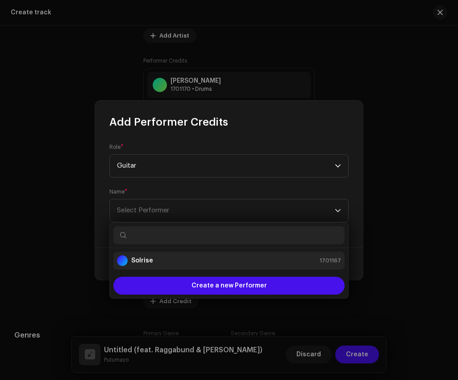
click at [185, 263] on div "Solrise 1701167" at bounding box center [229, 260] width 224 height 11
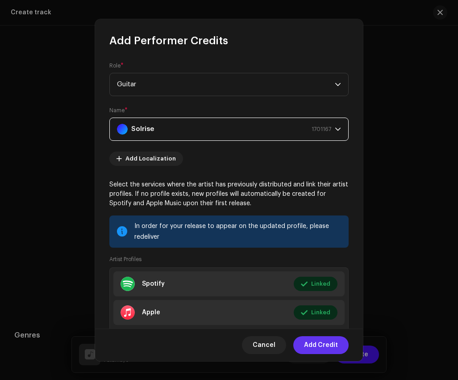
click at [321, 344] on span "Add Credit" at bounding box center [321, 345] width 34 height 18
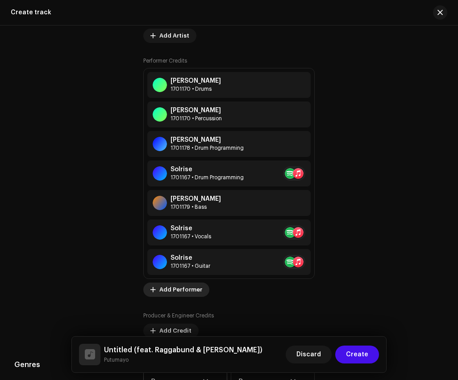
click at [185, 288] on span "Add Performer" at bounding box center [180, 290] width 43 height 18
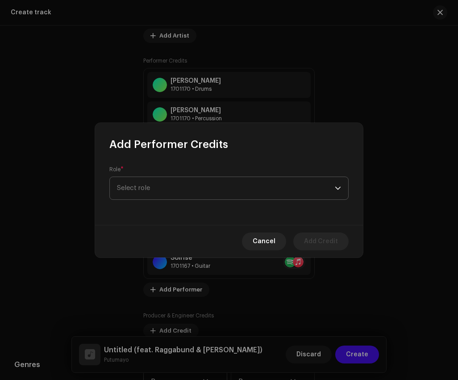
click at [168, 189] on span "Select role" at bounding box center [226, 188] width 218 height 22
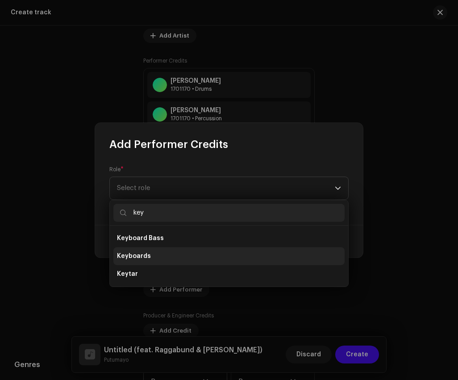
type input "key"
click at [168, 257] on li "Keyboards" at bounding box center [228, 256] width 231 height 18
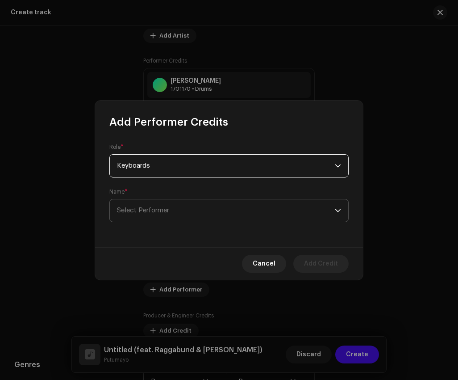
click at [184, 213] on span "Select Performer" at bounding box center [226, 210] width 218 height 22
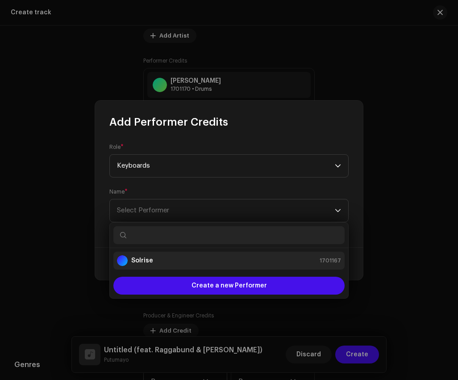
click at [189, 254] on li "Solrise 1701167" at bounding box center [228, 261] width 231 height 18
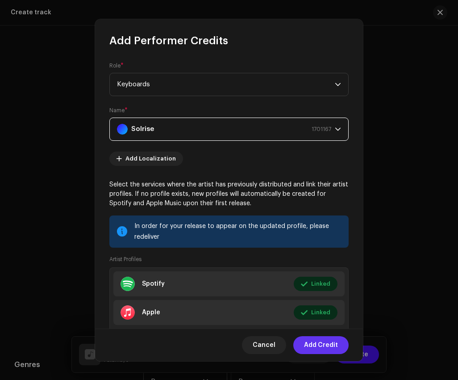
click at [315, 351] on span "Add Credit" at bounding box center [321, 345] width 34 height 18
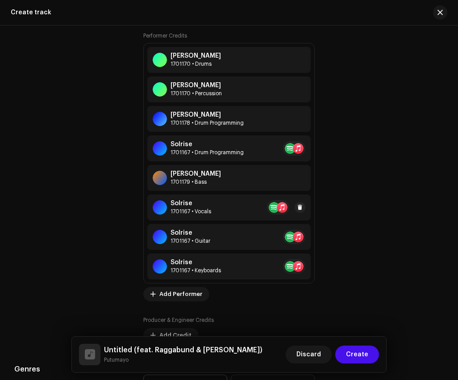
scroll to position [802, 0]
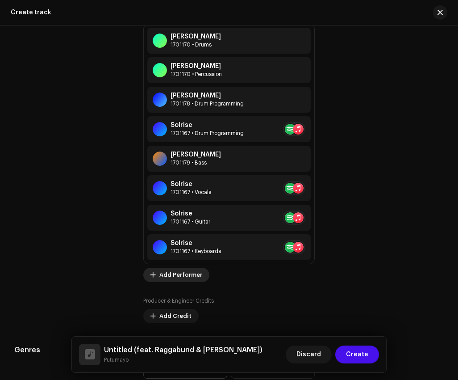
click at [186, 274] on span "Add Performer" at bounding box center [180, 275] width 43 height 18
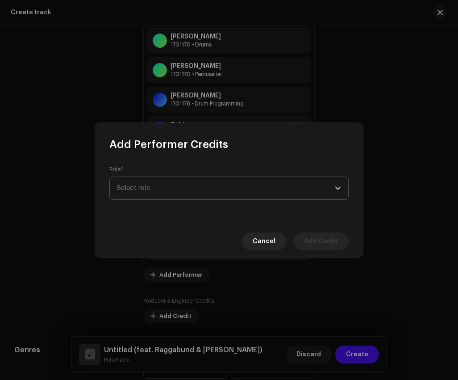
click at [221, 189] on span "Select role" at bounding box center [226, 188] width 218 height 22
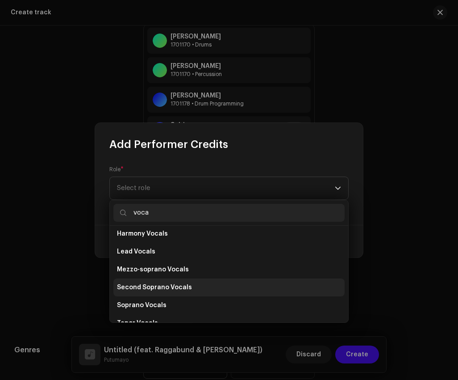
scroll to position [161, 0]
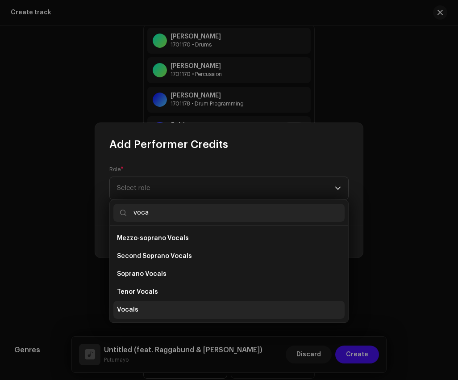
type input "voca"
click at [182, 305] on li "Vocals" at bounding box center [228, 310] width 231 height 18
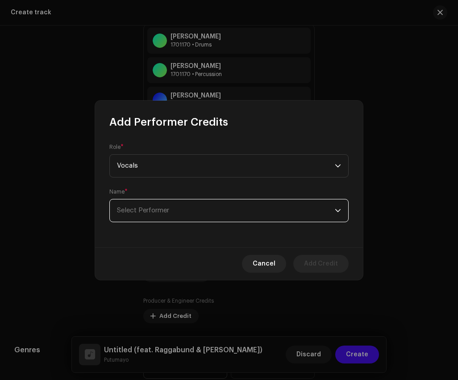
click at [185, 213] on span "Select Performer" at bounding box center [226, 210] width 218 height 22
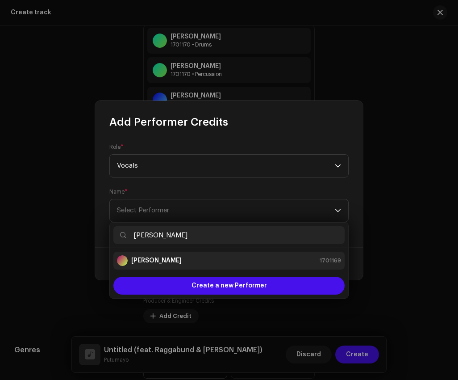
type input "Paco Mendoza"
click at [193, 261] on div "Paco Mendoza 1701169" at bounding box center [229, 260] width 224 height 11
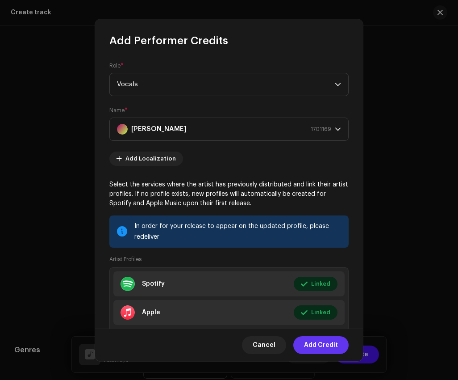
click at [331, 346] on span "Add Credit" at bounding box center [321, 345] width 34 height 18
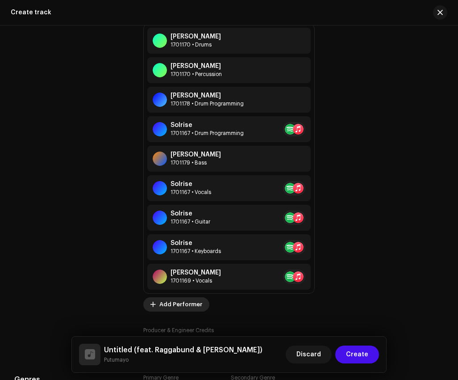
click at [191, 309] on span "Add Performer" at bounding box center [180, 304] width 43 height 18
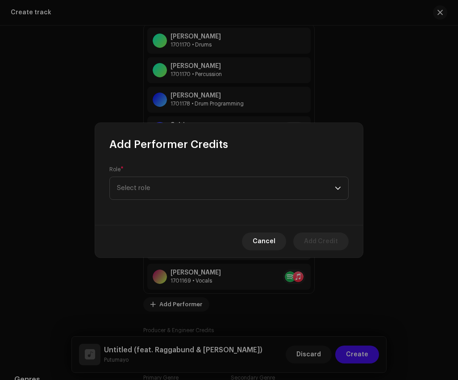
click at [190, 203] on div "Role * Select role" at bounding box center [229, 187] width 268 height 73
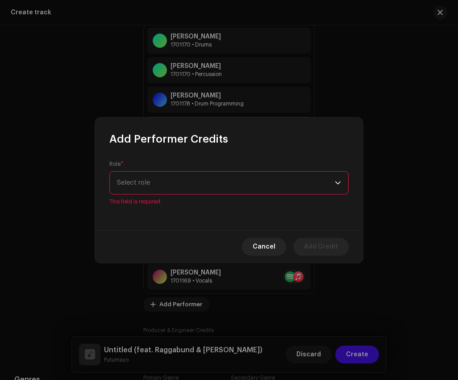
click at [191, 180] on span "Select role" at bounding box center [226, 183] width 218 height 22
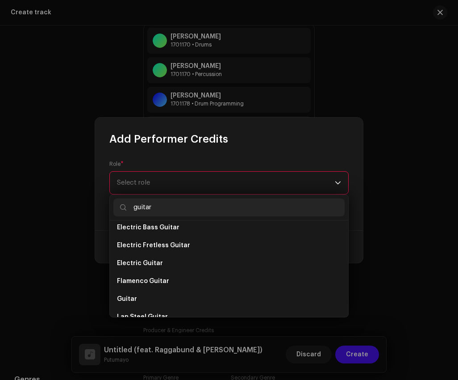
scroll to position [219, 0]
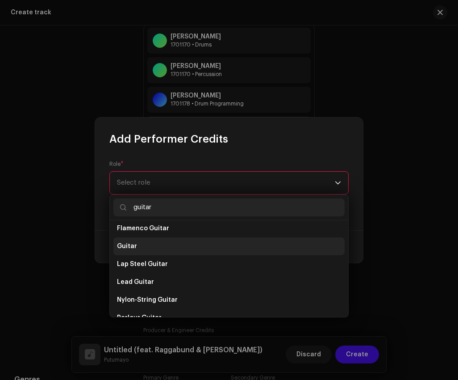
type input "guitar"
click at [152, 243] on li "Guitar" at bounding box center [228, 246] width 231 height 18
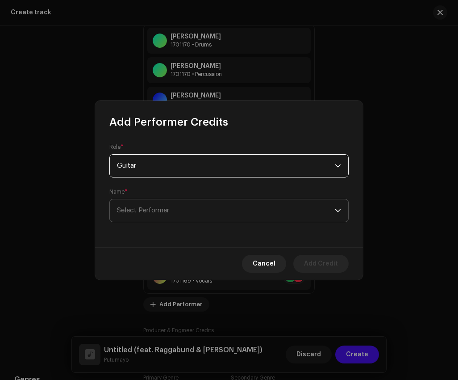
click at [177, 212] on span "Select Performer" at bounding box center [226, 210] width 218 height 22
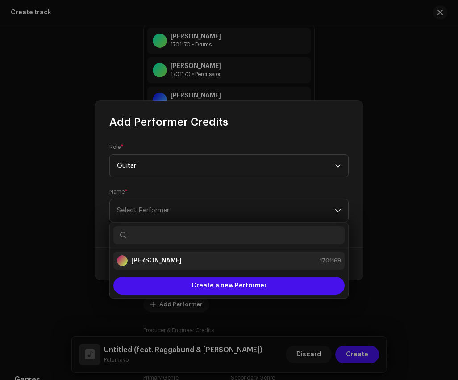
click at [179, 261] on div "Paco Mendoza 1701169" at bounding box center [229, 260] width 224 height 11
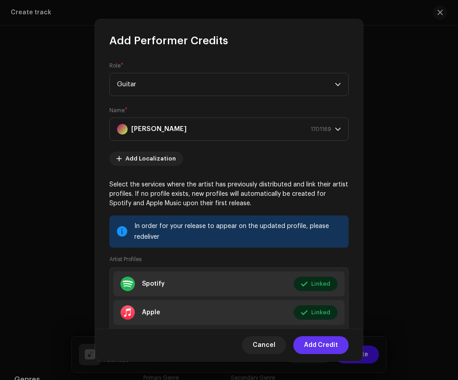
click at [323, 350] on span "Add Credit" at bounding box center [321, 345] width 34 height 18
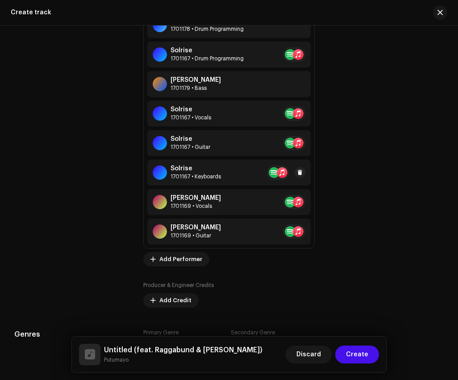
scroll to position [905, 0]
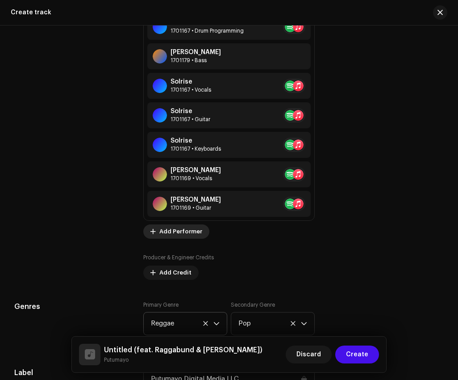
click at [169, 233] on span "Add Performer" at bounding box center [180, 231] width 43 height 18
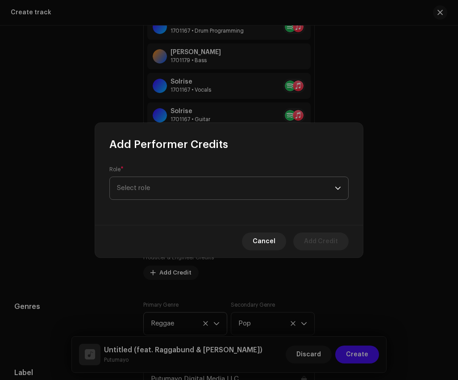
click at [186, 188] on span "Select role" at bounding box center [226, 188] width 218 height 22
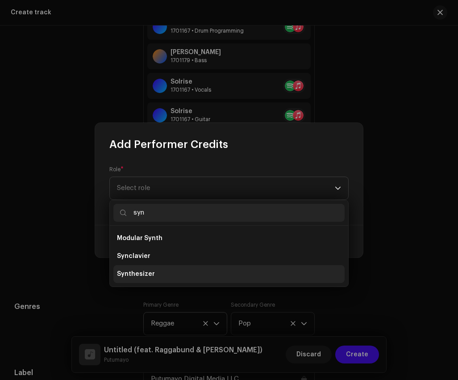
type input "syn"
click at [176, 272] on li "Synthesizer" at bounding box center [228, 274] width 231 height 18
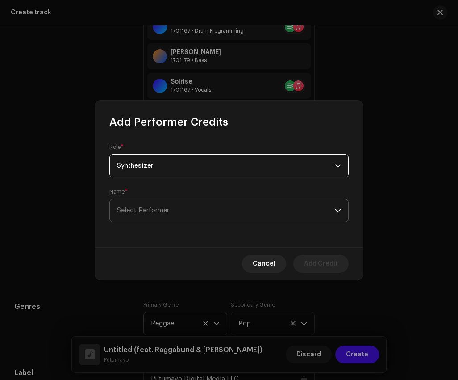
click at [192, 214] on span "Select Performer" at bounding box center [226, 210] width 218 height 22
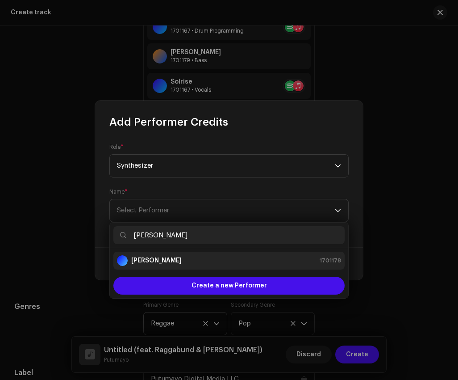
type input "Bogdan Ioan"
click at [206, 264] on div "Bogdan Ioan 1701178" at bounding box center [229, 260] width 224 height 11
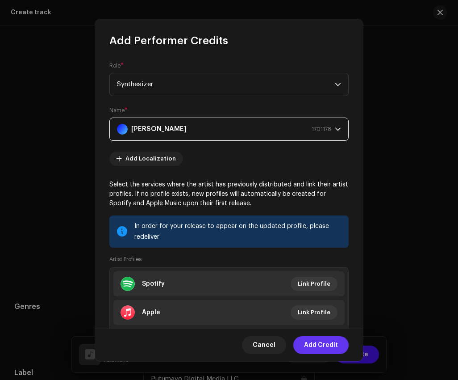
click at [323, 345] on span "Add Credit" at bounding box center [321, 345] width 34 height 18
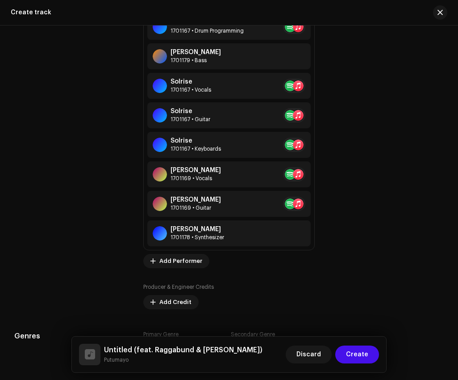
click at [200, 253] on div "Performer Credits Anibal Ferrer 1701170 • Drums Anibal Ferrer 1701170 • Percuss…" at bounding box center [229, 89] width 172 height 357
click at [198, 261] on span "Add Performer" at bounding box center [180, 261] width 43 height 18
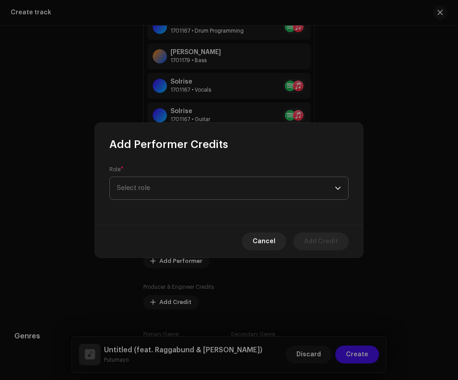
click at [212, 185] on span "Select role" at bounding box center [226, 188] width 218 height 22
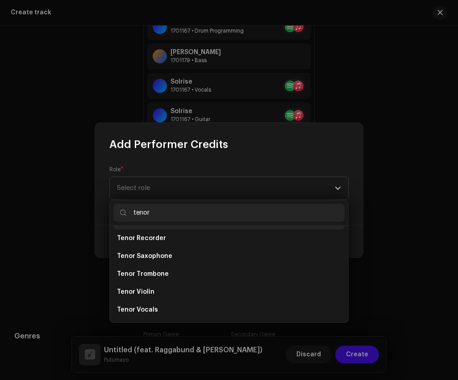
scroll to position [93, 0]
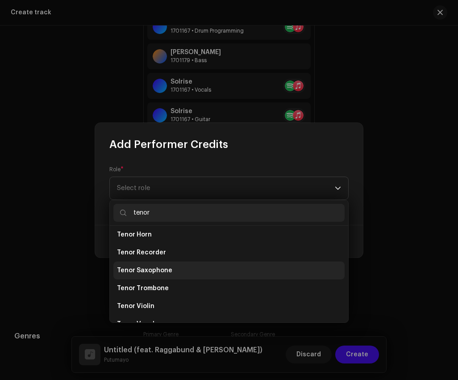
type input "tenor"
click at [194, 273] on li "Tenor Saxophone" at bounding box center [228, 270] width 231 height 18
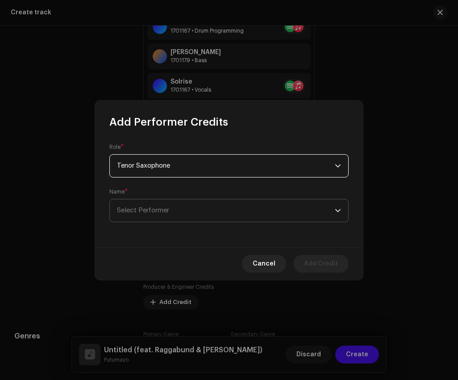
click at [197, 212] on span "Select Performer" at bounding box center [226, 210] width 218 height 22
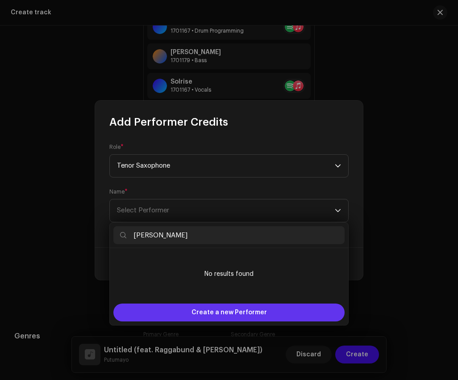
type input "Andi Achleitner"
click at [196, 313] on span "Create a new Performer" at bounding box center [229, 312] width 75 height 18
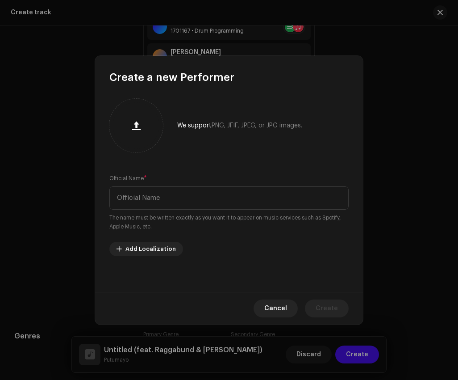
click at [218, 185] on div "Official Name * The name must be written exactly as you want it to appear on mu…" at bounding box center [228, 202] width 239 height 57
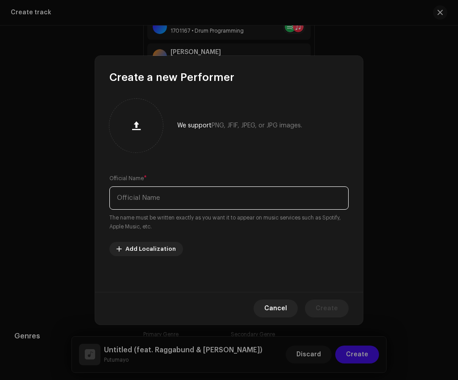
click at [220, 198] on input "text" at bounding box center [228, 197] width 239 height 23
paste input "Andi Achleitner"
type input "Andi Achleitner"
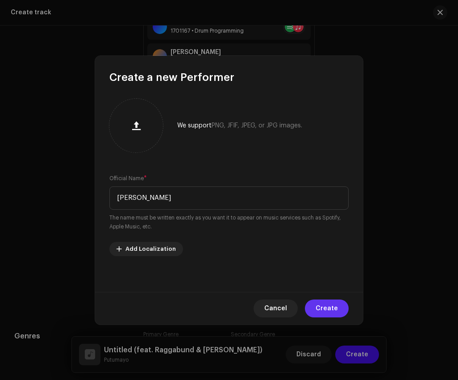
click at [325, 306] on span "Create" at bounding box center [327, 308] width 22 height 18
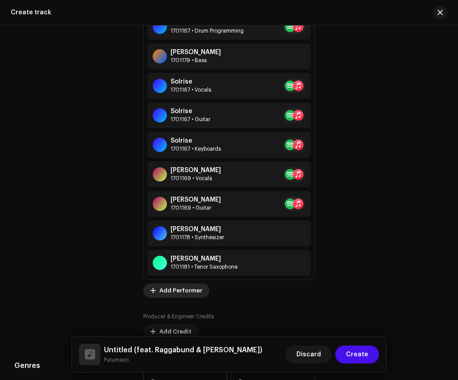
click at [177, 293] on span "Add Performer" at bounding box center [180, 290] width 43 height 18
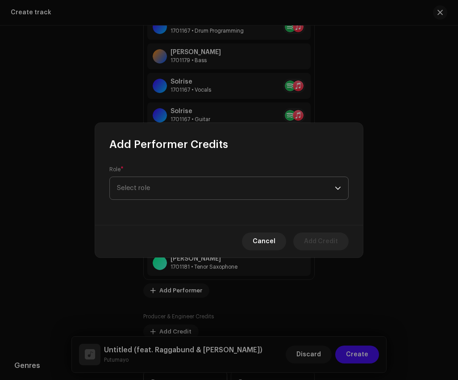
click at [175, 191] on span "Select role" at bounding box center [226, 188] width 218 height 22
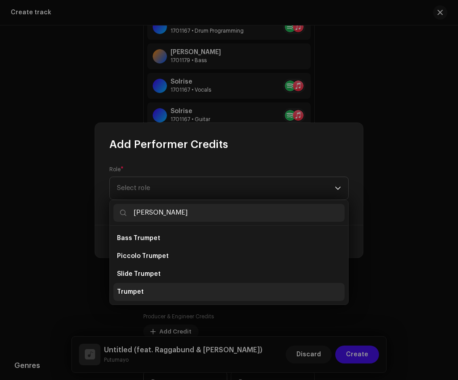
type input "trump"
click at [161, 289] on li "Trumpet" at bounding box center [228, 292] width 231 height 18
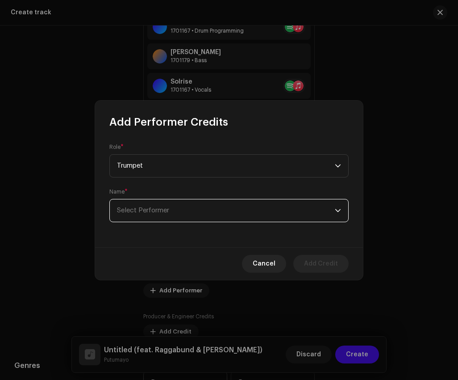
click at [168, 214] on span "Select Performer" at bounding box center [226, 210] width 218 height 22
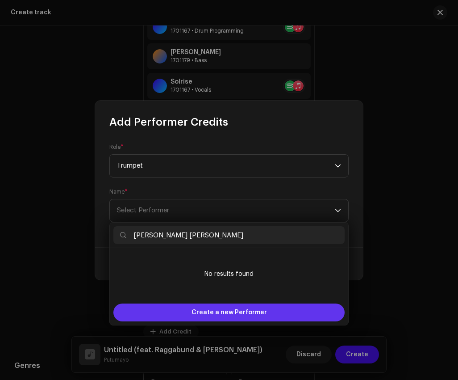
type input "Pablo Demangel Miranda"
click at [194, 308] on span "Create a new Performer" at bounding box center [229, 312] width 75 height 18
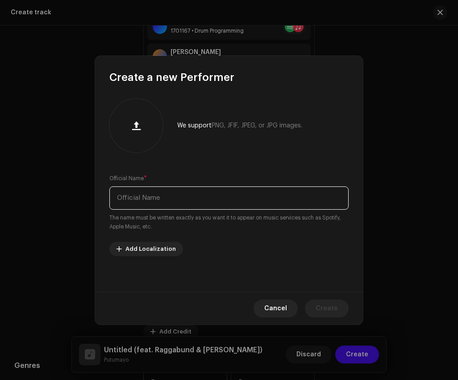
click at [231, 205] on input "text" at bounding box center [228, 197] width 239 height 23
paste input "Pablo Demangel Miranda"
type input "Pablo Demangel Miranda"
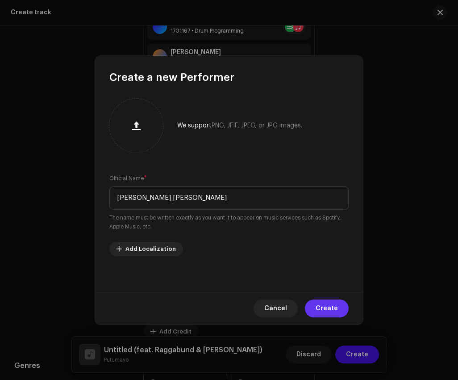
click at [331, 306] on span "Create" at bounding box center [327, 308] width 22 height 18
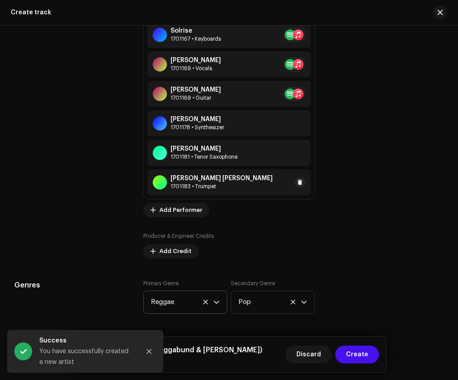
scroll to position [1023, 0]
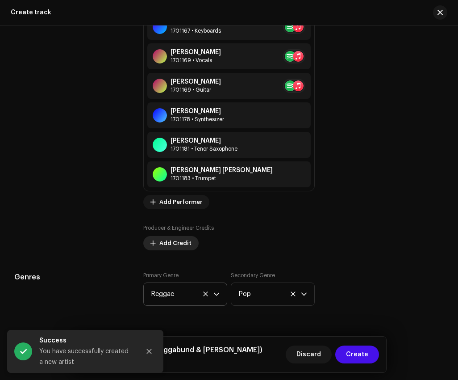
click at [179, 240] on span "Add Credit" at bounding box center [175, 243] width 32 height 18
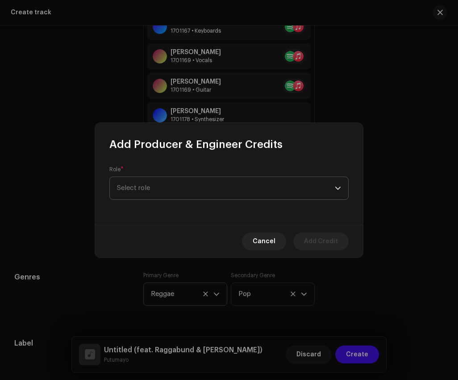
click at [185, 184] on span "Select role" at bounding box center [226, 188] width 218 height 22
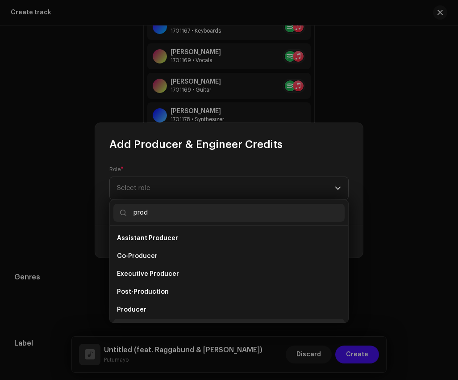
scroll to position [14, 0]
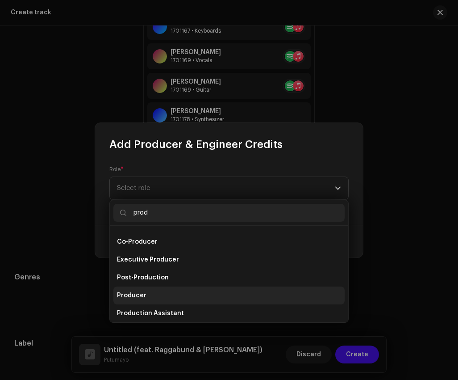
type input "prod"
click at [169, 287] on li "Producer" at bounding box center [228, 295] width 231 height 18
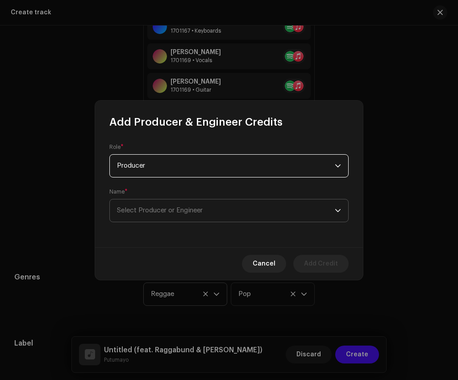
click at [171, 206] on span "Select Producer or Engineer" at bounding box center [226, 210] width 218 height 22
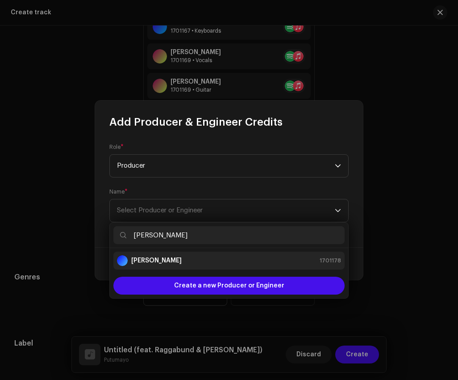
type input "Bogdan Ioan"
click at [184, 261] on div "Bogdan Ioan 1701178" at bounding box center [229, 260] width 224 height 11
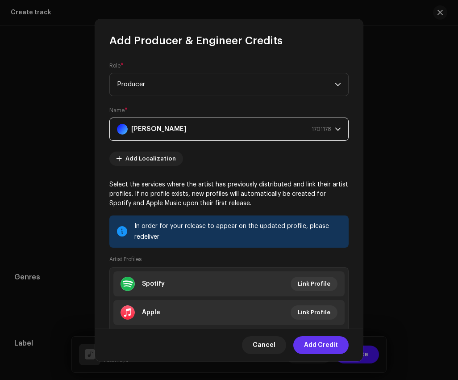
click at [310, 346] on span "Add Credit" at bounding box center [321, 345] width 34 height 18
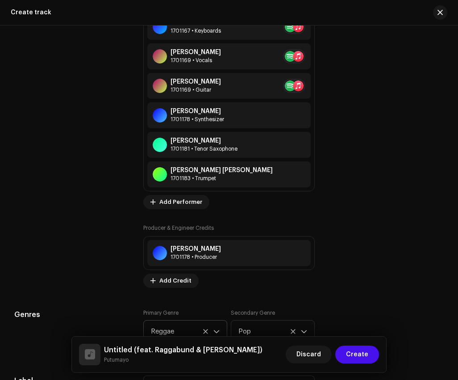
click at [174, 283] on span "Add Credit" at bounding box center [175, 281] width 32 height 18
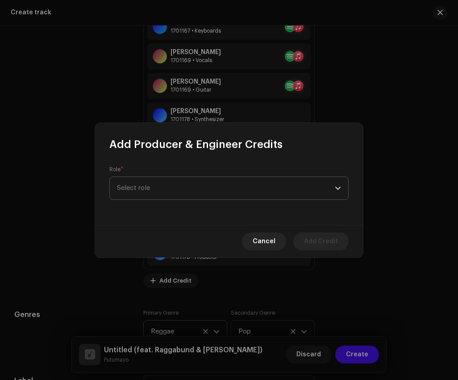
click at [187, 187] on span "Select role" at bounding box center [226, 188] width 218 height 22
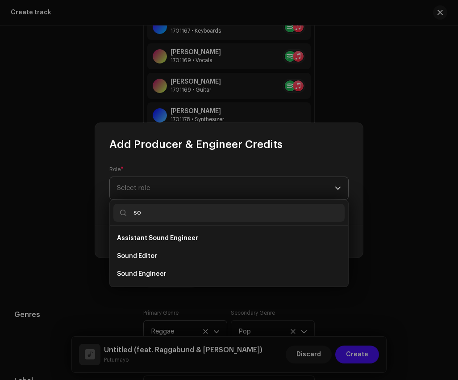
type input "s"
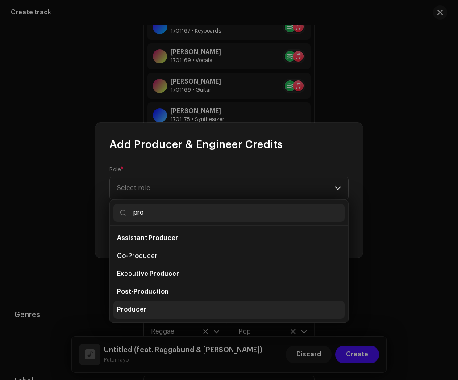
type input "pro"
click at [175, 313] on li "Producer" at bounding box center [228, 310] width 231 height 18
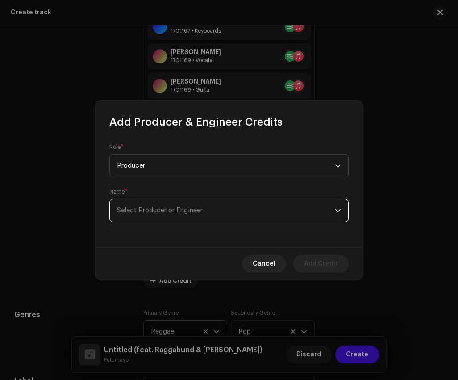
click at [183, 201] on span "Select Producer or Engineer" at bounding box center [226, 210] width 218 height 22
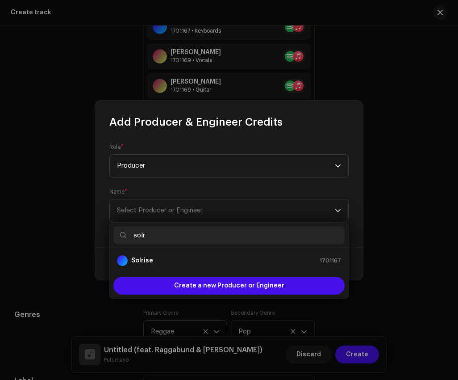
type input "solr"
click at [168, 256] on div "Solrise 1701167" at bounding box center [229, 260] width 224 height 11
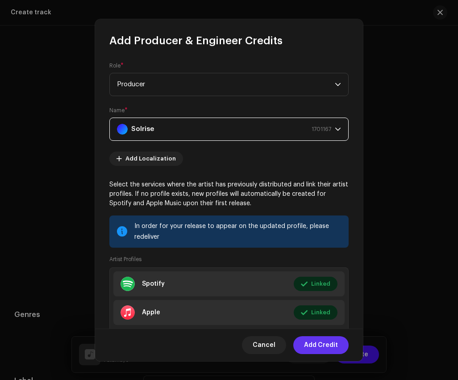
click at [327, 346] on span "Add Credit" at bounding box center [321, 345] width 34 height 18
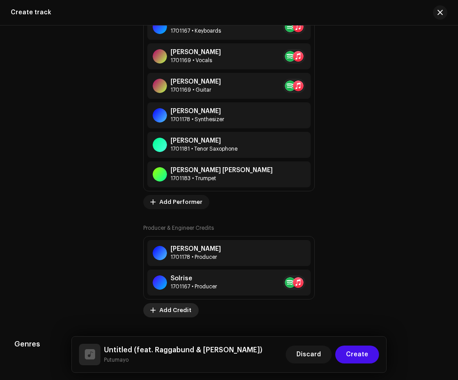
click at [177, 311] on span "Add Credit" at bounding box center [175, 310] width 32 height 18
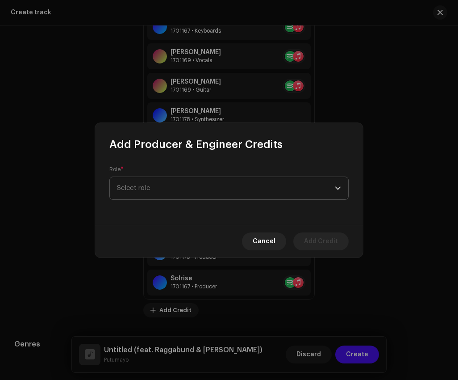
click at [207, 194] on span "Select role" at bounding box center [226, 188] width 218 height 22
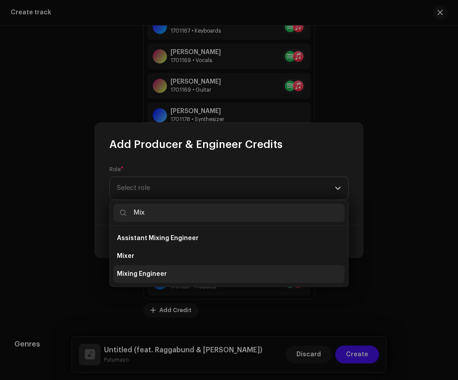
type input "Mix"
click at [208, 272] on li "Mixing Engineer" at bounding box center [228, 274] width 231 height 18
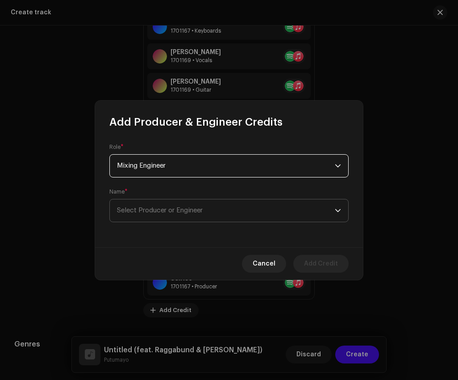
click at [206, 204] on span "Select Producer or Engineer" at bounding box center [226, 210] width 218 height 22
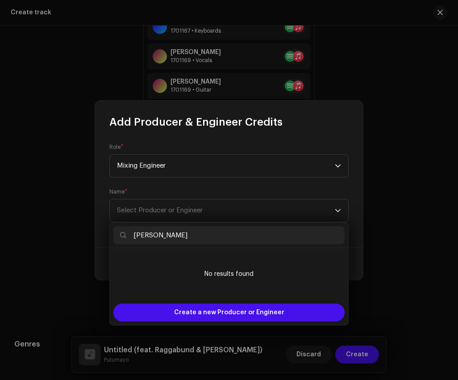
click at [135, 237] on input "Bogdan Ioan" at bounding box center [228, 235] width 231 height 18
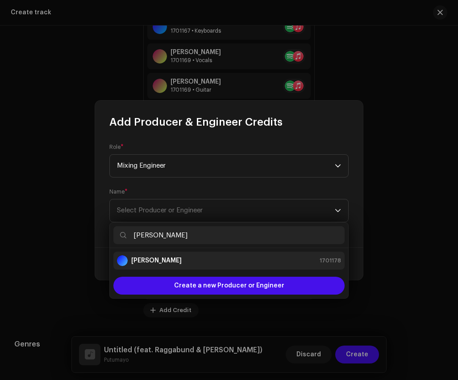
type input "Bogdan Ioan"
click at [187, 255] on div "Bogdan Ioan 1701178" at bounding box center [229, 260] width 224 height 11
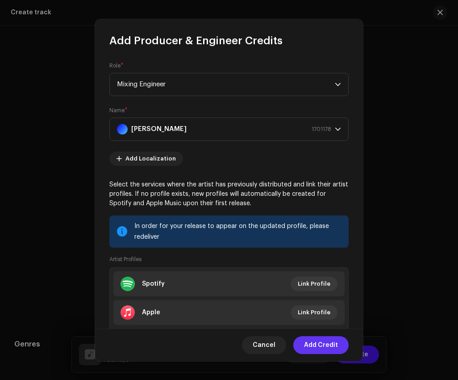
click at [311, 343] on span "Add Credit" at bounding box center [321, 345] width 34 height 18
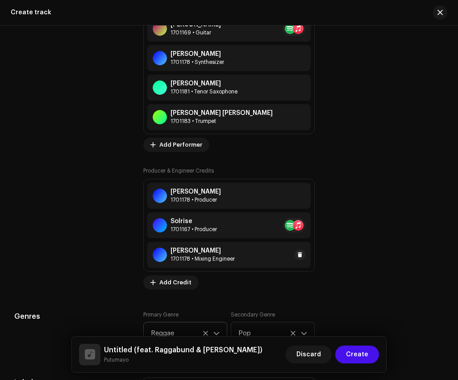
scroll to position [1097, 0]
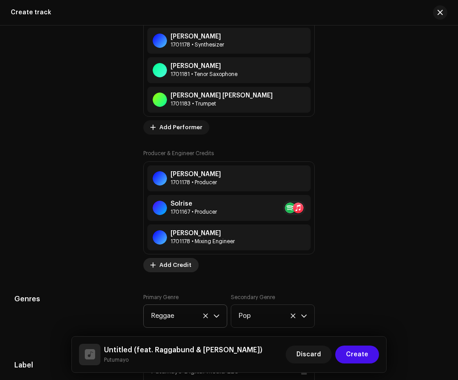
click at [166, 266] on span "Add Credit" at bounding box center [175, 265] width 32 height 18
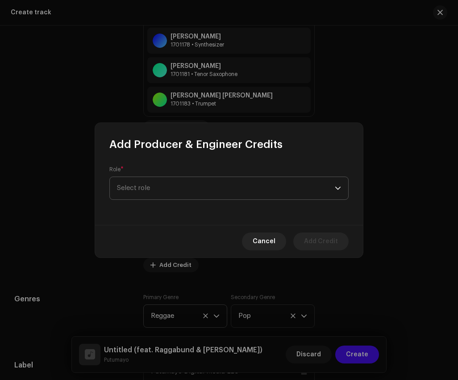
click at [174, 184] on span "Select role" at bounding box center [226, 188] width 218 height 22
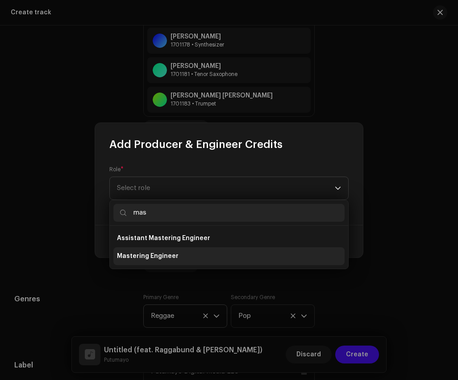
type input "mas"
click at [149, 262] on li "Mastering Engineer" at bounding box center [228, 256] width 231 height 18
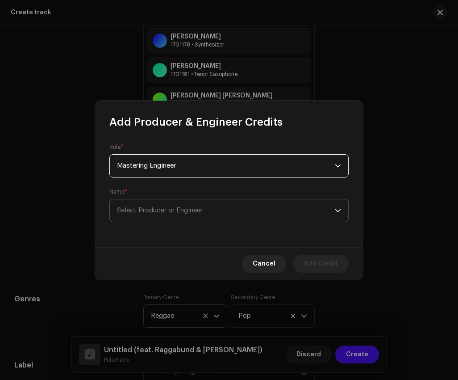
click at [166, 203] on span "Select Producer or Engineer" at bounding box center [226, 210] width 218 height 22
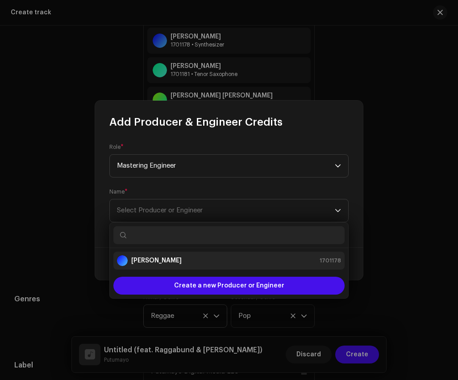
click at [170, 258] on div "Bogdan Ioan 1701178" at bounding box center [229, 260] width 224 height 11
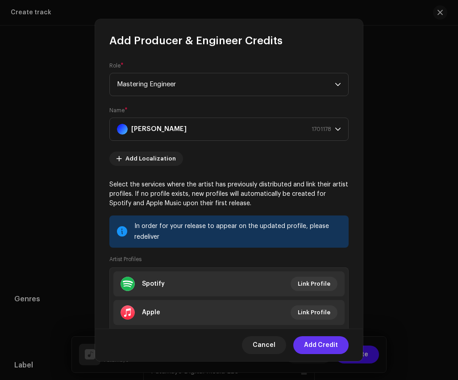
click at [339, 345] on button "Add Credit" at bounding box center [321, 345] width 55 height 18
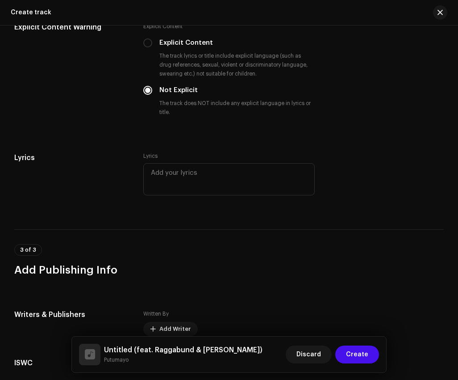
scroll to position [2271, 0]
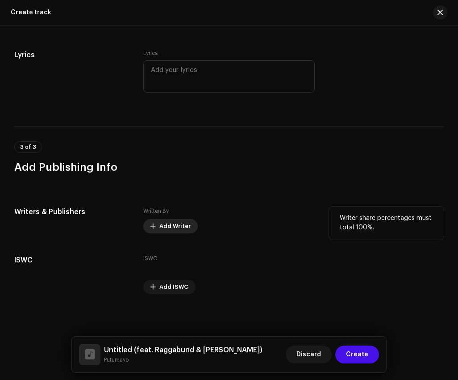
click at [179, 232] on span "Add Writer" at bounding box center [174, 226] width 31 height 18
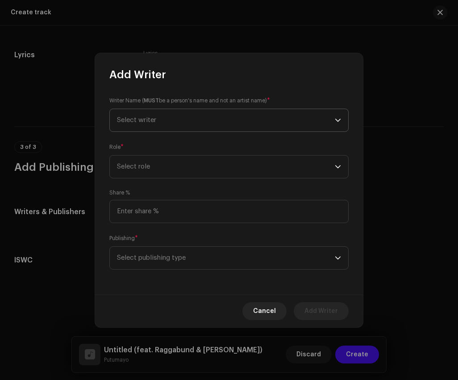
click at [201, 110] on span "Select writer" at bounding box center [226, 120] width 218 height 22
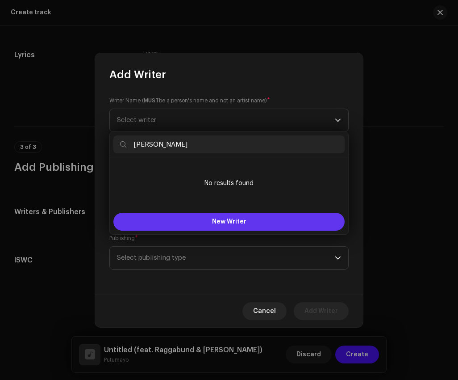
type input "Paco Mendoza"
click at [243, 221] on span "New Writer" at bounding box center [229, 221] width 34 height 6
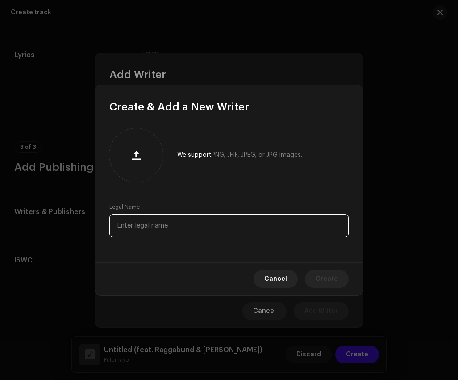
click at [227, 228] on input "text" at bounding box center [228, 225] width 239 height 23
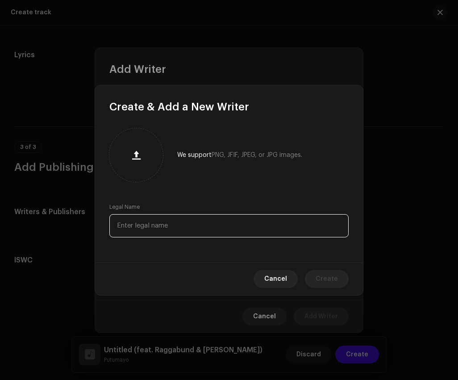
paste input "Paco Mendoza"
type input "Paco Mendoza"
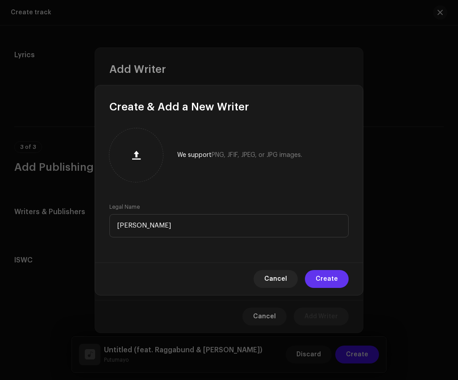
click at [330, 283] on span "Create" at bounding box center [327, 279] width 22 height 18
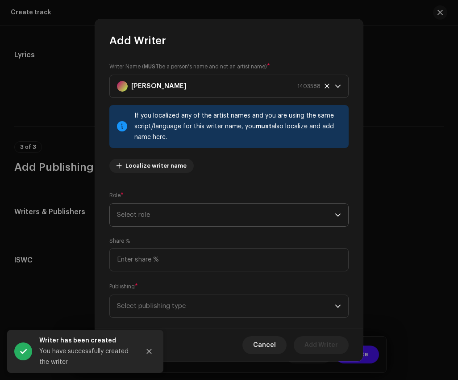
click at [246, 207] on span "Select role" at bounding box center [226, 215] width 218 height 22
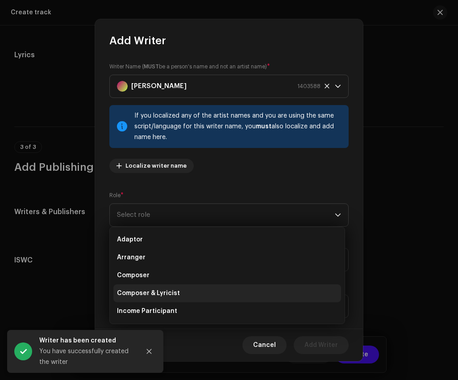
click at [218, 291] on li "Composer & Lyricist" at bounding box center [227, 293] width 228 height 18
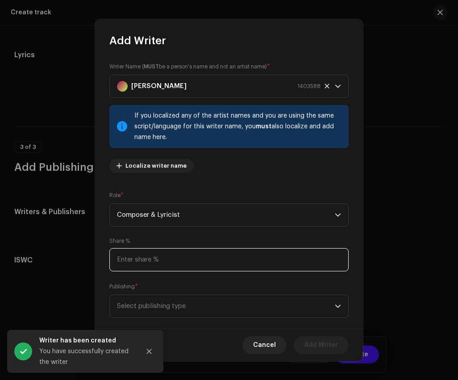
click at [218, 255] on input at bounding box center [228, 259] width 239 height 23
type input "50.00"
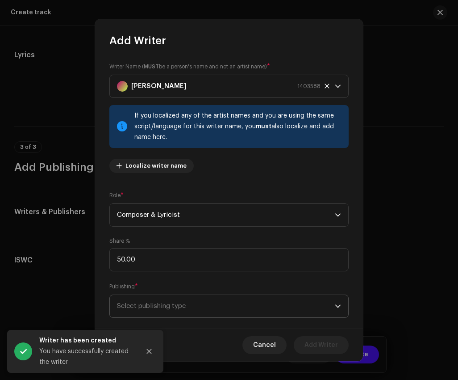
click at [232, 310] on span "Select publishing type" at bounding box center [226, 306] width 218 height 22
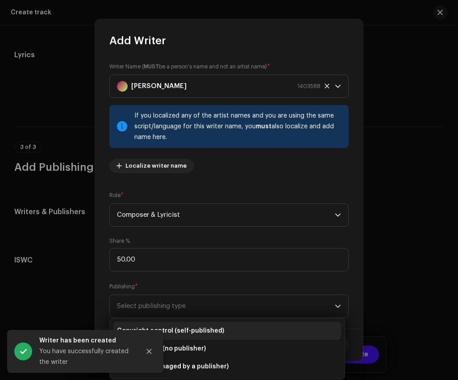
click at [224, 328] on li "Copyright control (self-published)" at bounding box center [227, 331] width 228 height 18
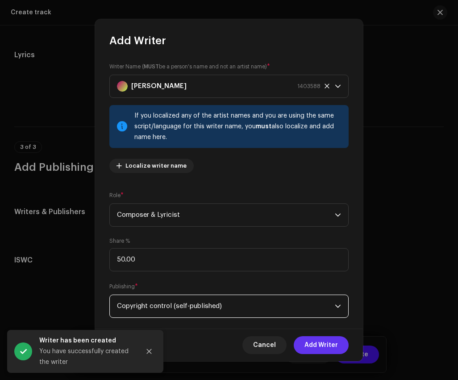
click at [326, 344] on span "Add Writer" at bounding box center [322, 345] width 34 height 18
